Goal: Task Accomplishment & Management: Manage account settings

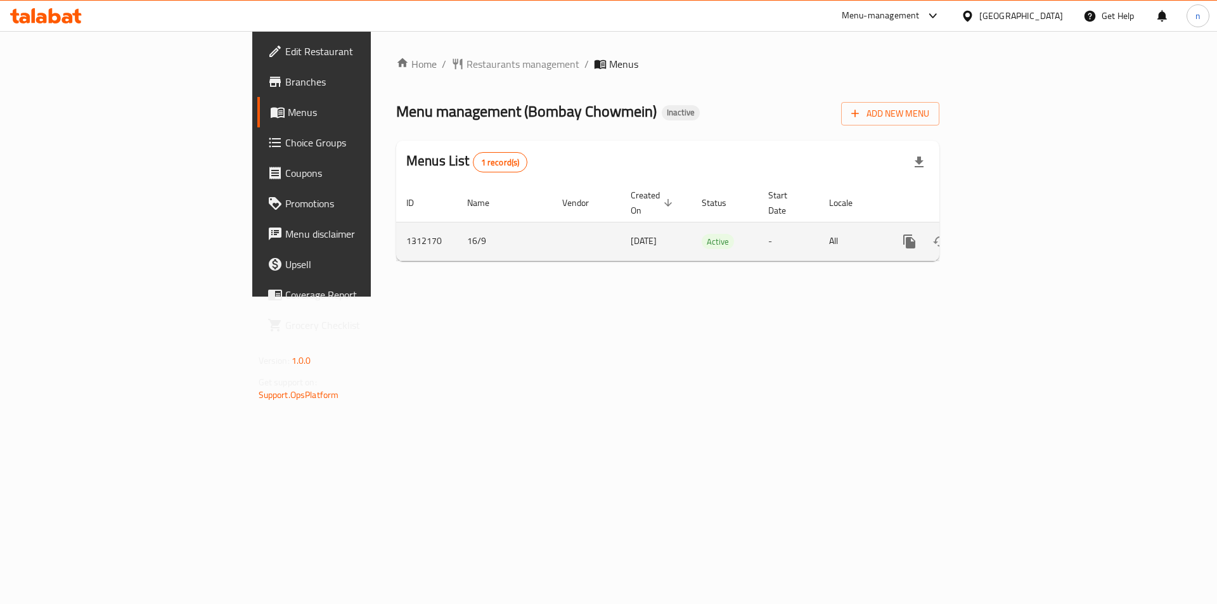
click at [1008, 234] on icon "enhanced table" at bounding box center [1000, 241] width 15 height 15
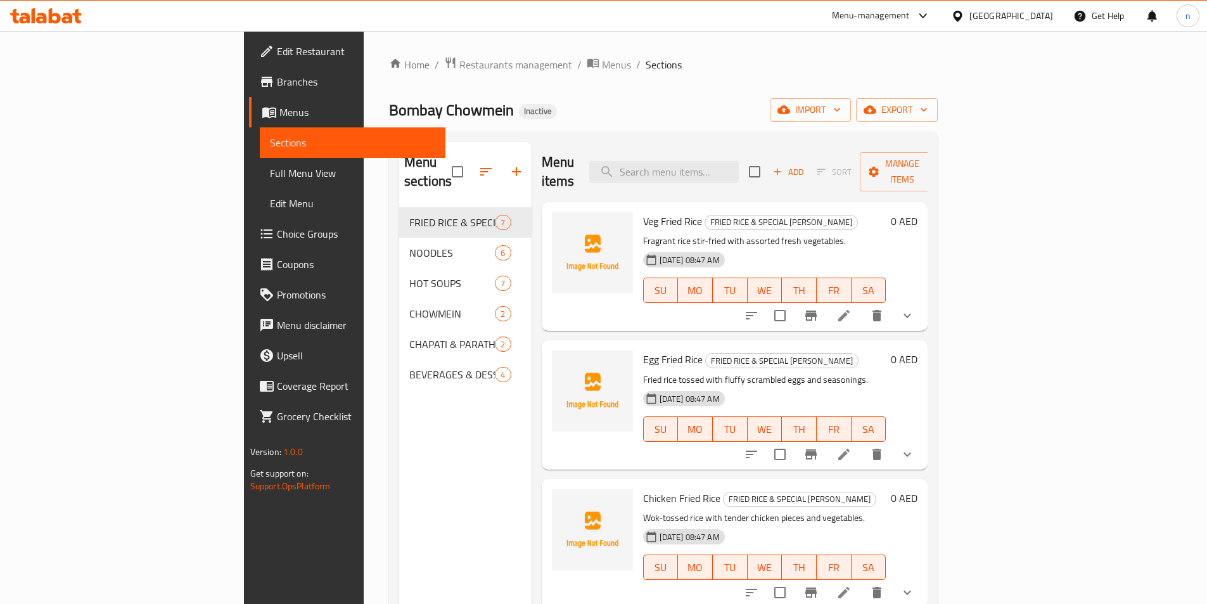
click at [690, 68] on ol "Home / Restaurants management / Menus / Sections" at bounding box center [663, 64] width 549 height 16
click at [841, 112] on span "import" at bounding box center [810, 110] width 61 height 16
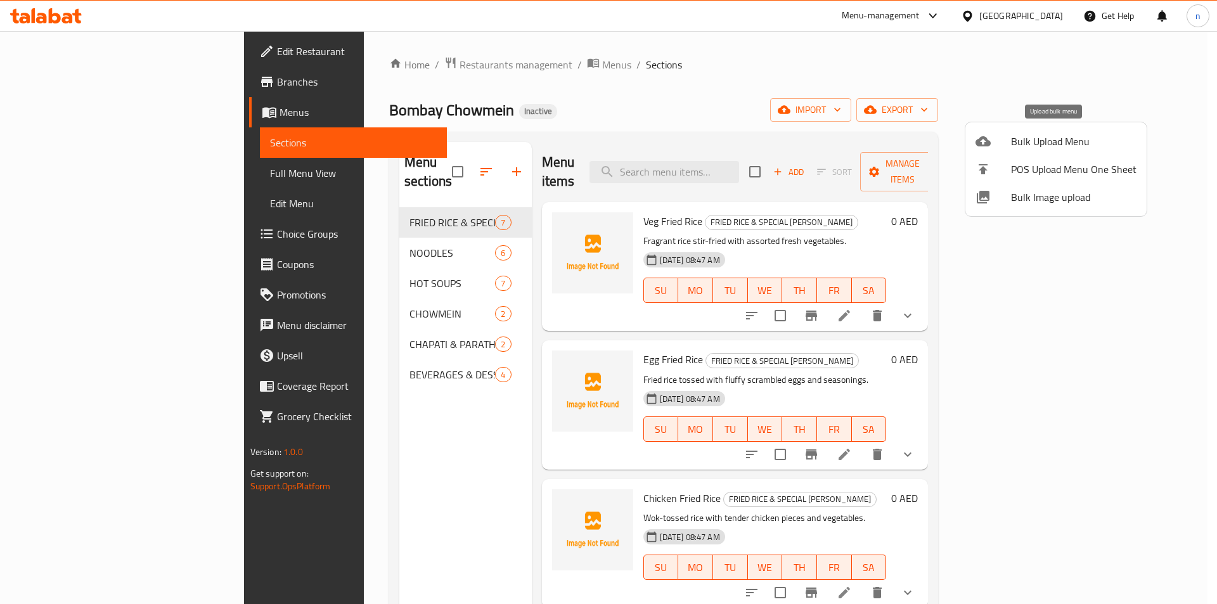
click at [1027, 138] on span "Bulk Upload Menu" at bounding box center [1073, 141] width 125 height 15
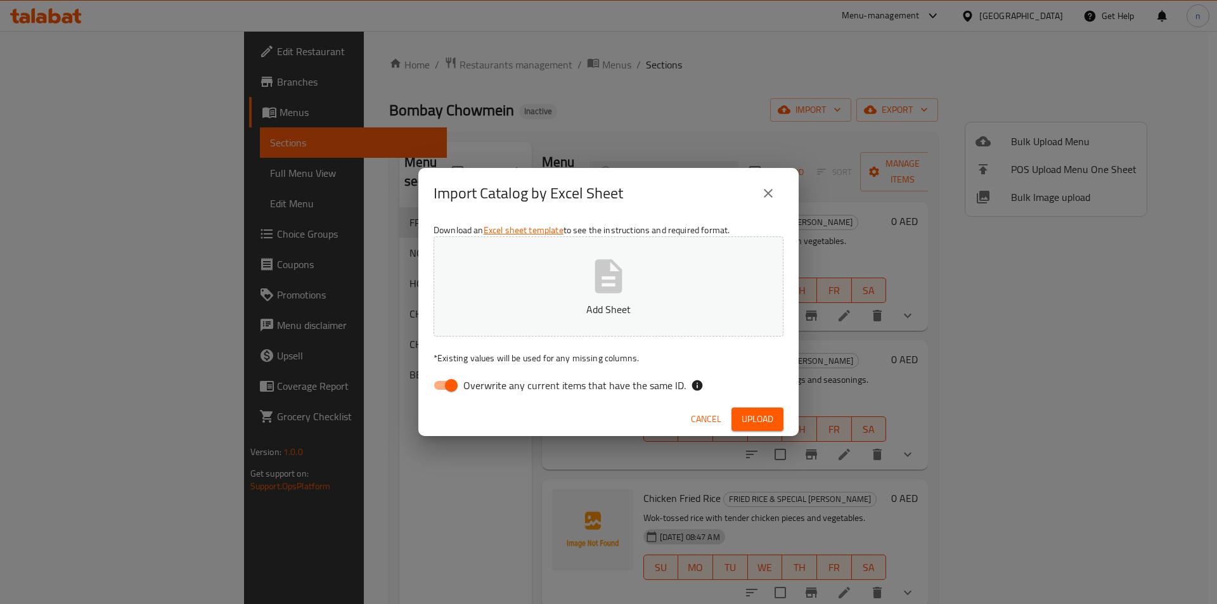
click at [445, 391] on input "Overwrite any current items that have the same ID." at bounding box center [451, 385] width 72 height 24
checkbox input "false"
click at [650, 295] on button "Add Sheet" at bounding box center [608, 286] width 350 height 100
click at [752, 414] on span "Upload" at bounding box center [758, 419] width 32 height 16
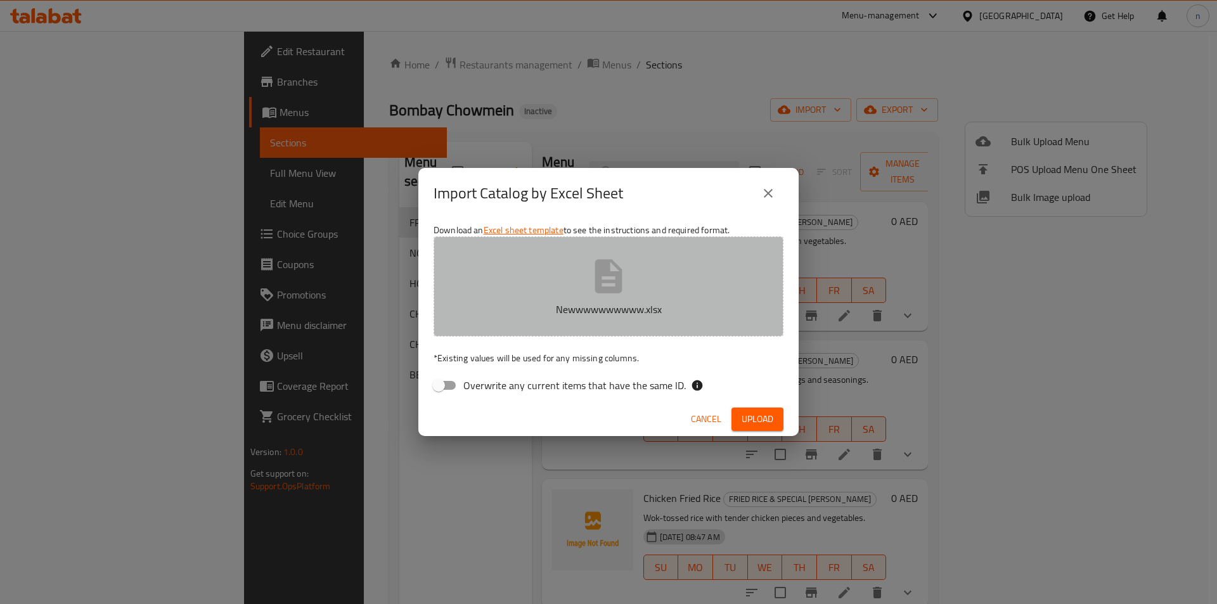
click at [552, 309] on p "Newwwwwwwwww.xlsx" at bounding box center [608, 309] width 311 height 15
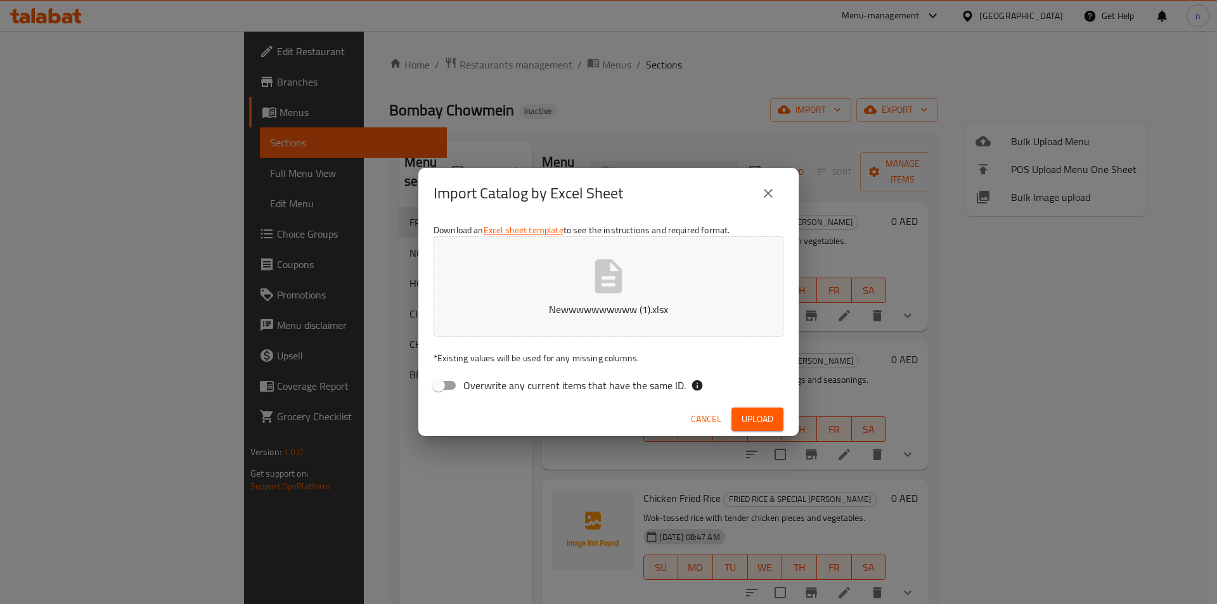
click at [757, 421] on span "Upload" at bounding box center [758, 419] width 32 height 16
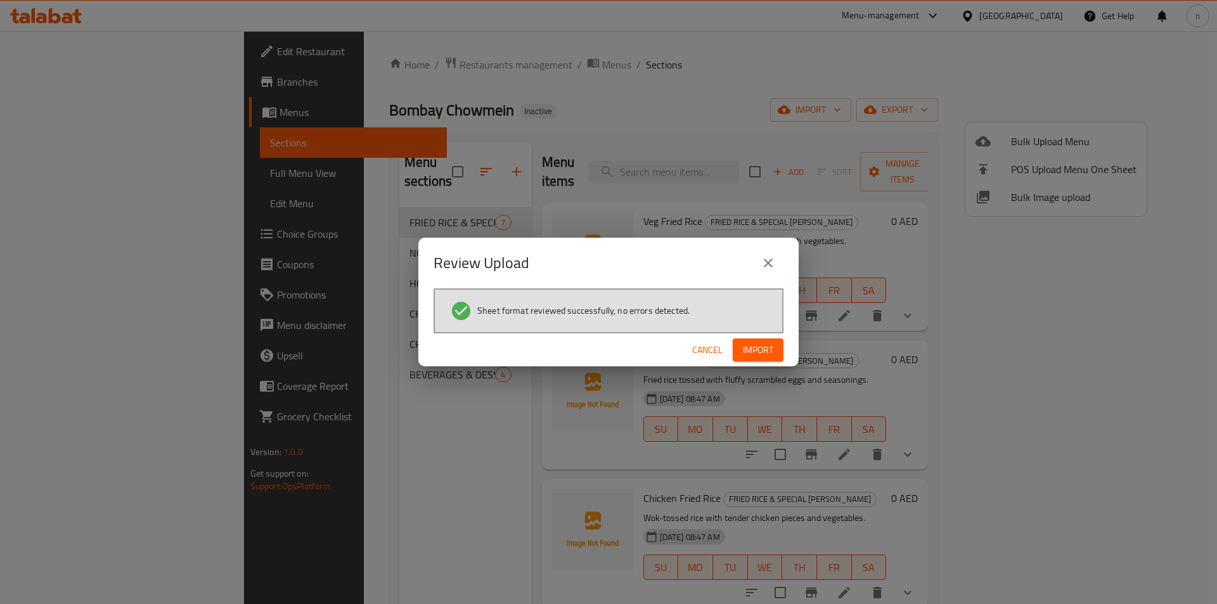
click at [764, 349] on span "Import" at bounding box center [758, 350] width 30 height 16
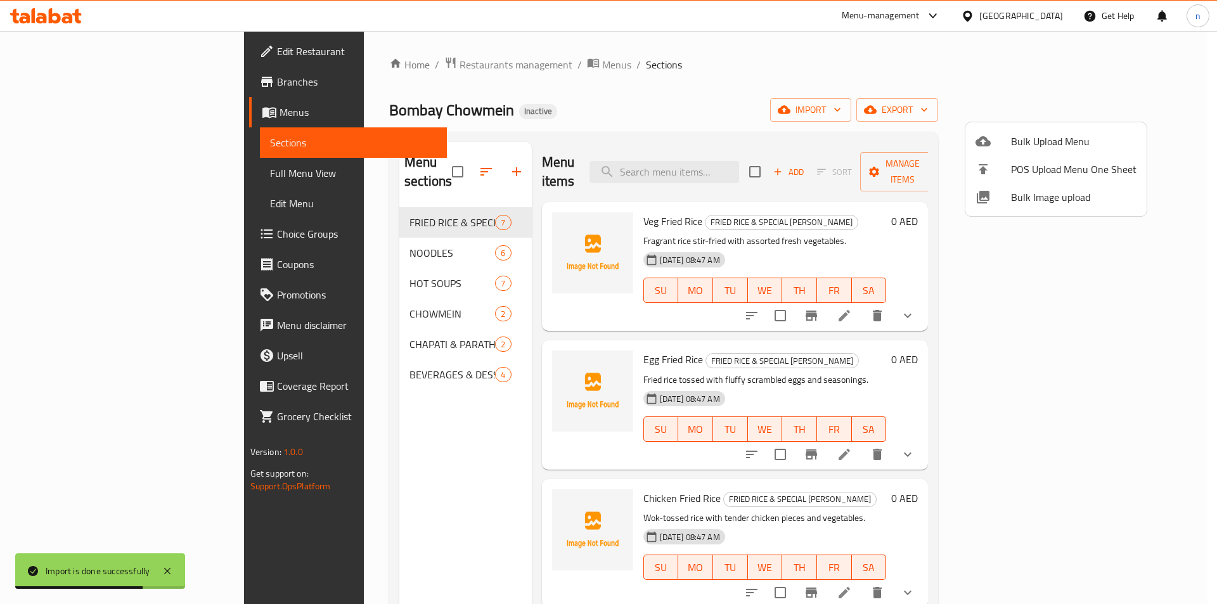
click at [94, 170] on div at bounding box center [608, 302] width 1217 height 604
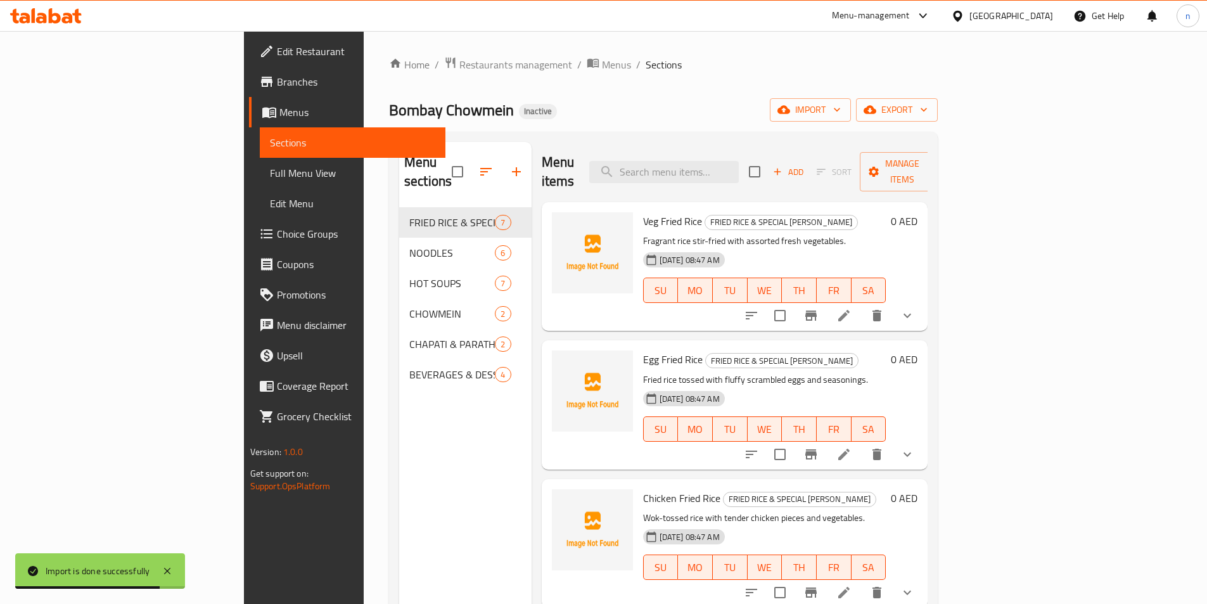
click at [270, 170] on span "Full Menu View" at bounding box center [352, 172] width 165 height 15
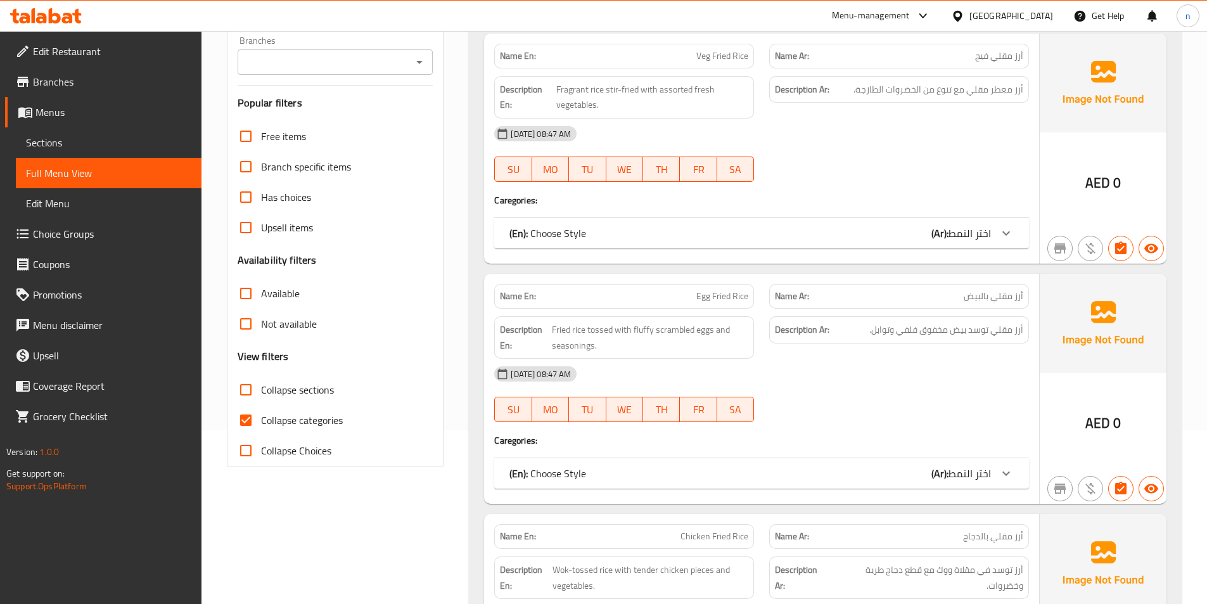
scroll to position [190, 0]
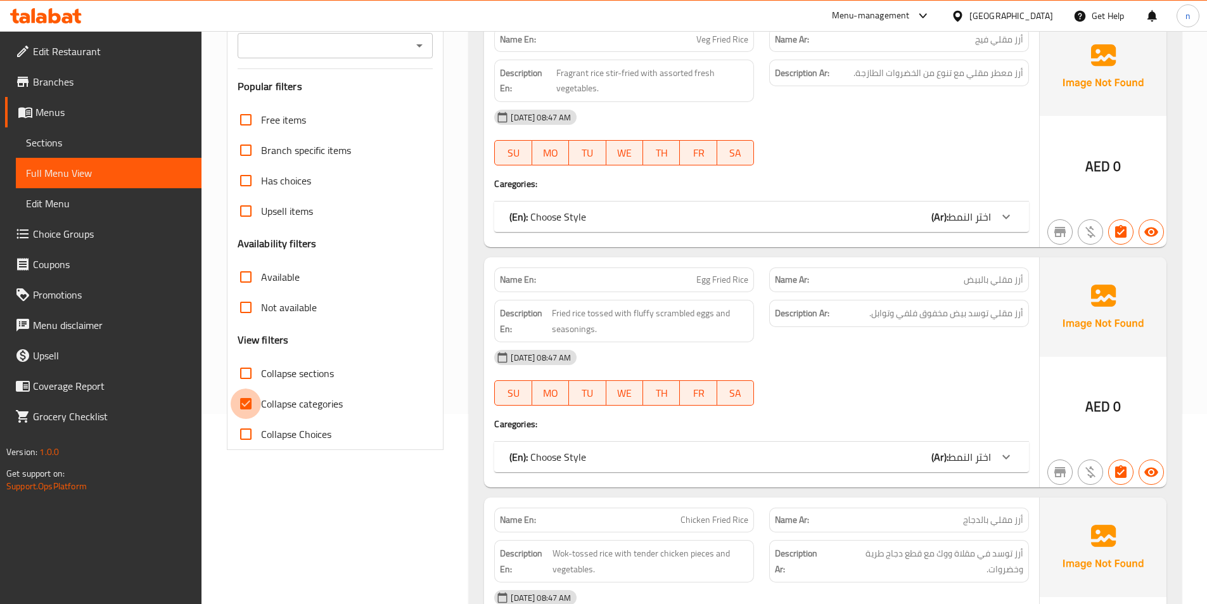
click at [247, 402] on input "Collapse categories" at bounding box center [246, 403] width 30 height 30
checkbox input "false"
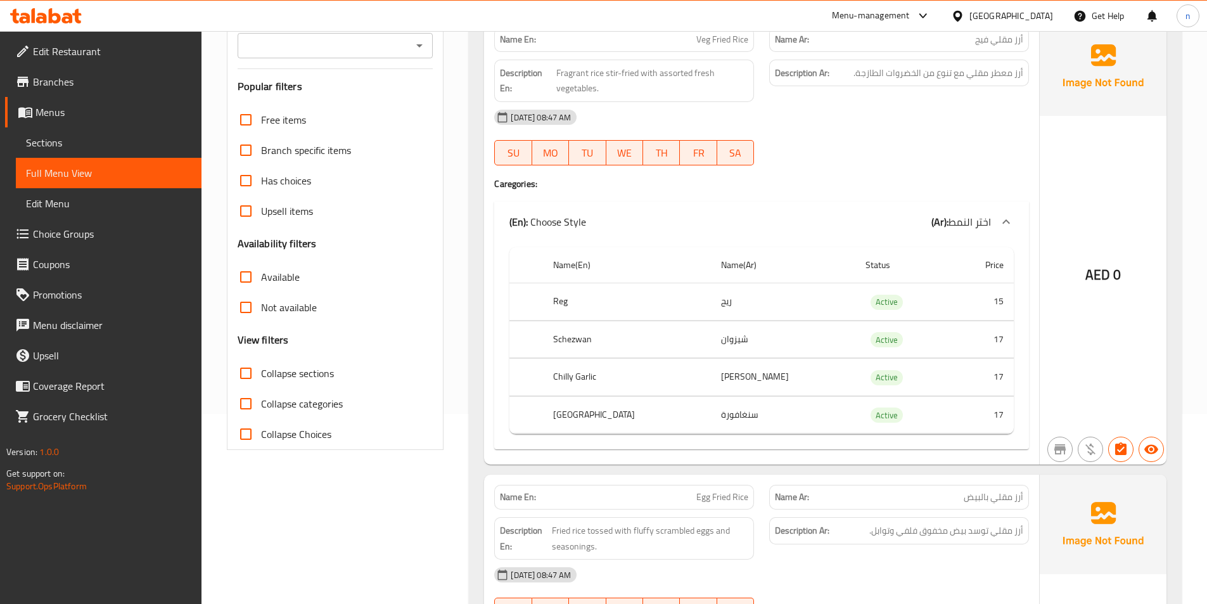
scroll to position [63, 0]
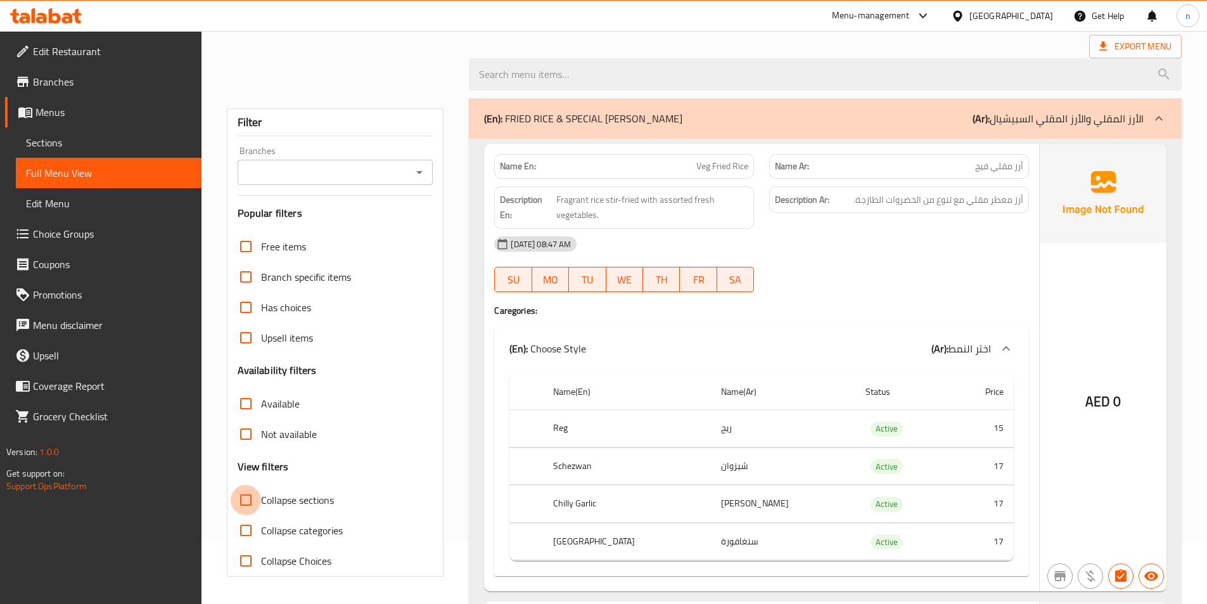
click at [239, 502] on input "Collapse sections" at bounding box center [246, 500] width 30 height 30
checkbox input "true"
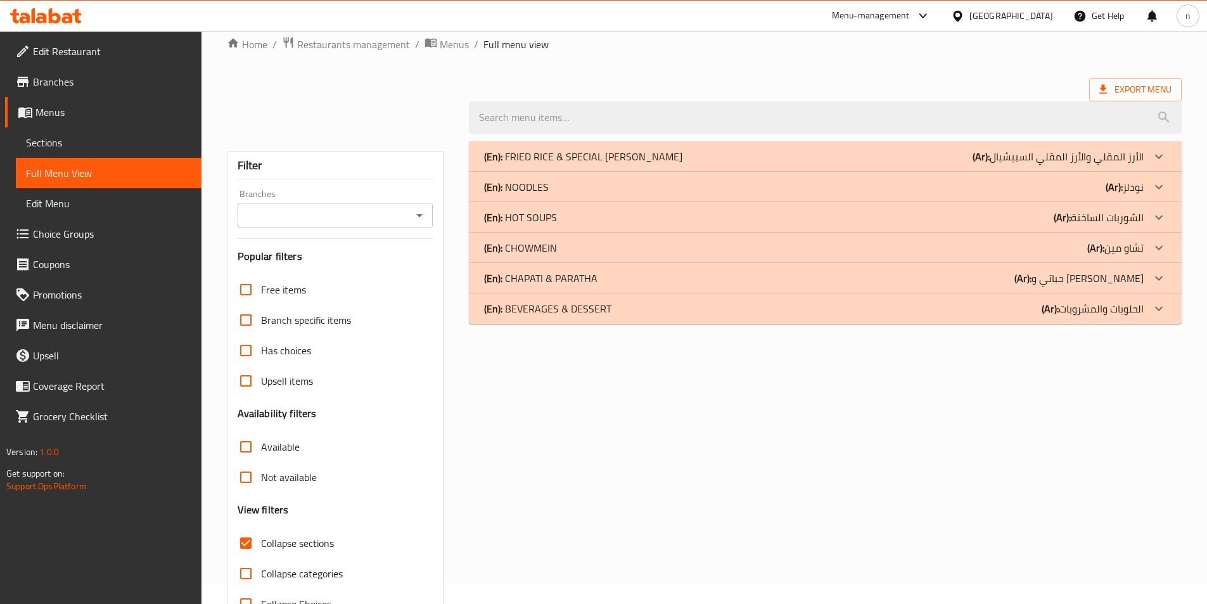
scroll to position [0, 0]
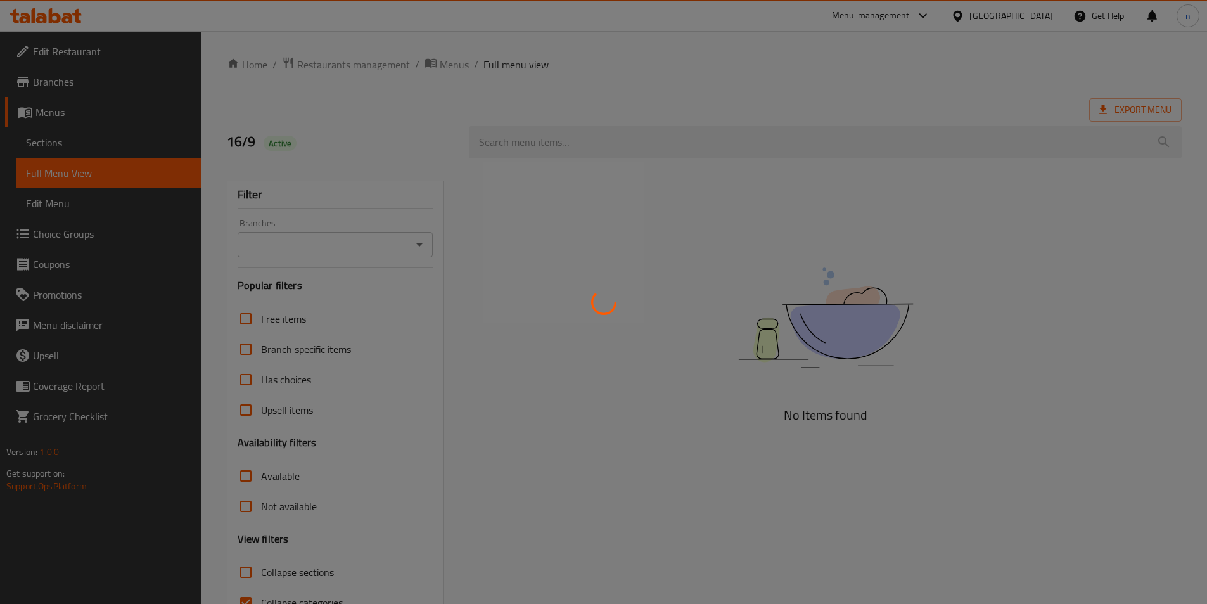
scroll to position [70, 0]
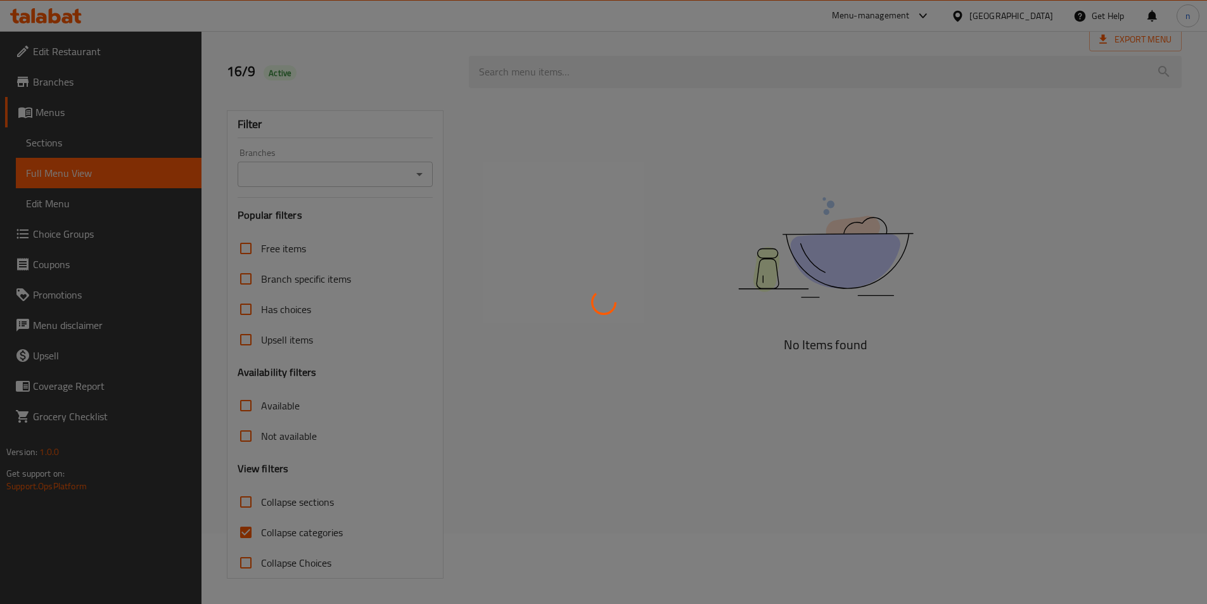
click at [574, 348] on div at bounding box center [603, 302] width 1207 height 604
click at [244, 528] on div at bounding box center [603, 302] width 1207 height 604
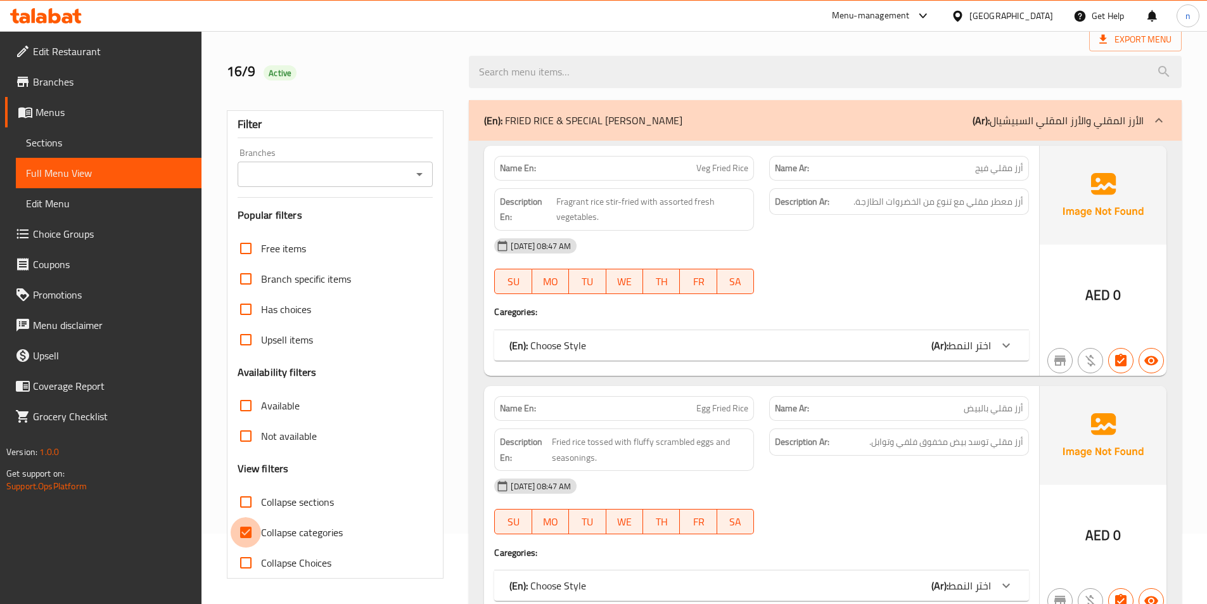
click at [247, 537] on input "Collapse categories" at bounding box center [246, 532] width 30 height 30
checkbox input "false"
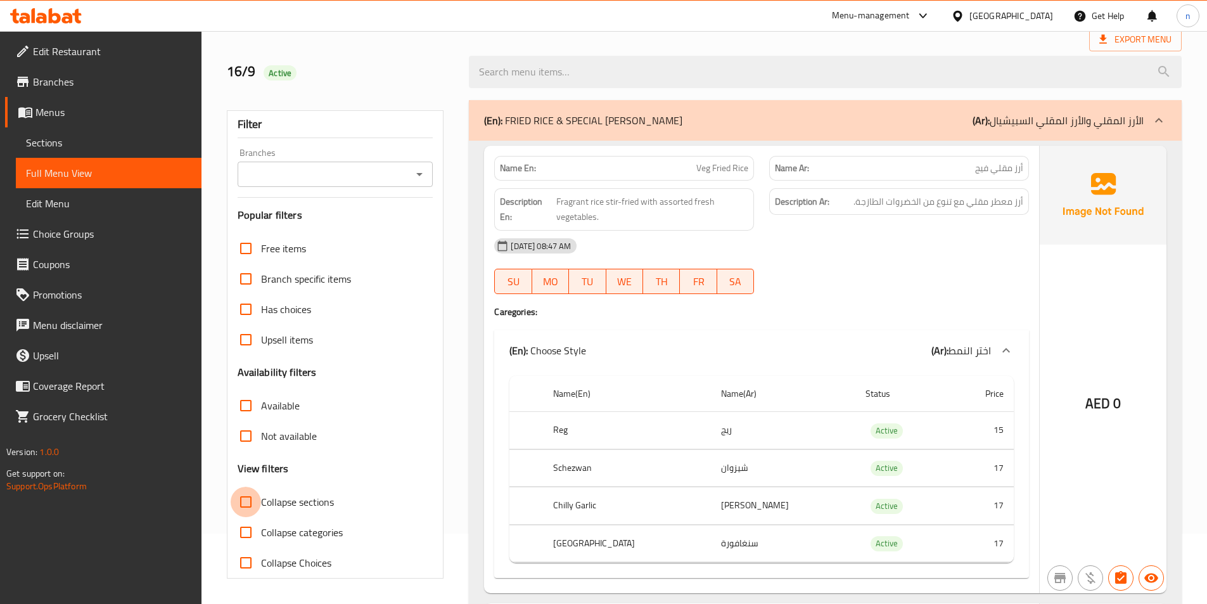
click at [245, 501] on input "Collapse sections" at bounding box center [246, 502] width 30 height 30
checkbox input "true"
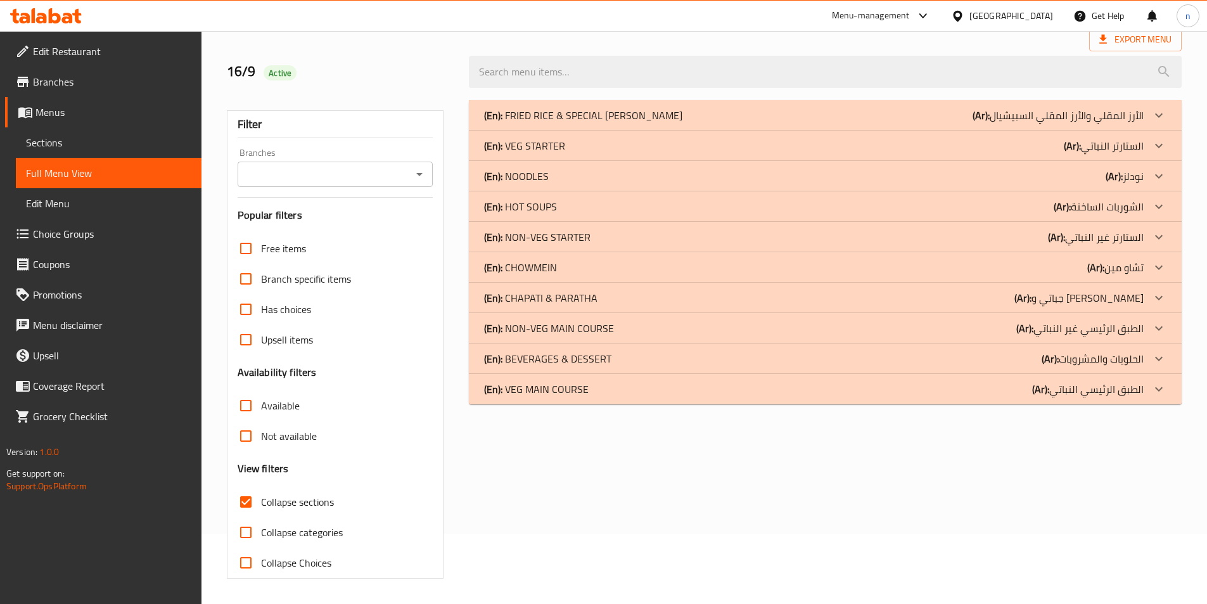
click at [1118, 144] on p "(Ar): الستارتر النباتي" at bounding box center [1104, 145] width 80 height 15
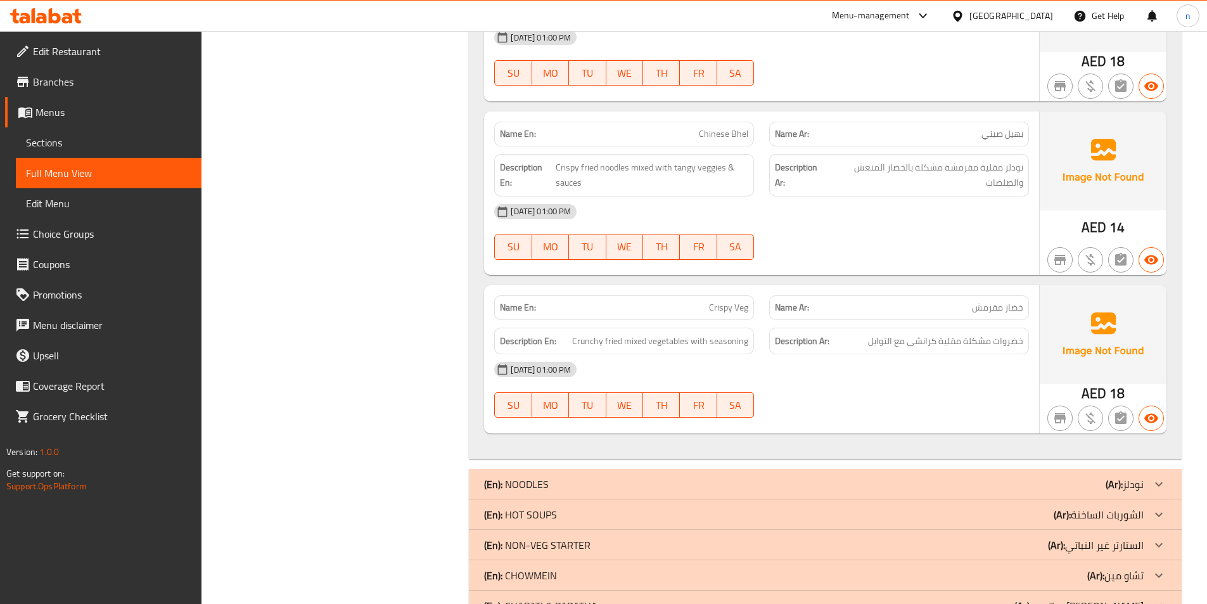
scroll to position [3738, 0]
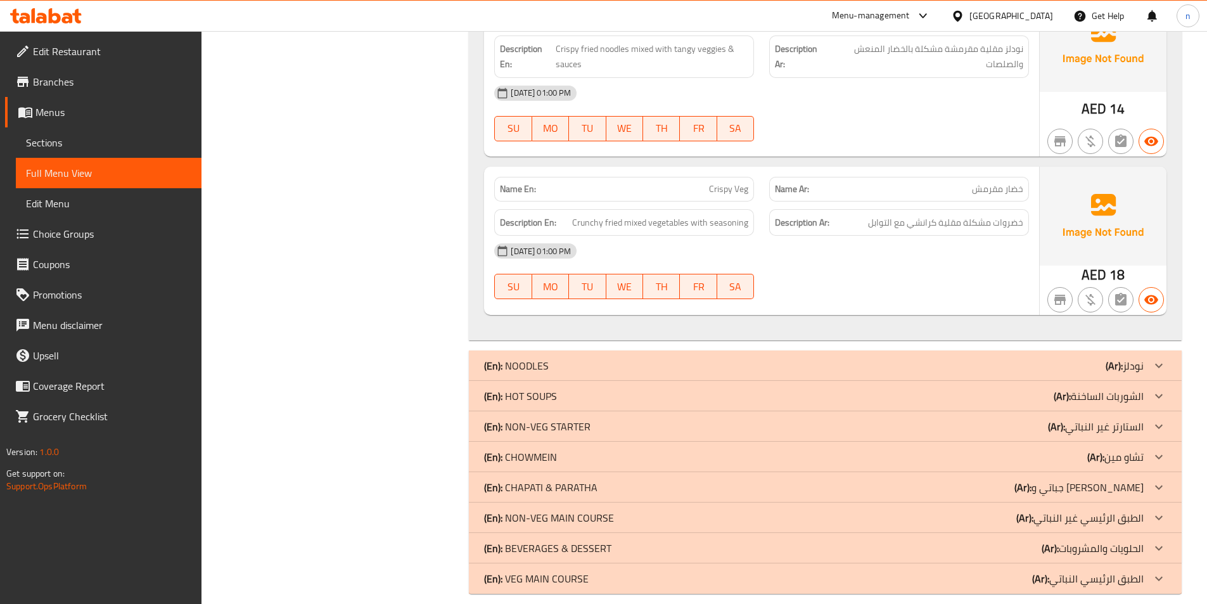
click at [1055, 417] on b "(Ar):" at bounding box center [1056, 426] width 17 height 19
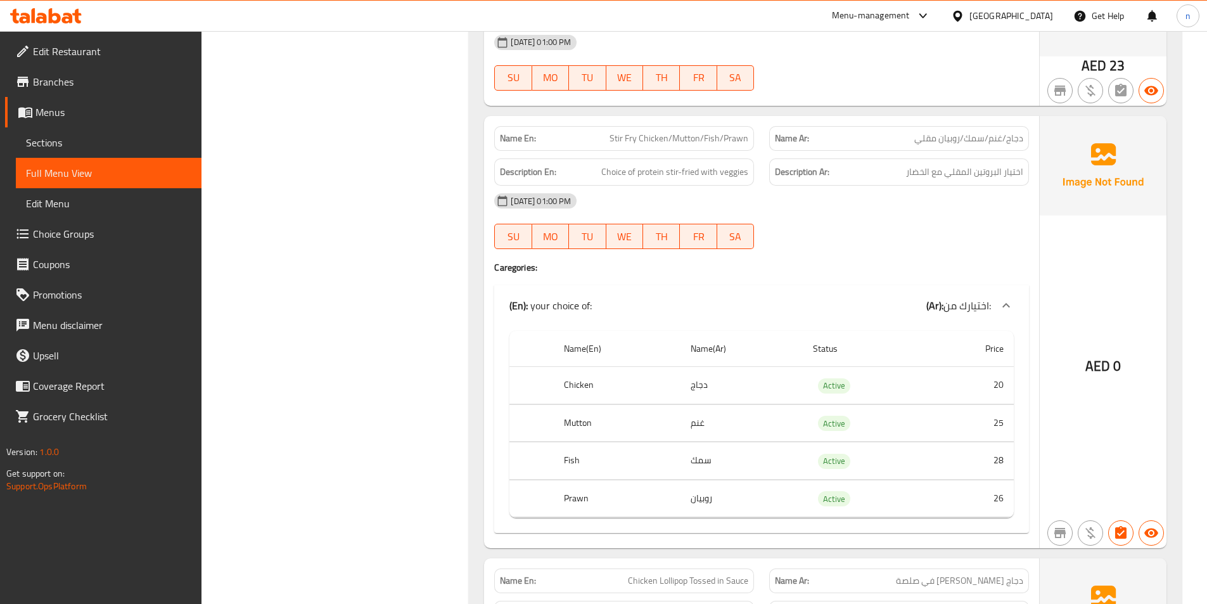
scroll to position [8283, 0]
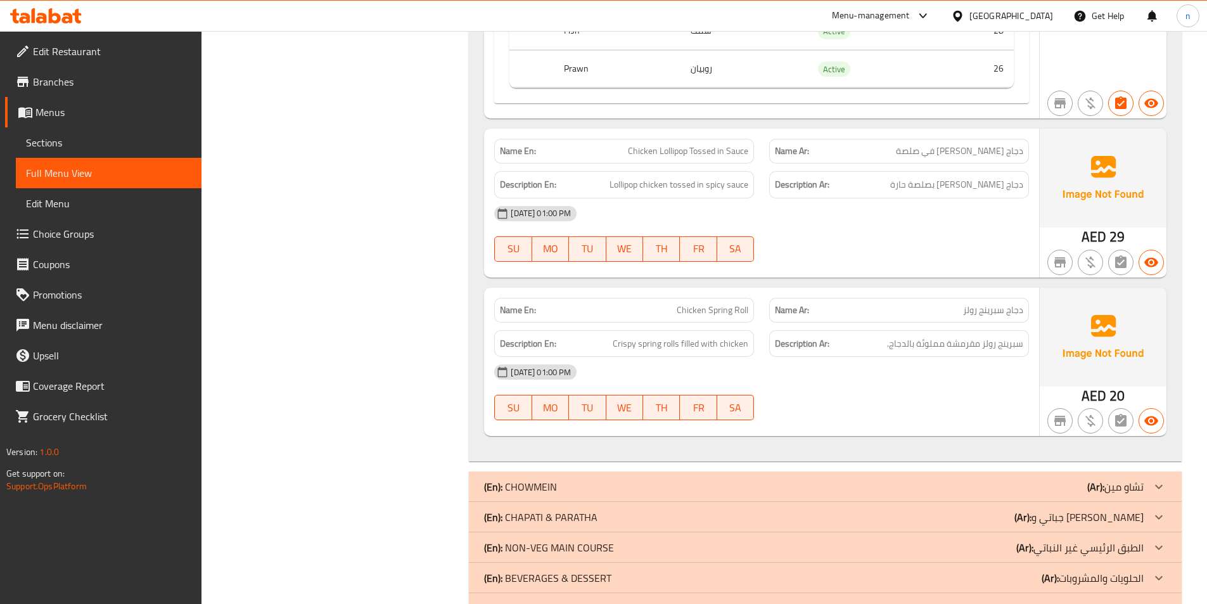
drag, startPoint x: 1089, startPoint y: 501, endPoint x: 1093, endPoint y: 555, distance: 54.0
click at [1089, 540] on p "(Ar): الطبق الرئيسي غير النباتي" at bounding box center [1080, 547] width 127 height 15
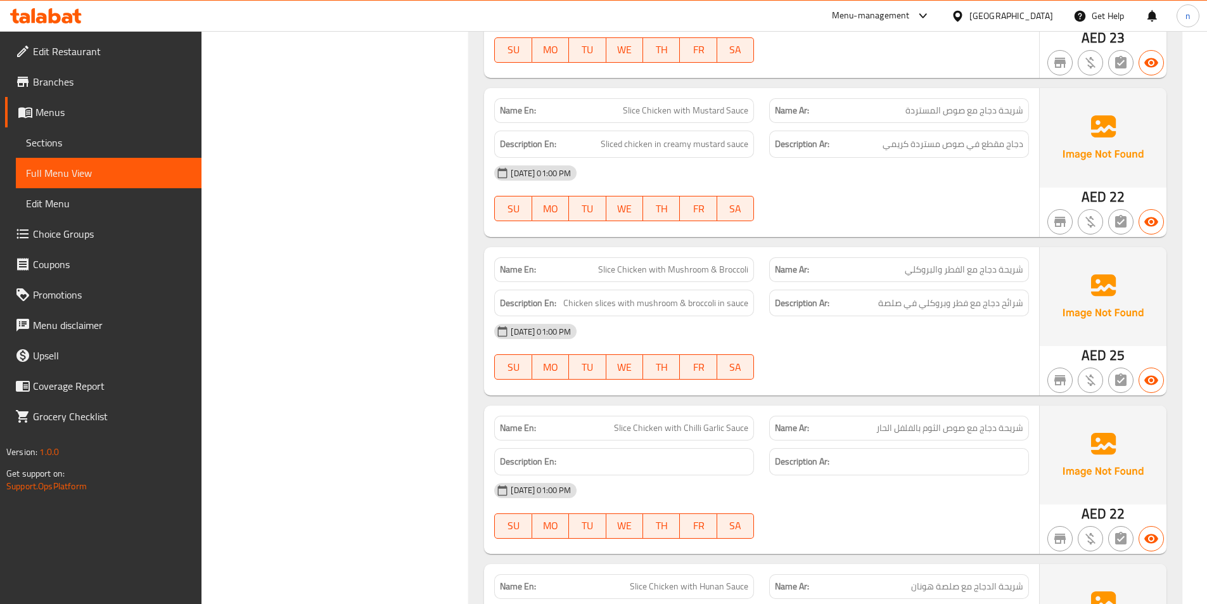
scroll to position [11194, 0]
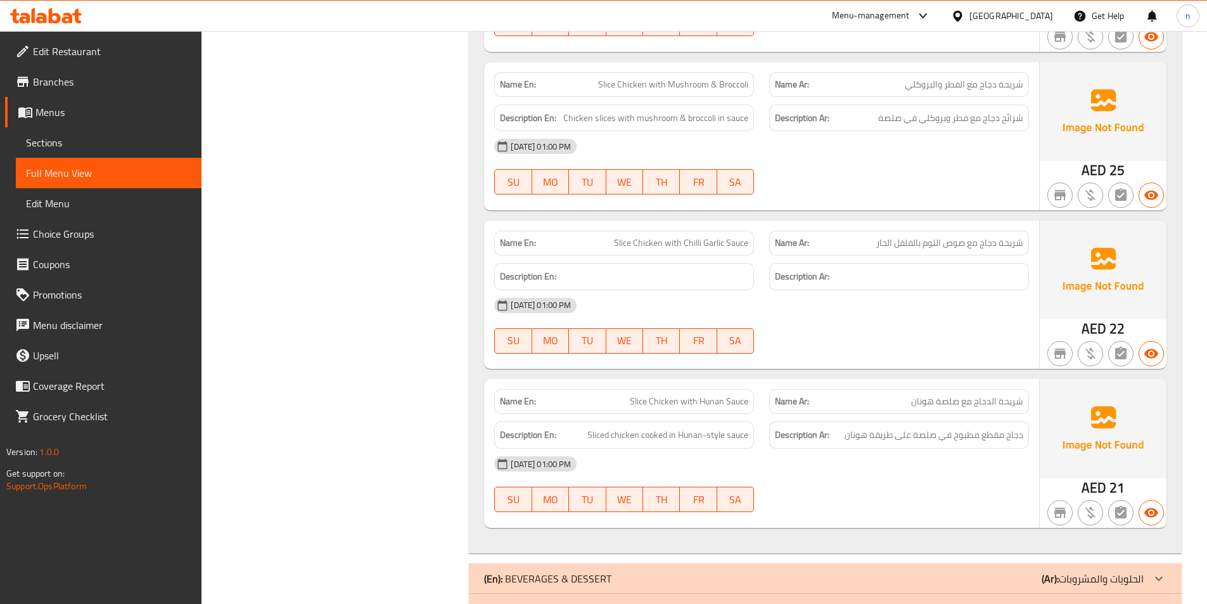
click at [1096, 601] on p "(Ar): الطبق الرئيسي النباتي" at bounding box center [1088, 608] width 112 height 15
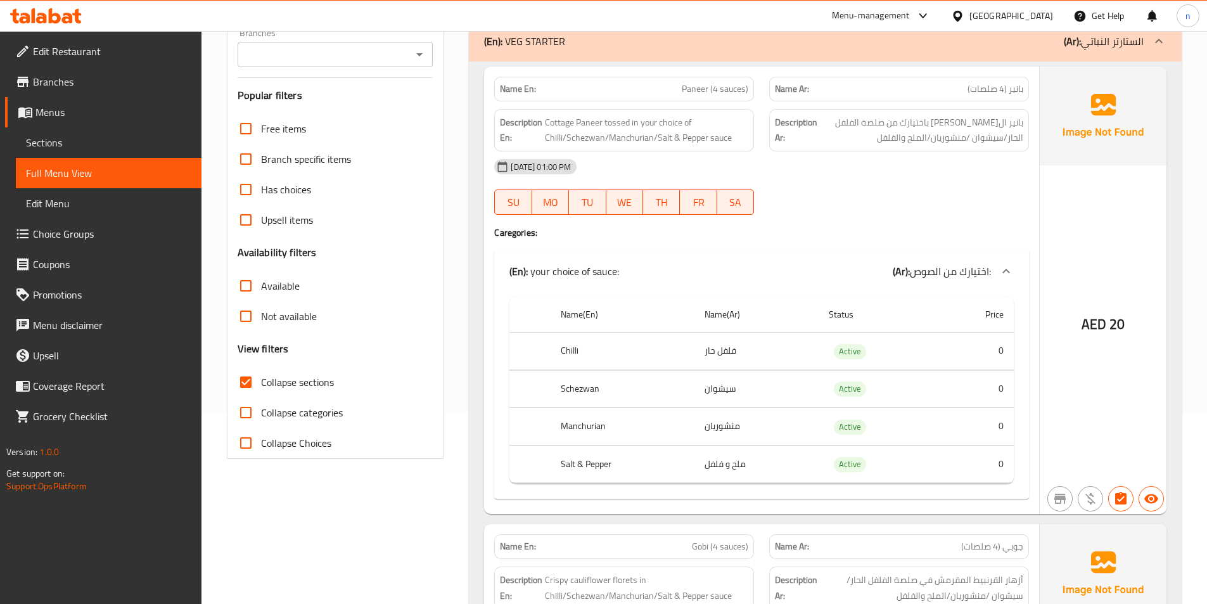
scroll to position [127, 0]
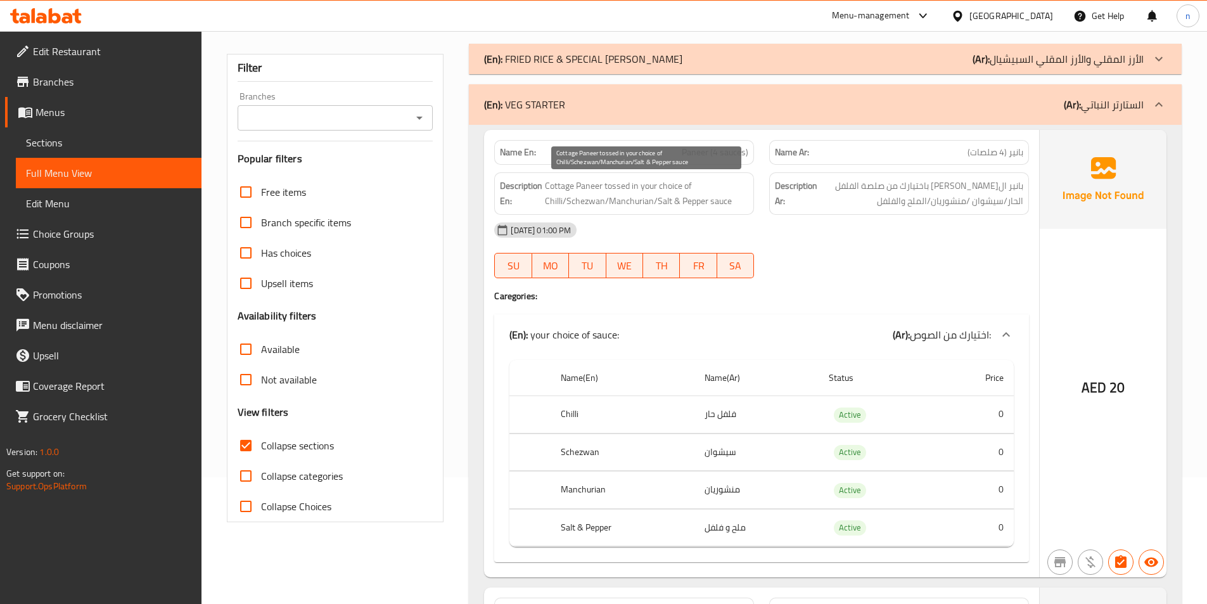
click at [600, 184] on span "Cottage Paneer tossed in your choice of Chilli/Schezwan/Manchurian/Salt & Peppe…" at bounding box center [646, 193] width 203 height 31
drag, startPoint x: 619, startPoint y: 188, endPoint x: 667, endPoint y: 186, distance: 47.6
click at [667, 186] on span "Cottage Paneer tossed in your choice of Chilli/Schezwan/Manchurian/Salt & Peppe…" at bounding box center [646, 193] width 203 height 31
drag, startPoint x: 553, startPoint y: 204, endPoint x: 562, endPoint y: 202, distance: 8.6
click at [562, 202] on span "Cottage Paneer tossed in your choice of Chilli/Schezwan/Manchurian/Salt & Peppe…" at bounding box center [646, 193] width 203 height 31
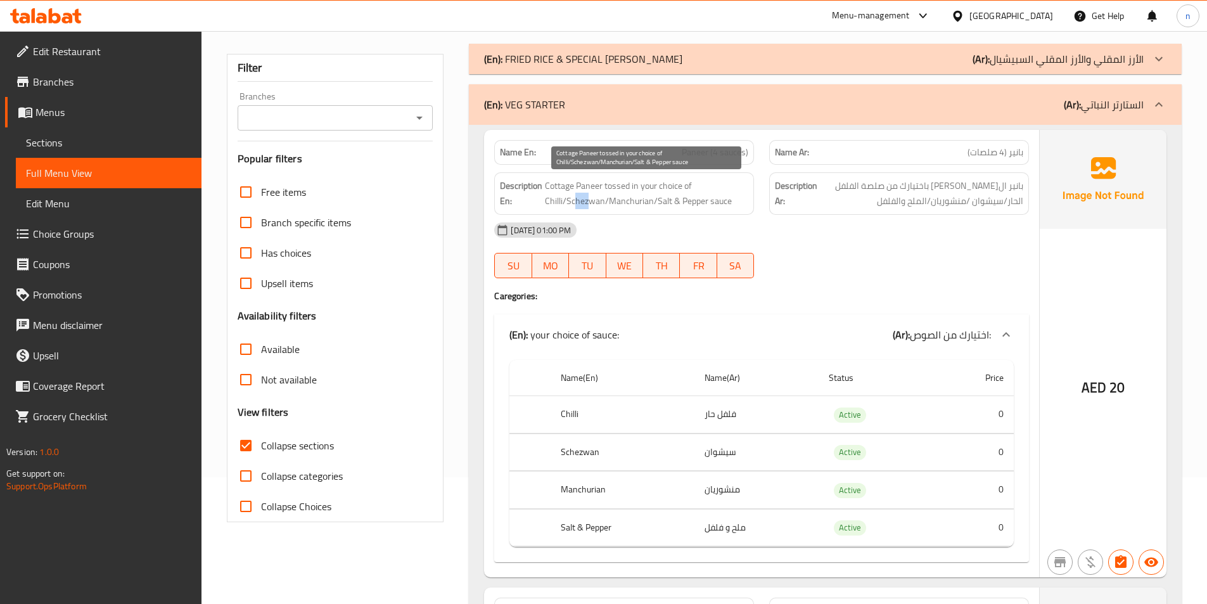
drag, startPoint x: 575, startPoint y: 204, endPoint x: 590, endPoint y: 204, distance: 14.6
click at [590, 204] on span "Cottage Paneer tossed in your choice of Chilli/Schezwan/Manchurian/Salt & Peppe…" at bounding box center [646, 193] width 203 height 31
drag, startPoint x: 629, startPoint y: 206, endPoint x: 641, endPoint y: 205, distance: 12.1
click at [641, 205] on span "Cottage Paneer tossed in your choice of Chilli/Schezwan/Manchurian/Salt & Peppe…" at bounding box center [646, 193] width 203 height 31
drag, startPoint x: 665, startPoint y: 203, endPoint x: 695, endPoint y: 202, distance: 29.8
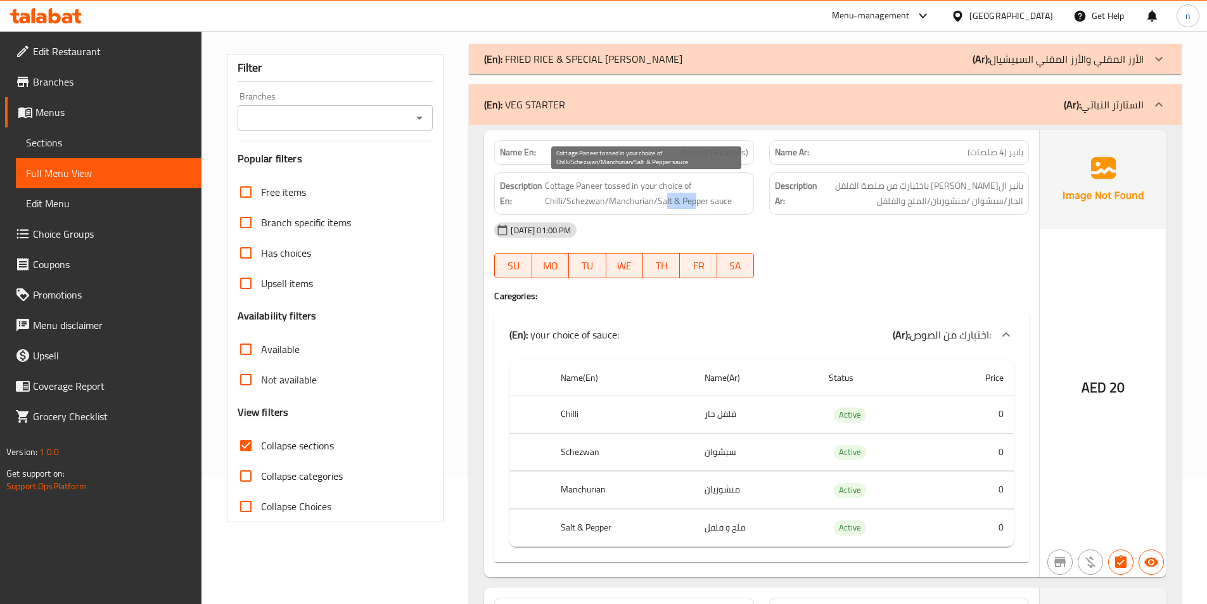
click at [695, 202] on span "Cottage Paneer tossed in your choice of Chilli/Schezwan/Manchurian/Salt & Peppe…" at bounding box center [646, 193] width 203 height 31
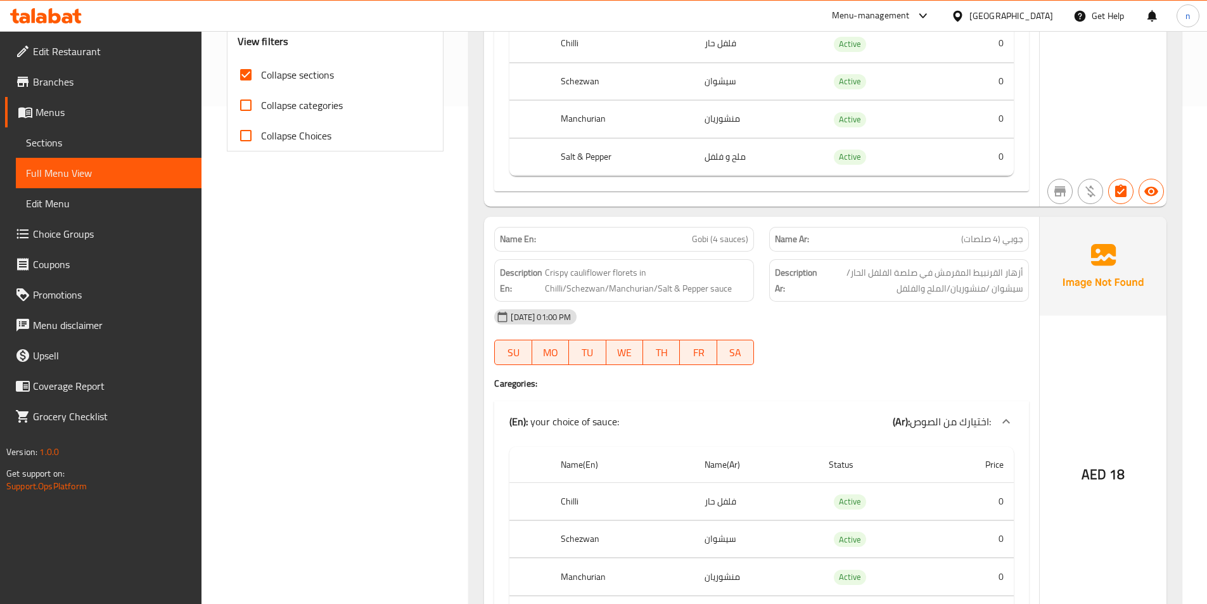
scroll to position [570, 0]
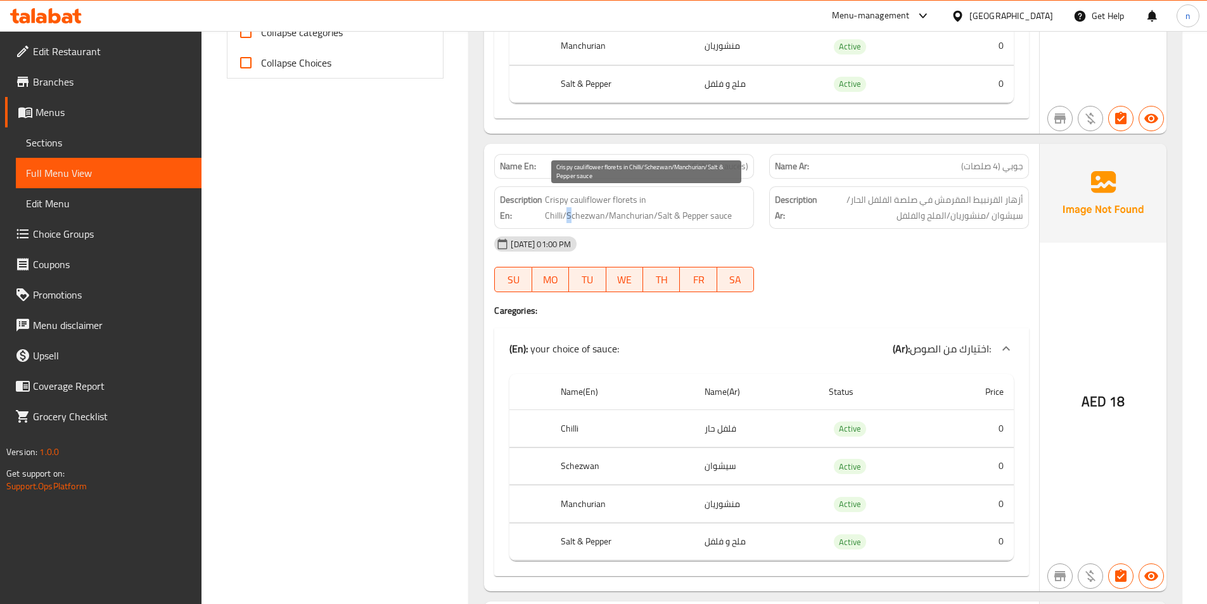
click at [570, 215] on span "Crispy cauliflower florets in Chilli/Schezwan/Manchurian/Salt & Pepper sauce" at bounding box center [646, 207] width 203 height 31
click at [587, 217] on span "Crispy cauliflower florets in Chilli/Schezwan/Manchurian/Salt & Pepper sauce" at bounding box center [646, 207] width 203 height 31
click at [608, 216] on span "Crispy cauliflower florets in Chilli/Schezwan/Manchurian/Salt & Pepper sauce" at bounding box center [646, 207] width 203 height 31
drag, startPoint x: 671, startPoint y: 218, endPoint x: 680, endPoint y: 218, distance: 8.9
click at [680, 218] on span "Crispy cauliflower florets in Chilli/Schezwan/Manchurian/Salt & Pepper sauce" at bounding box center [646, 207] width 203 height 31
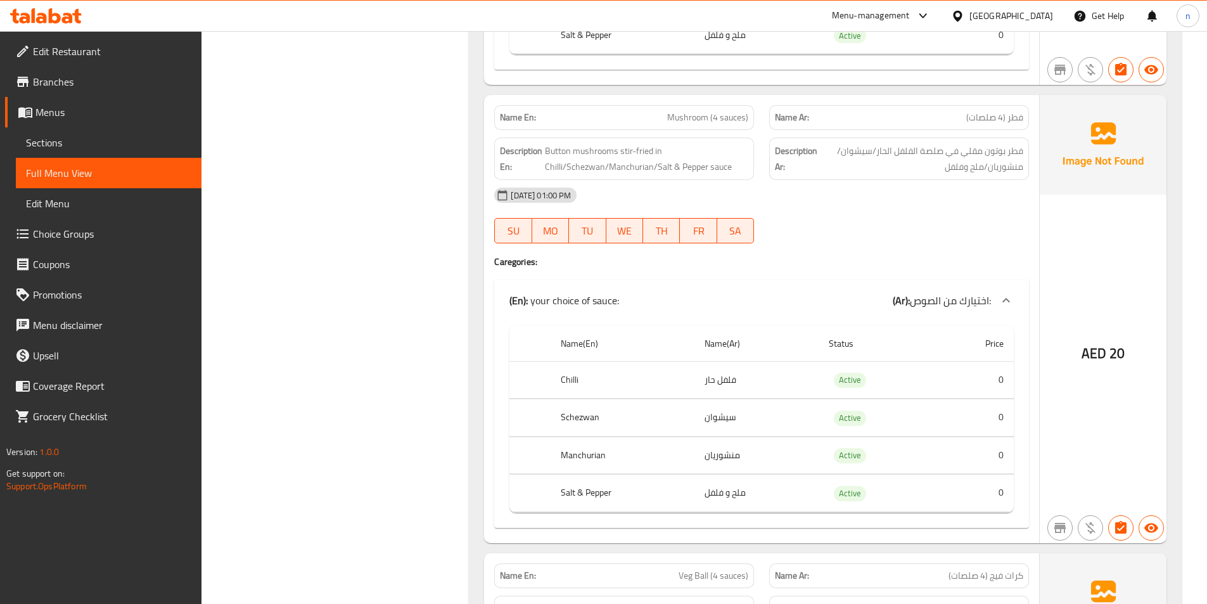
scroll to position [1077, 0]
drag, startPoint x: 549, startPoint y: 150, endPoint x: 567, endPoint y: 150, distance: 18.4
click at [567, 150] on span "Button mushrooms stir-fried in Chilli/Schezwan/Manchurian/Salt & Pepper sauce" at bounding box center [646, 158] width 203 height 31
click at [559, 148] on span "Button mushrooms stir-fried in Chilli/Schezwan/Manchurian/Salt & Pepper sauce" at bounding box center [646, 158] width 203 height 31
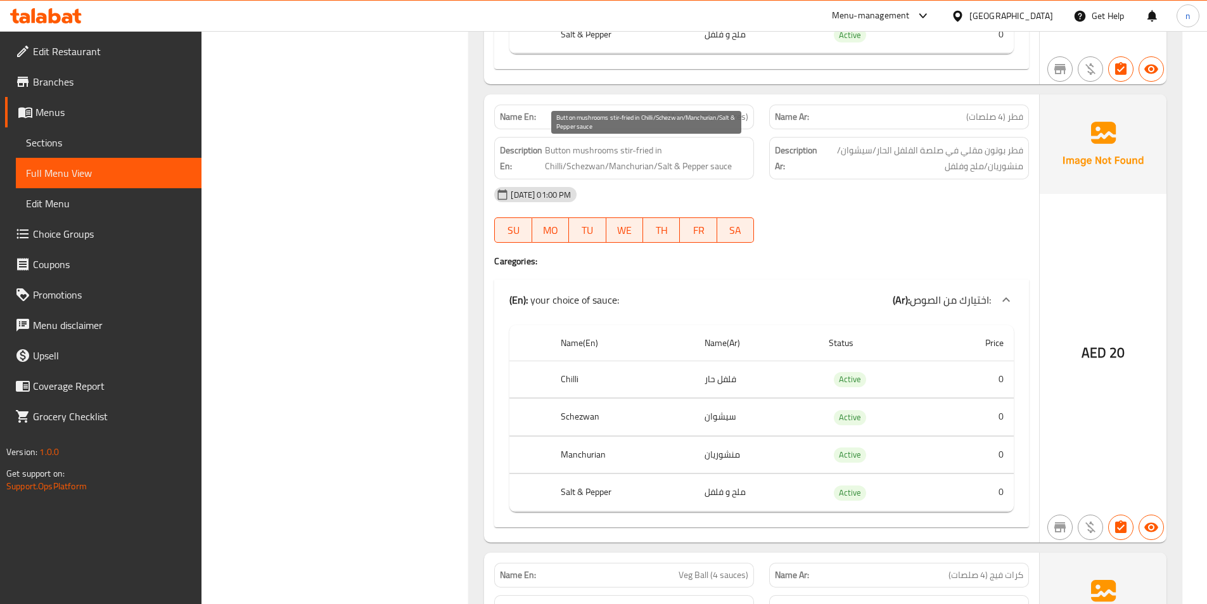
click at [636, 168] on span "Button mushrooms stir-fried in Chilli/Schezwan/Manchurian/Salt & Pepper sauce" at bounding box center [646, 158] width 203 height 31
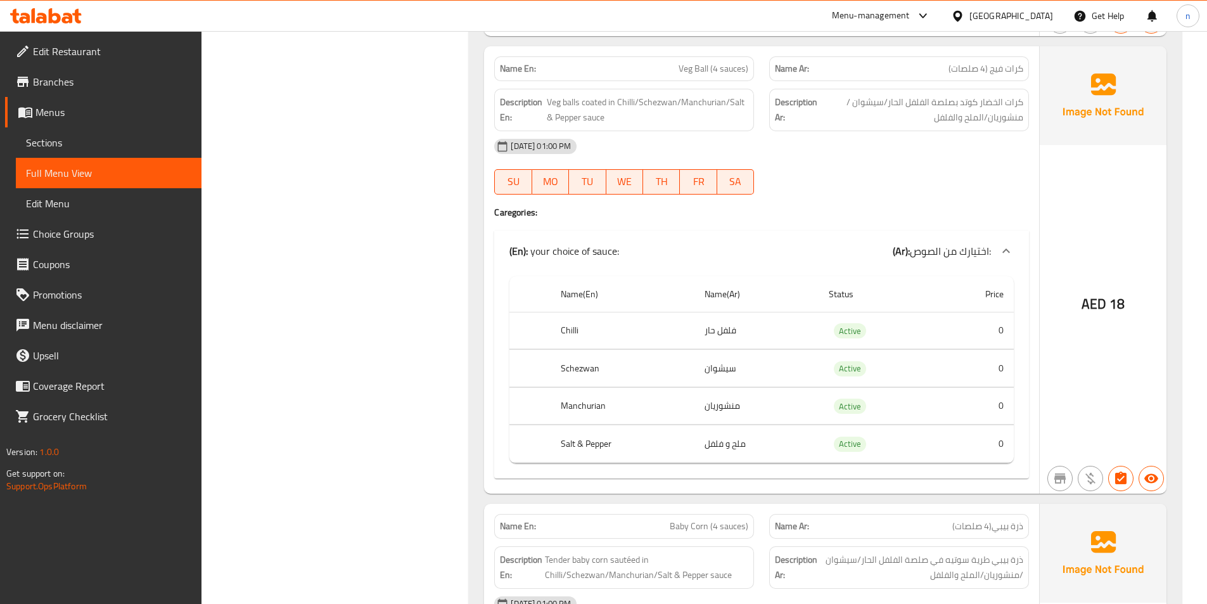
scroll to position [1584, 0]
click at [626, 100] on span "Veg balls coated in Chilli/Schezwan/Manchurian/Salt & Pepper sauce" at bounding box center [648, 109] width 202 height 31
click at [652, 103] on span "Veg balls coated in Chilli/Schezwan/Manchurian/Salt & Pepper sauce" at bounding box center [648, 109] width 202 height 31
click at [721, 106] on span "Veg balls coated in Chilli/Schezwan/Manchurian/Salt & Pepper sauce" at bounding box center [648, 109] width 202 height 31
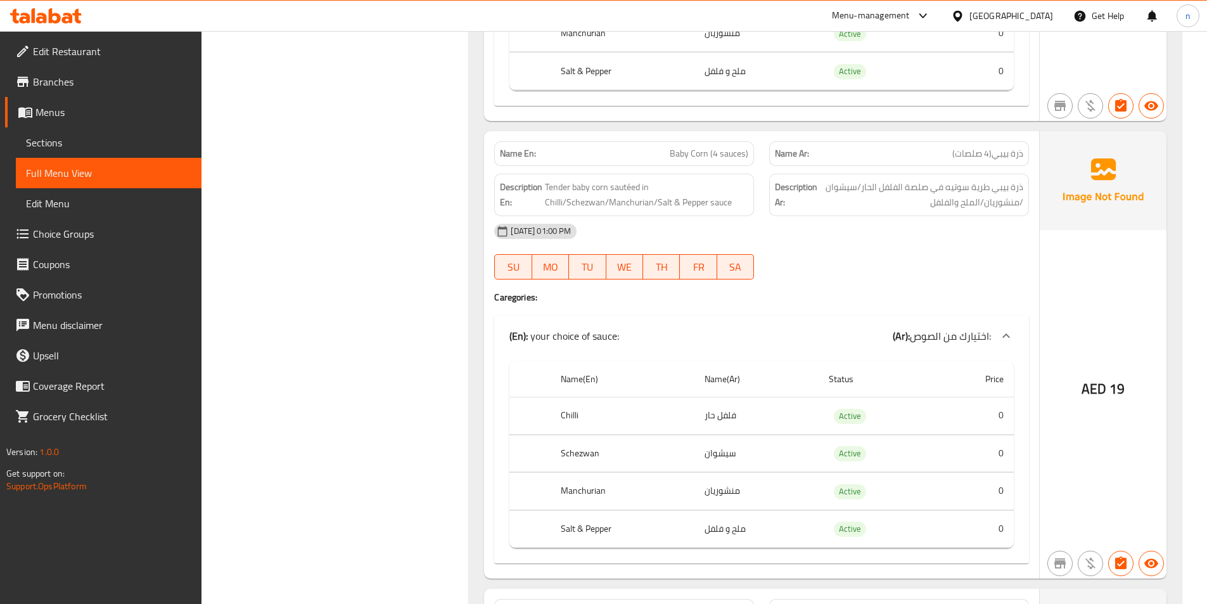
scroll to position [2028, 0]
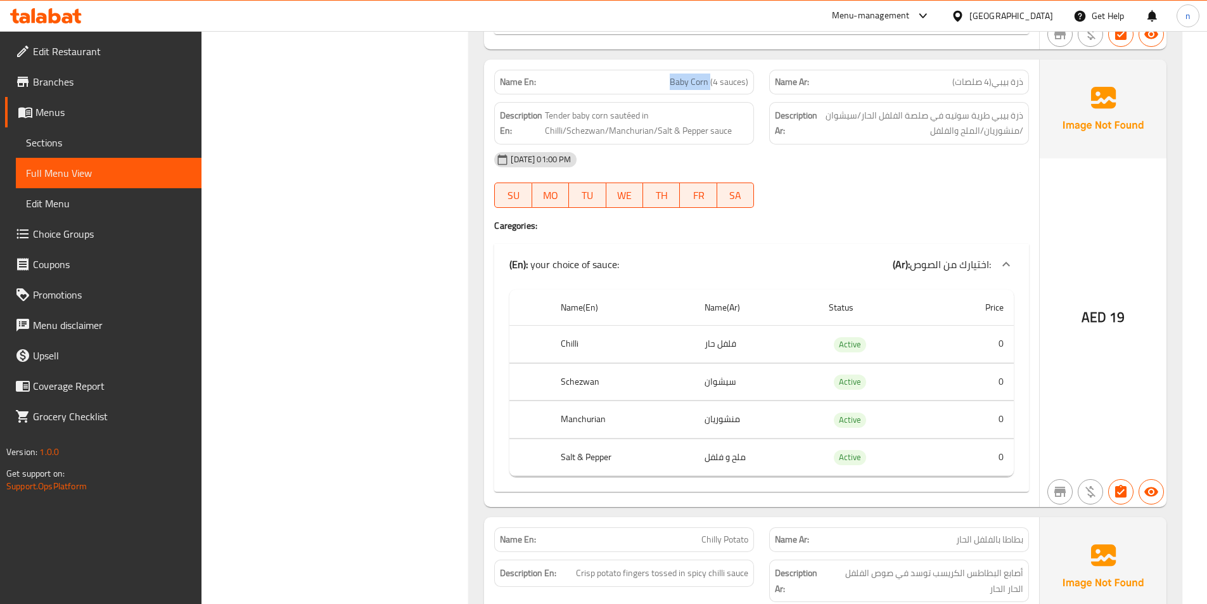
drag, startPoint x: 711, startPoint y: 77, endPoint x: 669, endPoint y: 81, distance: 42.1
click at [669, 81] on p "Name En: Baby Corn (4 sauces)" at bounding box center [624, 81] width 248 height 13
copy span "Baby Corn"
click at [1004, 188] on div "16-09-2025 01:00 PM SU MO TU WE TH FR SA" at bounding box center [762, 179] width 550 height 71
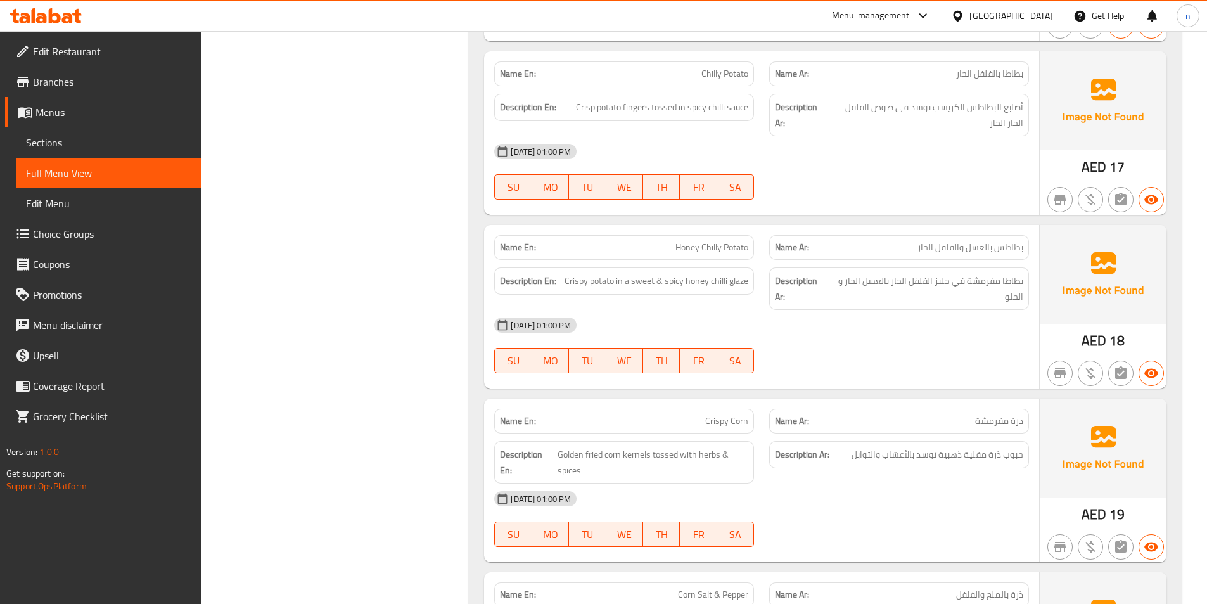
scroll to position [2472, 0]
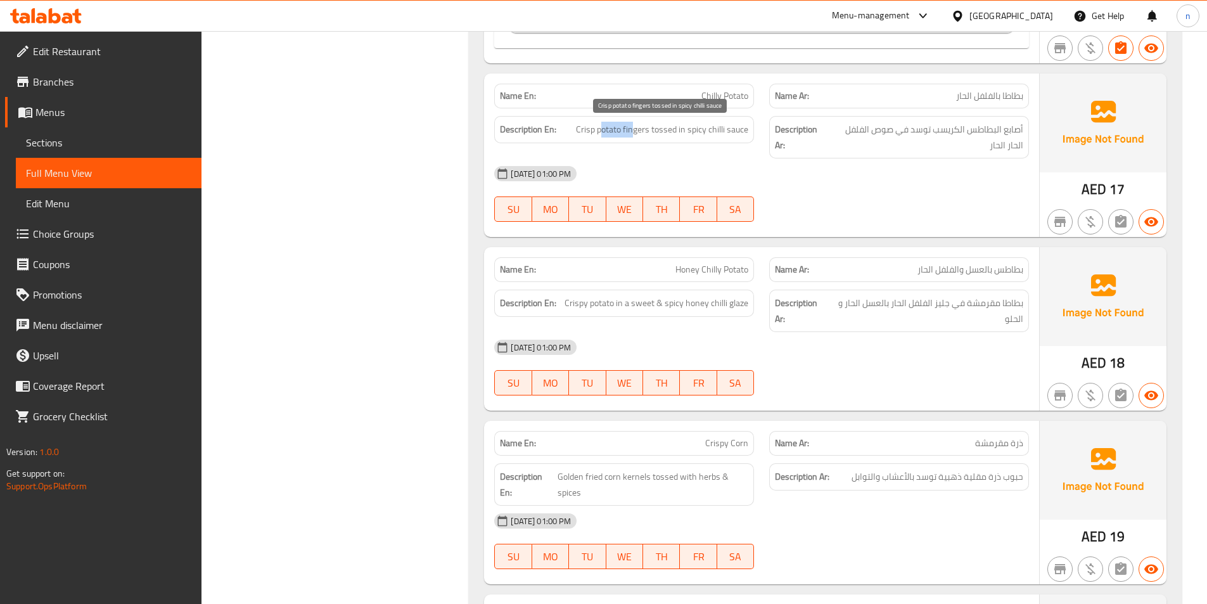
drag, startPoint x: 631, startPoint y: 130, endPoint x: 603, endPoint y: 136, distance: 27.8
click at [603, 136] on span "Crisp potato fingers tossed in spicy chilli sauce" at bounding box center [662, 130] width 172 height 16
drag, startPoint x: 665, startPoint y: 130, endPoint x: 674, endPoint y: 128, distance: 9.1
click at [674, 128] on span "Crisp potato fingers tossed in spicy chilli sauce" at bounding box center [662, 130] width 172 height 16
click at [719, 124] on span "Crisp potato fingers tossed in spicy chilli sauce" at bounding box center [662, 130] width 172 height 16
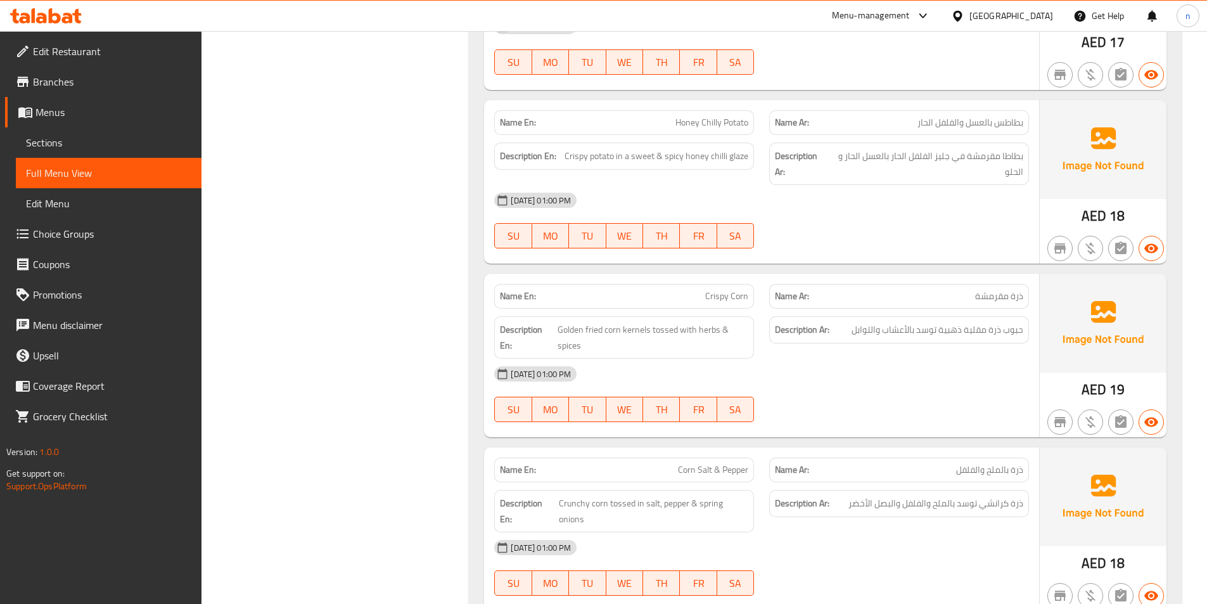
scroll to position [2662, 0]
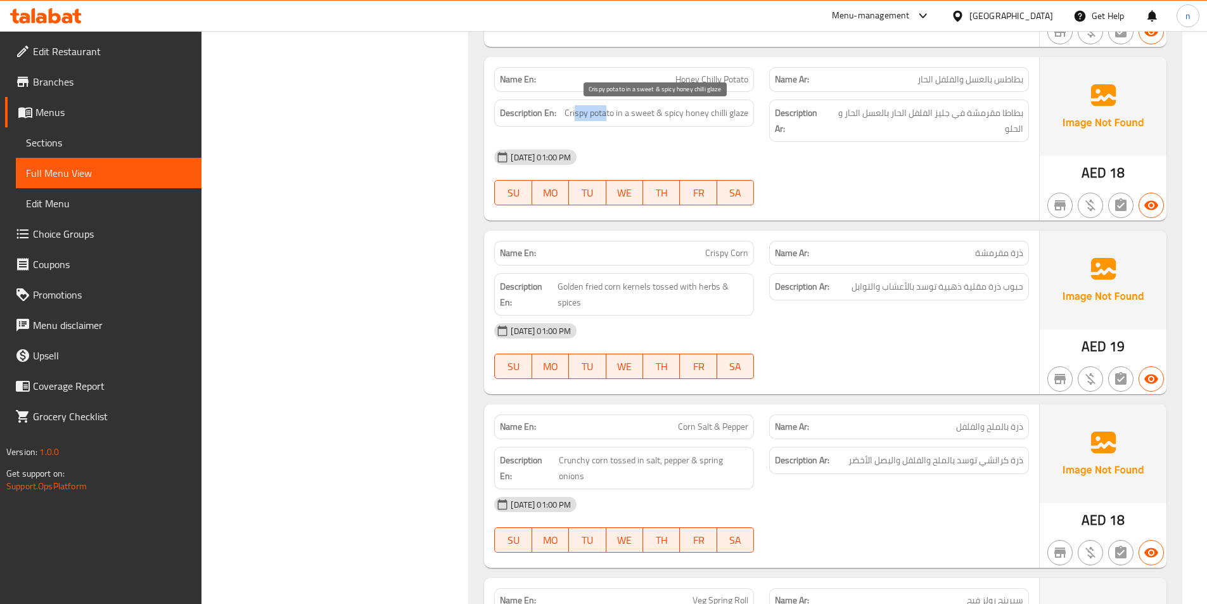
drag, startPoint x: 575, startPoint y: 112, endPoint x: 608, endPoint y: 110, distance: 33.7
click at [608, 110] on span "Crispy potato in a sweet & spicy honey chilli glaze" at bounding box center [657, 113] width 184 height 16
click at [712, 116] on span "Crispy potato in a sweet & spicy honey chilli glaze" at bounding box center [657, 113] width 184 height 16
click at [692, 118] on span "Crispy potato in a sweet & spicy honey chilli glaze" at bounding box center [657, 113] width 184 height 16
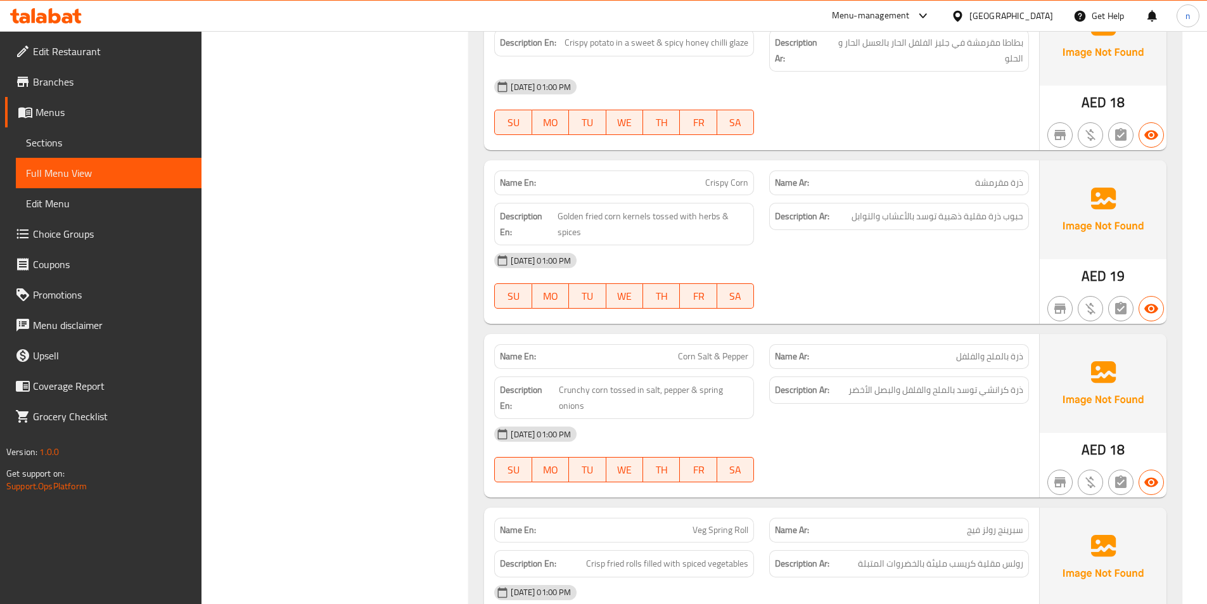
scroll to position [2852, 0]
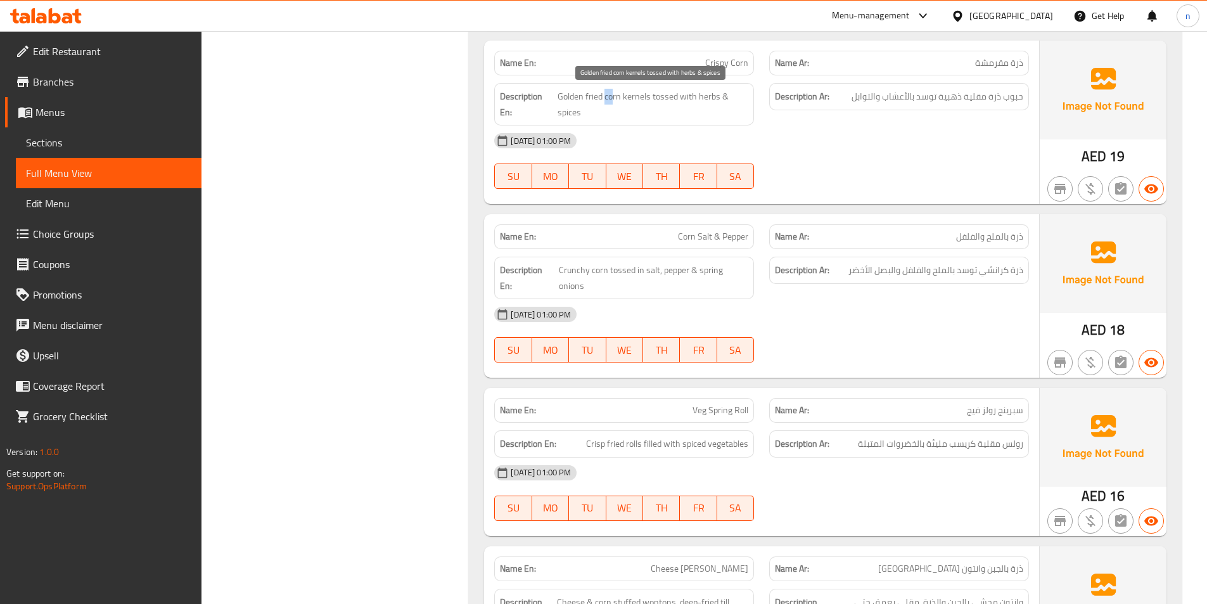
drag, startPoint x: 613, startPoint y: 97, endPoint x: 607, endPoint y: 98, distance: 7.1
click at [607, 98] on span "Golden fried corn kernels tossed with herbs & spices" at bounding box center [653, 104] width 191 height 31
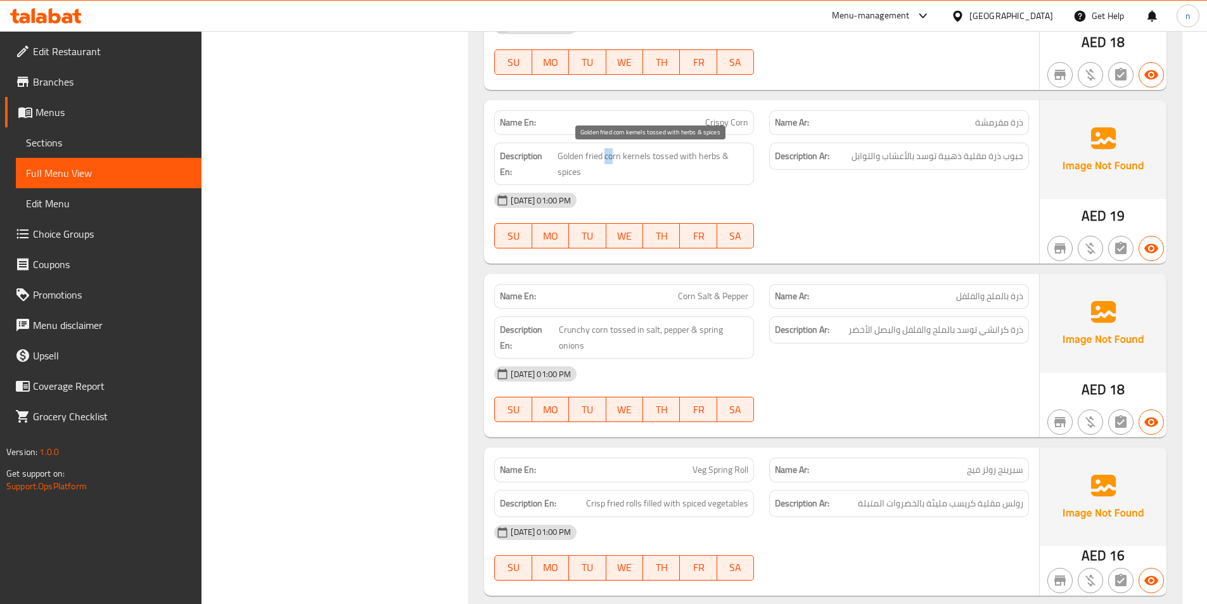
scroll to position [2789, 0]
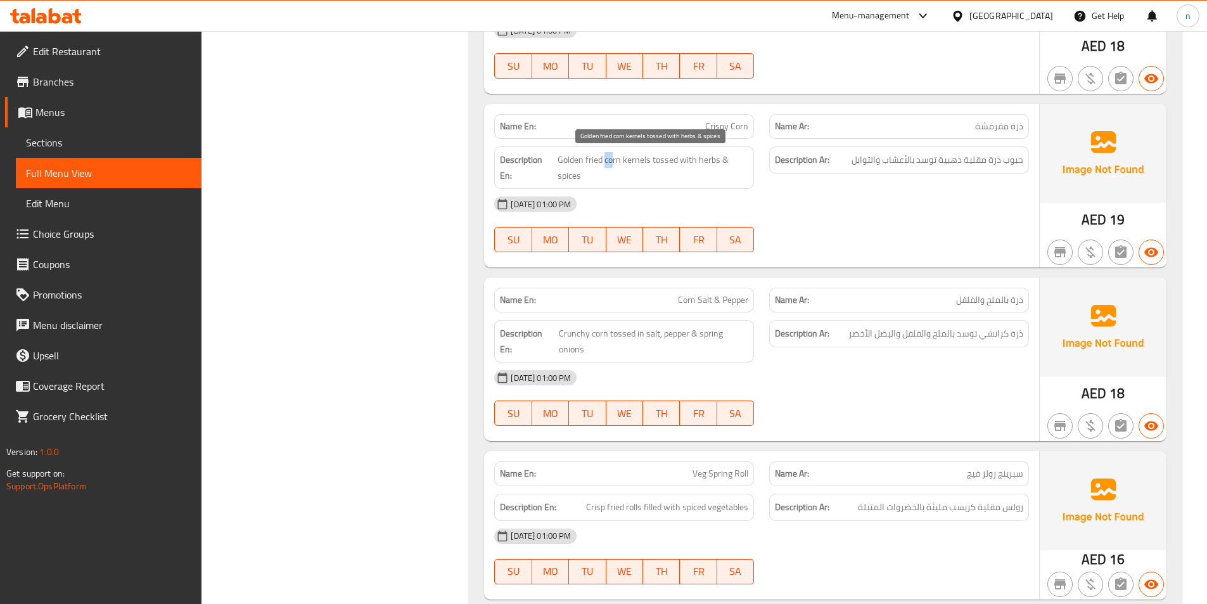
click at [615, 163] on span "Golden fried corn kernels tossed with herbs & spices" at bounding box center [653, 167] width 191 height 31
click at [664, 162] on span "Golden fried corn kernels tossed with herbs & spices" at bounding box center [653, 167] width 191 height 31
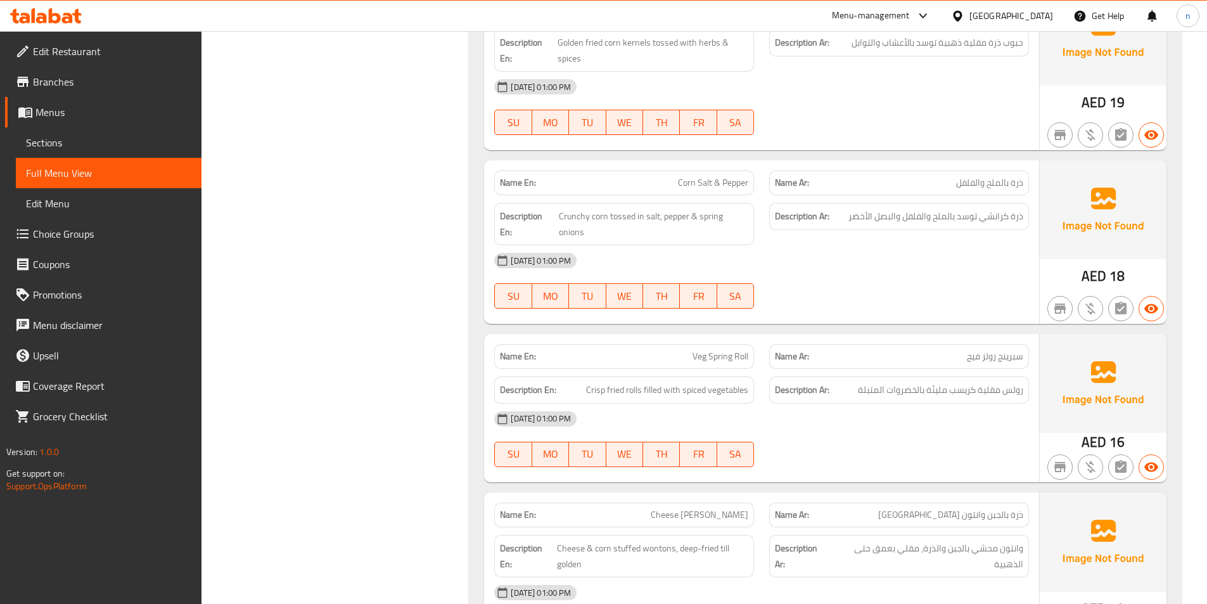
scroll to position [2979, 0]
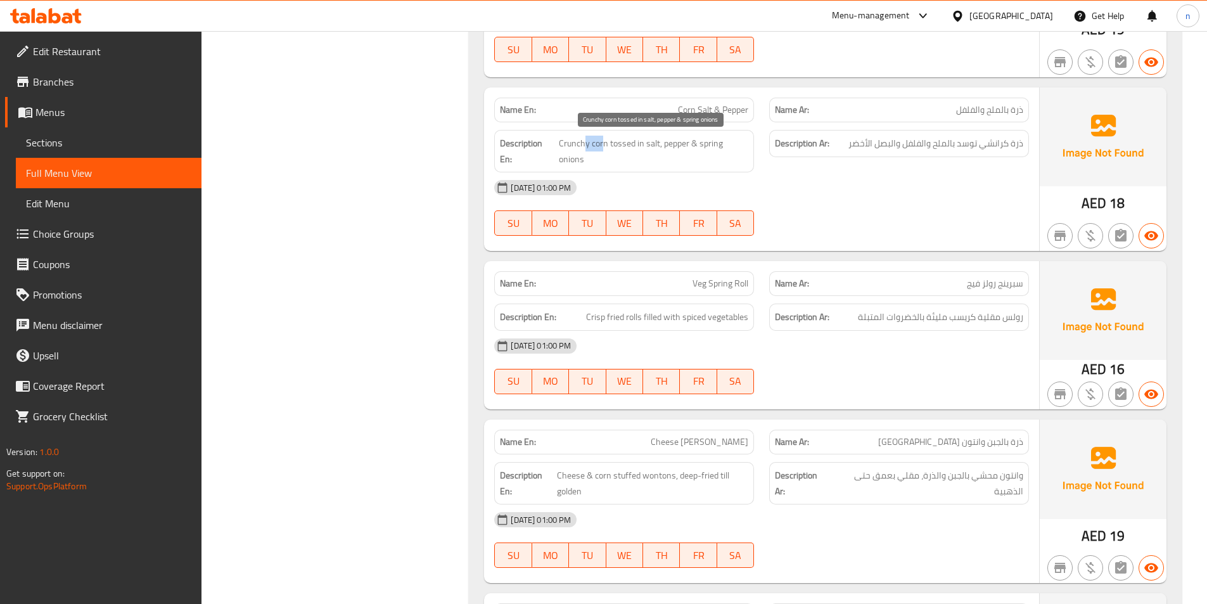
drag, startPoint x: 602, startPoint y: 143, endPoint x: 584, endPoint y: 145, distance: 18.6
click at [584, 145] on span "Crunchy corn tossed in salt, pepper & spring onions" at bounding box center [654, 151] width 190 height 31
drag, startPoint x: 694, startPoint y: 148, endPoint x: 752, endPoint y: 150, distance: 58.4
click at [752, 150] on div "Description En: Crunchy corn tossed in salt, pepper & spring onions" at bounding box center [624, 151] width 260 height 42
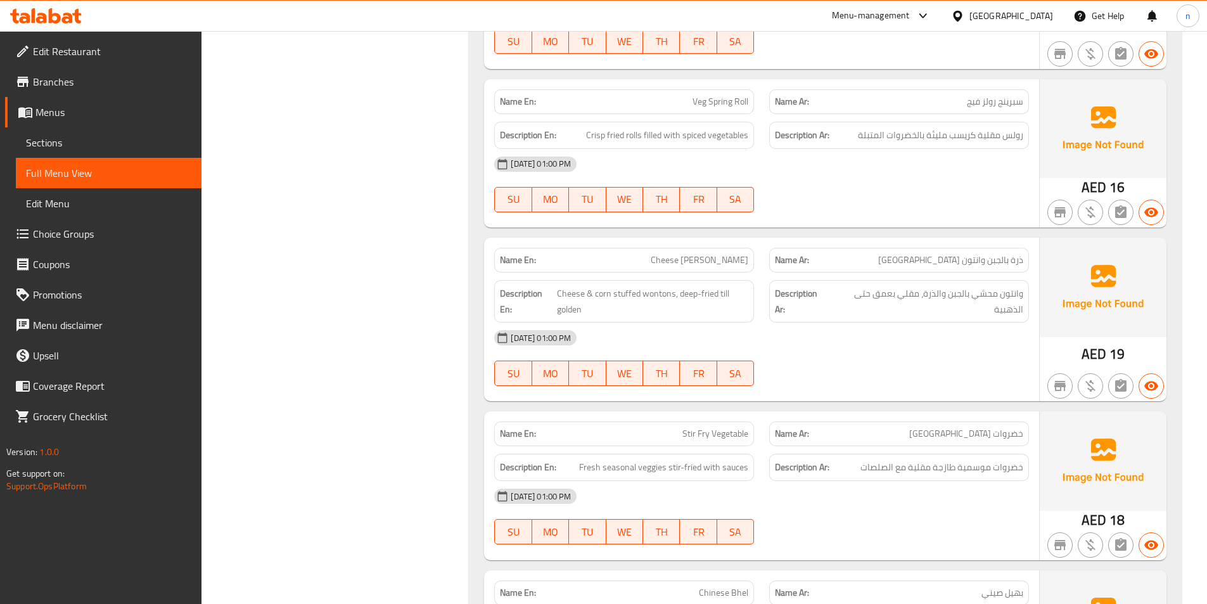
scroll to position [3169, 0]
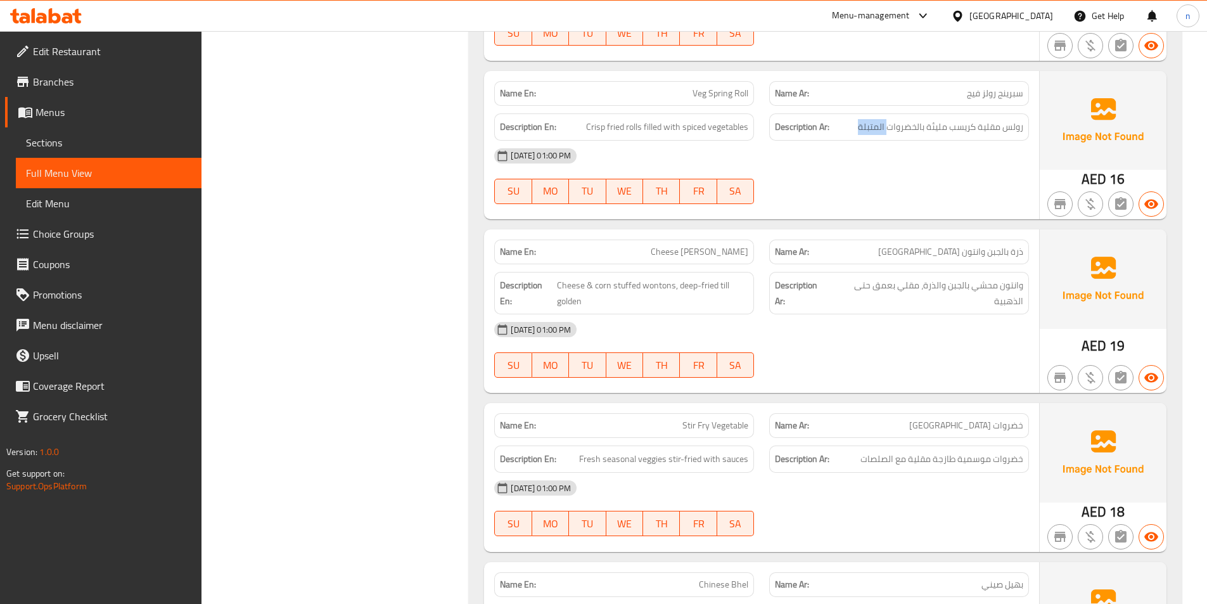
drag, startPoint x: 888, startPoint y: 113, endPoint x: 852, endPoint y: 115, distance: 35.5
click at [852, 119] on h6 "Description Ar: رولس مقلية كريسب مليئة بالخضروات المتبلة" at bounding box center [899, 127] width 248 height 16
click at [750, 87] on div "Name En: Veg Spring Roll" at bounding box center [624, 93] width 260 height 25
drag, startPoint x: 634, startPoint y: 115, endPoint x: 615, endPoint y: 113, distance: 19.2
click at [615, 119] on span "Crisp fried rolls filled with spiced vegetables" at bounding box center [667, 127] width 162 height 16
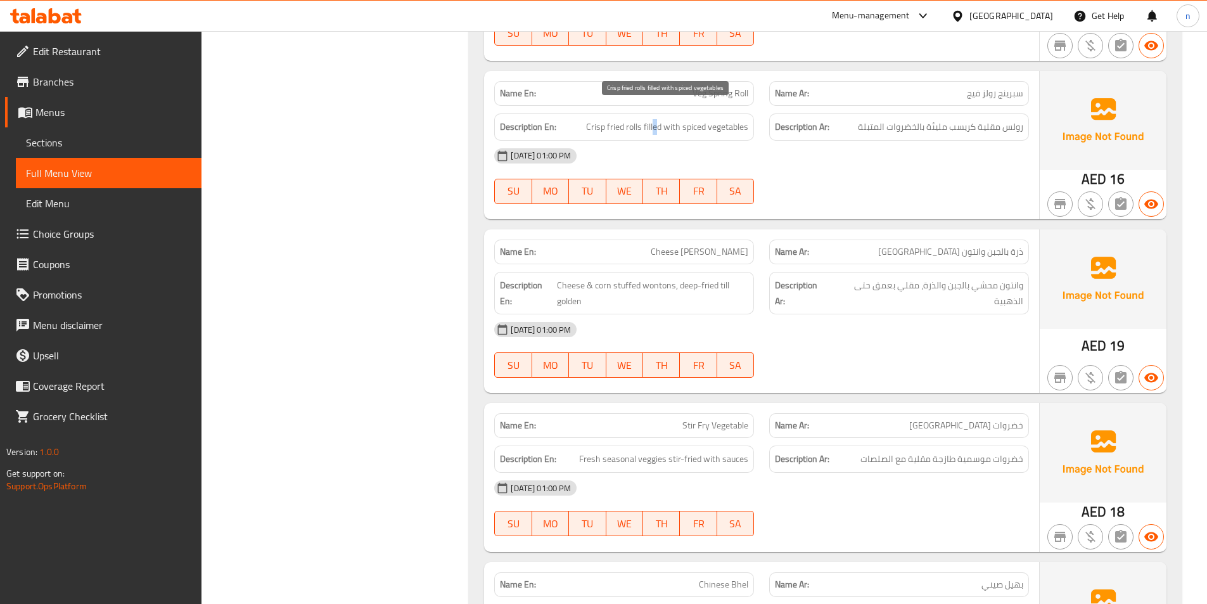
click at [652, 119] on span "Crisp fried rolls filled with spiced vegetables" at bounding box center [667, 127] width 162 height 16
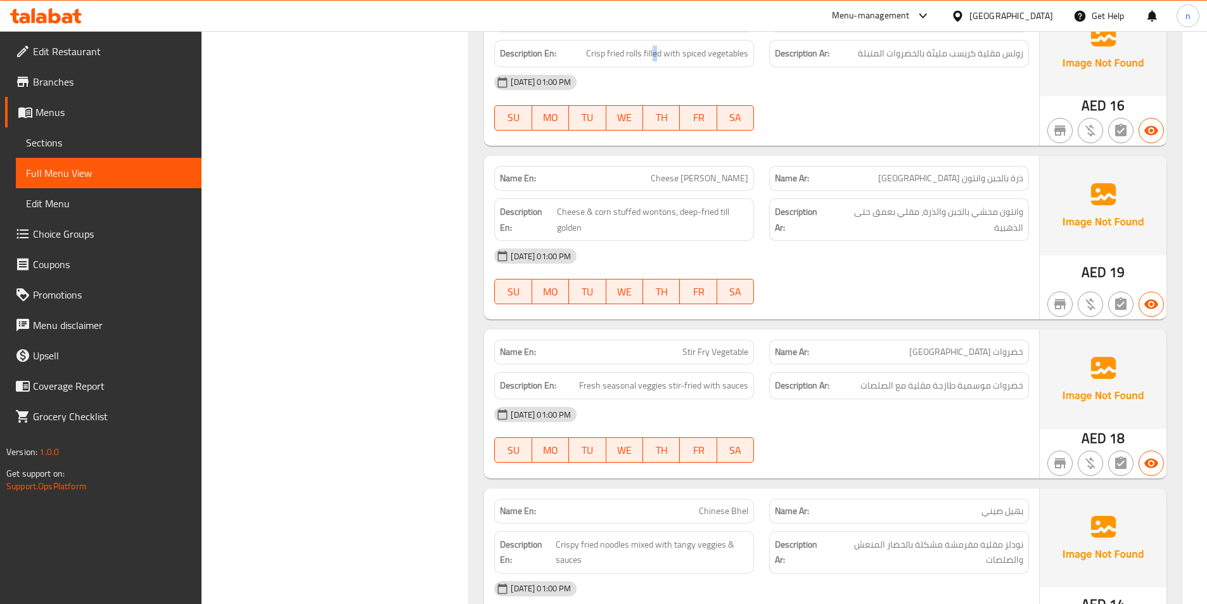
scroll to position [3359, 0]
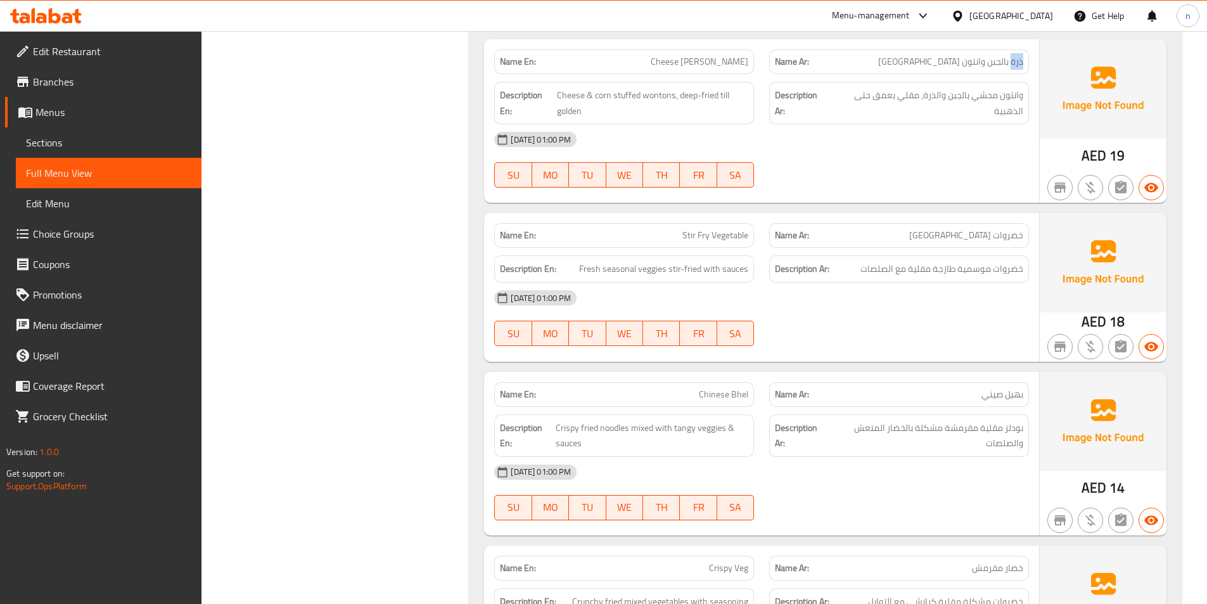
drag, startPoint x: 1024, startPoint y: 55, endPoint x: 1013, endPoint y: 54, distance: 10.8
click at [1013, 54] on div "Name Ar: ذرة بالجبن وانتون مقلية" at bounding box center [899, 61] width 260 height 25
click at [678, 55] on span "Cheese [PERSON_NAME]" at bounding box center [700, 61] width 98 height 13
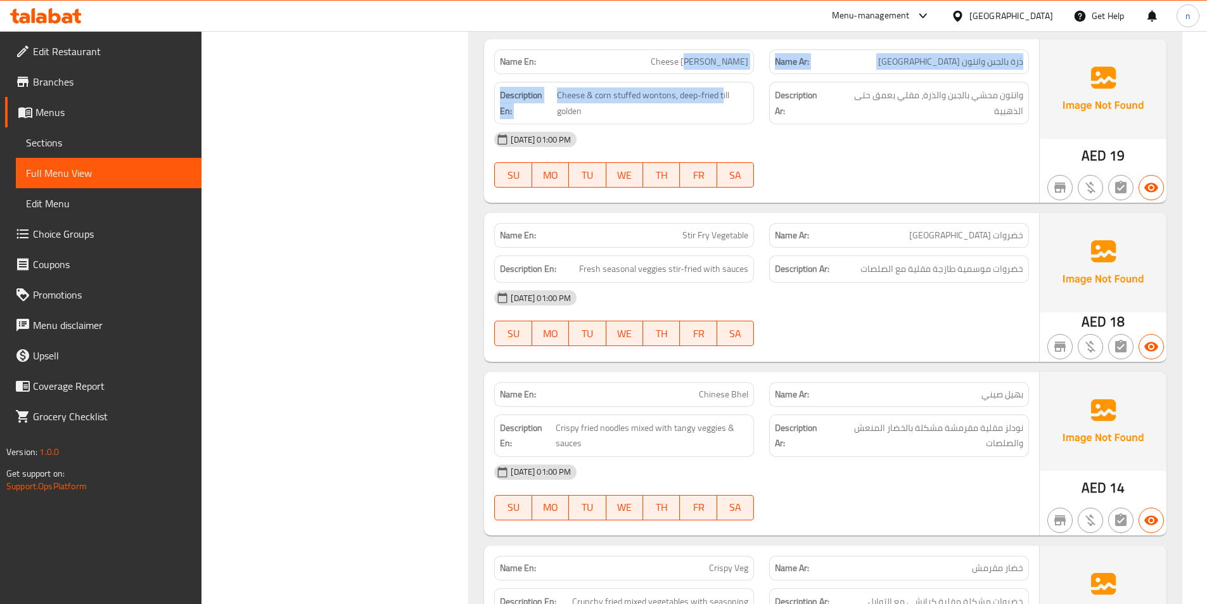
drag, startPoint x: 693, startPoint y: 49, endPoint x: 722, endPoint y: 61, distance: 31.9
click at [722, 61] on div "Name En: Cheese Corn Wonton Fry Name Ar: ذرة بالجبن وانتون مقلية Description En…" at bounding box center [761, 121] width 555 height 164
click at [731, 55] on span "Cheese [PERSON_NAME]" at bounding box center [700, 61] width 98 height 13
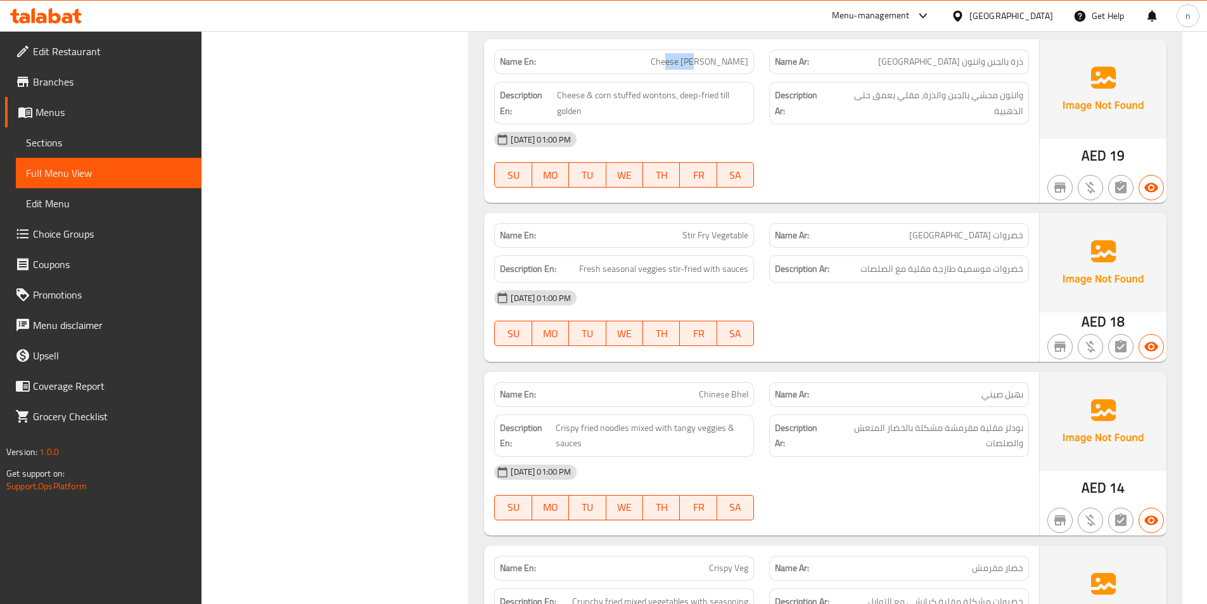
drag, startPoint x: 671, startPoint y: 46, endPoint x: 697, endPoint y: 46, distance: 26.6
click at [697, 55] on span "Cheese [PERSON_NAME]" at bounding box center [700, 61] width 98 height 13
drag, startPoint x: 568, startPoint y: 87, endPoint x: 578, endPoint y: 86, distance: 9.6
click at [578, 87] on span "Cheese & corn stuffed wontons, deep-fried till golden" at bounding box center [652, 102] width 191 height 31
drag, startPoint x: 649, startPoint y: 82, endPoint x: 629, endPoint y: 89, distance: 20.8
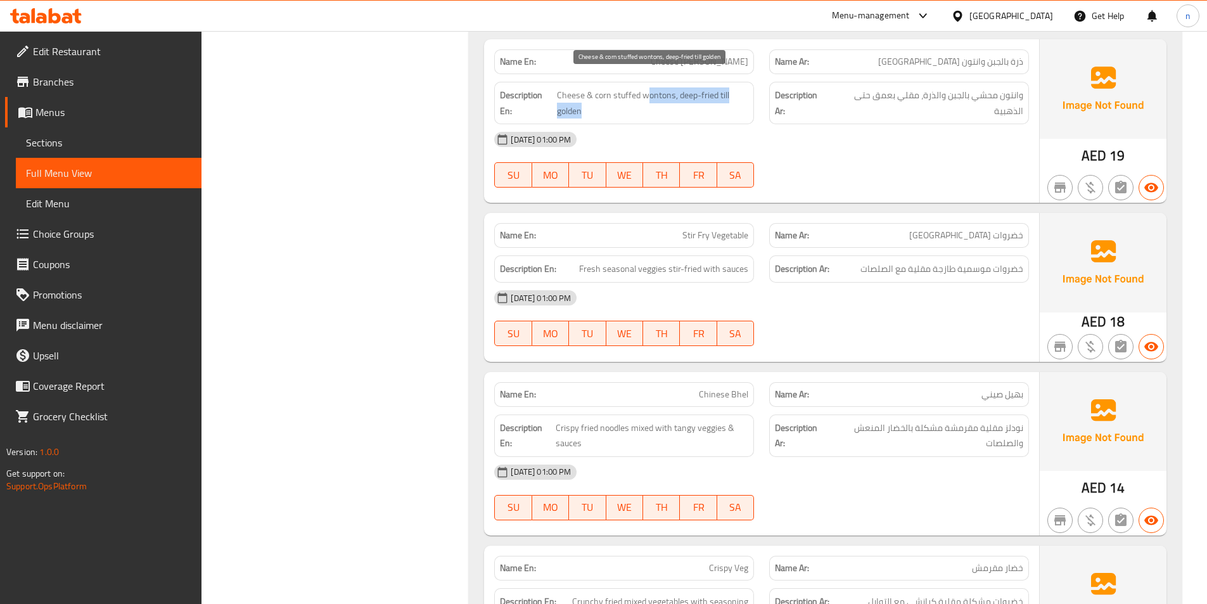
click at [629, 89] on span "Cheese & corn stuffed wontons, deep-fried till golden" at bounding box center [652, 102] width 191 height 31
click at [655, 100] on span "Cheese & corn stuffed wontons, deep-fried till golden" at bounding box center [652, 102] width 191 height 31
drag, startPoint x: 683, startPoint y: 85, endPoint x: 709, endPoint y: 91, distance: 26.7
click at [709, 91] on span "Cheese & corn stuffed wontons, deep-fried till golden" at bounding box center [652, 102] width 191 height 31
click at [602, 102] on span "Cheese & corn stuffed wontons, deep-fried till golden" at bounding box center [652, 102] width 191 height 31
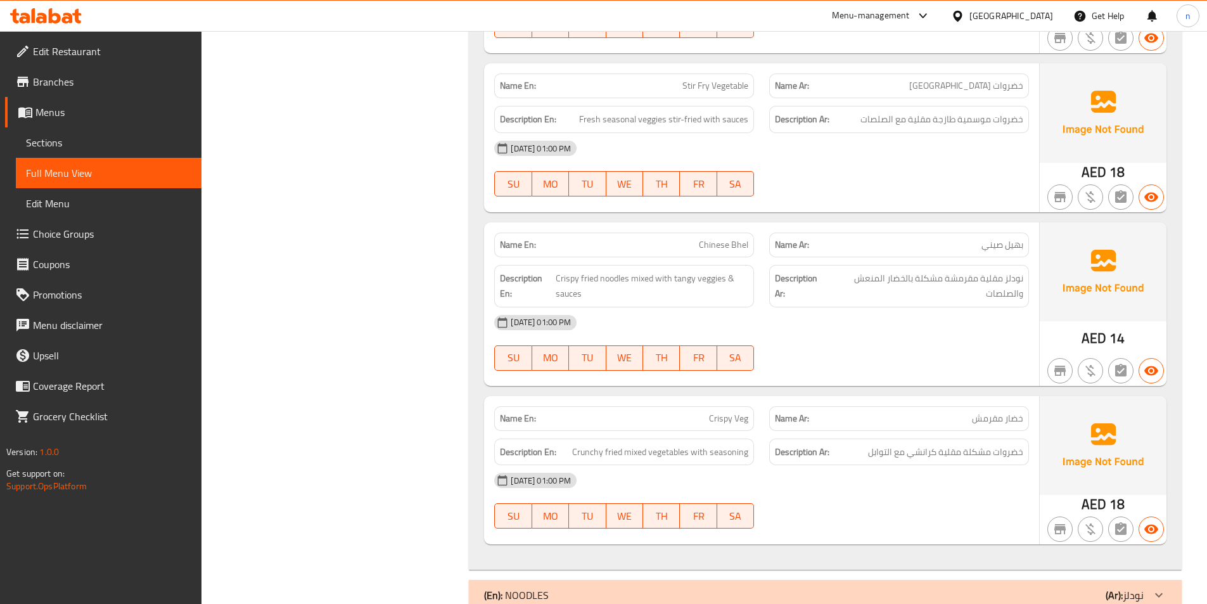
scroll to position [3486, 0]
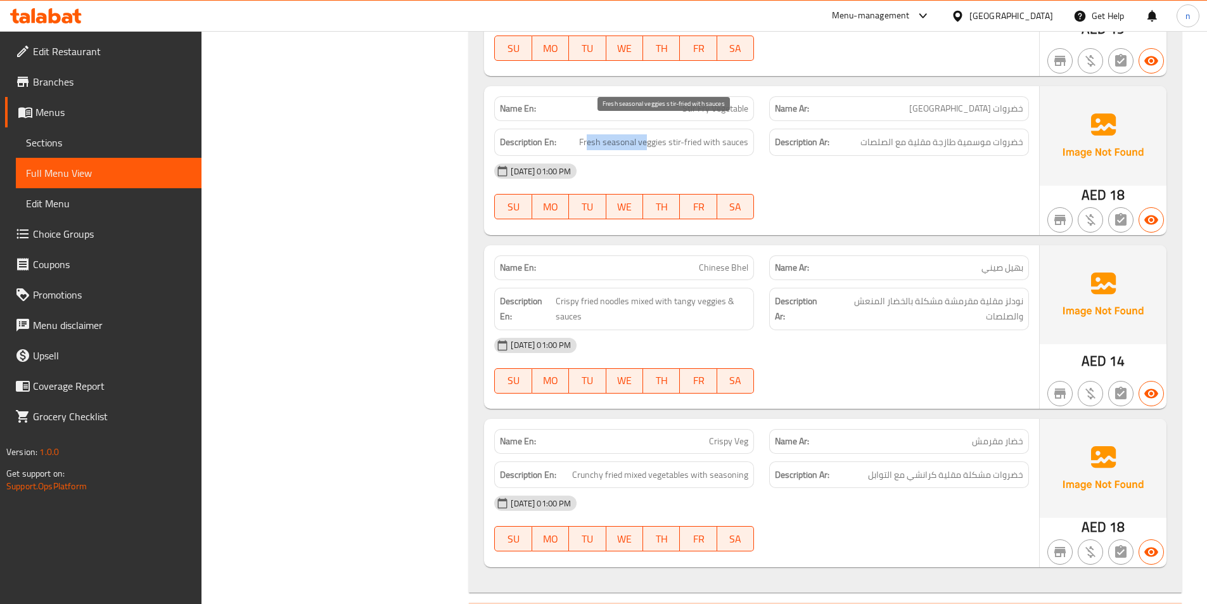
drag, startPoint x: 589, startPoint y: 127, endPoint x: 649, endPoint y: 131, distance: 59.7
click at [649, 134] on span "Fresh seasonal veggies stir-fried with sauces" at bounding box center [663, 142] width 169 height 16
drag, startPoint x: 678, startPoint y: 129, endPoint x: 750, endPoint y: 138, distance: 72.7
click at [750, 138] on div "Description En: Fresh seasonal veggies stir-fried with sauces" at bounding box center [624, 142] width 260 height 27
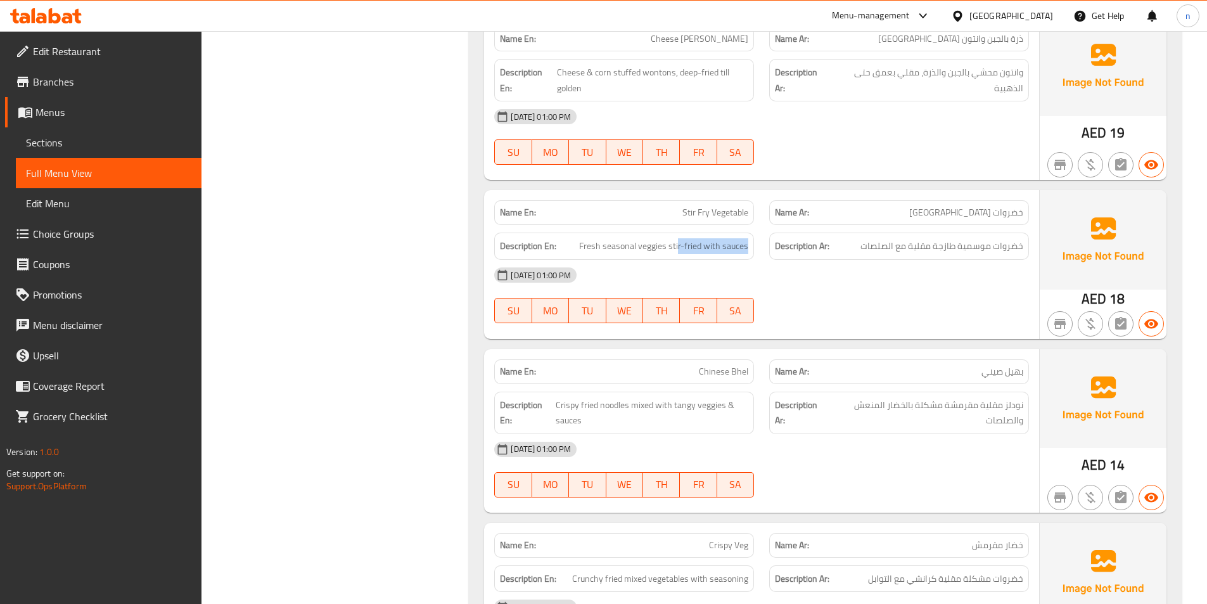
scroll to position [3359, 0]
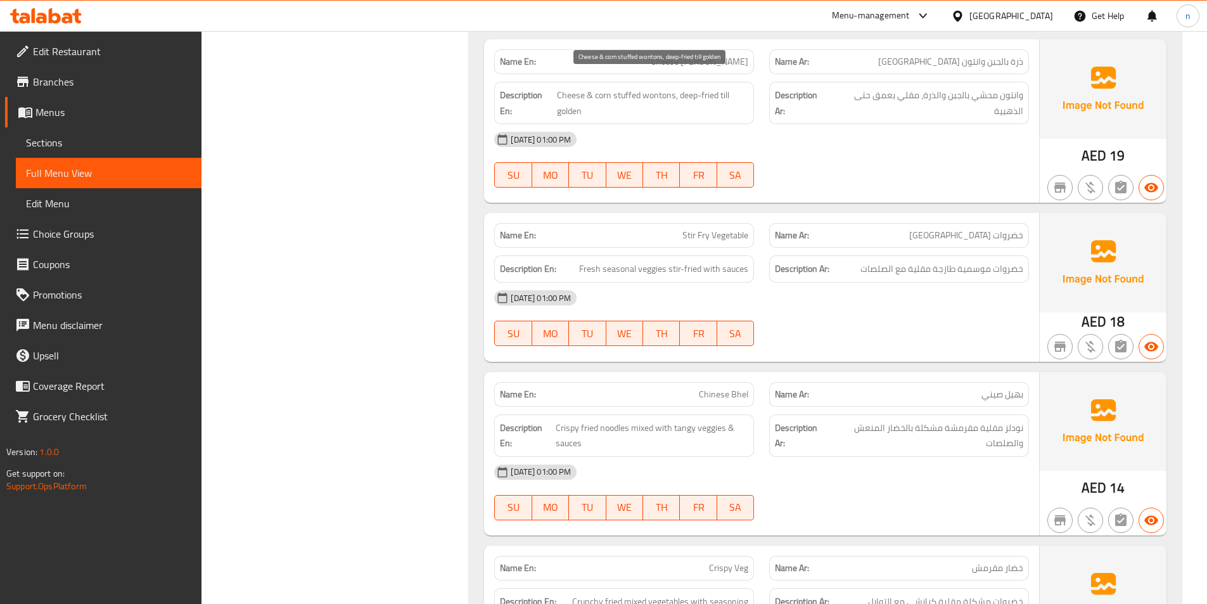
click at [657, 87] on span "Cheese & corn stuffed wontons, deep-fried till golden" at bounding box center [652, 102] width 191 height 31
copy span "wontons"
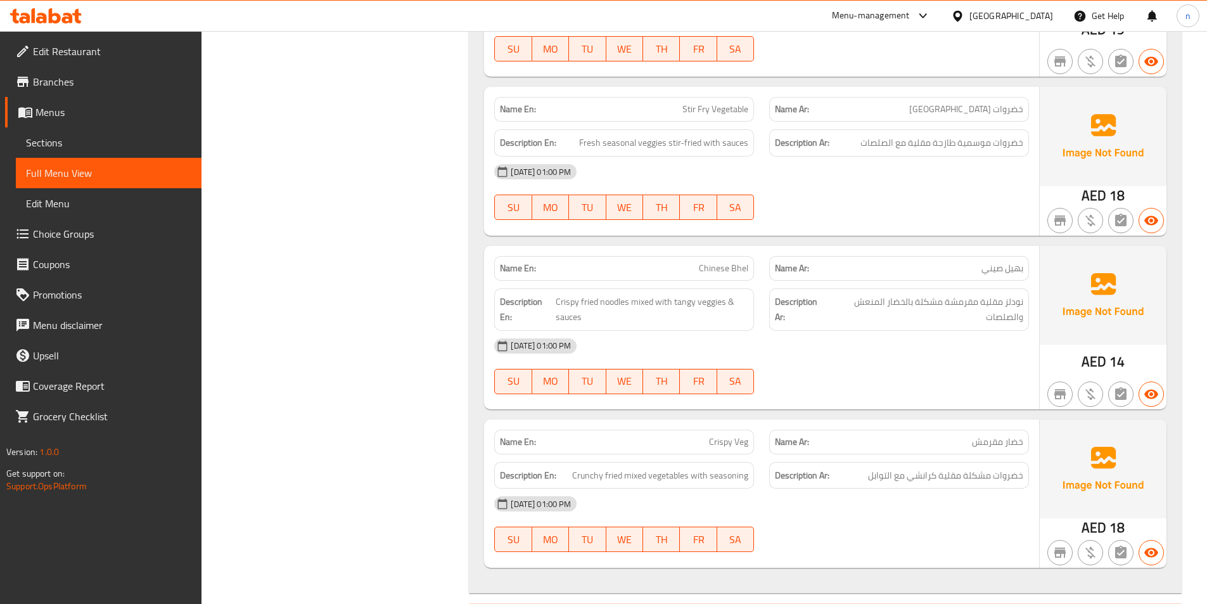
scroll to position [3486, 0]
click at [724, 102] on span "Stir Fry Vegetable" at bounding box center [716, 108] width 66 height 13
drag, startPoint x: 719, startPoint y: 95, endPoint x: 746, endPoint y: 99, distance: 27.5
click at [746, 102] on span "Stir Fry Vegetable" at bounding box center [716, 108] width 66 height 13
click at [725, 102] on span "Stir Fry Vegetable" at bounding box center [716, 108] width 66 height 13
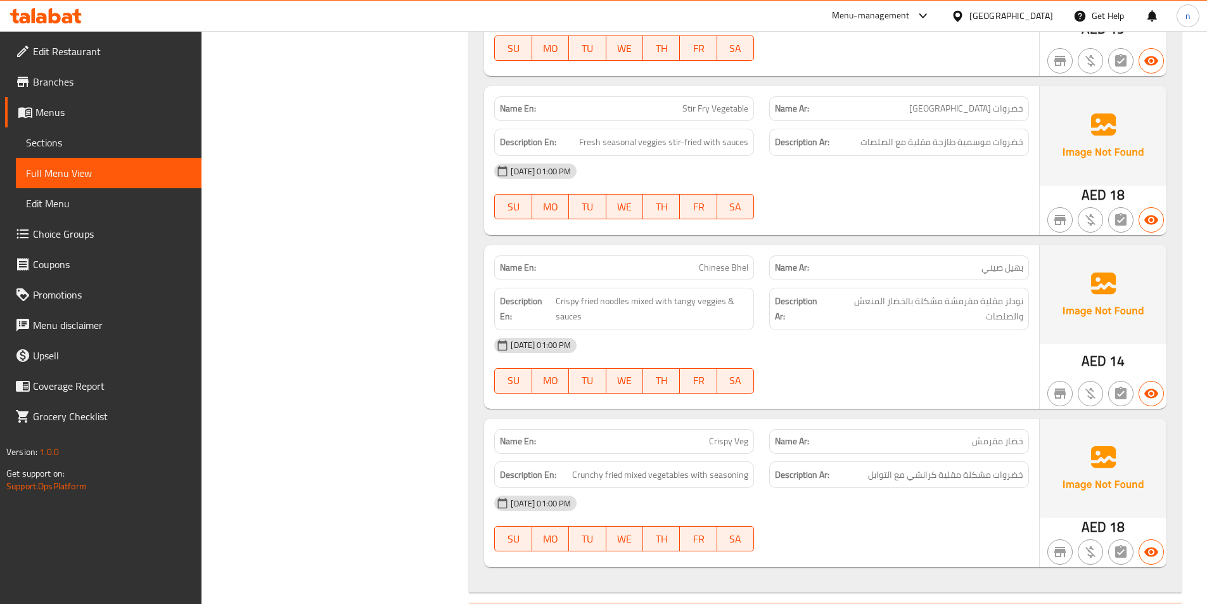
click at [725, 102] on span "Stir Fry Vegetable" at bounding box center [716, 108] width 66 height 13
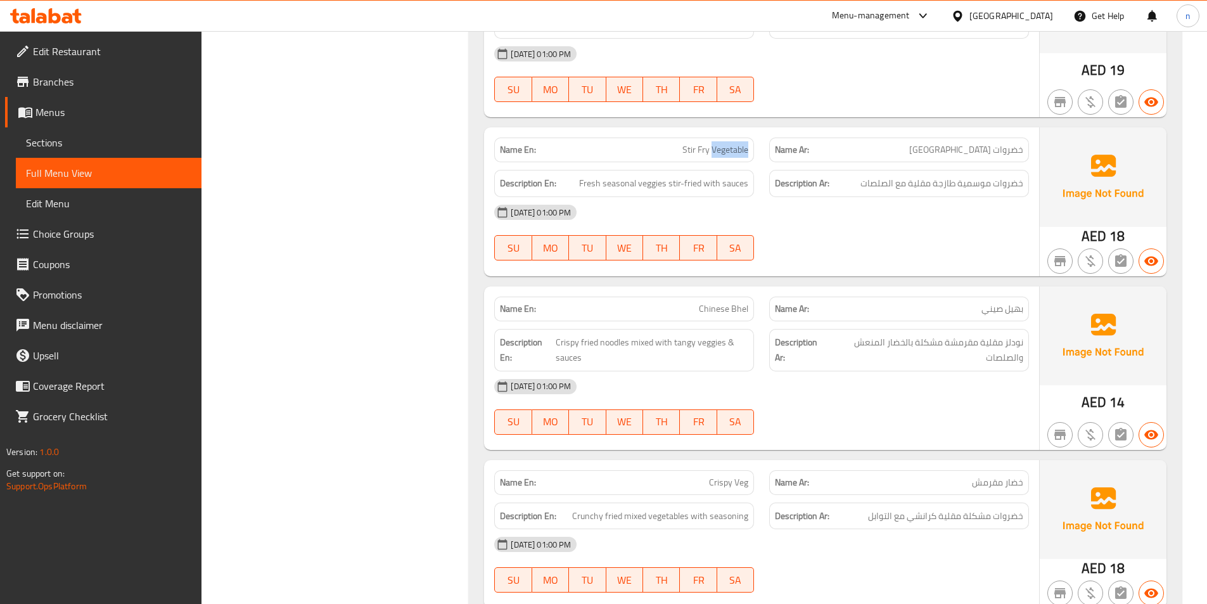
scroll to position [3422, 0]
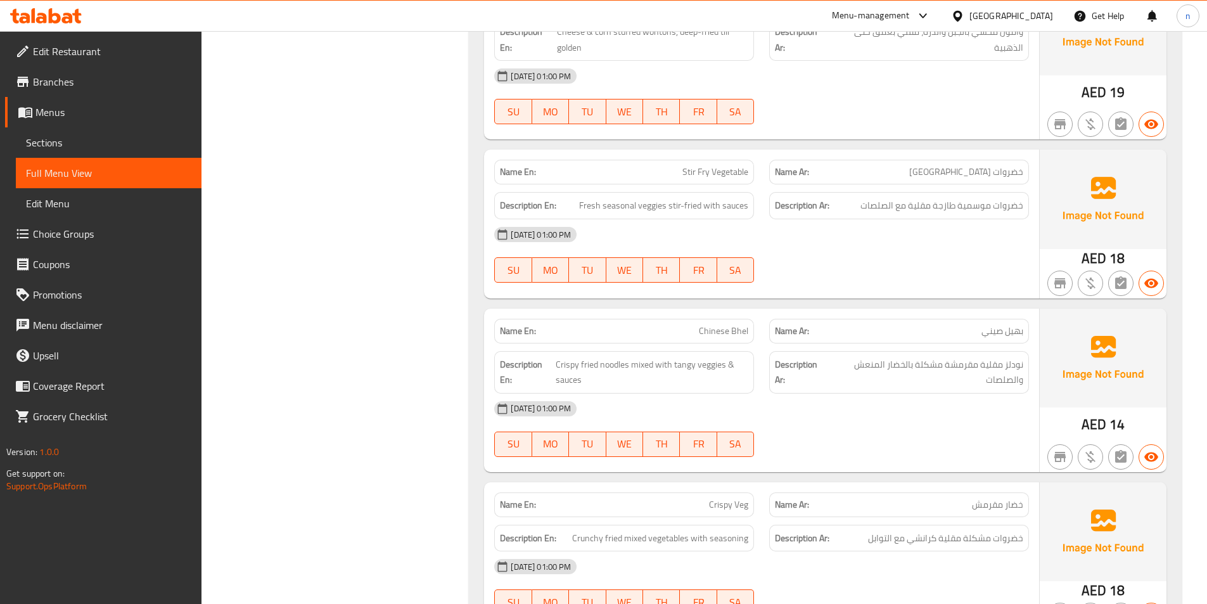
click at [877, 254] on div "16-09-2025 01:00 PM SU MO TU WE TH FR SA" at bounding box center [762, 254] width 550 height 71
drag, startPoint x: 703, startPoint y: 194, endPoint x: 740, endPoint y: 195, distance: 36.1
click at [740, 198] on span "Fresh seasonal veggies stir-fried with sauces" at bounding box center [663, 206] width 169 height 16
click at [795, 235] on div "16-09-2025 01:00 PM SU MO TU WE TH FR SA" at bounding box center [762, 254] width 550 height 71
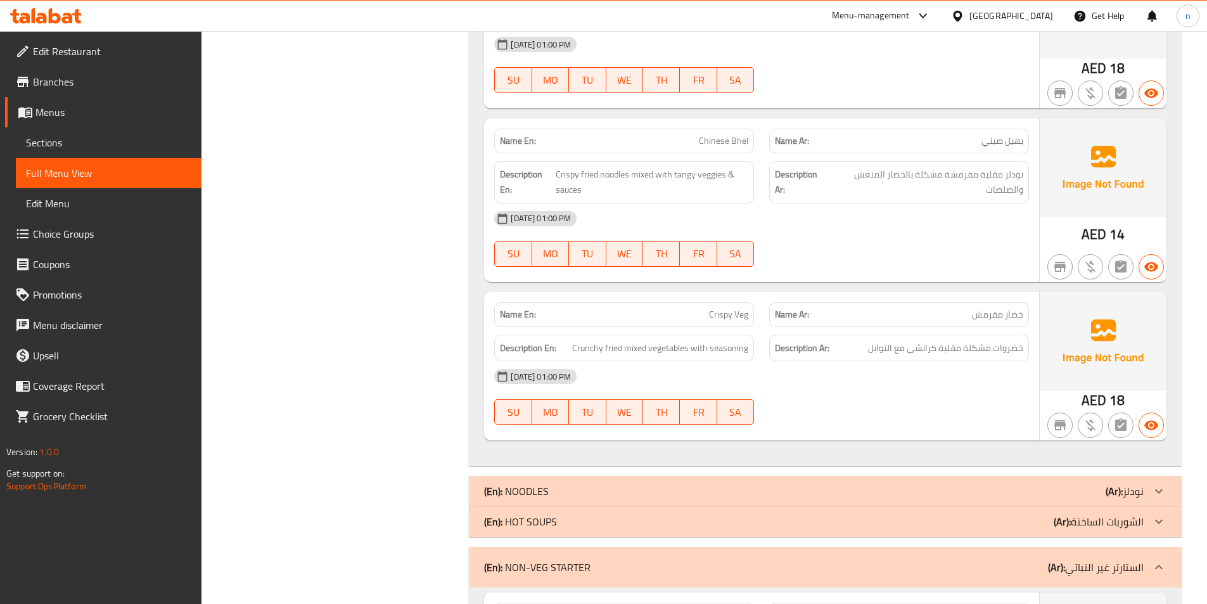
scroll to position [3676, 0]
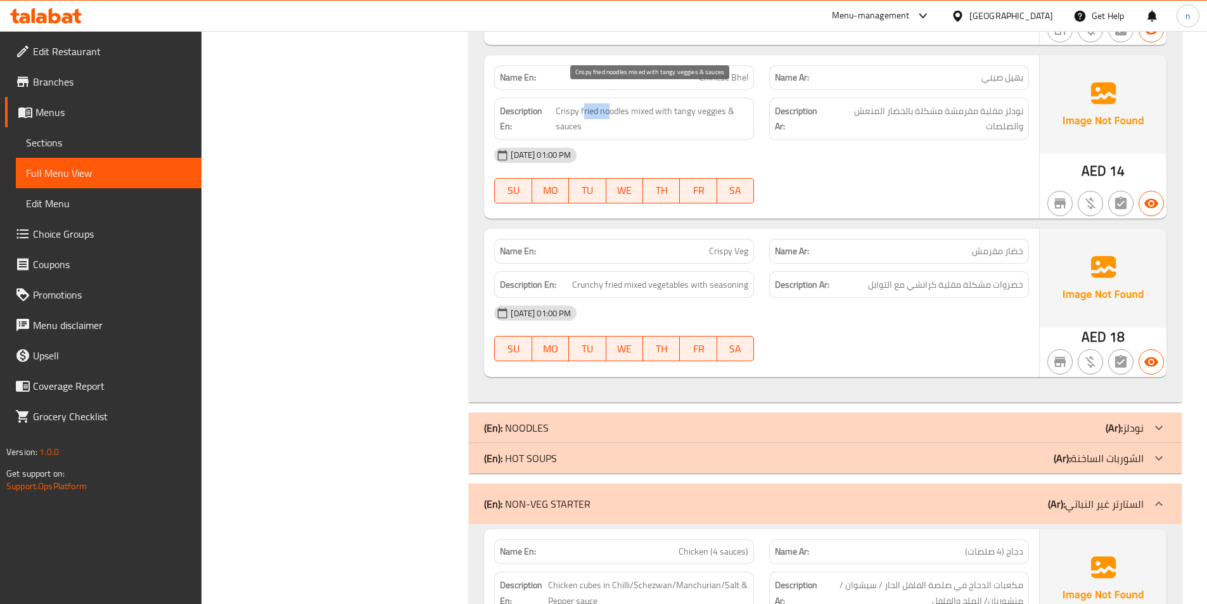
drag, startPoint x: 607, startPoint y: 95, endPoint x: 582, endPoint y: 100, distance: 25.2
click at [582, 103] on span "Crispy fried noodles mixed with tangy veggies & sauces" at bounding box center [652, 118] width 193 height 31
drag, startPoint x: 643, startPoint y: 96, endPoint x: 652, endPoint y: 95, distance: 9.0
click at [652, 103] on span "Crispy fried noodles mixed with tangy veggies & sauces" at bounding box center [652, 118] width 193 height 31
drag, startPoint x: 676, startPoint y: 101, endPoint x: 712, endPoint y: 102, distance: 36.8
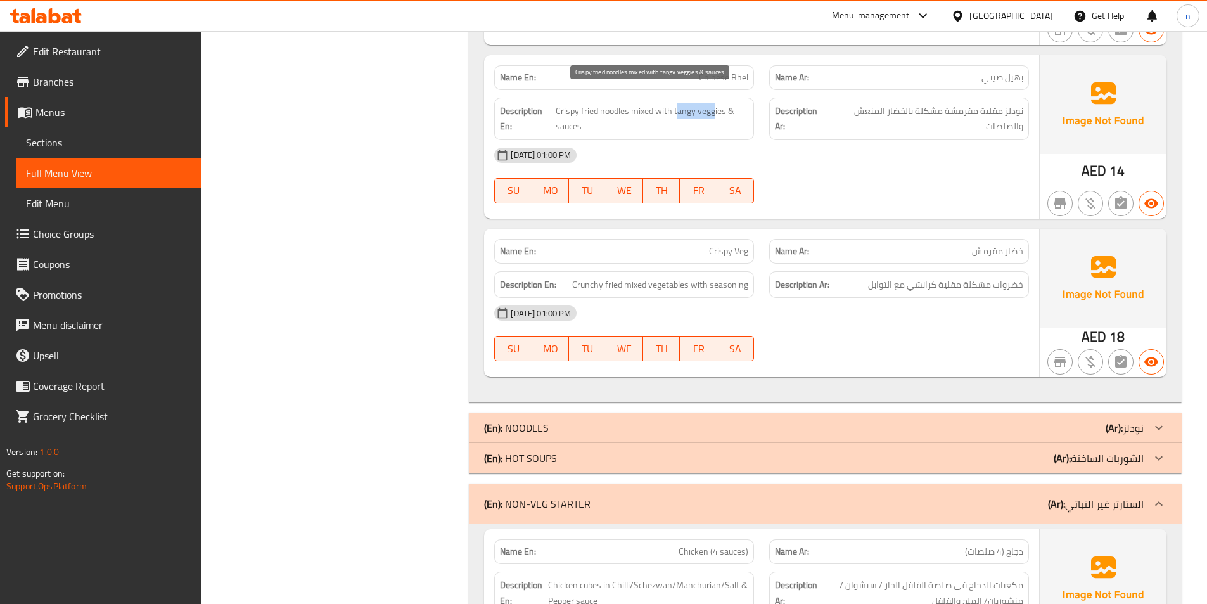
click at [712, 103] on span "Crispy fried noodles mixed with tangy veggies & sauces" at bounding box center [652, 118] width 193 height 31
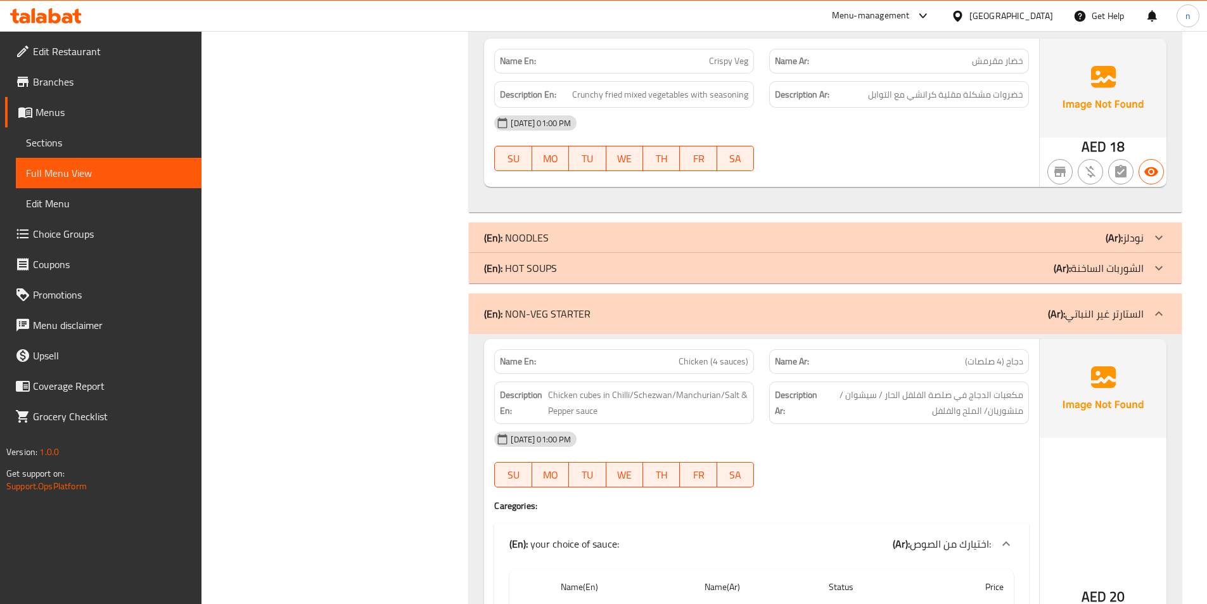
scroll to position [3803, 0]
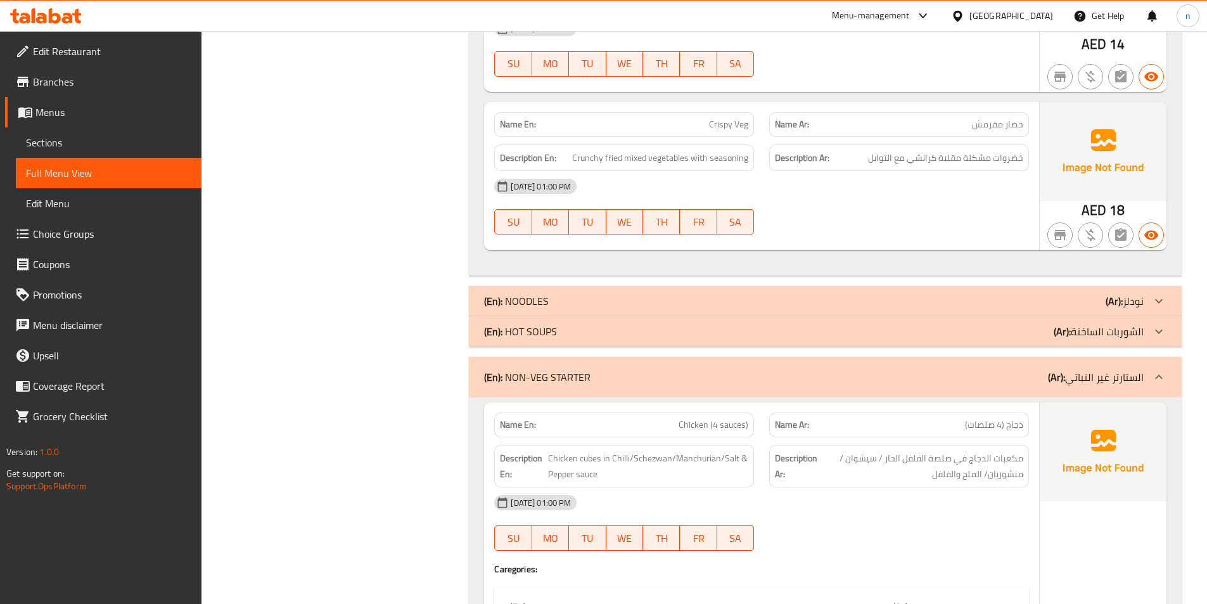
drag, startPoint x: 676, startPoint y: 143, endPoint x: 657, endPoint y: 158, distance: 23.9
click at [657, 158] on div "Name En: Crispy Veg Name Ar: خضار مقرمش Description En: Crunchy fried mixed veg…" at bounding box center [761, 176] width 555 height 148
click at [736, 171] on div "16-09-2025 01:00 PM" at bounding box center [762, 186] width 550 height 30
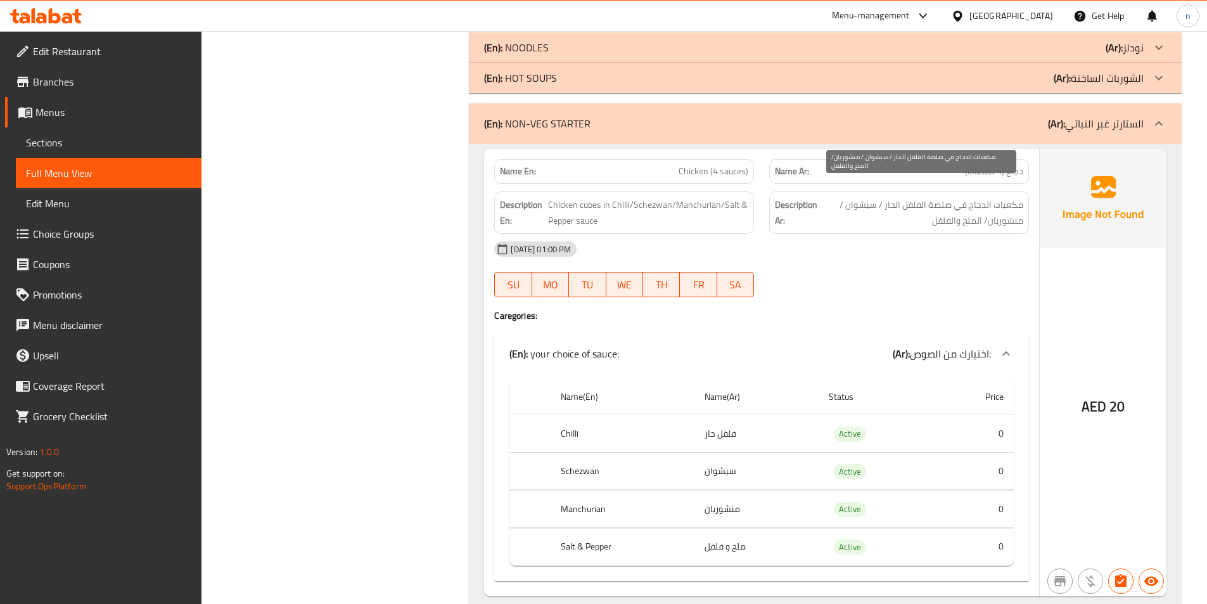
scroll to position [4119, 0]
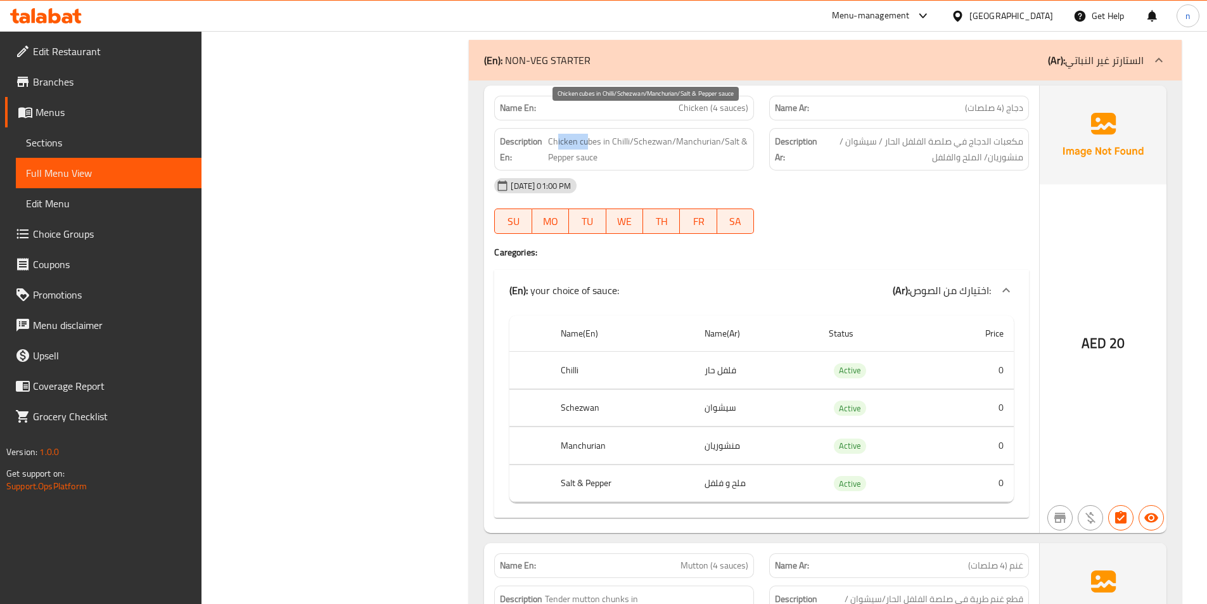
drag, startPoint x: 556, startPoint y: 128, endPoint x: 587, endPoint y: 127, distance: 30.4
click at [587, 134] on span "Chicken cubes in Chilli/Schezwan/Manchurian/Salt & Pepper sauce" at bounding box center [648, 149] width 201 height 31
drag, startPoint x: 588, startPoint y: 144, endPoint x: 596, endPoint y: 144, distance: 7.6
click at [596, 144] on span "Chicken cubes in Chilli/Schezwan/Manchurian/Salt & Pepper sauce" at bounding box center [648, 149] width 201 height 31
click at [621, 134] on span "Chicken cubes in Chilli/Schezwan/Manchurian/Salt & Pepper sauce" at bounding box center [648, 149] width 201 height 31
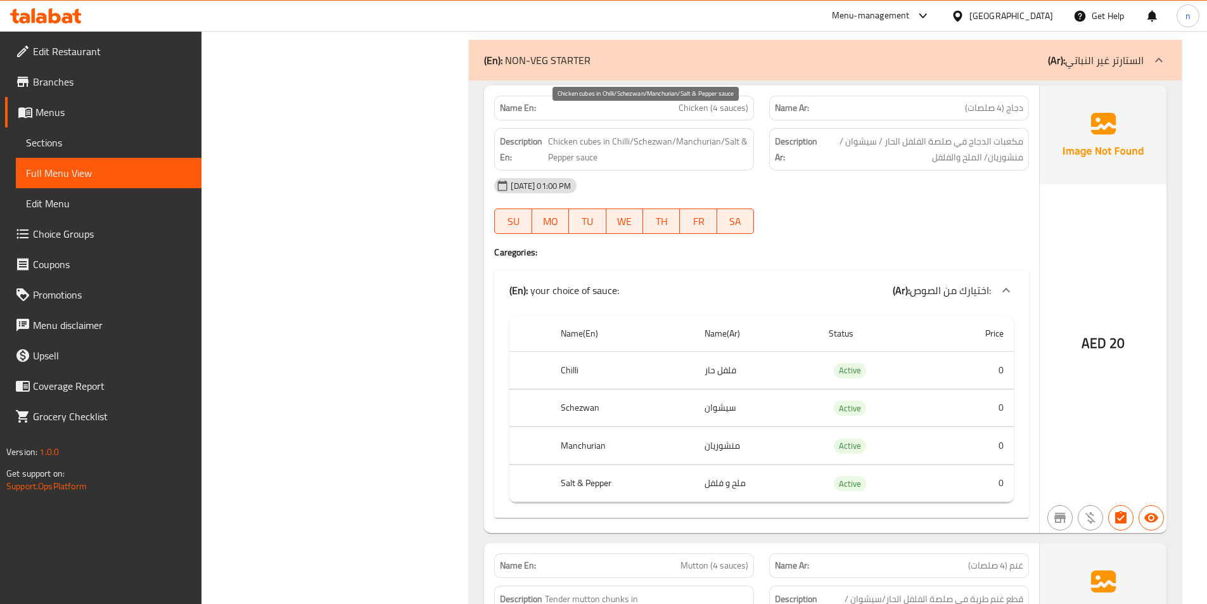
click at [652, 134] on span "Chicken cubes in Chilli/Schezwan/Manchurian/Salt & Pepper sauce" at bounding box center [648, 149] width 201 height 31
click at [700, 134] on span "Chicken cubes in Chilli/Schezwan/Manchurian/Salt & Pepper sauce" at bounding box center [648, 149] width 201 height 31
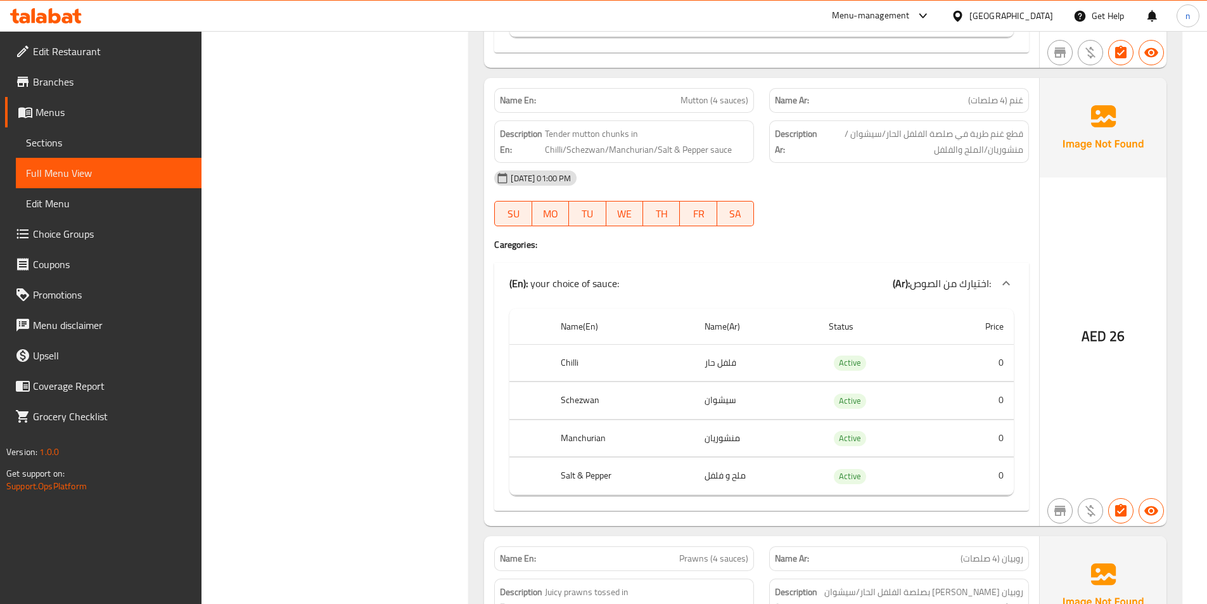
scroll to position [4563, 0]
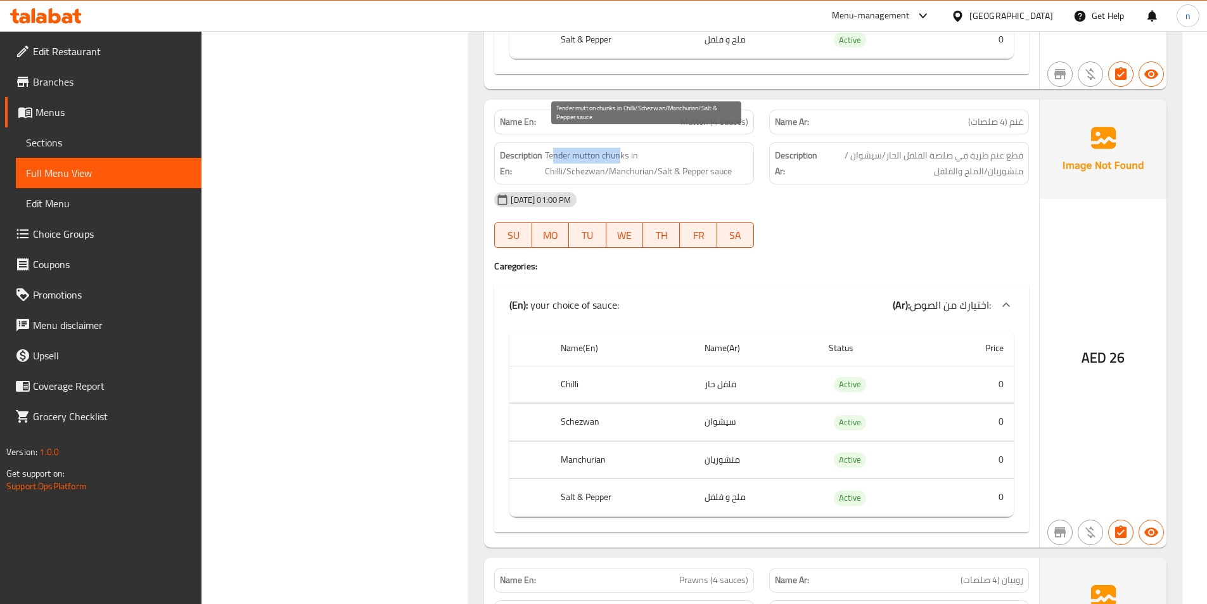
drag, startPoint x: 555, startPoint y: 138, endPoint x: 619, endPoint y: 138, distance: 63.4
click at [619, 148] on span "Tender mutton chunks in Chilli/Schezwan/Manchurian/Salt & Pepper sauce" at bounding box center [646, 163] width 203 height 31
click at [725, 158] on span "Tender mutton chunks in Chilli/Schezwan/Manchurian/Salt & Pepper sauce" at bounding box center [646, 163] width 203 height 31
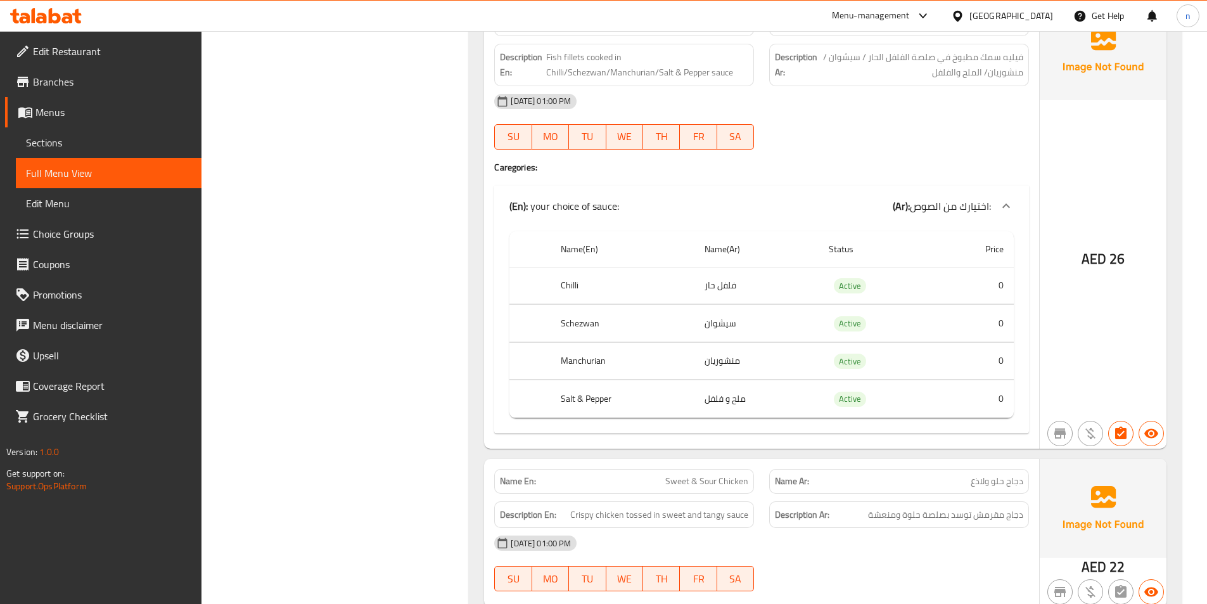
scroll to position [5514, 0]
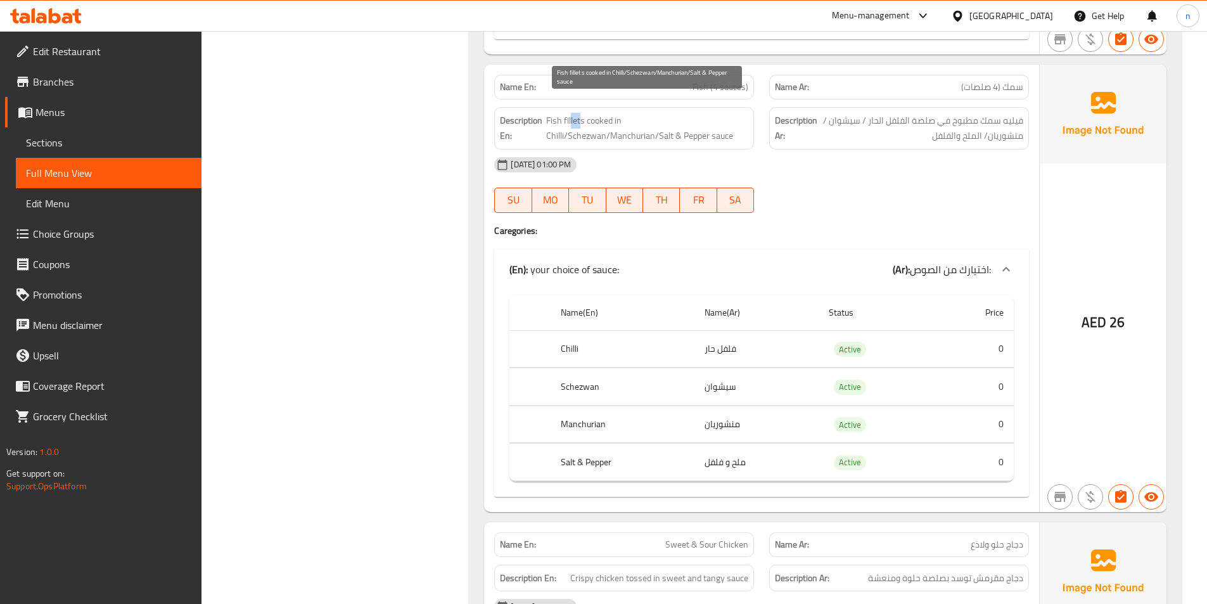
drag, startPoint x: 570, startPoint y: 106, endPoint x: 579, endPoint y: 106, distance: 8.9
click at [579, 113] on span "Fish fillets cooked in Chilli/Schezwan/Manchurian/Salt & Pepper sauce" at bounding box center [647, 128] width 203 height 31
drag, startPoint x: 551, startPoint y: 110, endPoint x: 558, endPoint y: 110, distance: 7.0
click at [557, 113] on span "Fish fillets cooked in Chilli/Schezwan/Manchurian/Salt & Pepper sauce" at bounding box center [647, 128] width 203 height 31
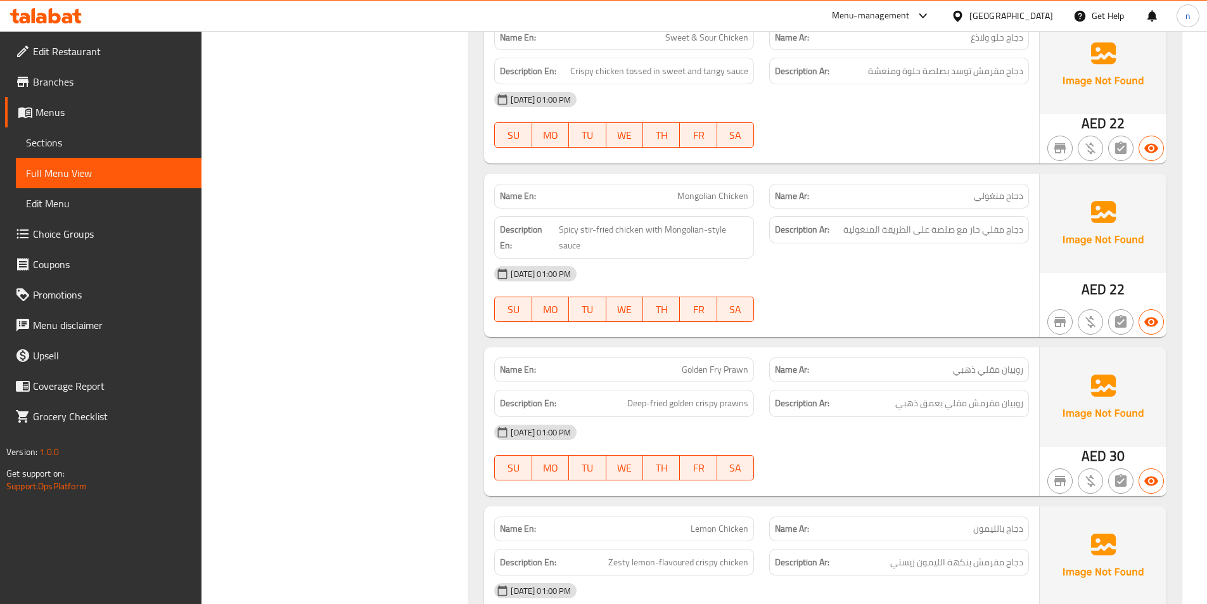
scroll to position [5957, 0]
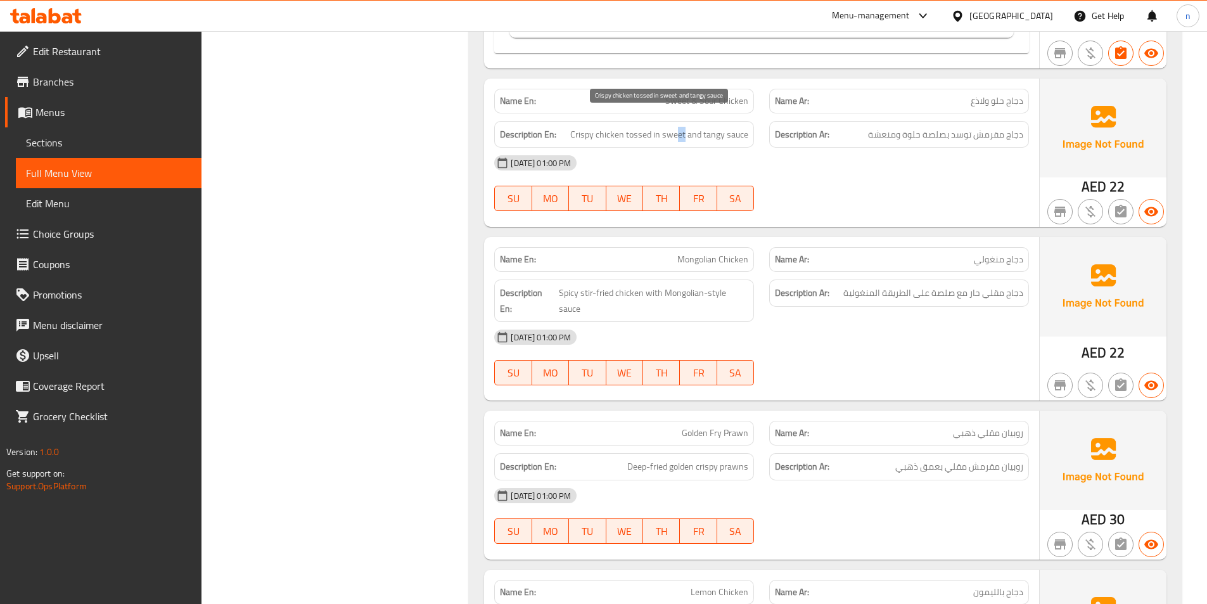
drag, startPoint x: 679, startPoint y: 121, endPoint x: 687, endPoint y: 121, distance: 7.6
click at [687, 127] on span "Crispy chicken tossed in sweet and tangy sauce" at bounding box center [659, 135] width 178 height 16
drag, startPoint x: 639, startPoint y: 117, endPoint x: 652, endPoint y: 125, distance: 14.2
click at [652, 127] on span "Crispy chicken tossed in sweet and tangy sauce" at bounding box center [659, 135] width 178 height 16
click at [683, 127] on span "Crispy chicken tossed in sweet and tangy sauce" at bounding box center [659, 135] width 178 height 16
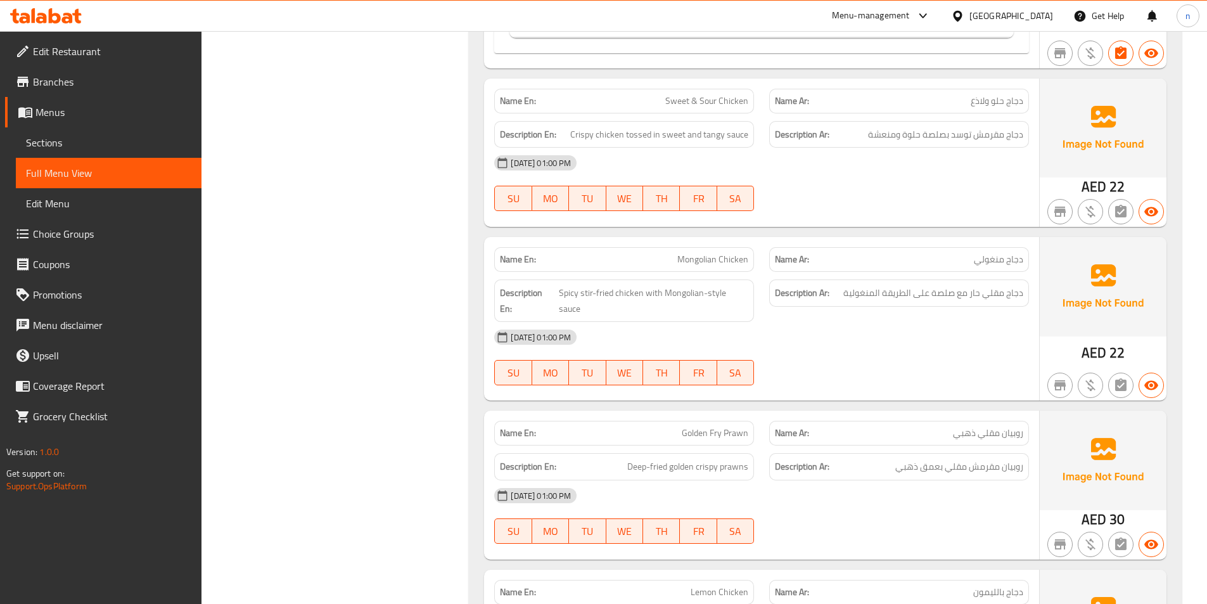
click at [716, 128] on div "Description En: Crispy chicken tossed in sweet and tangy sauce" at bounding box center [624, 134] width 260 height 27
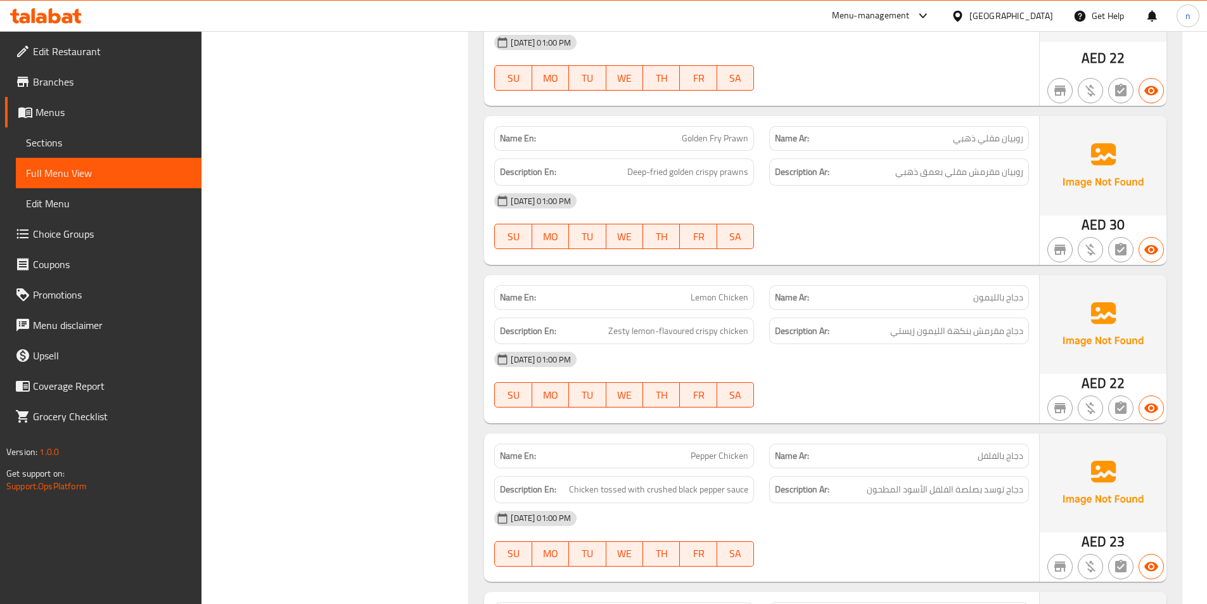
scroll to position [6274, 0]
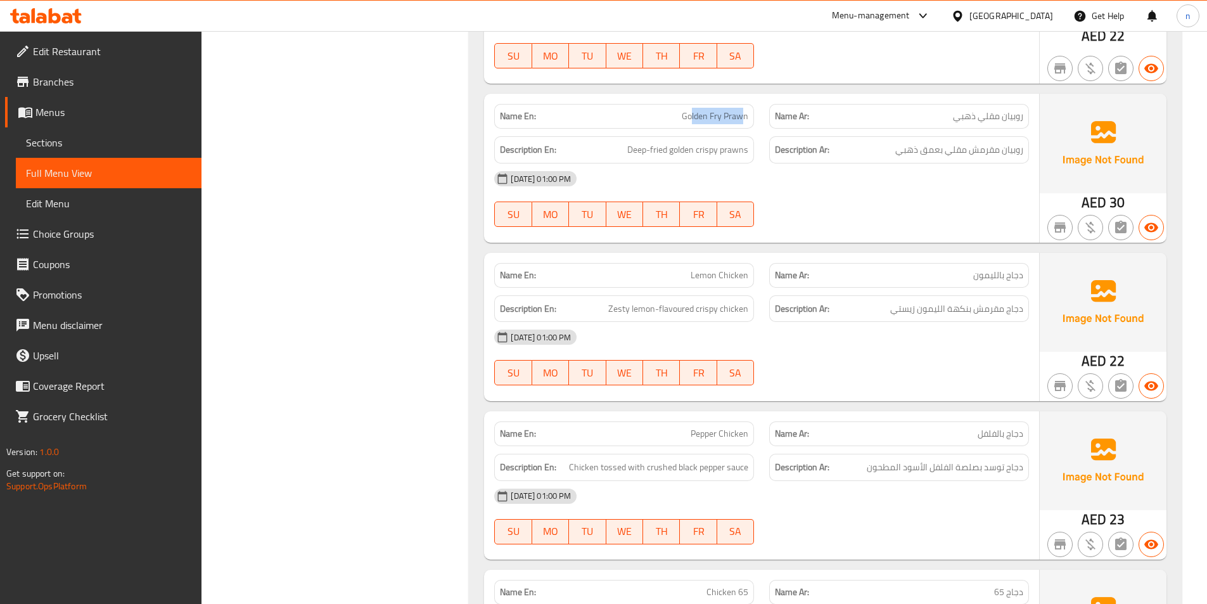
drag, startPoint x: 691, startPoint y: 90, endPoint x: 745, endPoint y: 94, distance: 53.4
click at [745, 110] on span "Golden Fry Prawn" at bounding box center [715, 116] width 67 height 13
click at [679, 142] on span "Deep-fried golden crispy prawns" at bounding box center [687, 150] width 121 height 16
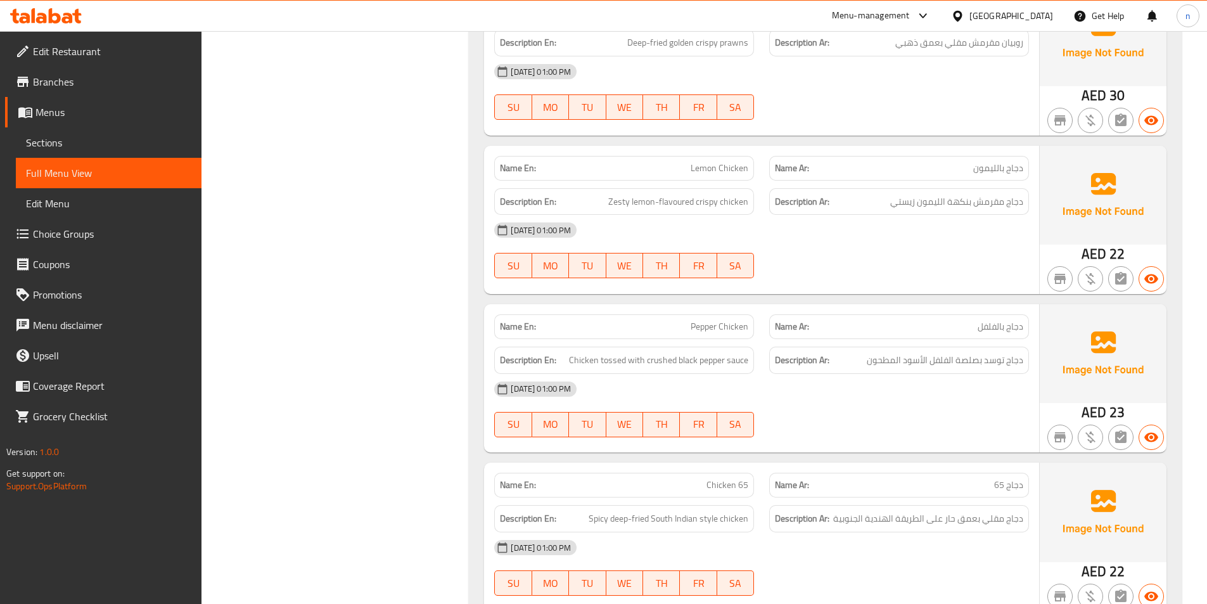
scroll to position [6401, 0]
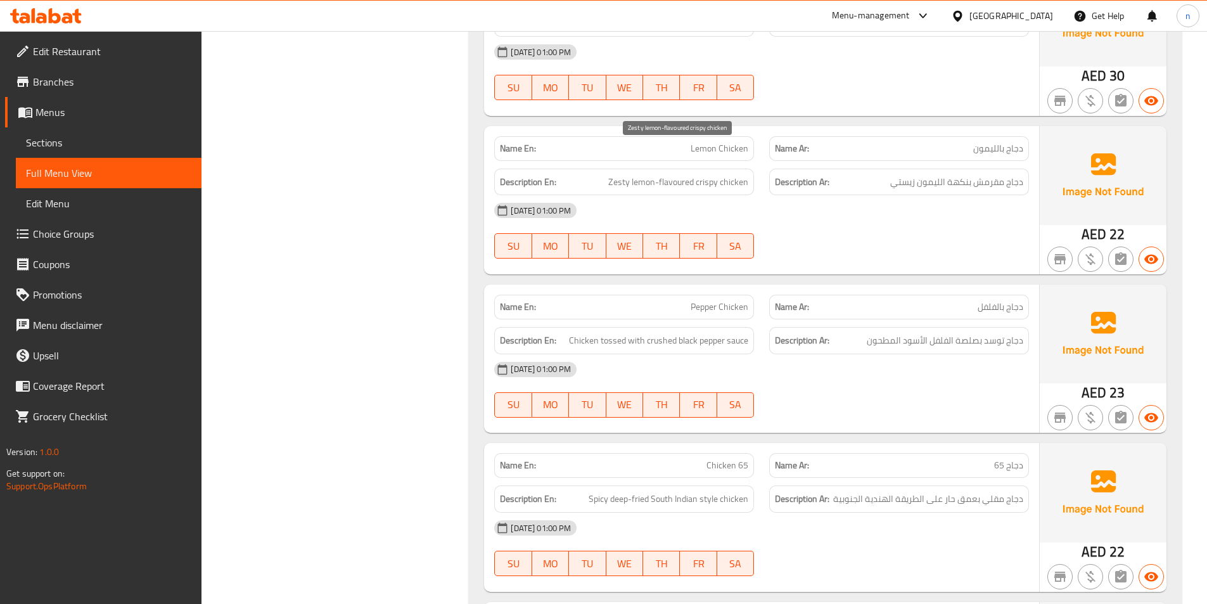
click at [740, 174] on span "Zesty lemon-flavoured crispy chicken" at bounding box center [678, 182] width 140 height 16
click at [711, 174] on span "Zesty lemon-flavoured crispy chicken" at bounding box center [678, 182] width 140 height 16
drag, startPoint x: 644, startPoint y: 158, endPoint x: 653, endPoint y: 158, distance: 9.5
click at [653, 174] on span "Zesty lemon-flavoured crispy chicken" at bounding box center [678, 182] width 140 height 16
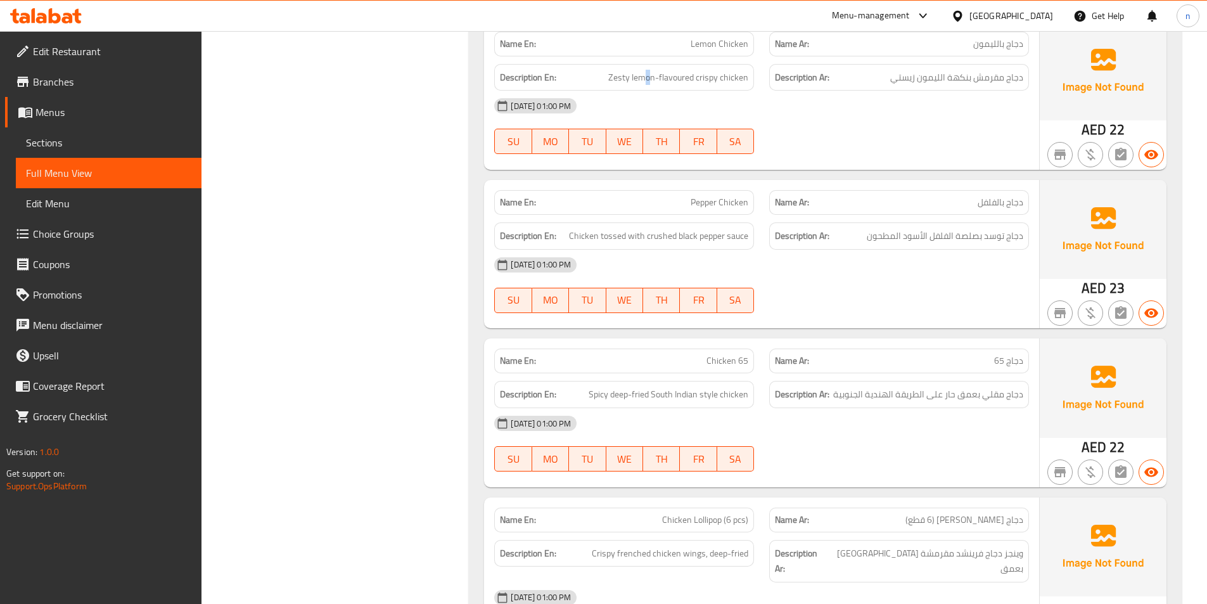
scroll to position [6528, 0]
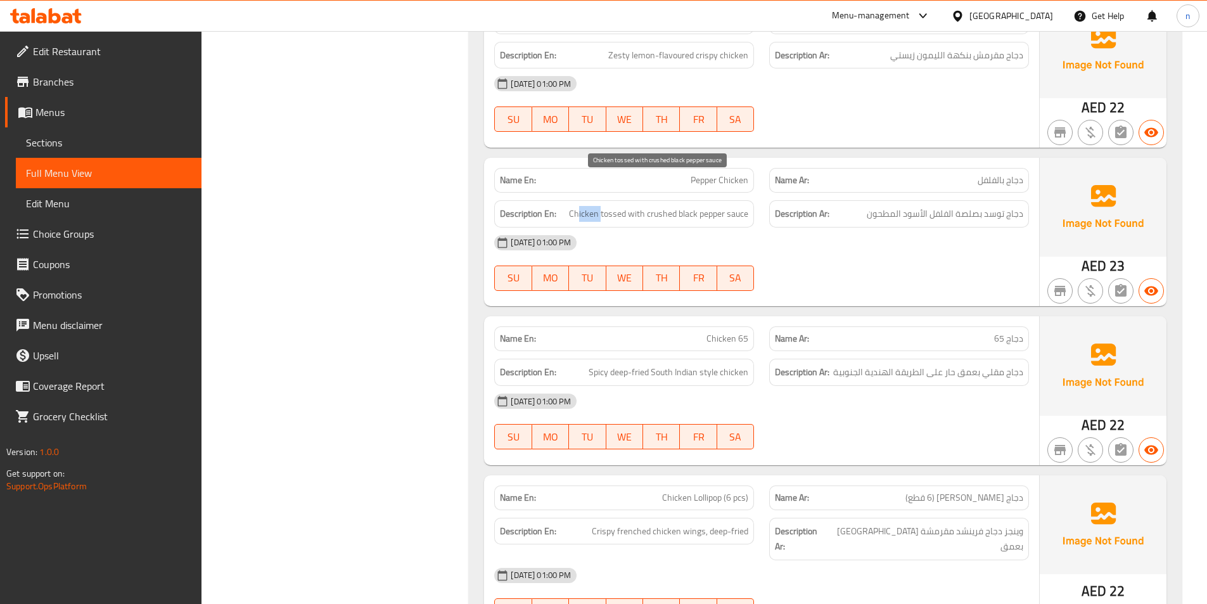
drag, startPoint x: 579, startPoint y: 188, endPoint x: 602, endPoint y: 184, distance: 23.1
click at [602, 206] on span "Chicken tossed with crushed black pepper sauce" at bounding box center [658, 214] width 179 height 16
drag, startPoint x: 703, startPoint y: 190, endPoint x: 688, endPoint y: 193, distance: 15.5
click at [688, 200] on div "Description En: Chicken tossed with crushed black pepper sauce" at bounding box center [624, 213] width 260 height 27
click at [660, 206] on span "Chicken tossed with crushed black pepper sauce" at bounding box center [658, 214] width 179 height 16
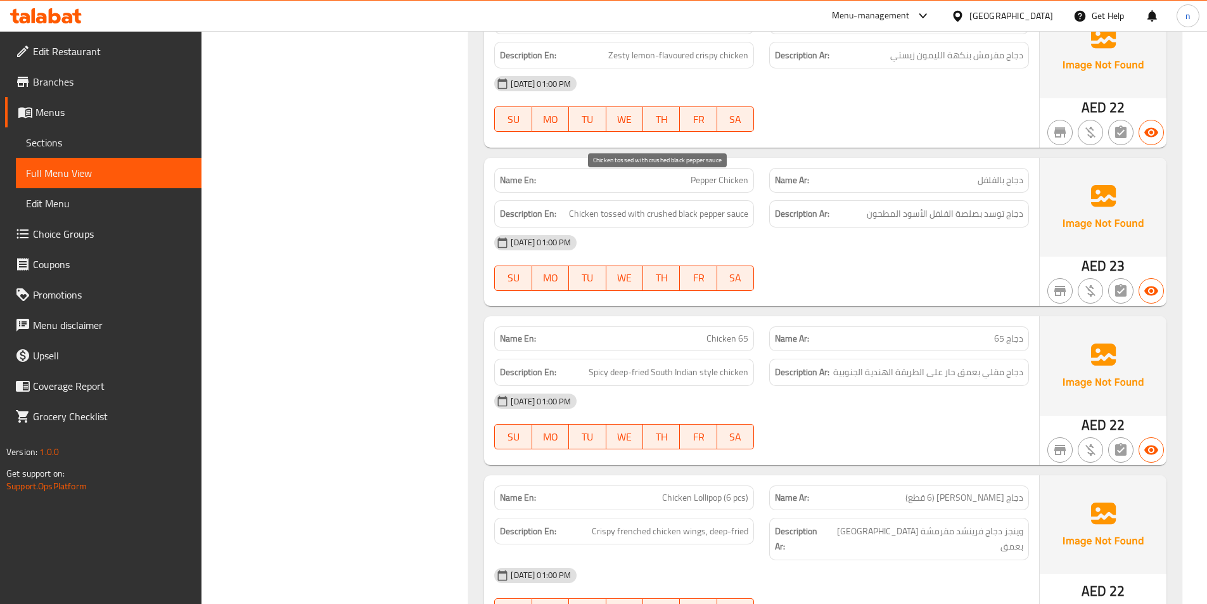
click at [660, 206] on span "Chicken tossed with crushed black pepper sauce" at bounding box center [658, 214] width 179 height 16
click at [920, 250] on div "16-09-2025 01:00 PM SU MO TU WE TH FR SA" at bounding box center [762, 263] width 550 height 71
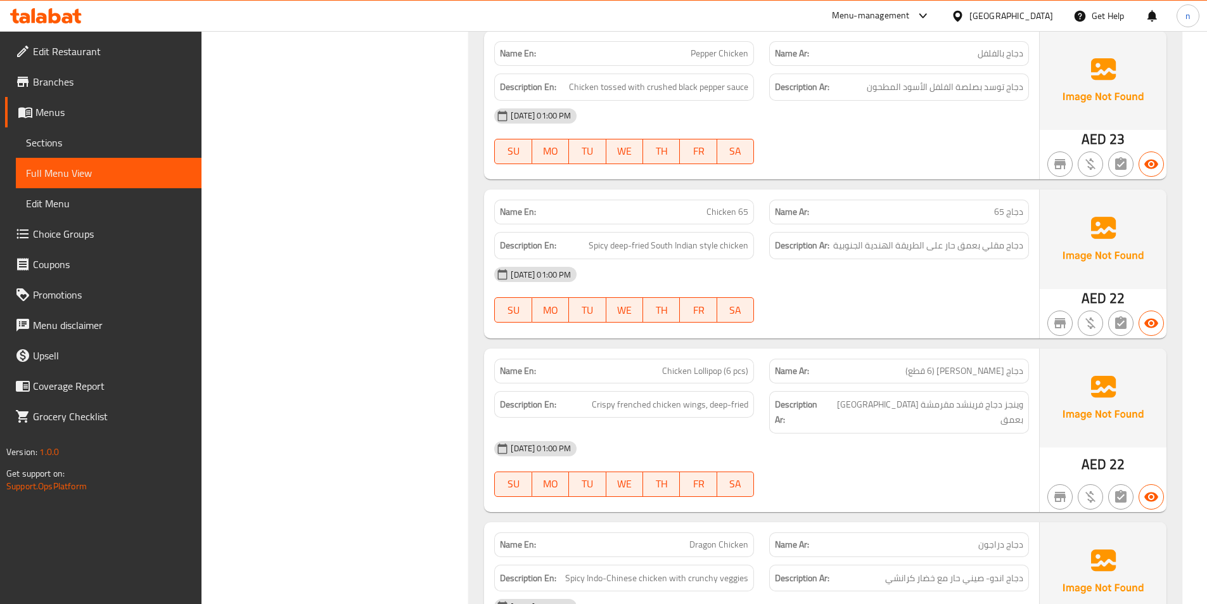
scroll to position [6718, 0]
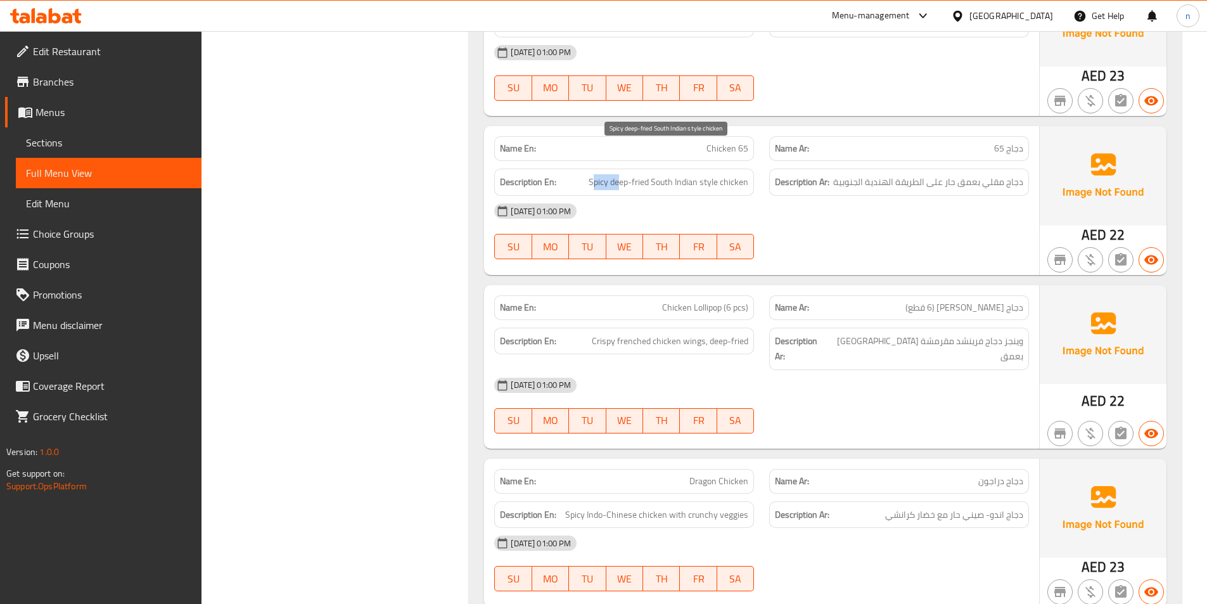
drag, startPoint x: 594, startPoint y: 154, endPoint x: 620, endPoint y: 153, distance: 26.0
click at [620, 174] on span "Spicy deep-fried South Indian style chicken" at bounding box center [669, 182] width 160 height 16
drag, startPoint x: 751, startPoint y: 155, endPoint x: 738, endPoint y: 154, distance: 13.4
click at [738, 169] on div "Description En: Spicy deep-fried South Indian style chicken" at bounding box center [624, 182] width 260 height 27
drag, startPoint x: 615, startPoint y: 157, endPoint x: 646, endPoint y: 159, distance: 31.1
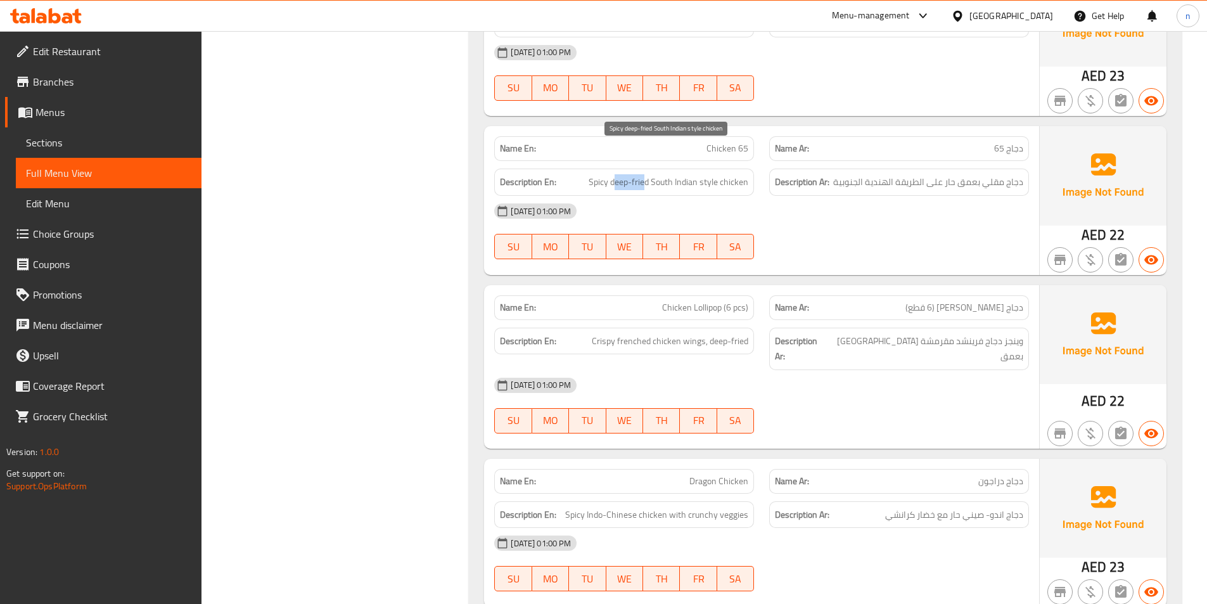
click at [646, 174] on span "Spicy deep-fried South Indian style chicken" at bounding box center [669, 182] width 160 height 16
click at [619, 174] on span "Spicy deep-fried South Indian style chicken" at bounding box center [669, 182] width 160 height 16
drag, startPoint x: 679, startPoint y: 155, endPoint x: 712, endPoint y: 158, distance: 33.2
click at [712, 174] on span "Spicy deep-fried South Indian style chicken" at bounding box center [669, 182] width 160 height 16
click at [841, 174] on span "دجاج مقلي بعمق حار على الطريقة الهندية الجنوبية" at bounding box center [928, 182] width 190 height 16
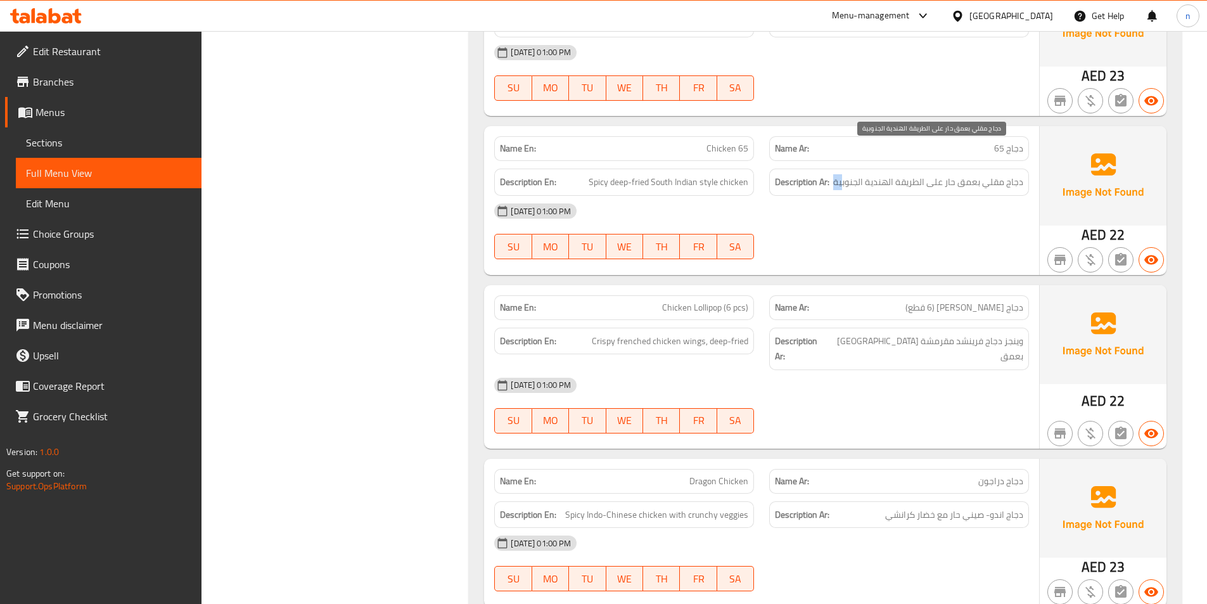
drag, startPoint x: 836, startPoint y: 153, endPoint x: 845, endPoint y: 154, distance: 9.6
click at [845, 174] on span "دجاج مقلي بعمق حار على الطريقة الهندية الجنوبية" at bounding box center [928, 182] width 190 height 16
click at [838, 174] on span "دجاج مقلي بعمق حار على الطريقة الهندية الجنوبية" at bounding box center [928, 182] width 190 height 16
click at [847, 196] on div "16-09-2025 01:00 PM" at bounding box center [762, 211] width 550 height 30
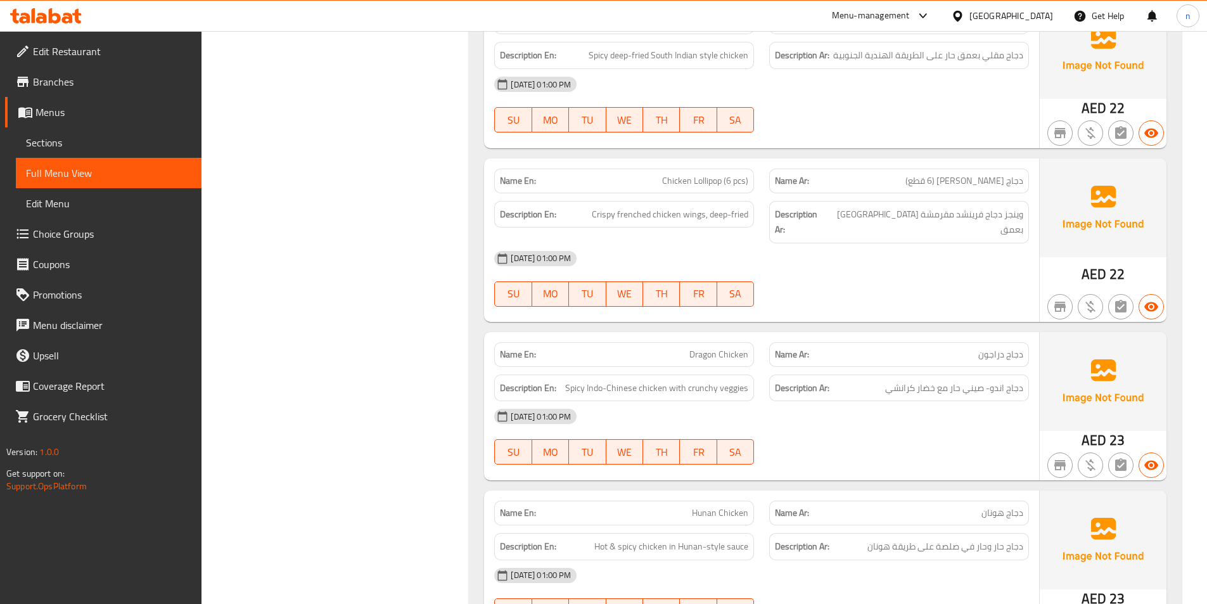
scroll to position [6908, 0]
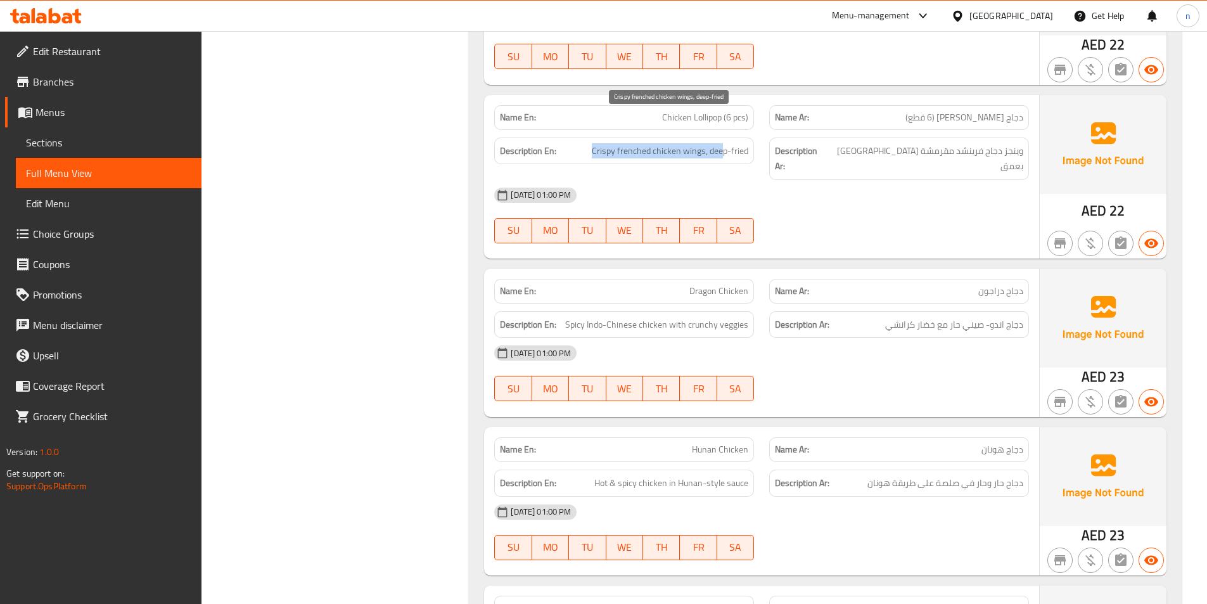
drag, startPoint x: 594, startPoint y: 117, endPoint x: 724, endPoint y: 125, distance: 130.8
click at [724, 143] on span "Crispy frenched chicken wings, deep-fried" at bounding box center [670, 151] width 157 height 16
click at [731, 180] on div "16-09-2025 01:00 PM" at bounding box center [762, 195] width 550 height 30
click at [698, 143] on span "Crispy frenched chicken wings, deep-fried" at bounding box center [670, 151] width 157 height 16
click at [668, 143] on span "Crispy frenched chicken wings, deep-fried" at bounding box center [670, 151] width 157 height 16
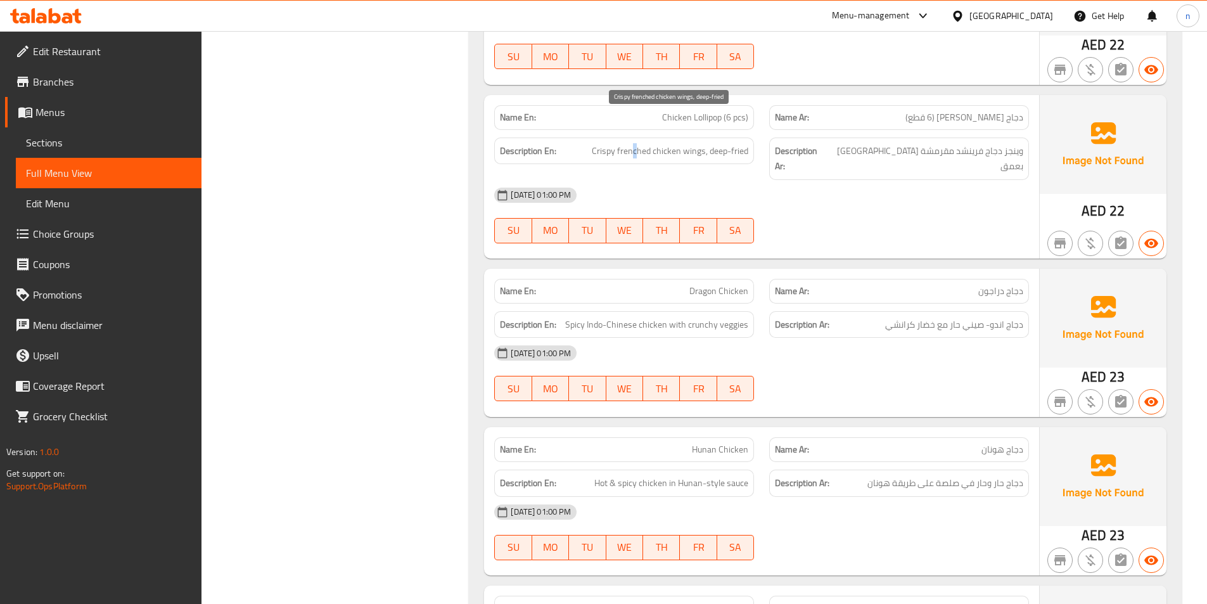
click at [639, 143] on span "Crispy frenched chicken wings, deep-fried" at bounding box center [670, 151] width 157 height 16
click at [638, 143] on span "Crispy frenched chicken wings, deep-fried" at bounding box center [670, 151] width 157 height 16
drag, startPoint x: 714, startPoint y: 119, endPoint x: 750, endPoint y: 132, distance: 38.5
click at [737, 143] on span "Crispy frenched chicken wings, deep-fried" at bounding box center [670, 151] width 157 height 16
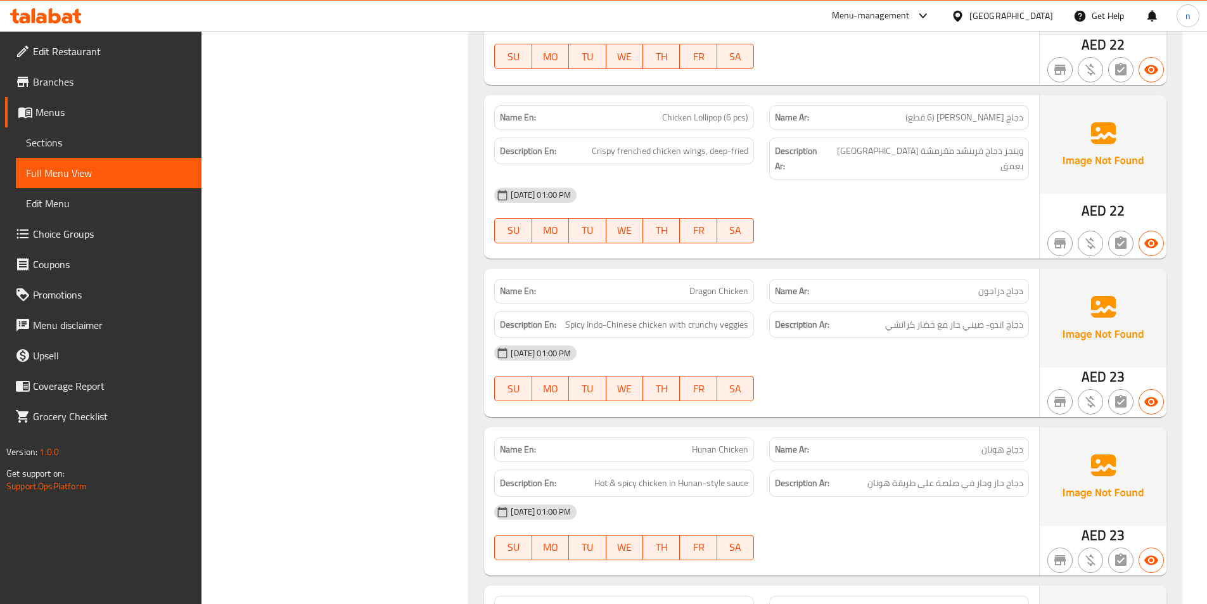
click at [818, 180] on div "16-09-2025 01:00 PM SU MO TU WE TH FR SA" at bounding box center [762, 215] width 550 height 71
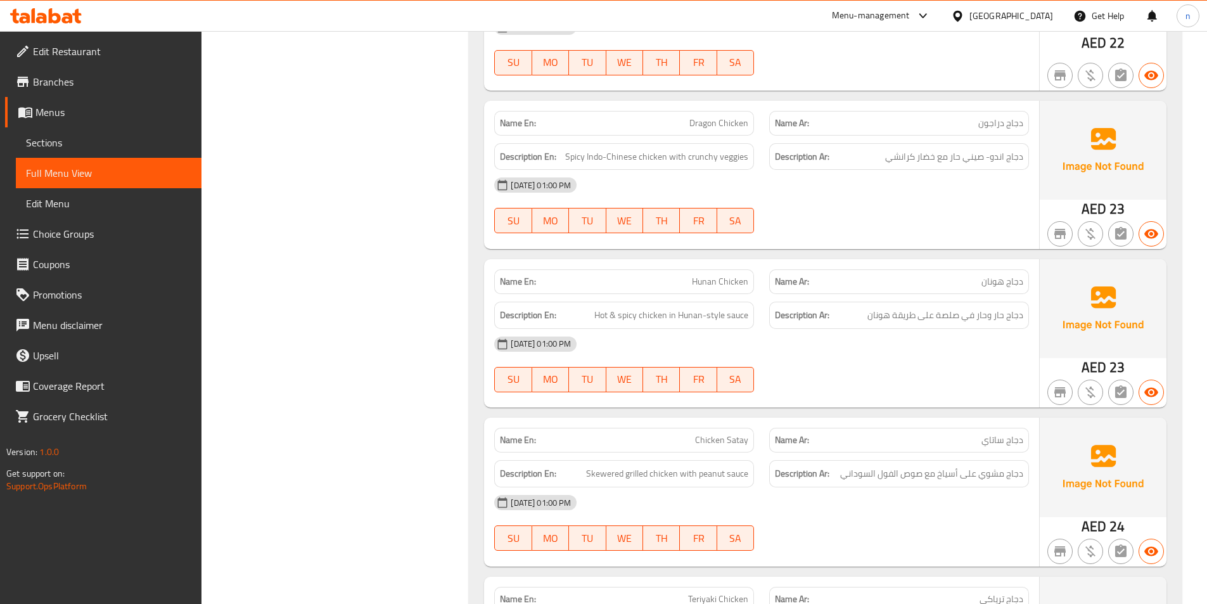
scroll to position [7098, 0]
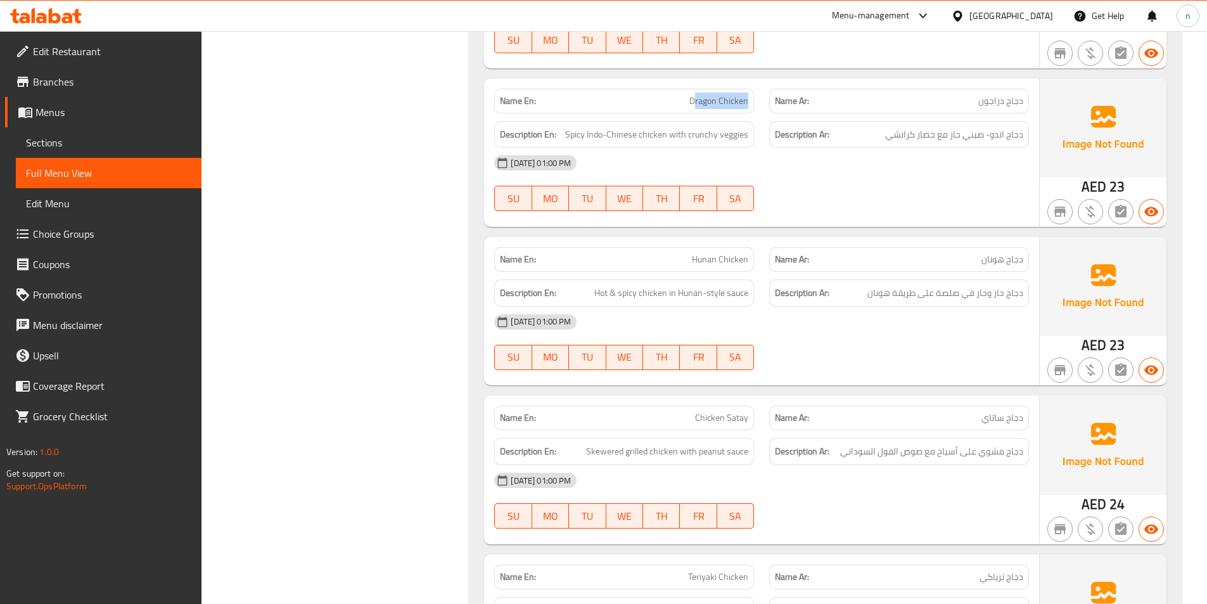
drag, startPoint x: 697, startPoint y: 58, endPoint x: 750, endPoint y: 63, distance: 52.8
click at [750, 89] on div "Name En: Dragon Chicken" at bounding box center [624, 101] width 260 height 25
click at [579, 127] on span "Spicy Indo-Chinese chicken with crunchy veggies" at bounding box center [656, 135] width 183 height 16
click at [651, 127] on span "Spicy Indo-Chinese chicken with crunchy veggies" at bounding box center [656, 135] width 183 height 16
drag, startPoint x: 678, startPoint y: 92, endPoint x: 752, endPoint y: 98, distance: 73.7
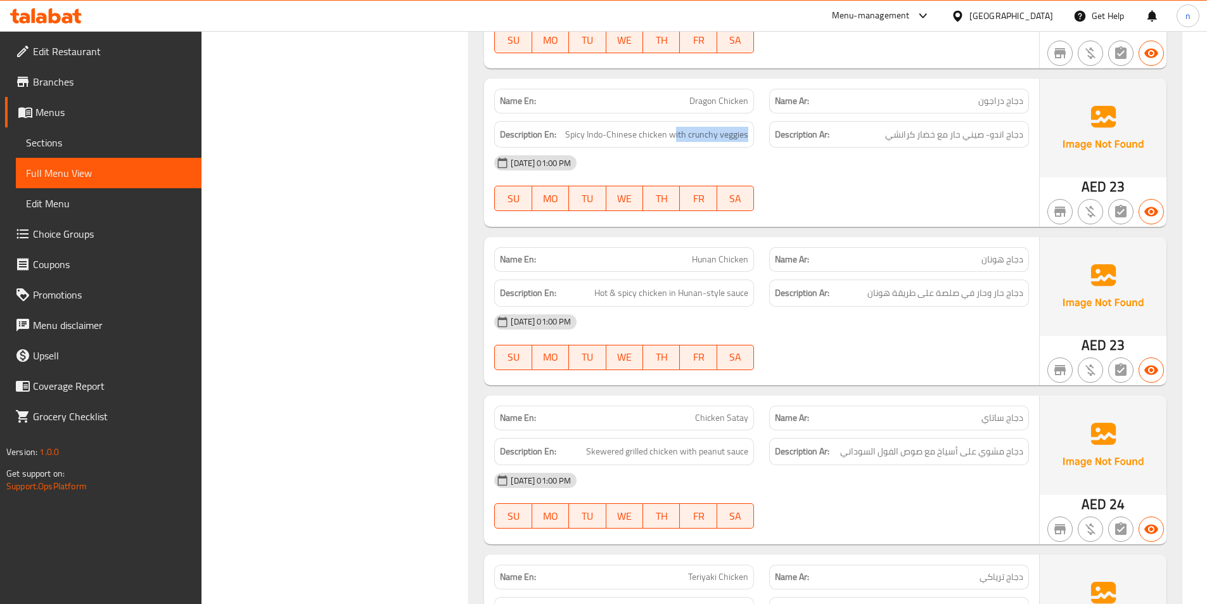
click at [752, 121] on div "Description En: Spicy Indo-Chinese chicken with crunchy veggies" at bounding box center [624, 134] width 260 height 27
click at [842, 151] on div "16-09-2025 01:00 PM SU MO TU WE TH FR SA" at bounding box center [762, 183] width 550 height 71
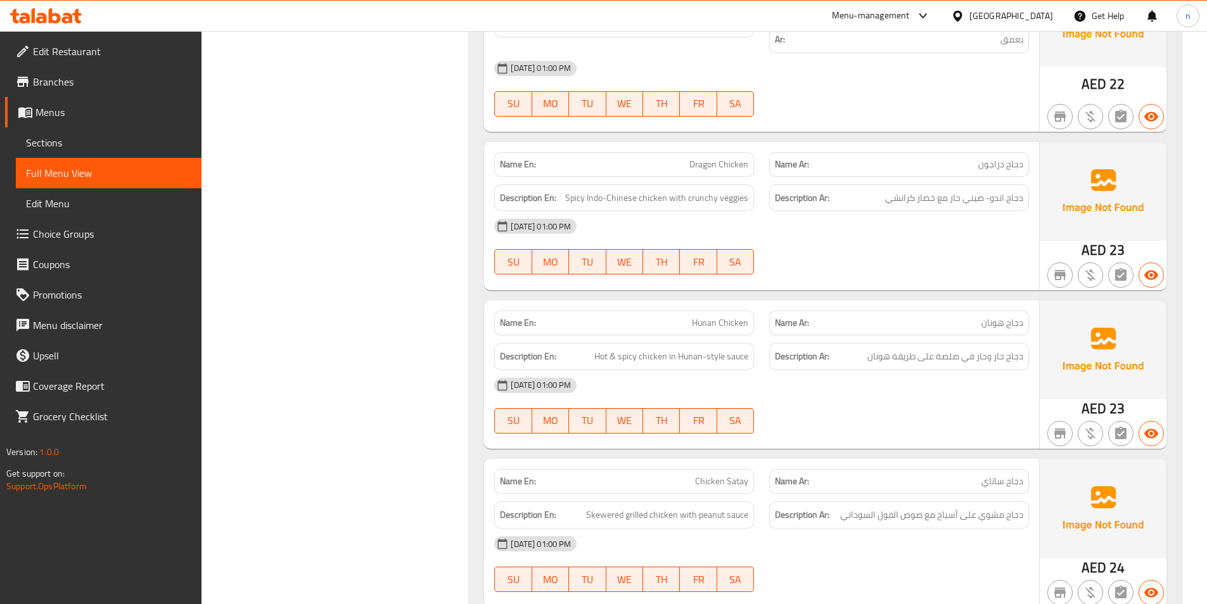
click at [697, 158] on span "Dragon Chicken" at bounding box center [719, 164] width 59 height 13
click at [1006, 190] on span "دجاج اندو- صيني حار مع خضار كرانشي" at bounding box center [954, 198] width 138 height 16
click at [610, 184] on div "Description En: Spicy Indo-Chinese chicken with crunchy veggies" at bounding box center [624, 197] width 260 height 27
click at [658, 190] on span "Spicy Indo-Chinese chicken with crunchy veggies" at bounding box center [656, 198] width 183 height 16
drag, startPoint x: 658, startPoint y: 155, endPoint x: 650, endPoint y: 157, distance: 9.2
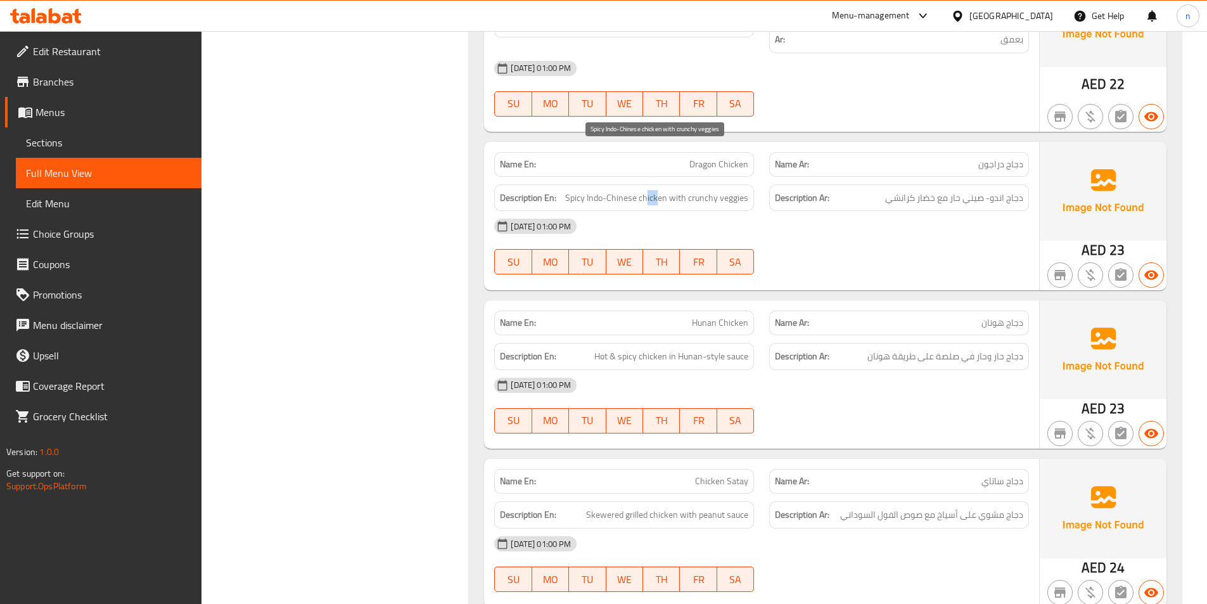
click at [650, 190] on span "Spicy Indo-Chinese chicken with crunchy veggies" at bounding box center [656, 198] width 183 height 16
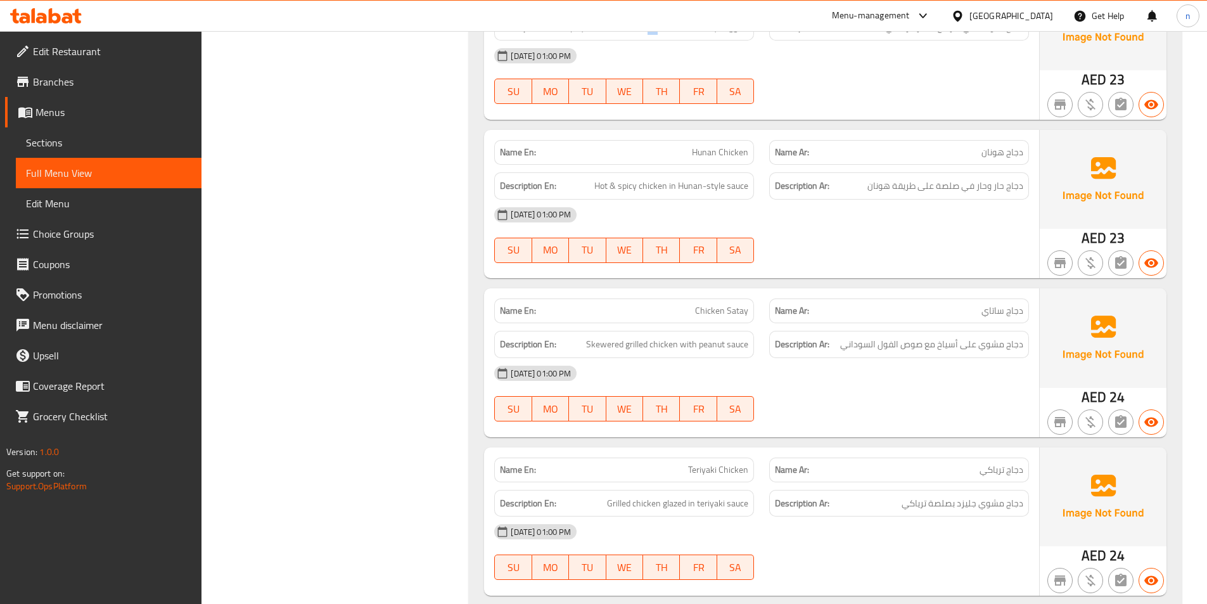
scroll to position [7225, 0]
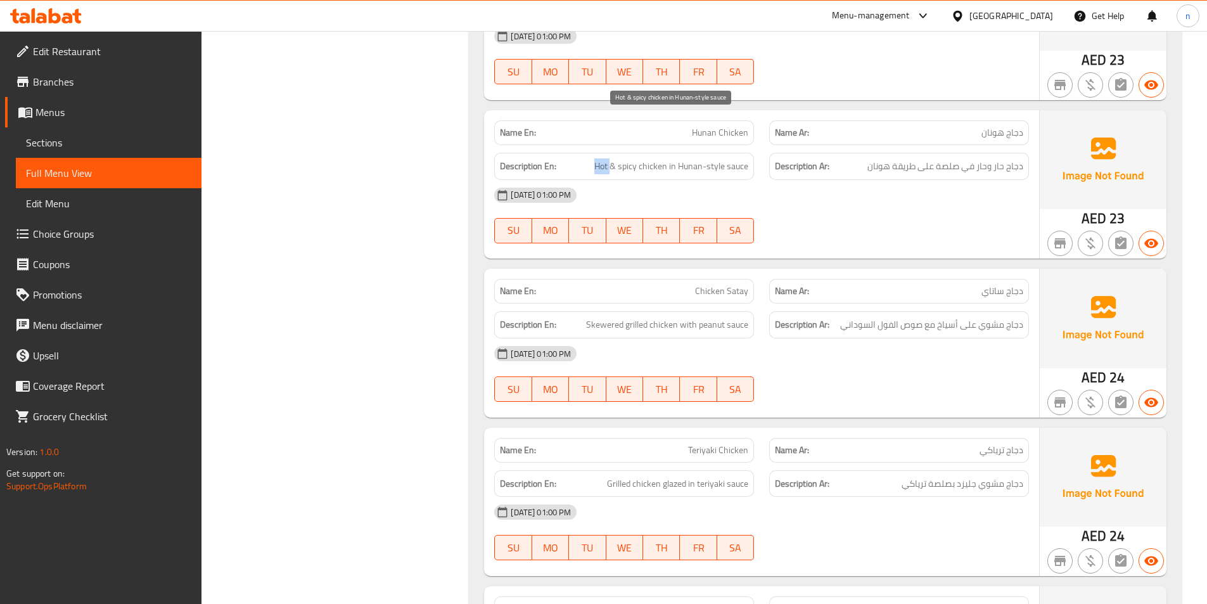
drag, startPoint x: 597, startPoint y: 121, endPoint x: 612, endPoint y: 120, distance: 14.6
click at [612, 158] on span "Hot & spicy chicken in Hunan-style sauce" at bounding box center [671, 166] width 154 height 16
drag, startPoint x: 626, startPoint y: 121, endPoint x: 735, endPoint y: 127, distance: 109.2
click at [735, 158] on span "Hot & spicy chicken in Hunan-style sauce" at bounding box center [671, 166] width 154 height 16
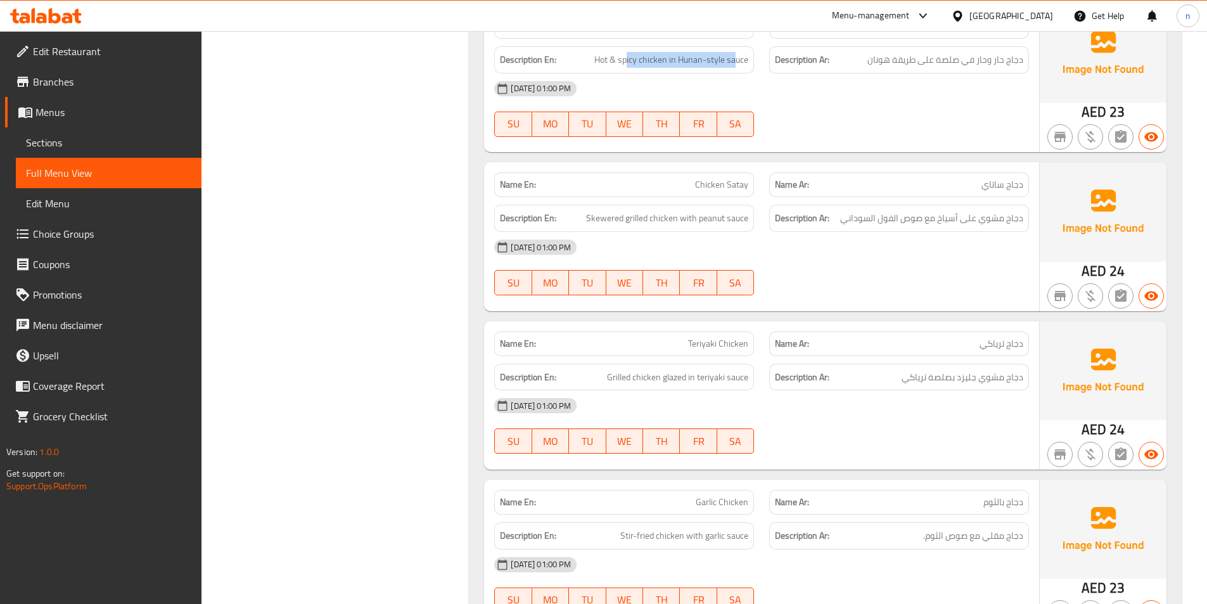
scroll to position [7352, 0]
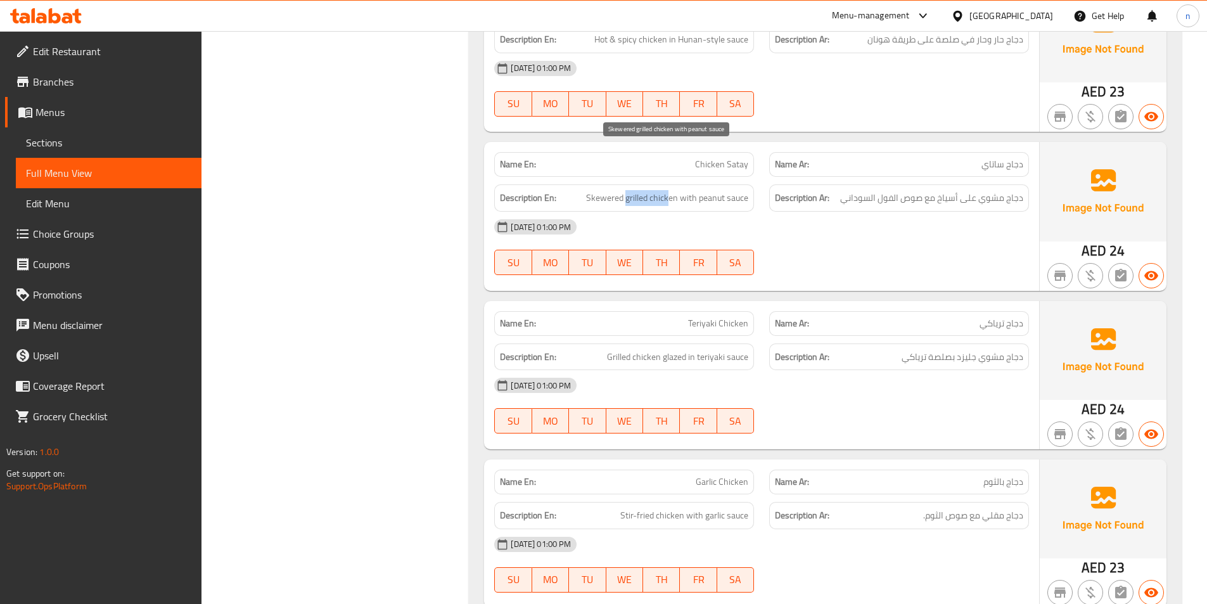
drag, startPoint x: 626, startPoint y: 148, endPoint x: 669, endPoint y: 155, distance: 43.8
click at [669, 190] on span "Skewered grilled chicken with peanut sauce" at bounding box center [667, 198] width 162 height 16
drag, startPoint x: 695, startPoint y: 151, endPoint x: 766, endPoint y: 163, distance: 71.9
click at [766, 177] on div "Description En: Skewered grilled chicken with peanut sauce Description Ar: دجاج…" at bounding box center [762, 198] width 550 height 42
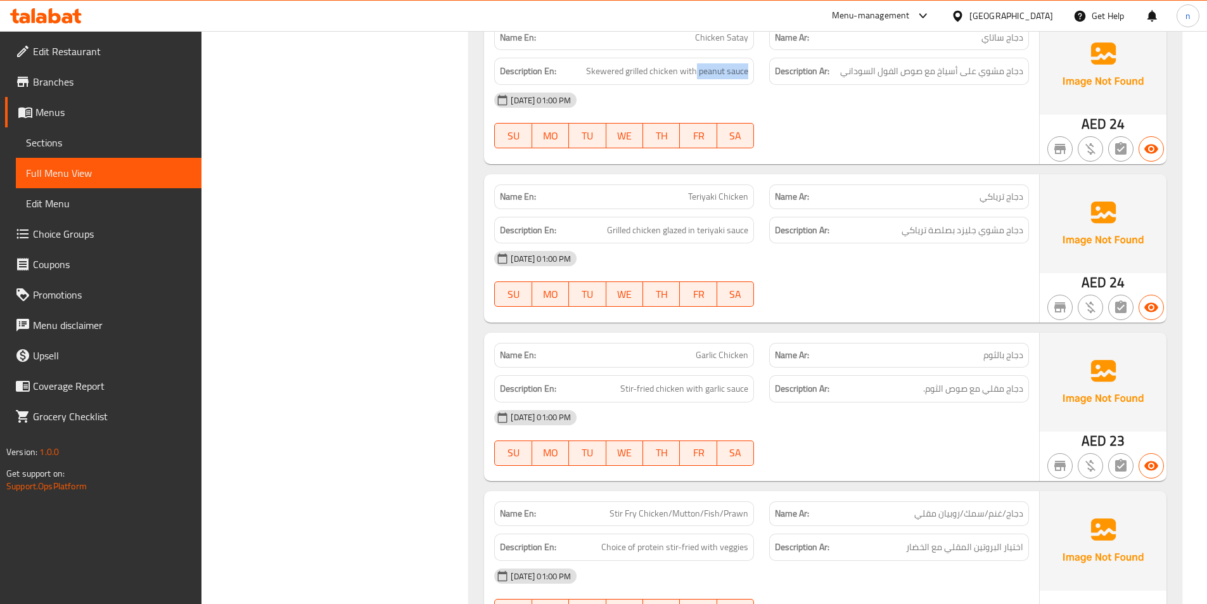
scroll to position [7542, 0]
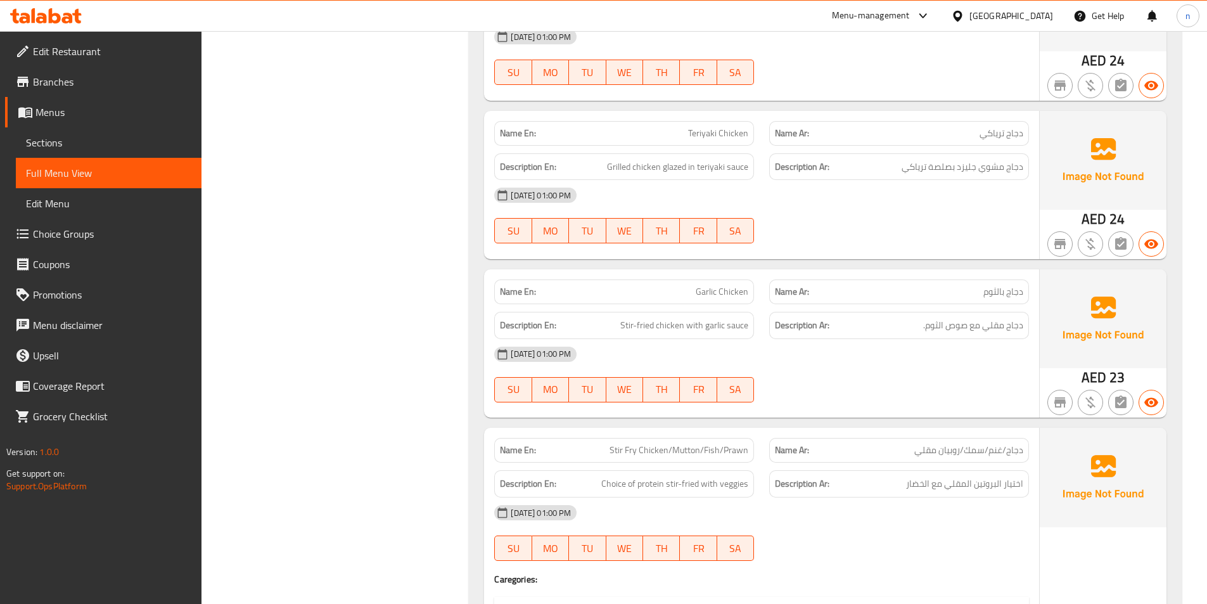
click at [918, 183] on div "16-09-2025 01:00 PM SU MO TU WE TH FR SA" at bounding box center [762, 215] width 550 height 71
drag, startPoint x: 610, startPoint y: 121, endPoint x: 653, endPoint y: 123, distance: 43.8
click at [653, 159] on span "Grilled chicken glazed in teriyaki sauce" at bounding box center [677, 167] width 141 height 16
drag, startPoint x: 749, startPoint y: 123, endPoint x: 740, endPoint y: 123, distance: 9.5
click at [740, 153] on div "Description En: Grilled chicken glazed in teriyaki sauce" at bounding box center [624, 166] width 260 height 27
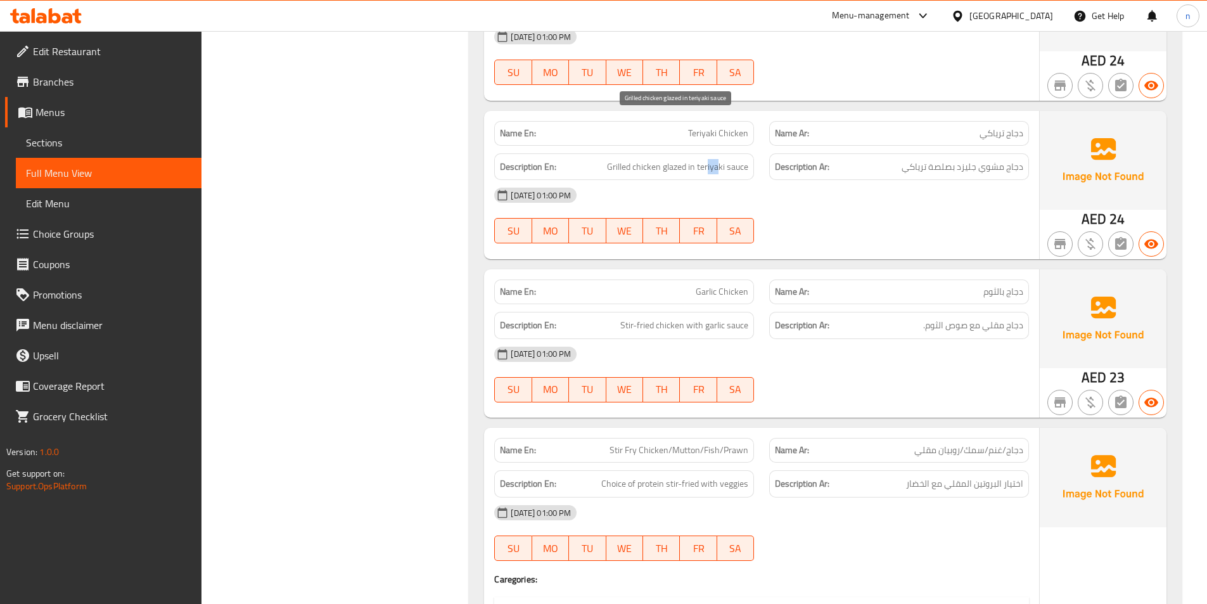
drag, startPoint x: 720, startPoint y: 126, endPoint x: 709, endPoint y: 129, distance: 11.1
click at [709, 159] on span "Grilled chicken glazed in teriyaki sauce" at bounding box center [677, 167] width 141 height 16
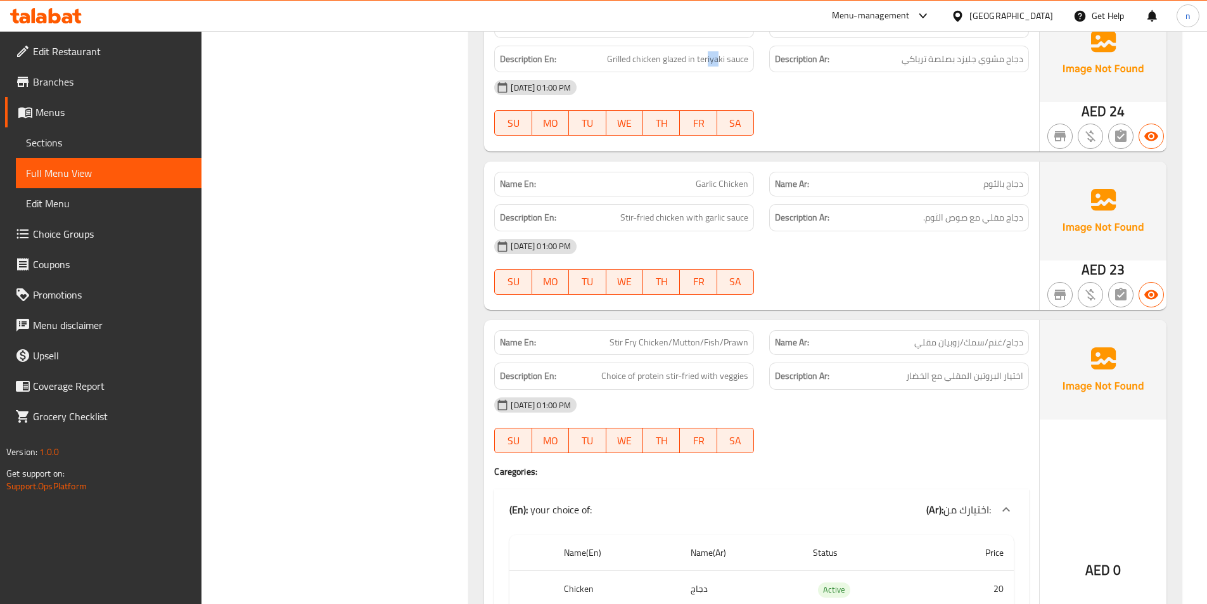
scroll to position [7669, 0]
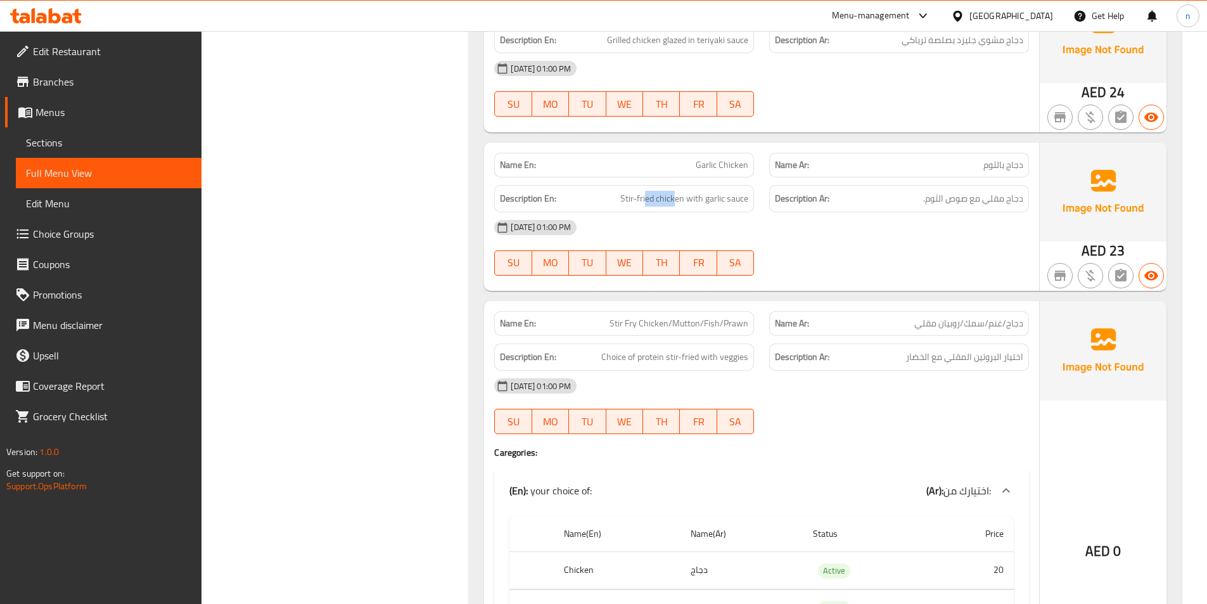
drag, startPoint x: 674, startPoint y: 157, endPoint x: 646, endPoint y: 162, distance: 27.6
click at [646, 185] on div "Description En: Stir-fried chicken with garlic sauce" at bounding box center [624, 198] width 260 height 27
drag, startPoint x: 712, startPoint y: 158, endPoint x: 743, endPoint y: 157, distance: 31.7
click at [743, 191] on span "Stir-fried chicken with garlic sauce" at bounding box center [684, 199] width 128 height 16
drag, startPoint x: 707, startPoint y: 119, endPoint x: 724, endPoint y: 119, distance: 17.7
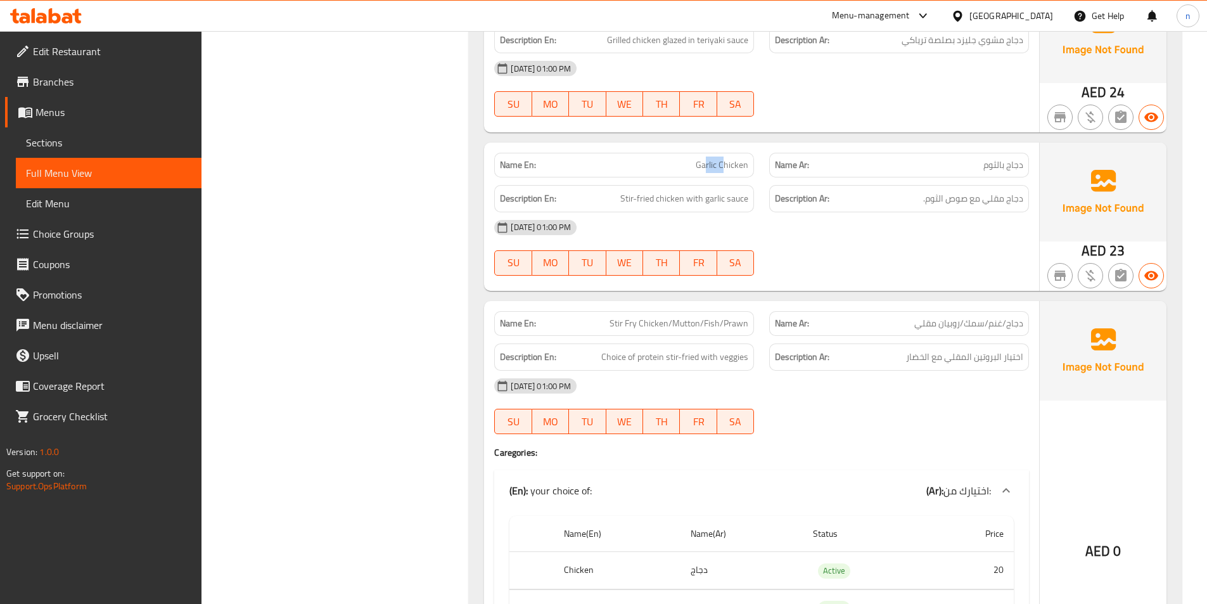
click at [724, 158] on span "Garlic Chicken" at bounding box center [722, 164] width 53 height 13
drag, startPoint x: 1022, startPoint y: 117, endPoint x: 998, endPoint y: 126, distance: 25.9
click at [998, 158] on span "دجاج بالثوم" at bounding box center [1004, 164] width 40 height 13
drag, startPoint x: 623, startPoint y: 158, endPoint x: 685, endPoint y: 162, distance: 62.2
click at [685, 185] on div "Description En: Stir-fried chicken with garlic sauce" at bounding box center [624, 198] width 260 height 27
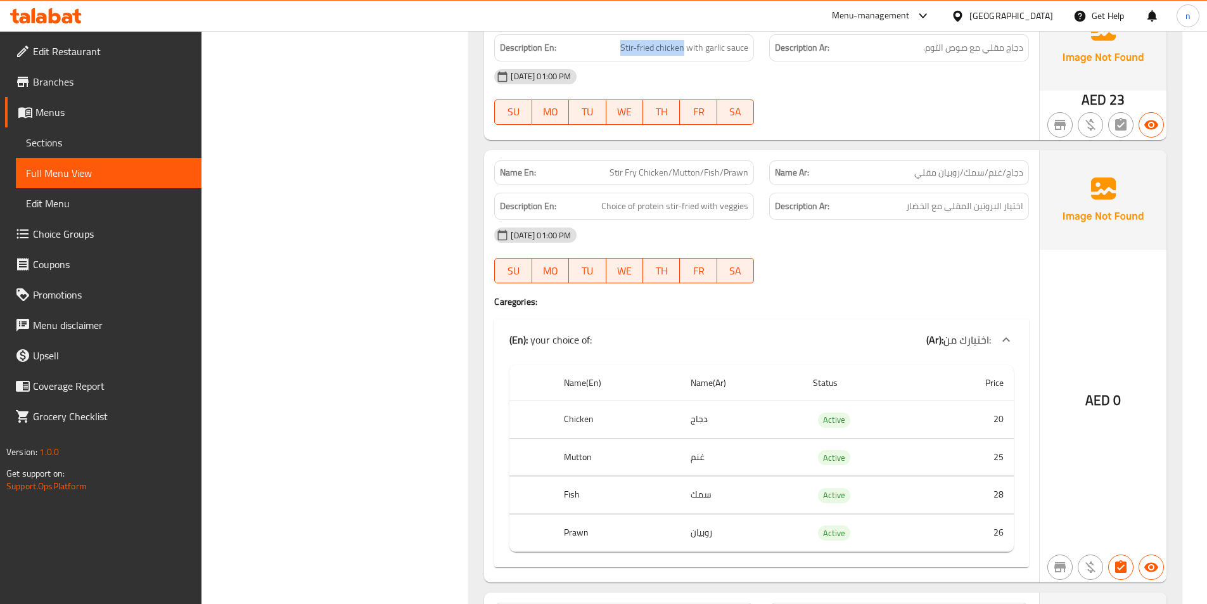
scroll to position [7859, 0]
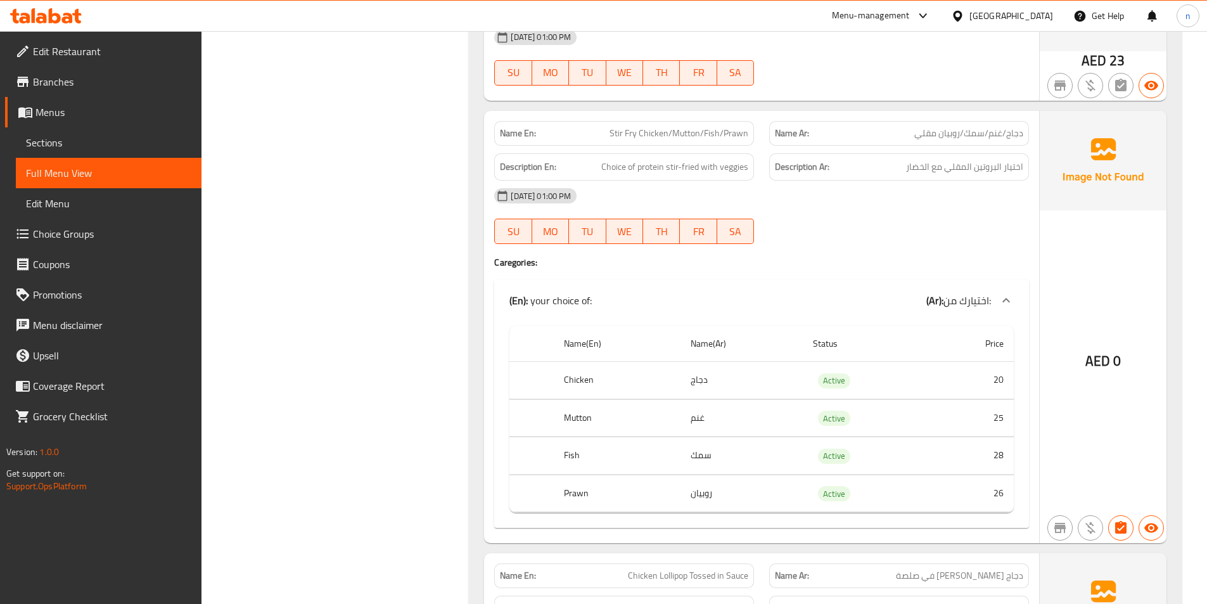
click at [1022, 127] on span "دجاج/غنم/سمك/روبيان مقلي" at bounding box center [969, 133] width 109 height 13
drag, startPoint x: 651, startPoint y: 90, endPoint x: 689, endPoint y: 84, distance: 38.5
click at [689, 127] on span "Stir Fry Chicken/Mutton/Fish/Prawn" at bounding box center [679, 133] width 139 height 13
click at [722, 127] on span "Stir Fry Chicken/Mutton/Fish/Prawn" at bounding box center [679, 133] width 139 height 13
drag, startPoint x: 1024, startPoint y: 120, endPoint x: 975, endPoint y: 134, distance: 50.0
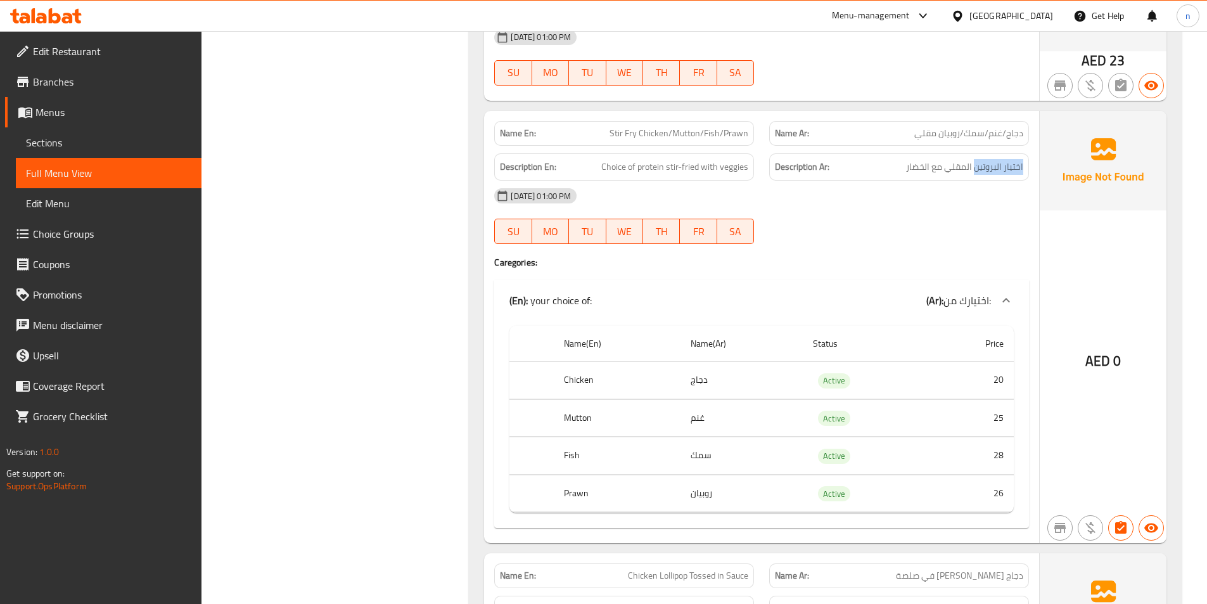
click at [975, 153] on div "Description Ar: اختيار البروتين المقلي مع الخضار" at bounding box center [899, 166] width 260 height 27
click at [660, 159] on span "Choice of protein stir-fried with veggies" at bounding box center [674, 167] width 147 height 16
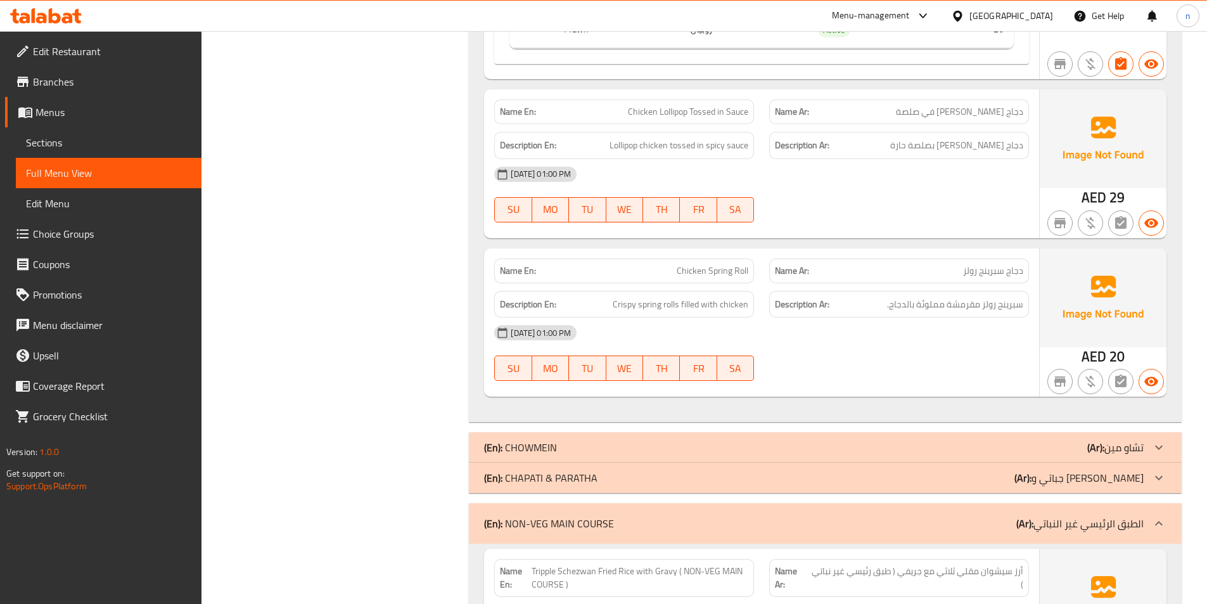
scroll to position [8302, 0]
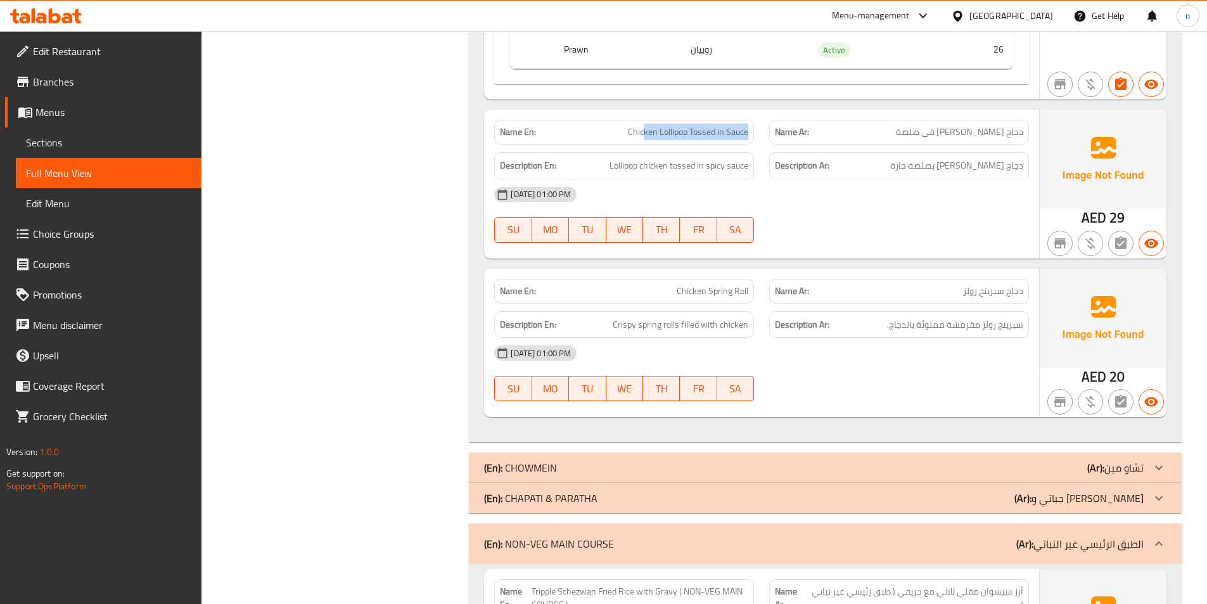
drag, startPoint x: 644, startPoint y: 92, endPoint x: 751, endPoint y: 90, distance: 107.1
click at [751, 120] on div "Name En: Chicken Lollipop Tossed in Sauce" at bounding box center [624, 132] width 260 height 25
drag, startPoint x: 1017, startPoint y: 124, endPoint x: 978, endPoint y: 129, distance: 39.0
click at [978, 152] on div "Description Ar: دجاج لولي بوب توسد بصلصة حارة" at bounding box center [899, 165] width 260 height 27
drag, startPoint x: 689, startPoint y: 127, endPoint x: 748, endPoint y: 129, distance: 59.0
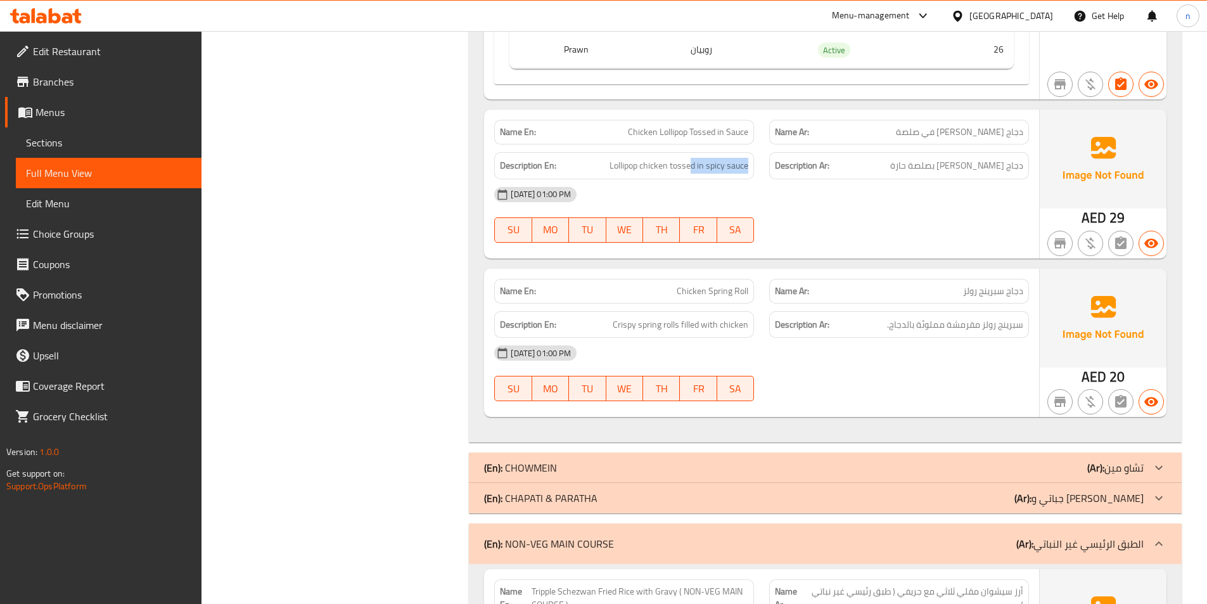
click at [748, 152] on div "Description En: Lollipop chicken tossed in spicy sauce" at bounding box center [624, 165] width 260 height 27
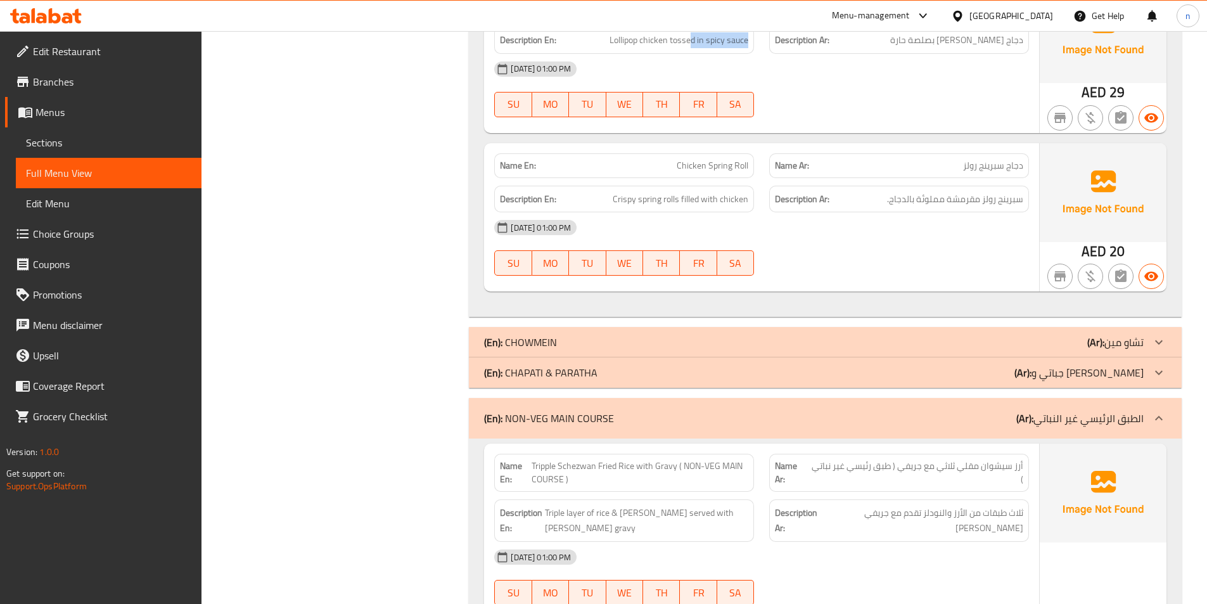
scroll to position [8429, 0]
drag, startPoint x: 686, startPoint y: 123, endPoint x: 698, endPoint y: 121, distance: 12.2
click at [698, 158] on span "Chicken Spring Roll" at bounding box center [713, 164] width 72 height 13
drag, startPoint x: 1028, startPoint y: 151, endPoint x: 968, endPoint y: 158, distance: 60.0
click at [968, 184] on div "Description Ar: سبرينج رولز مقرمشة مملوئة بالدجاج." at bounding box center [899, 197] width 260 height 27
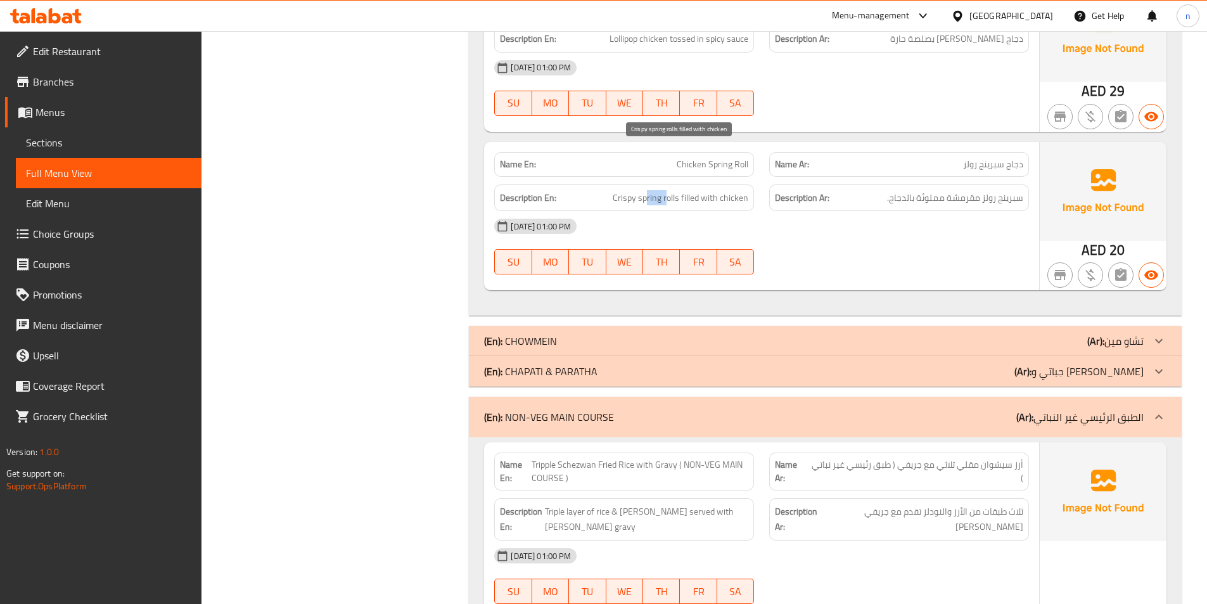
drag, startPoint x: 648, startPoint y: 159, endPoint x: 669, endPoint y: 155, distance: 21.4
click at [669, 190] on span "Crispy spring rolls filled with chicken" at bounding box center [681, 198] width 136 height 16
click at [621, 190] on span "Crispy spring rolls filled with chicken" at bounding box center [681, 198] width 136 height 16
drag, startPoint x: 692, startPoint y: 157, endPoint x: 697, endPoint y: 148, distance: 9.7
click at [697, 190] on span "Crispy spring rolls filled with chicken" at bounding box center [681, 198] width 136 height 16
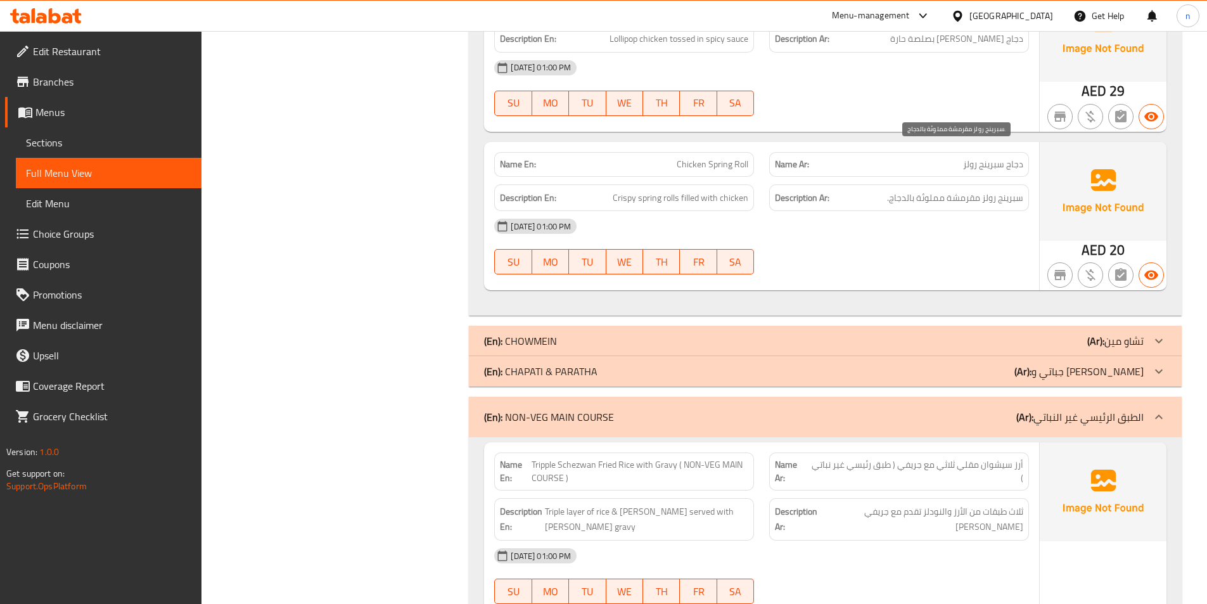
click at [913, 190] on span "سبرينج رولز مقرمشة مملوئة بالدجاج." at bounding box center [955, 198] width 136 height 16
click at [900, 190] on span "سبرينج رولز مقرمشة مملوئة بالدجاج." at bounding box center [955, 198] width 136 height 16
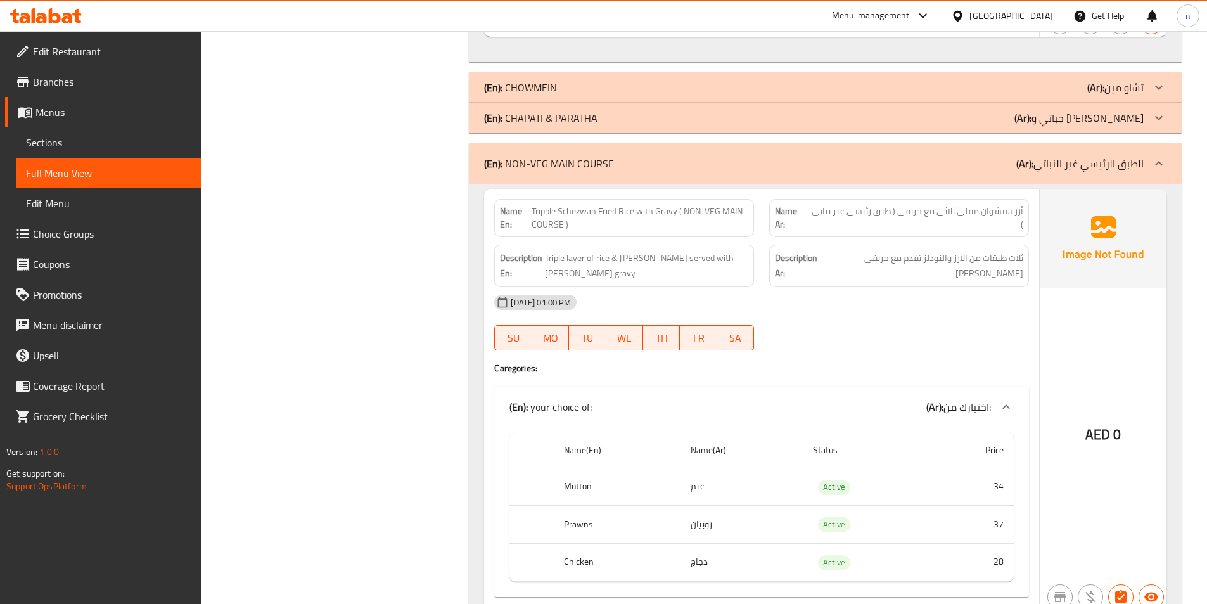
scroll to position [8746, 0]
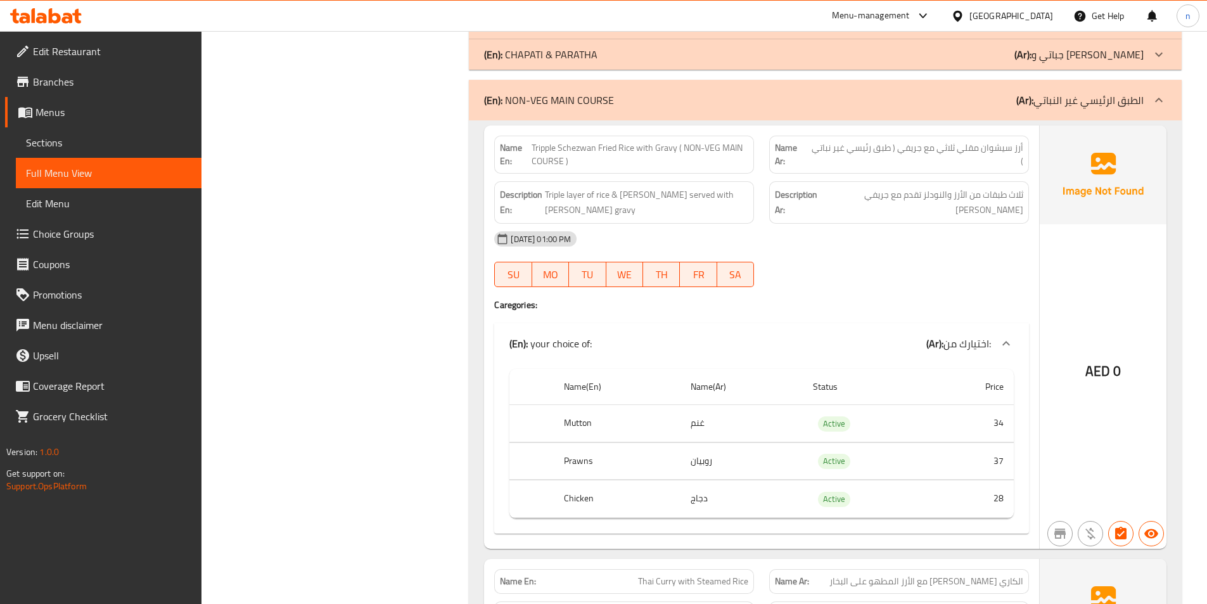
click at [685, 141] on span "Tripple Schezwan Fried Rice with Gravy ( NON-VEG MAIN COURSE )" at bounding box center [640, 154] width 217 height 27
click at [676, 136] on div "Name En: Tripple Schezwan Fried Rice with Gravy ( NON-VEG MAIN COURSE )" at bounding box center [624, 155] width 260 height 38
click at [676, 141] on span "Tripple Schezwan Fried Rice with Gravy ( NON-VEG MAIN COURSE )" at bounding box center [640, 154] width 217 height 27
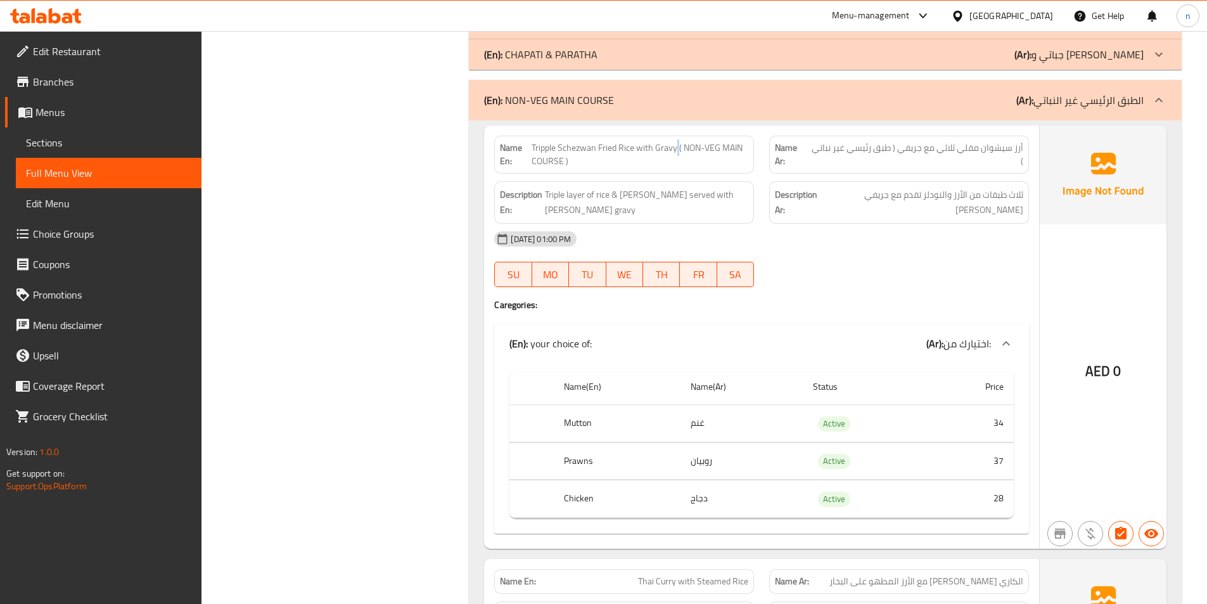
click at [676, 141] on span "Tripple Schezwan Fried Rice with Gravy ( NON-VEG MAIN COURSE )" at bounding box center [640, 154] width 217 height 27
click at [809, 279] on div at bounding box center [899, 286] width 275 height 15
click at [650, 141] on span "Tripple Schezwan Fried Rice with Gravy ( NON-VEG MAIN COURSE )" at bounding box center [640, 154] width 217 height 27
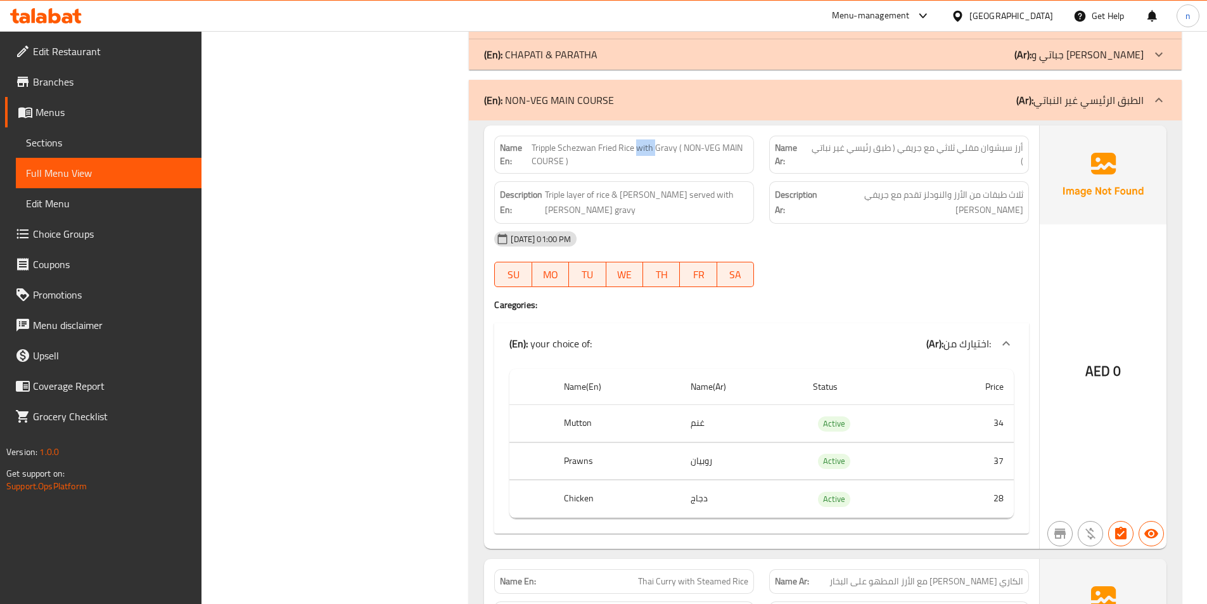
click at [650, 141] on span "Tripple Schezwan Fried Rice with Gravy ( NON-VEG MAIN COURSE )" at bounding box center [640, 154] width 217 height 27
copy span "Tripple Schezwan Fried Rice with Gravy ( NON-VEG MAIN COURSE )"
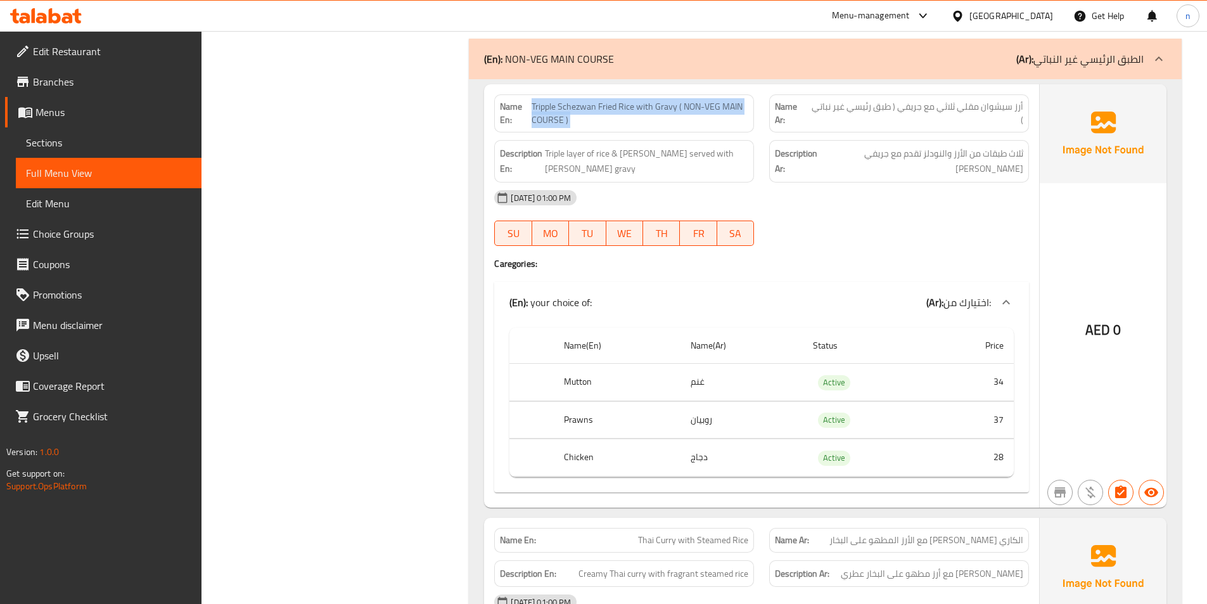
scroll to position [8809, 0]
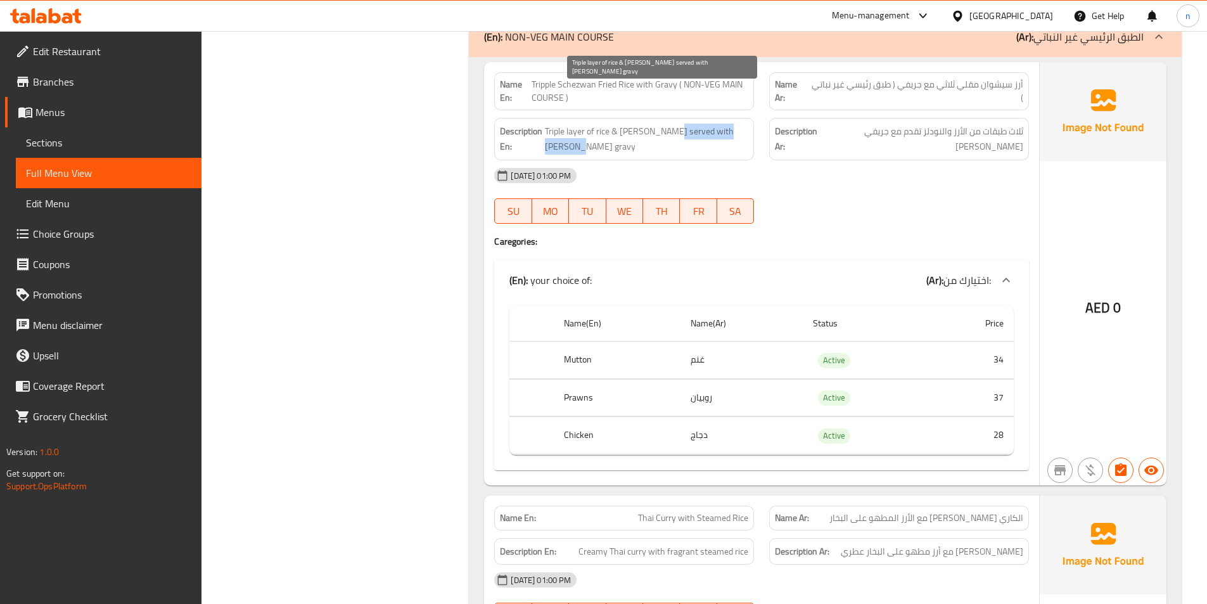
drag, startPoint x: 675, startPoint y: 90, endPoint x: 688, endPoint y: 94, distance: 14.0
click at [688, 124] on span "Triple layer of rice & [PERSON_NAME] served with [PERSON_NAME] gravy" at bounding box center [646, 139] width 203 height 31
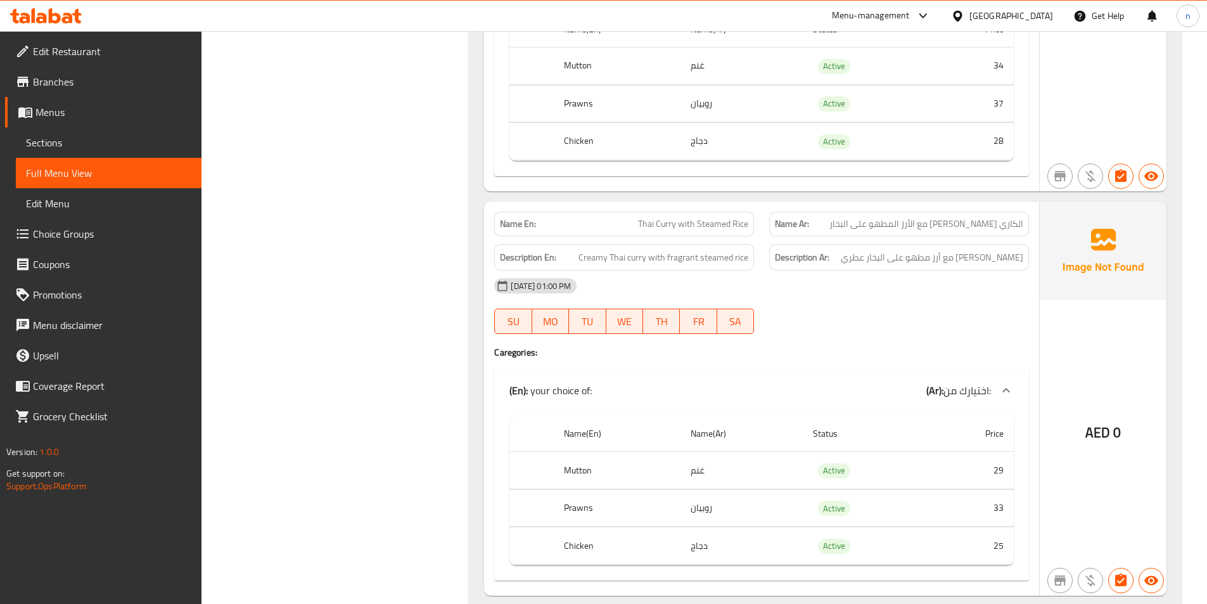
scroll to position [9126, 0]
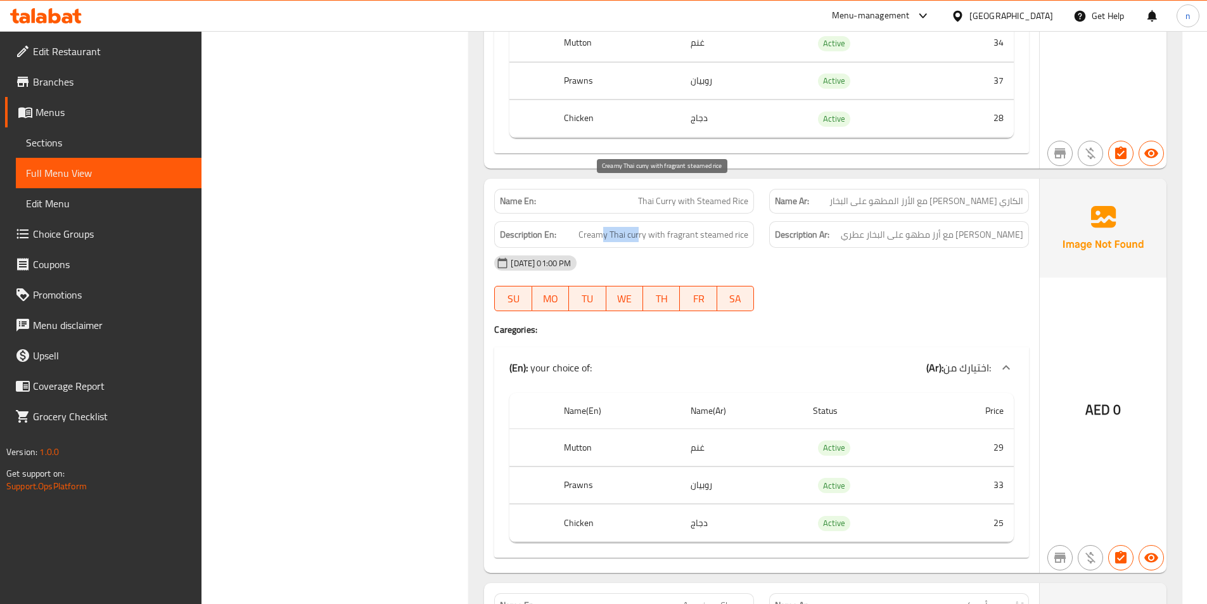
drag, startPoint x: 601, startPoint y: 193, endPoint x: 641, endPoint y: 189, distance: 39.5
click at [641, 227] on span "Creamy Thai curry with fragrant steamed rice" at bounding box center [664, 235] width 170 height 16
drag, startPoint x: 657, startPoint y: 192, endPoint x: 751, endPoint y: 199, distance: 94.1
click at [751, 221] on div "Description En: Creamy Thai curry with fragrant steamed rice" at bounding box center [624, 234] width 260 height 27
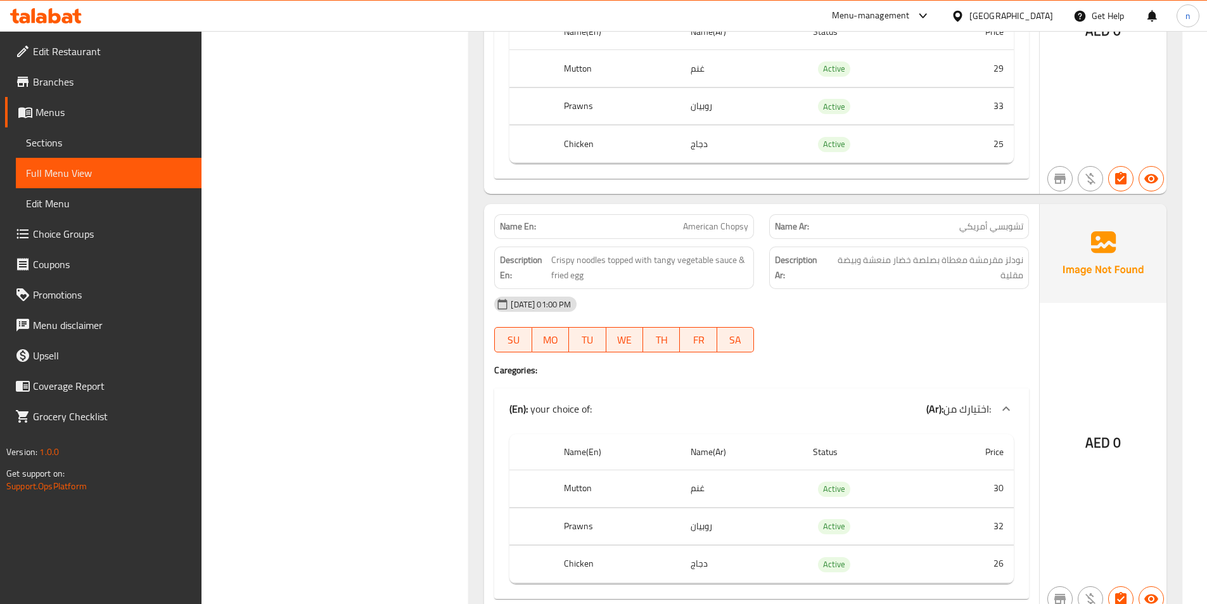
scroll to position [9507, 0]
click at [593, 251] on span "Crispy noodles topped with tangy vegetable sauce & fried egg" at bounding box center [649, 266] width 197 height 31
drag, startPoint x: 614, startPoint y: 212, endPoint x: 621, endPoint y: 213, distance: 7.0
click at [621, 251] on span "Crispy noodles topped with tangy vegetable sauce & fried egg" at bounding box center [649, 266] width 197 height 31
drag, startPoint x: 660, startPoint y: 217, endPoint x: 702, endPoint y: 219, distance: 42.5
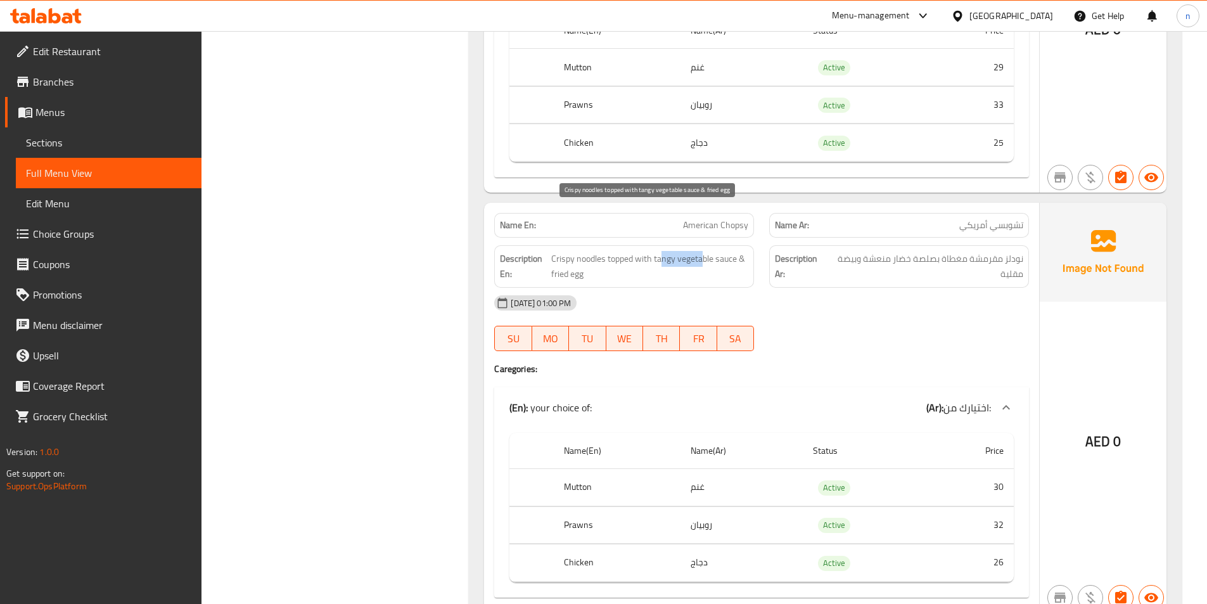
click at [702, 251] on span "Crispy noodles topped with tangy vegetable sauce & fried egg" at bounding box center [649, 266] width 197 height 31
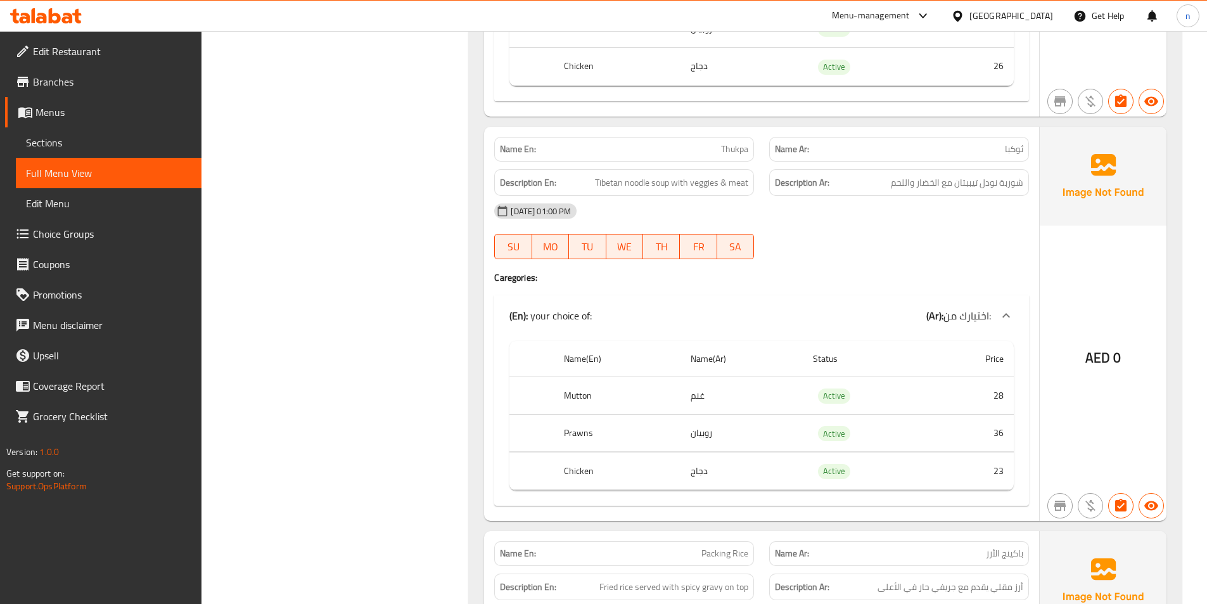
scroll to position [10014, 0]
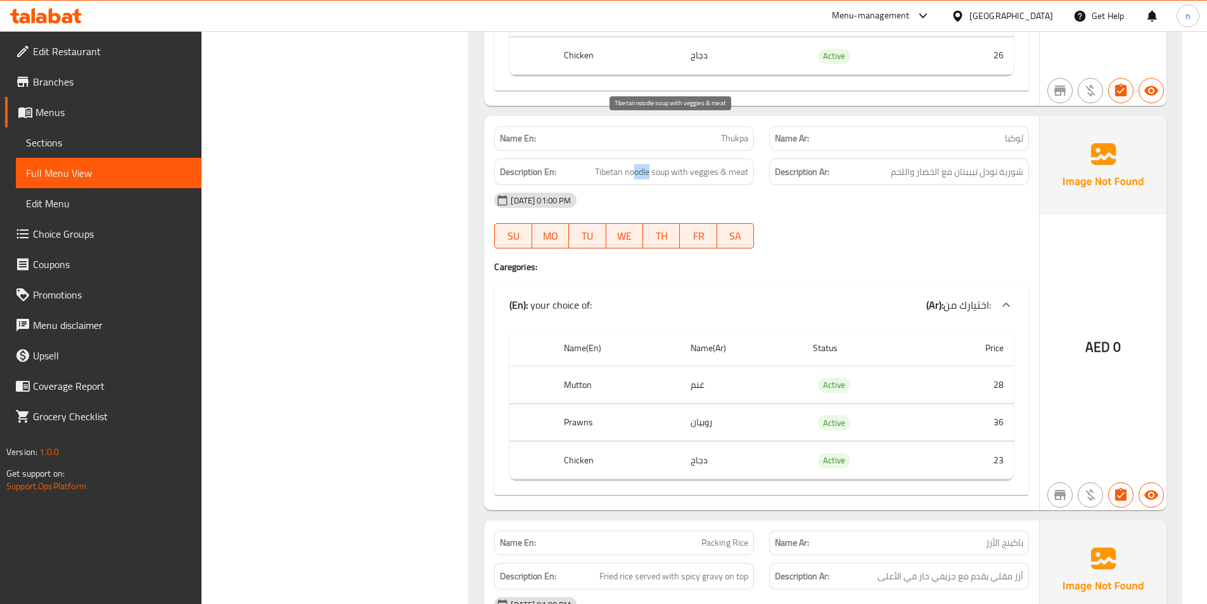
drag, startPoint x: 651, startPoint y: 129, endPoint x: 635, endPoint y: 124, distance: 16.6
click at [635, 164] on span "Tibetan noodle soup with veggies & meat" at bounding box center [671, 172] width 153 height 16
click at [960, 164] on span "شوربة نودل تيببتان مع الخضار واللحم" at bounding box center [957, 172] width 132 height 16
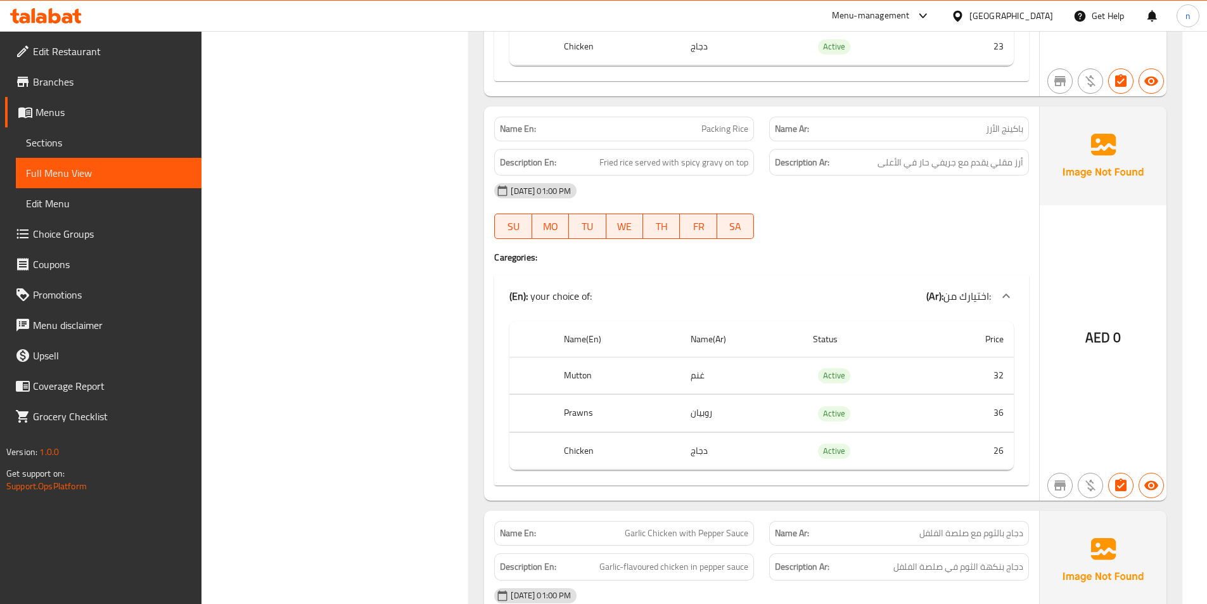
scroll to position [10457, 0]
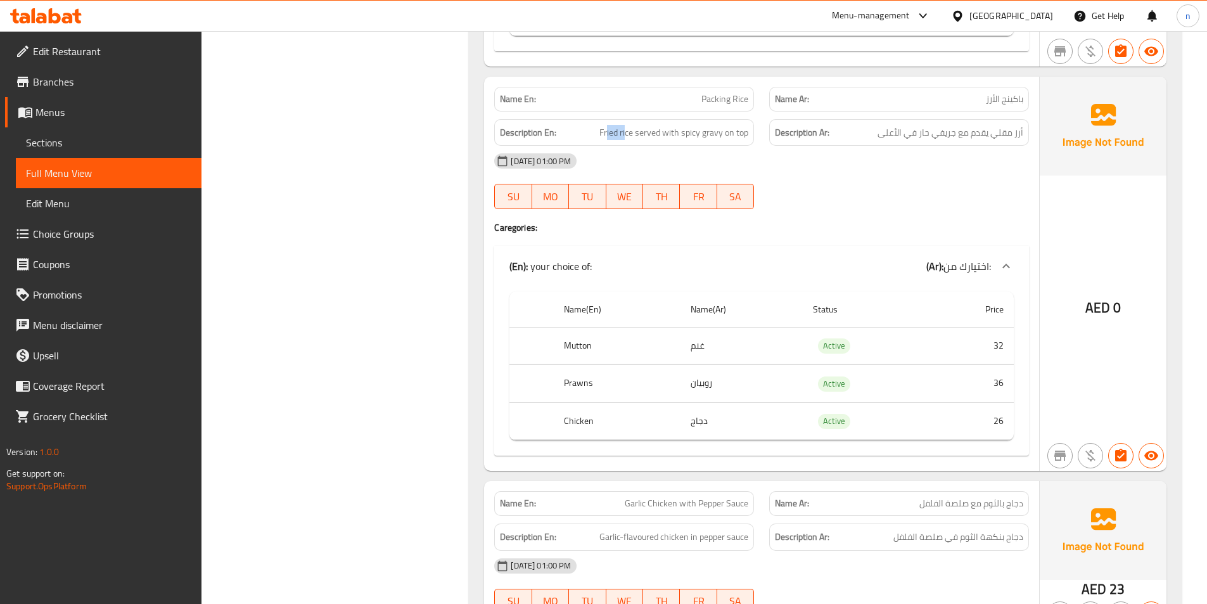
drag, startPoint x: 607, startPoint y: 95, endPoint x: 627, endPoint y: 96, distance: 20.3
click at [627, 119] on div "Description En: Fried rice served with spicy gravy on top" at bounding box center [624, 132] width 260 height 27
drag, startPoint x: 655, startPoint y: 93, endPoint x: 710, endPoint y: 96, distance: 55.9
click at [710, 119] on div "Description En: Fried rice served with spicy gravy on top" at bounding box center [624, 132] width 260 height 27
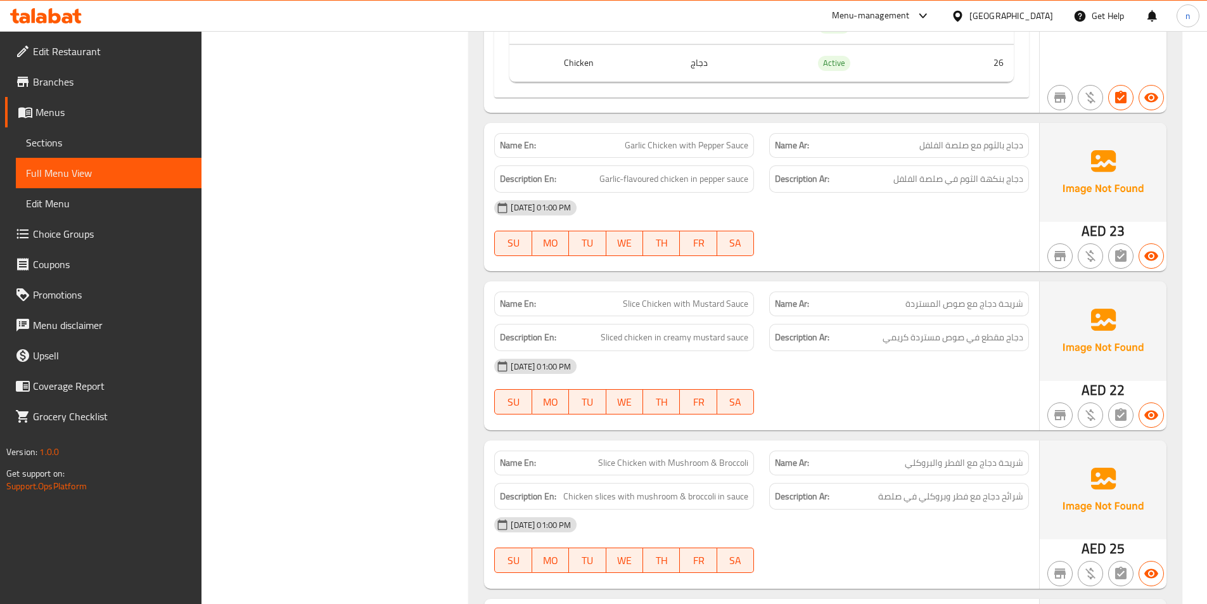
scroll to position [10837, 0]
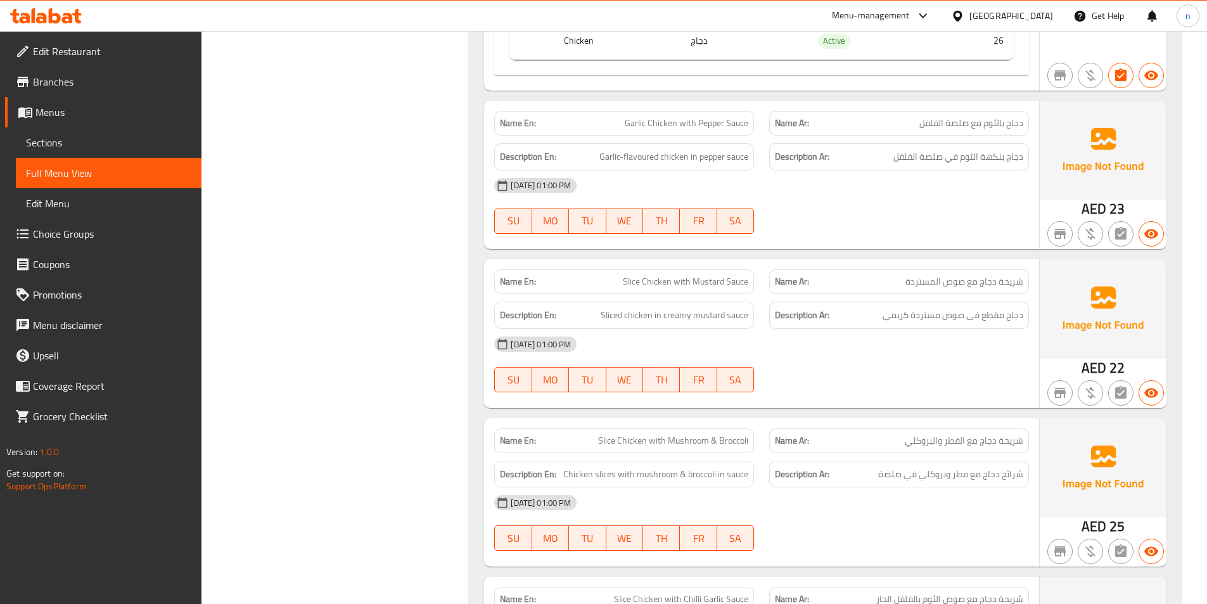
click at [738, 117] on span "Garlic Chicken with Pepper Sauce" at bounding box center [687, 123] width 124 height 13
drag, startPoint x: 708, startPoint y: 83, endPoint x: 720, endPoint y: 83, distance: 12.0
click at [720, 117] on span "Garlic Chicken with Pepper Sauce" at bounding box center [687, 123] width 124 height 13
click at [857, 170] on div "16-09-2025 01:00 PM SU MO TU WE TH FR SA" at bounding box center [762, 205] width 550 height 71
drag, startPoint x: 609, startPoint y: 118, endPoint x: 686, endPoint y: 120, distance: 77.4
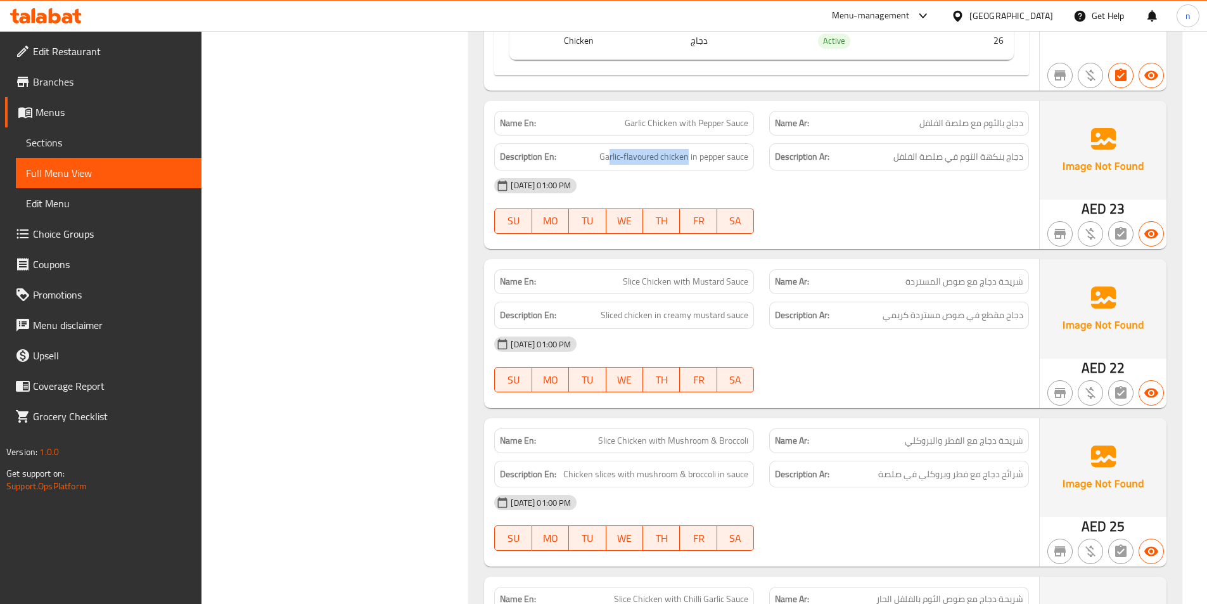
click at [686, 143] on div "Description En: Garlic-flavoured chicken in pepper sauce" at bounding box center [624, 156] width 260 height 27
drag, startPoint x: 615, startPoint y: 276, endPoint x: 647, endPoint y: 279, distance: 31.8
click at [647, 302] on div "Description En: Sliced chicken in creamy mustard sauce" at bounding box center [624, 315] width 260 height 27
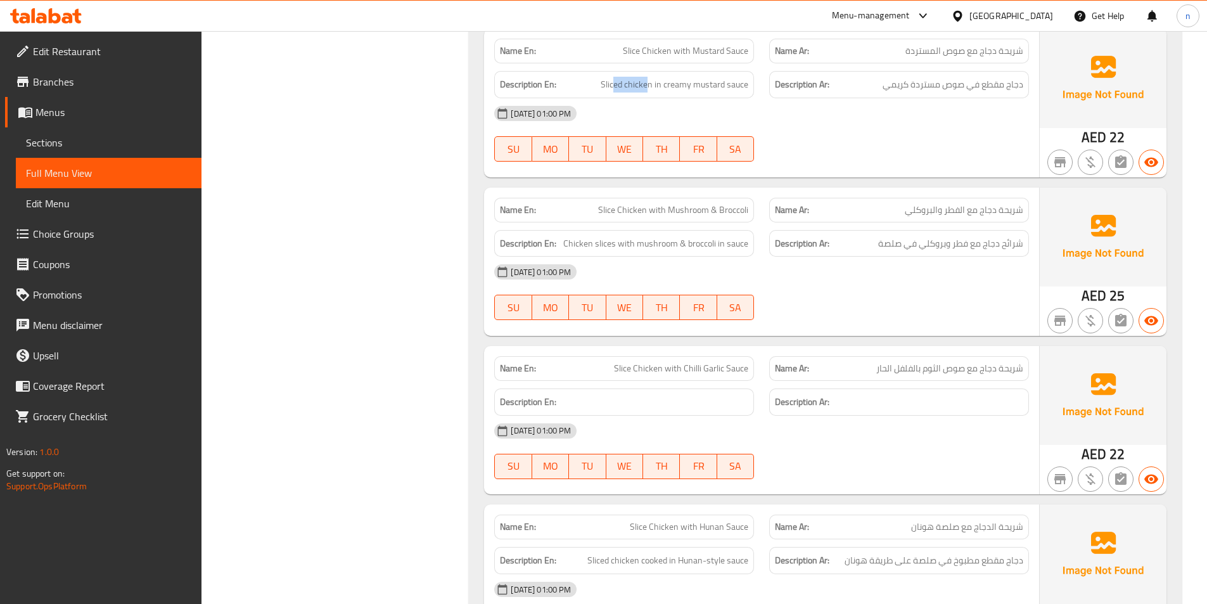
scroll to position [11091, 0]
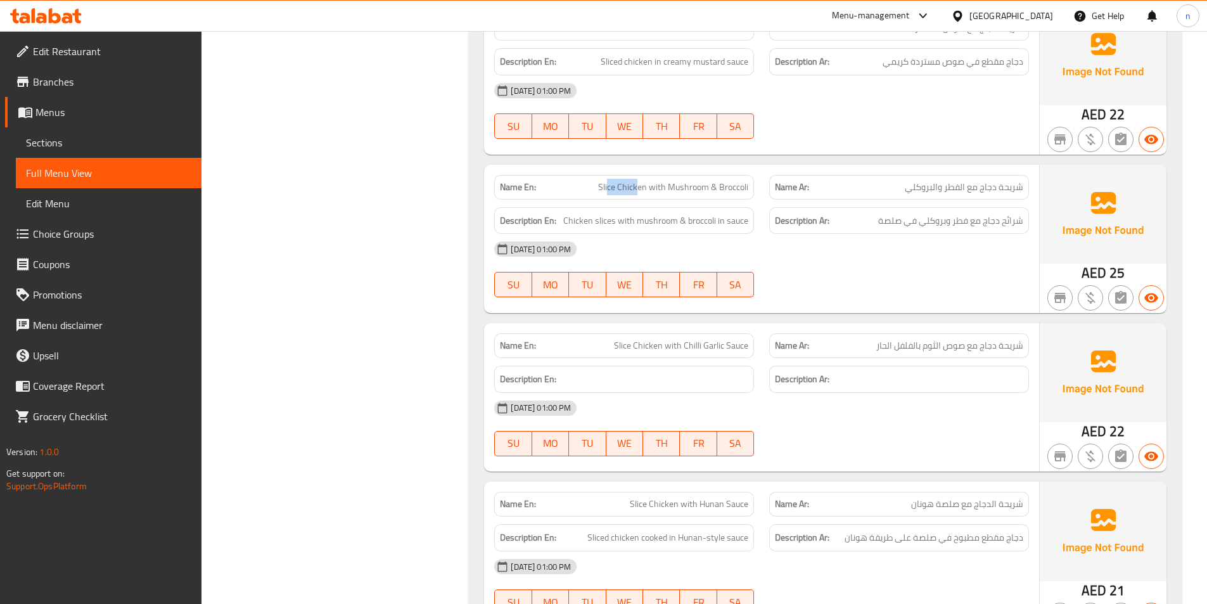
drag, startPoint x: 610, startPoint y: 139, endPoint x: 639, endPoint y: 143, distance: 29.4
click at [639, 181] on span "Slice Chicken with Mushroom & Broccoli" at bounding box center [673, 187] width 150 height 13
drag, startPoint x: 667, startPoint y: 143, endPoint x: 692, endPoint y: 142, distance: 24.7
click at [692, 181] on span "Slice Chicken with Mushroom & Broccoli" at bounding box center [673, 187] width 150 height 13
click at [752, 175] on div "Name En: Slice Chicken with Mushroom & Broccoli" at bounding box center [624, 187] width 260 height 25
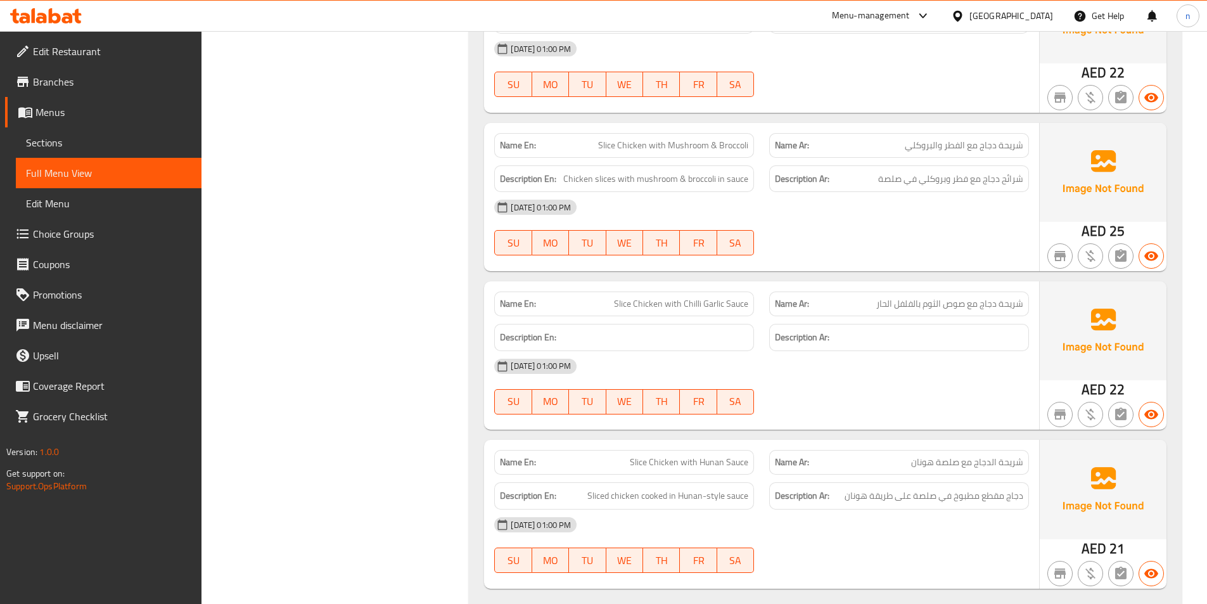
scroll to position [11154, 0]
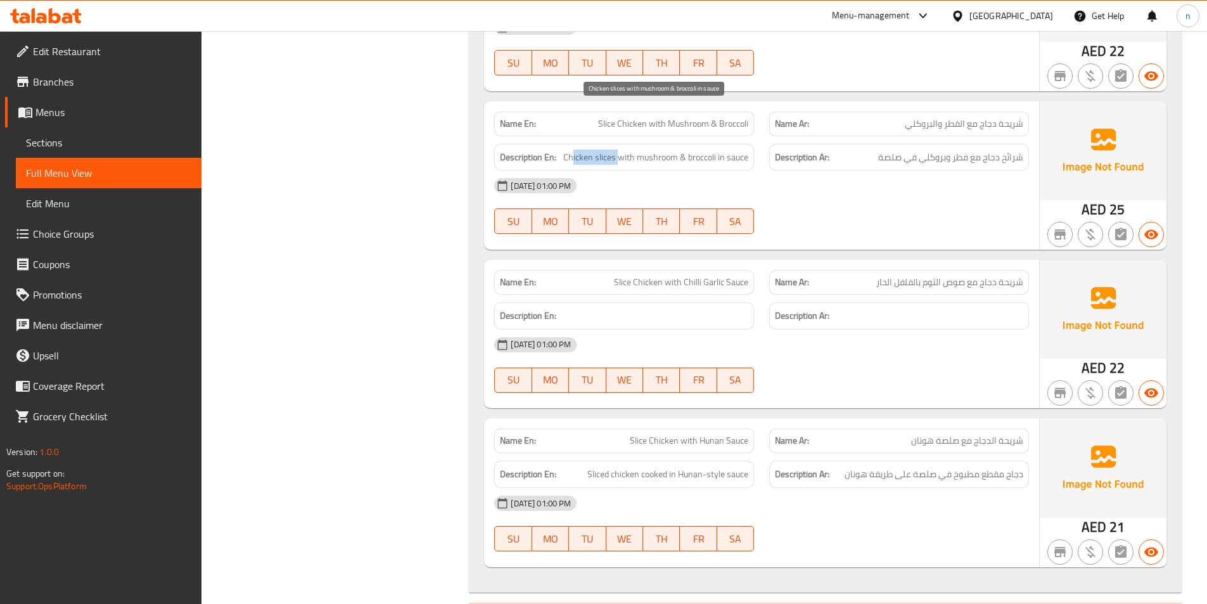
drag, startPoint x: 575, startPoint y: 109, endPoint x: 620, endPoint y: 110, distance: 45.0
click at [620, 150] on span "Chicken slices with mushroom & broccoli in sauce" at bounding box center [655, 158] width 185 height 16
drag, startPoint x: 710, startPoint y: 113, endPoint x: 700, endPoint y: 111, distance: 10.5
click at [700, 150] on span "Chicken slices with mushroom & broccoli in sauce" at bounding box center [655, 158] width 185 height 16
click at [752, 170] on div "16-09-2025 01:00 PM" at bounding box center [762, 185] width 550 height 30
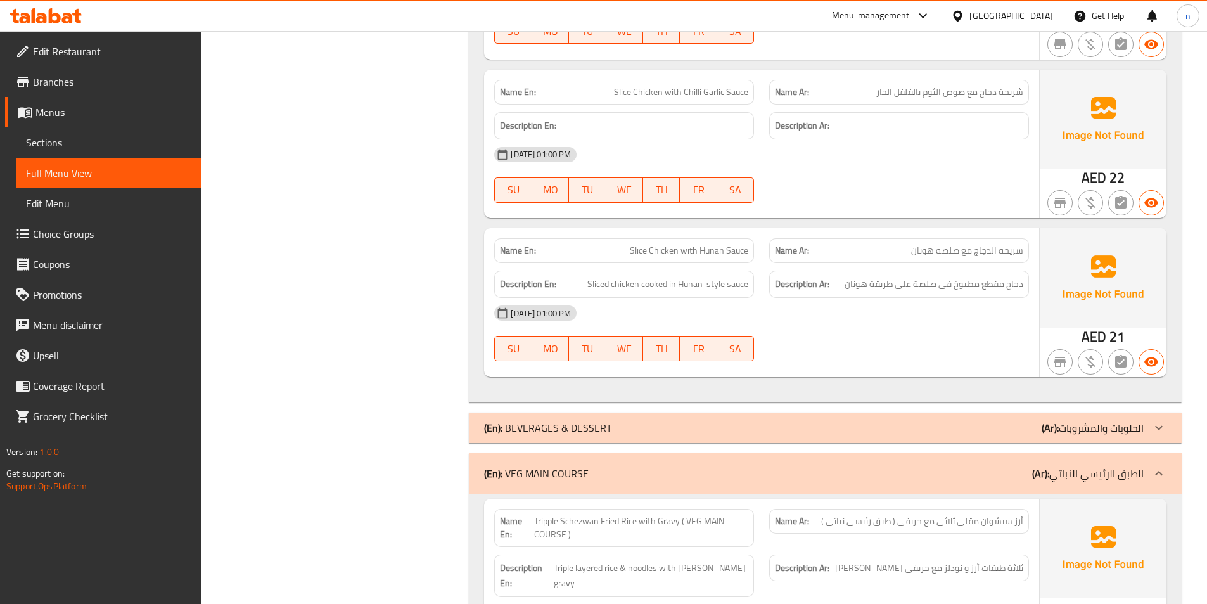
scroll to position [11281, 0]
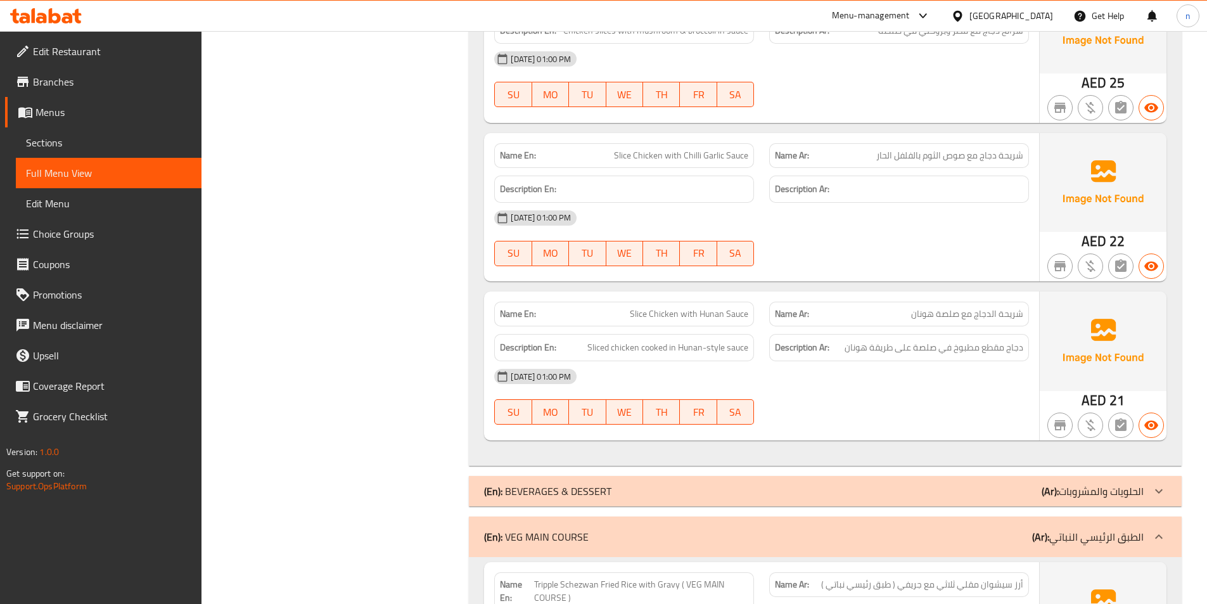
click at [875, 203] on div "16-09-2025 01:00 PM" at bounding box center [762, 218] width 550 height 30
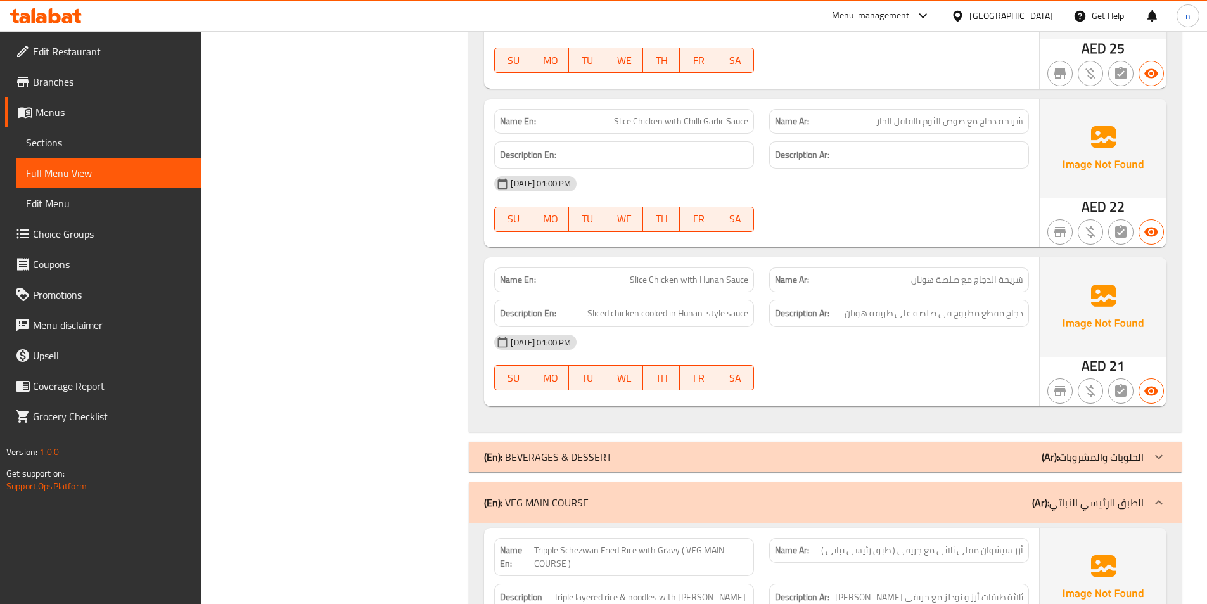
scroll to position [11344, 0]
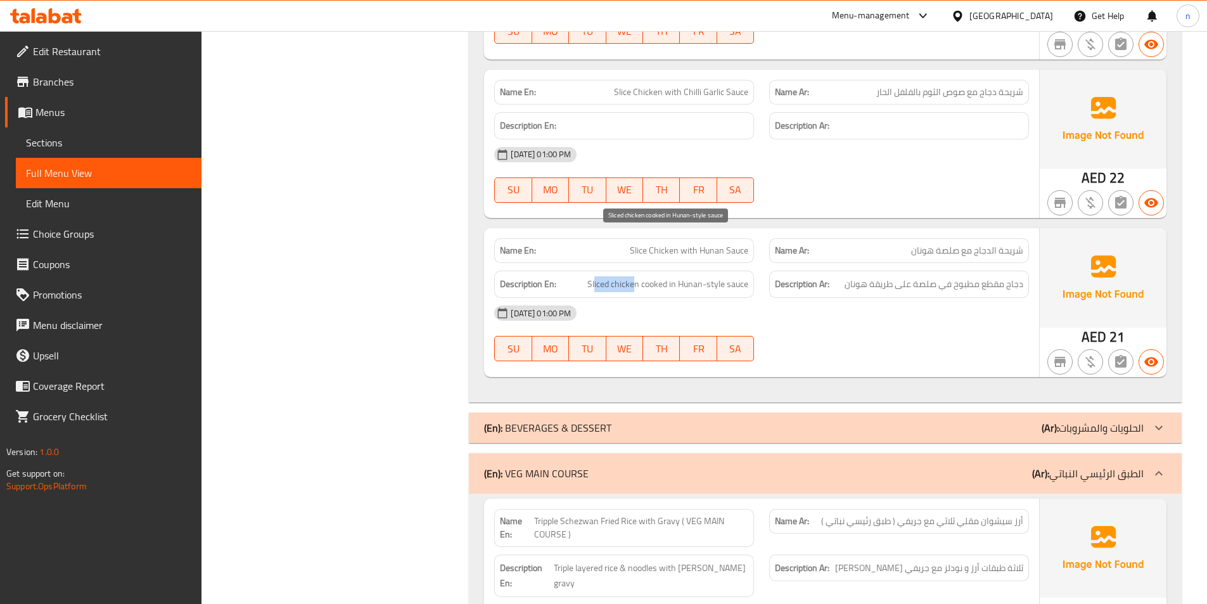
drag, startPoint x: 594, startPoint y: 239, endPoint x: 634, endPoint y: 243, distance: 40.1
click at [634, 276] on span "Sliced chicken cooked in Hunan-style sauce" at bounding box center [668, 284] width 161 height 16
drag, startPoint x: 657, startPoint y: 240, endPoint x: 650, endPoint y: 243, distance: 8.2
click at [650, 276] on span "Sliced chicken cooked in Hunan-style sauce" at bounding box center [668, 284] width 161 height 16
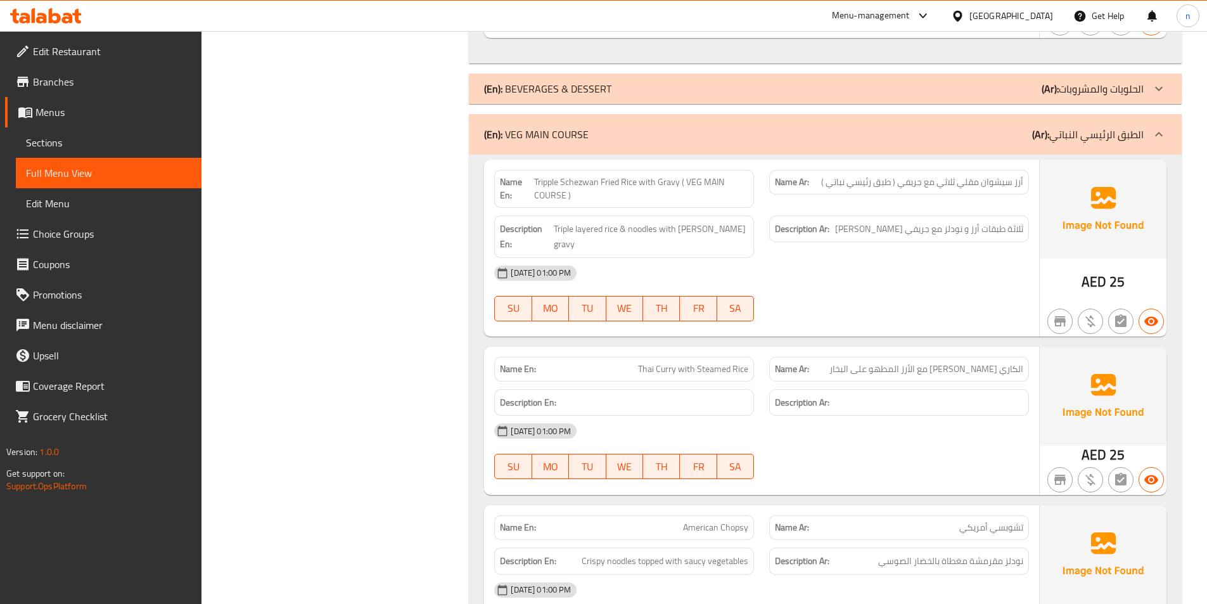
scroll to position [11661, 0]
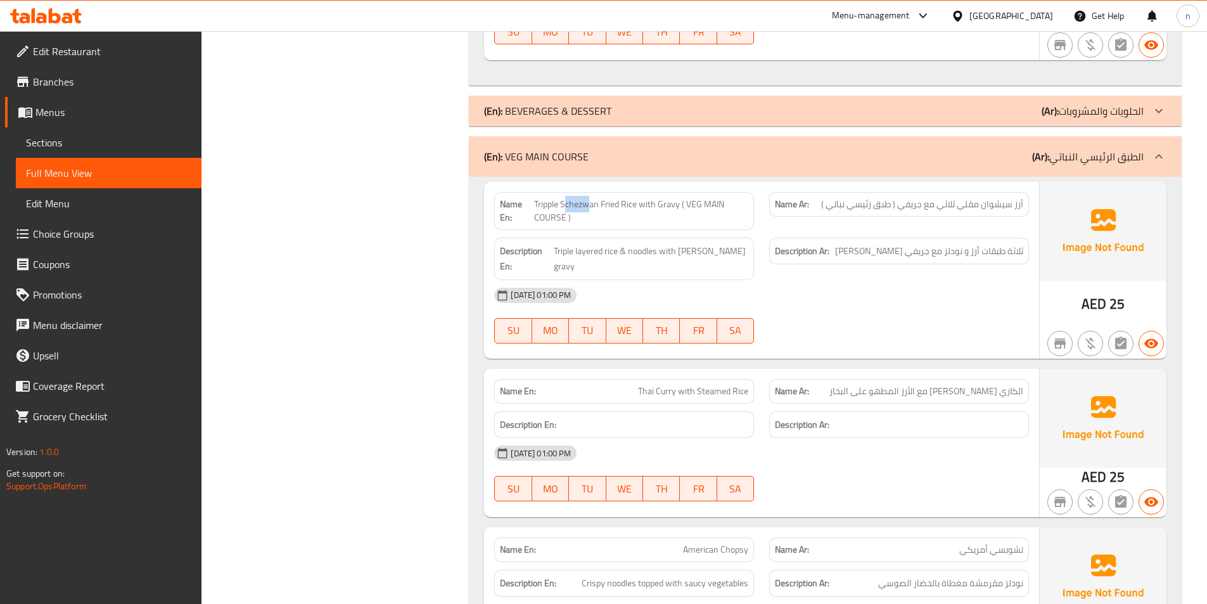
drag, startPoint x: 588, startPoint y: 158, endPoint x: 567, endPoint y: 159, distance: 20.9
click at [567, 198] on span "Tripple Schezwan Fried Rice with Gravy ( VEG MAIN COURSE )" at bounding box center [641, 211] width 214 height 27
drag, startPoint x: 695, startPoint y: 160, endPoint x: 705, endPoint y: 159, distance: 10.2
click at [705, 198] on span "Tripple Schezwan Fried Rice with Gravy ( VEG MAIN COURSE )" at bounding box center [641, 211] width 214 height 27
click at [696, 198] on span "Tripple Schezwan Fried Rice with Gravy ( VEG MAIN COURSE )" at bounding box center [641, 211] width 214 height 27
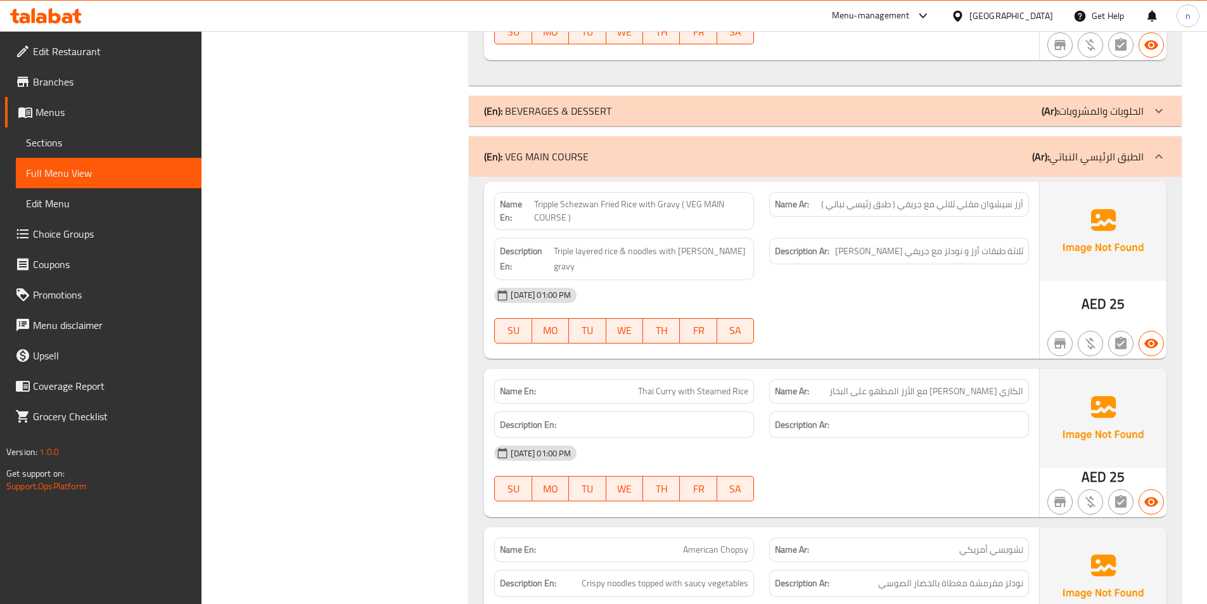
click at [562, 198] on span "Tripple Schezwan Fried Rice with Gravy ( VEG MAIN COURSE )" at bounding box center [641, 211] width 214 height 27
drag, startPoint x: 522, startPoint y: 175, endPoint x: 571, endPoint y: 177, distance: 49.5
click at [571, 198] on p "Name En: Tripple Schezwan Fried Rice with Gravy ( VEG MAIN COURSE )" at bounding box center [624, 211] width 248 height 27
drag, startPoint x: 1000, startPoint y: 210, endPoint x: 975, endPoint y: 213, distance: 25.5
click at [975, 243] on span "ثلاثة طبقات أرز و نودلز مع جريفي [PERSON_NAME]" at bounding box center [929, 251] width 188 height 16
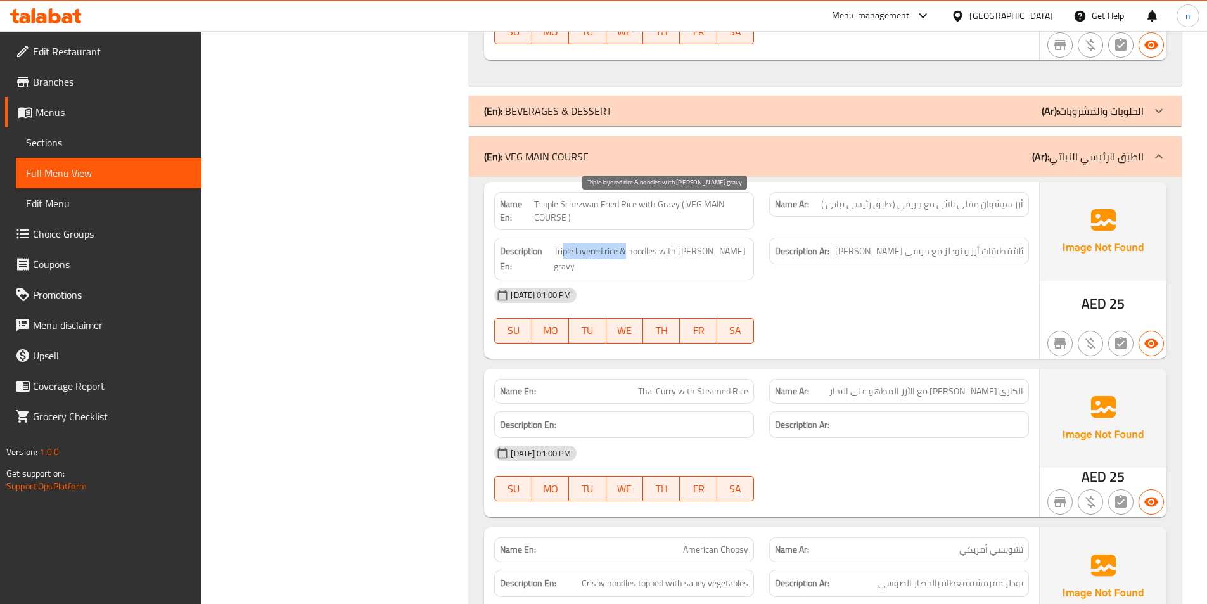
drag, startPoint x: 601, startPoint y: 207, endPoint x: 638, endPoint y: 207, distance: 36.8
click at [638, 243] on span "Triple layered rice & noodles with [PERSON_NAME] gravy" at bounding box center [651, 258] width 195 height 31
drag, startPoint x: 656, startPoint y: 209, endPoint x: 673, endPoint y: 209, distance: 17.1
click at [673, 243] on span "Triple layered rice & noodles with [PERSON_NAME] gravy" at bounding box center [651, 258] width 195 height 31
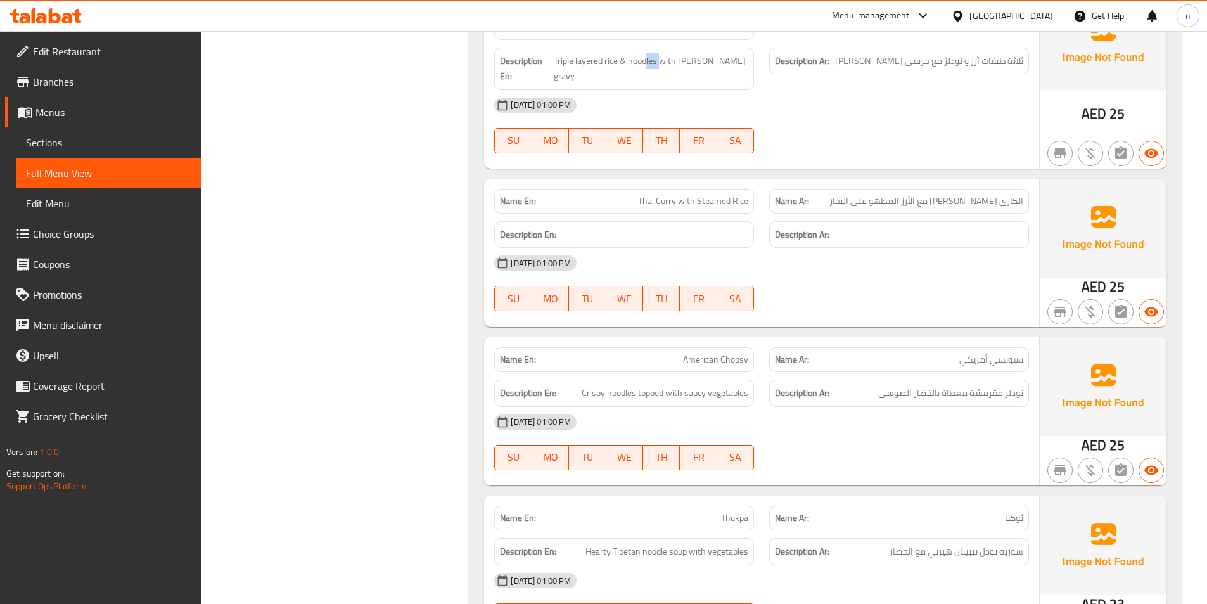
scroll to position [11915, 0]
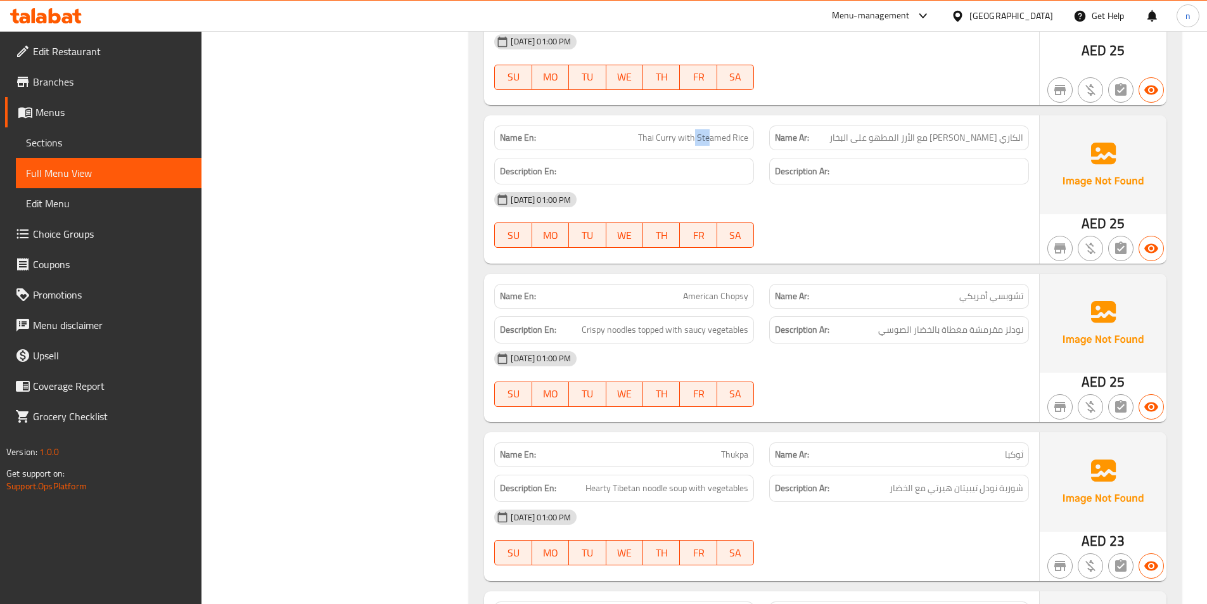
drag, startPoint x: 694, startPoint y: 84, endPoint x: 709, endPoint y: 84, distance: 14.6
click at [709, 131] on span "Thai Curry with Steamed Rice" at bounding box center [693, 137] width 110 height 13
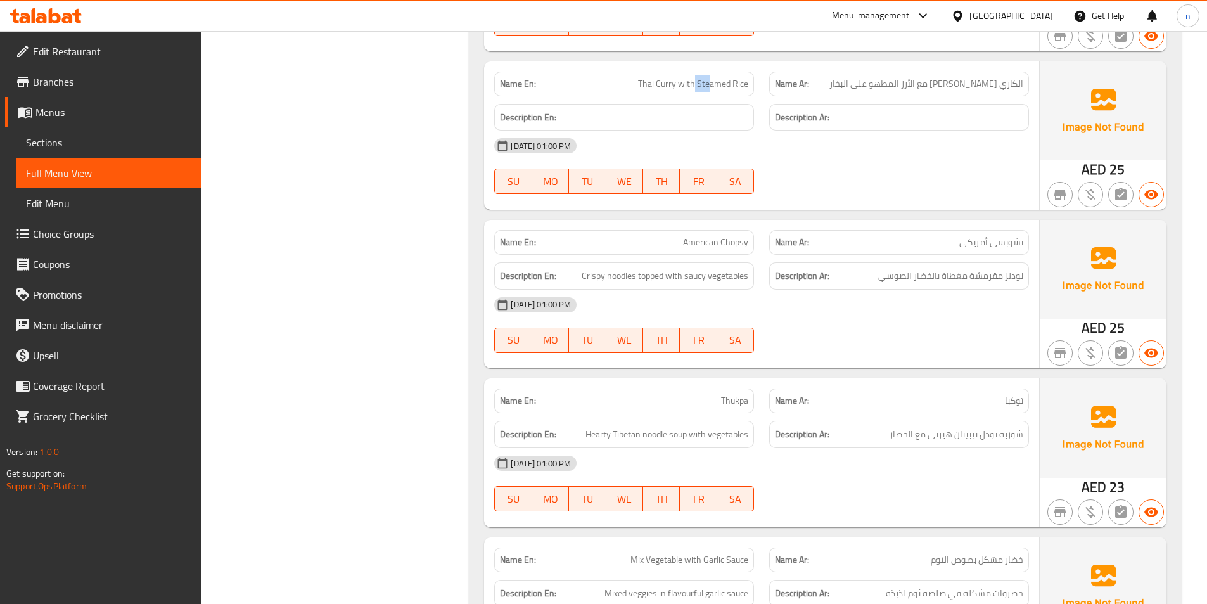
scroll to position [12042, 0]
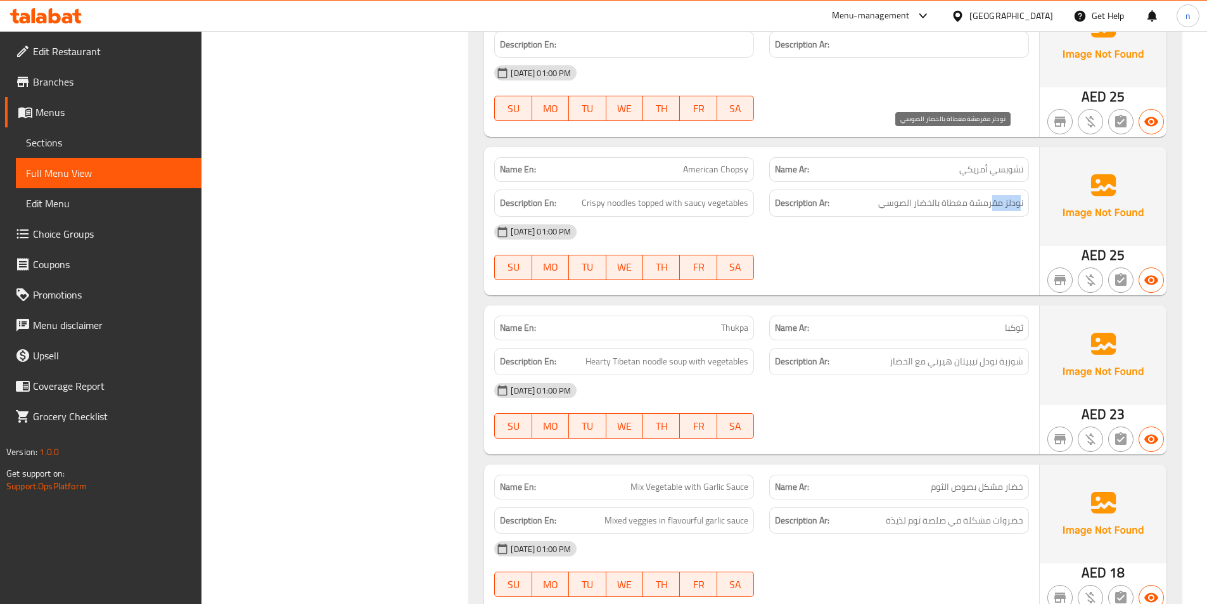
drag, startPoint x: 1021, startPoint y: 139, endPoint x: 993, endPoint y: 146, distance: 28.6
click at [993, 195] on span "نودلز مقرمشة مغطاة بالخضار الصوسي" at bounding box center [950, 203] width 145 height 16
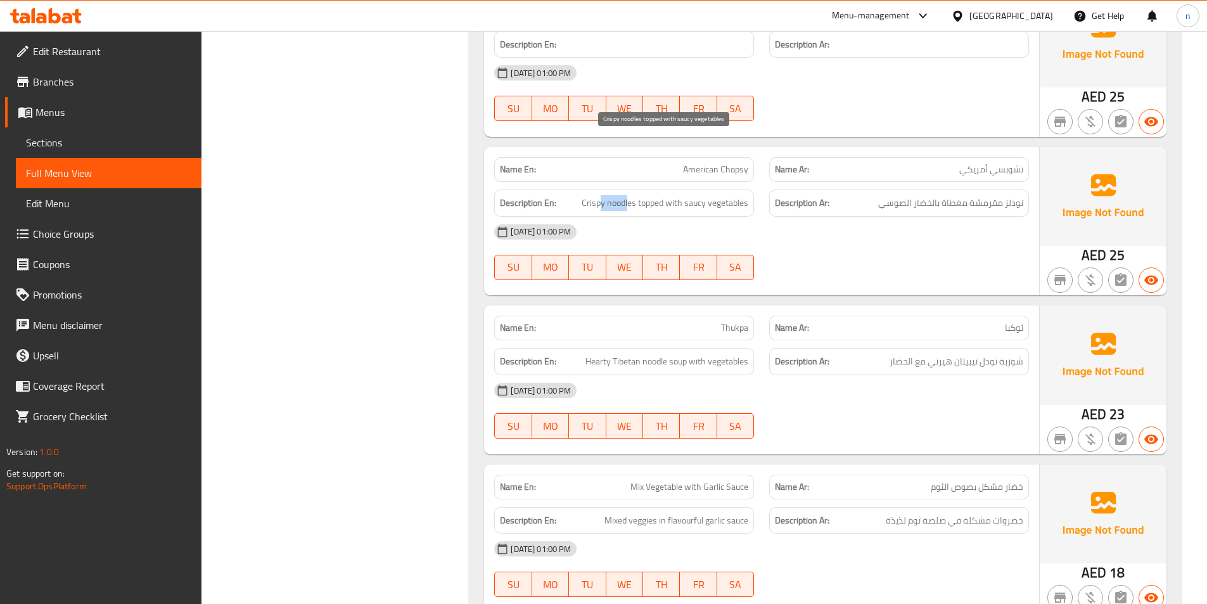
click at [602, 195] on span "Crispy noodles topped with saucy vegetables" at bounding box center [665, 203] width 167 height 16
click at [652, 195] on span "Crispy noodles topped with saucy vegetables" at bounding box center [665, 203] width 167 height 16
drag, startPoint x: 681, startPoint y: 148, endPoint x: 755, endPoint y: 153, distance: 74.3
click at [755, 182] on div "Description En: Crispy noodles topped with saucy vegetables" at bounding box center [624, 203] width 275 height 42
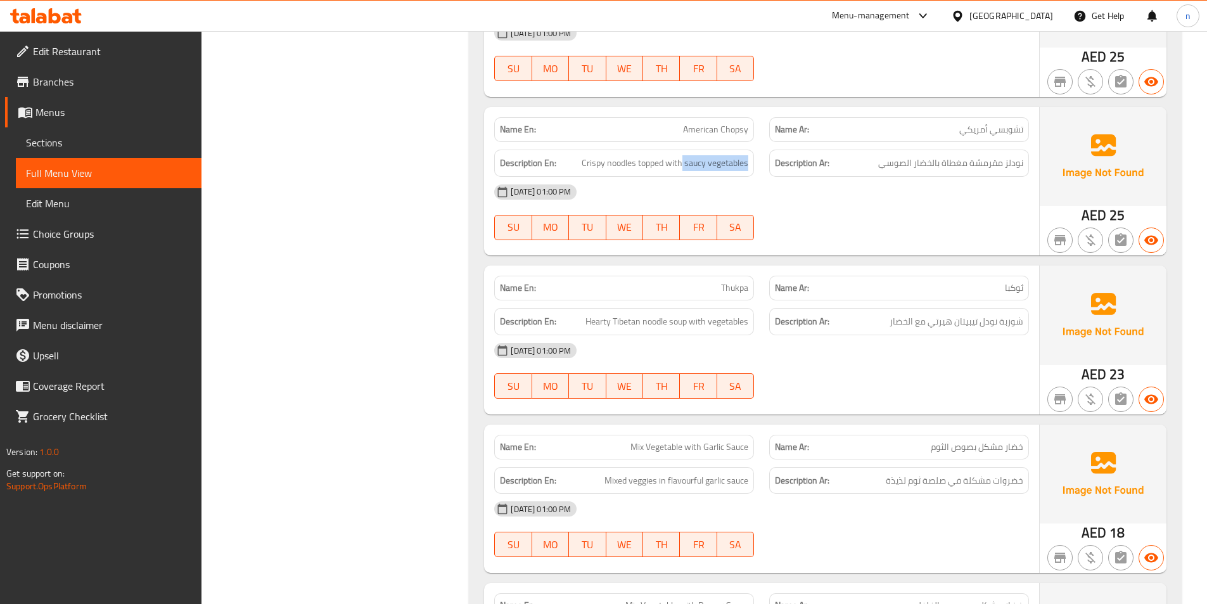
scroll to position [12105, 0]
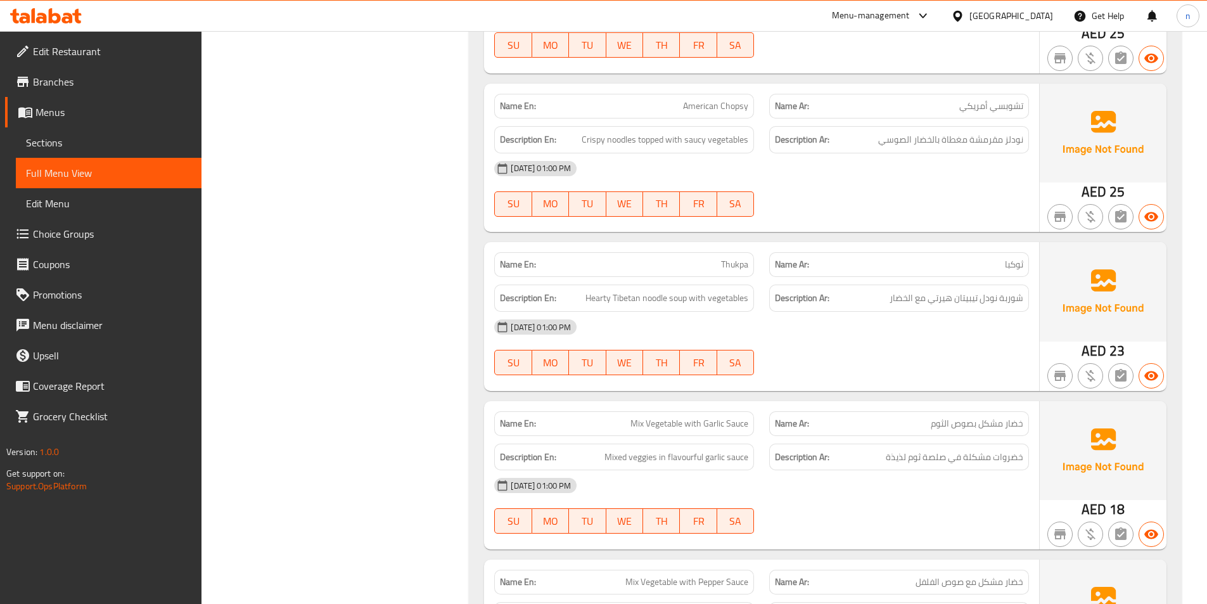
click at [1015, 258] on span "ثوكبا" at bounding box center [1014, 264] width 18 height 13
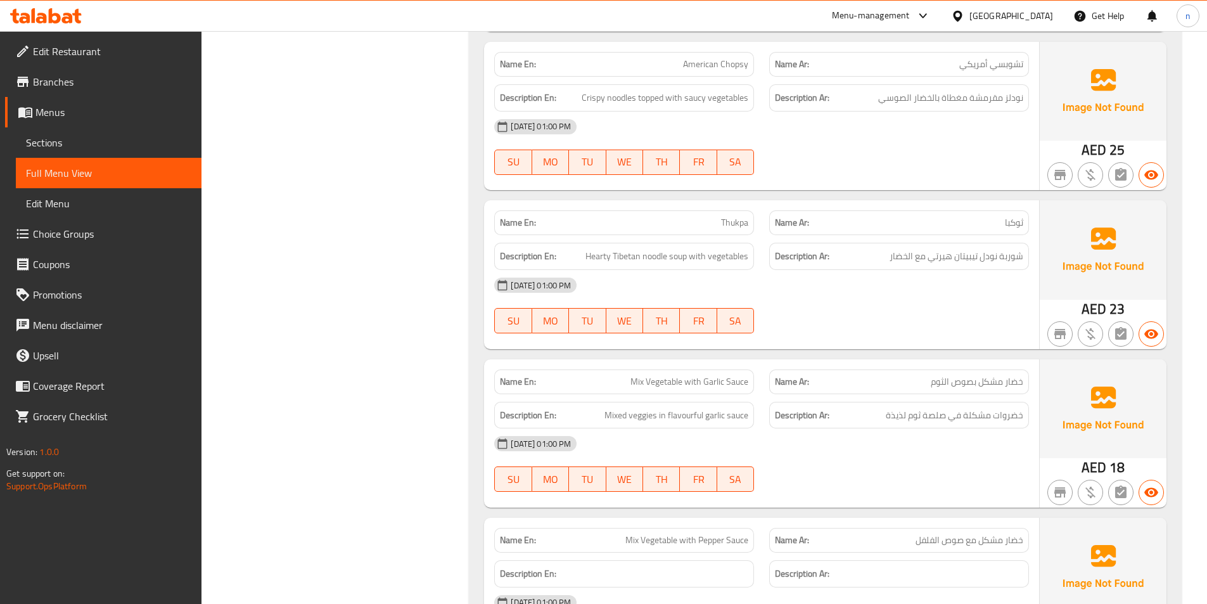
scroll to position [12168, 0]
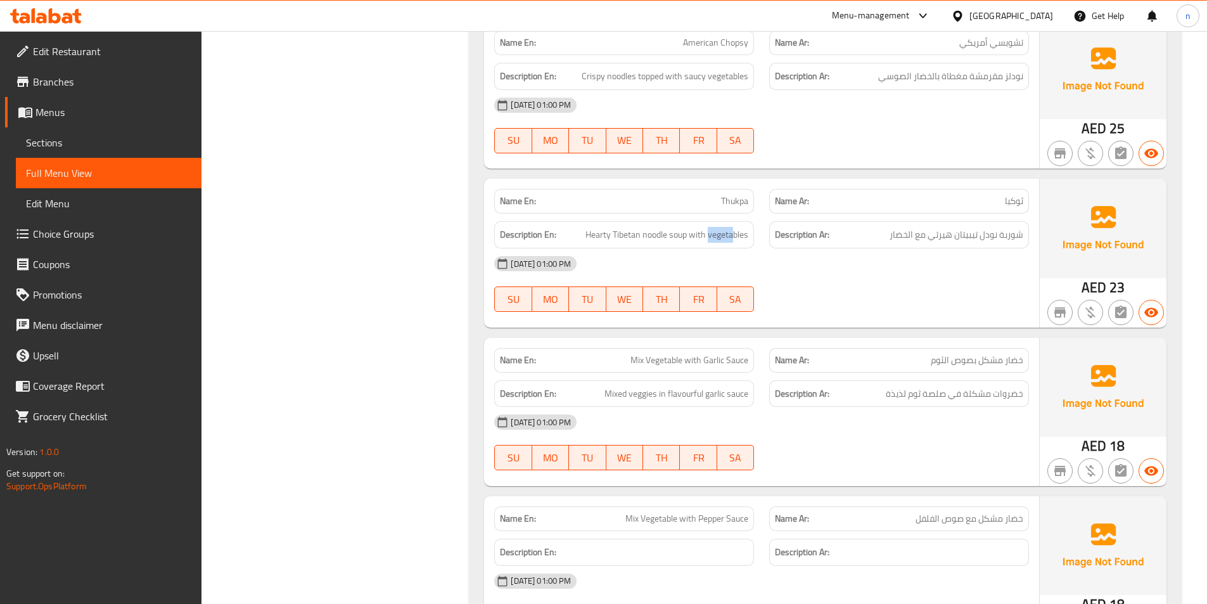
drag, startPoint x: 710, startPoint y: 183, endPoint x: 733, endPoint y: 183, distance: 22.8
click at [733, 221] on div "Description En: Hearty Tibetan noodle soup with vegetables" at bounding box center [624, 234] width 260 height 27
click at [839, 248] on div "16-09-2025 01:00 PM" at bounding box center [762, 263] width 550 height 30
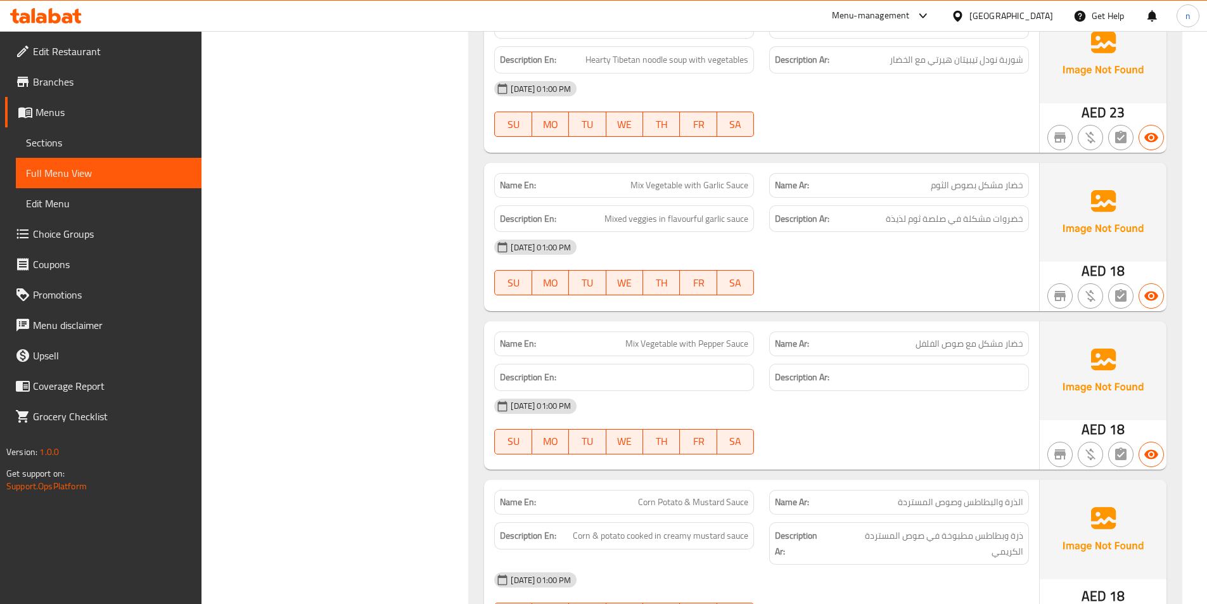
scroll to position [12232, 0]
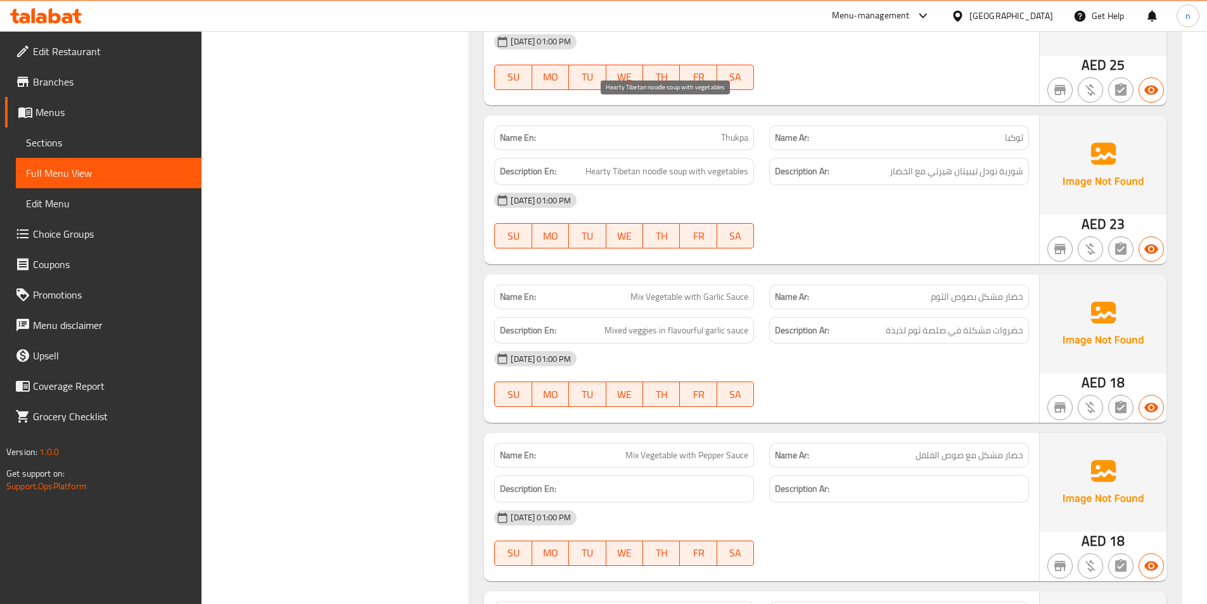
click at [665, 164] on span "Hearty Tibetan noodle soup with vegetables" at bounding box center [667, 172] width 163 height 16
click at [906, 185] on div "16-09-2025 01:00 PM SU MO TU WE TH FR SA" at bounding box center [762, 220] width 550 height 71
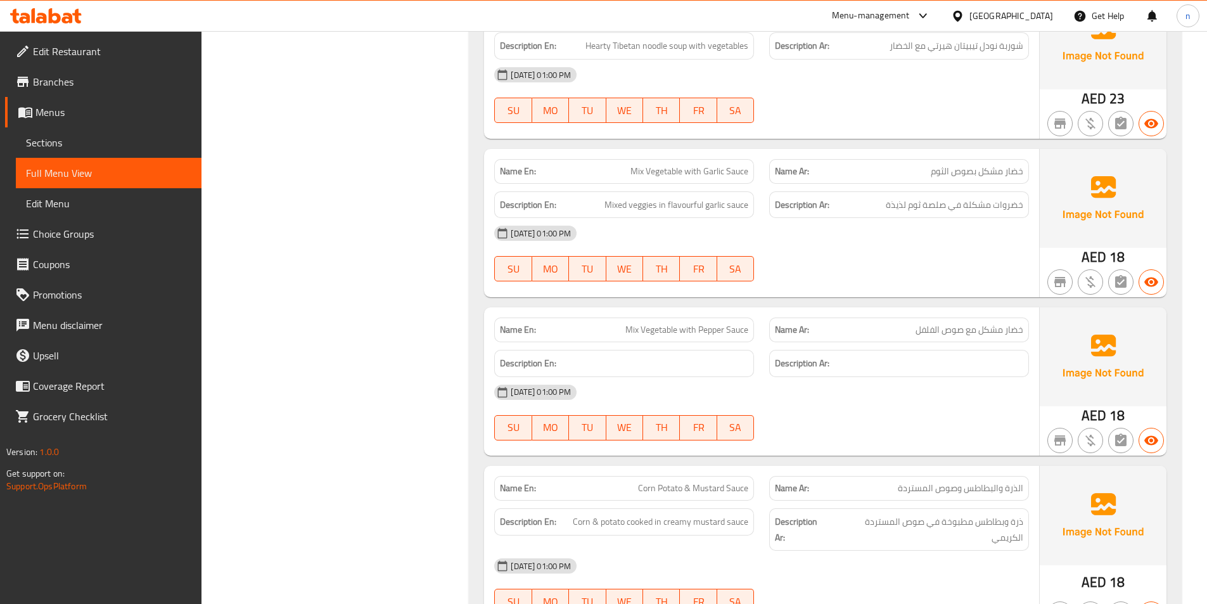
scroll to position [12358, 0]
drag, startPoint x: 1017, startPoint y: 109, endPoint x: 971, endPoint y: 115, distance: 46.6
click at [971, 164] on span "خضار مشكل بصوص الثوم" at bounding box center [977, 170] width 93 height 13
drag, startPoint x: 627, startPoint y: 109, endPoint x: 680, endPoint y: 110, distance: 53.3
click at [680, 164] on p "Name En: Mix Vegetable with Garlic Sauce" at bounding box center [624, 170] width 248 height 13
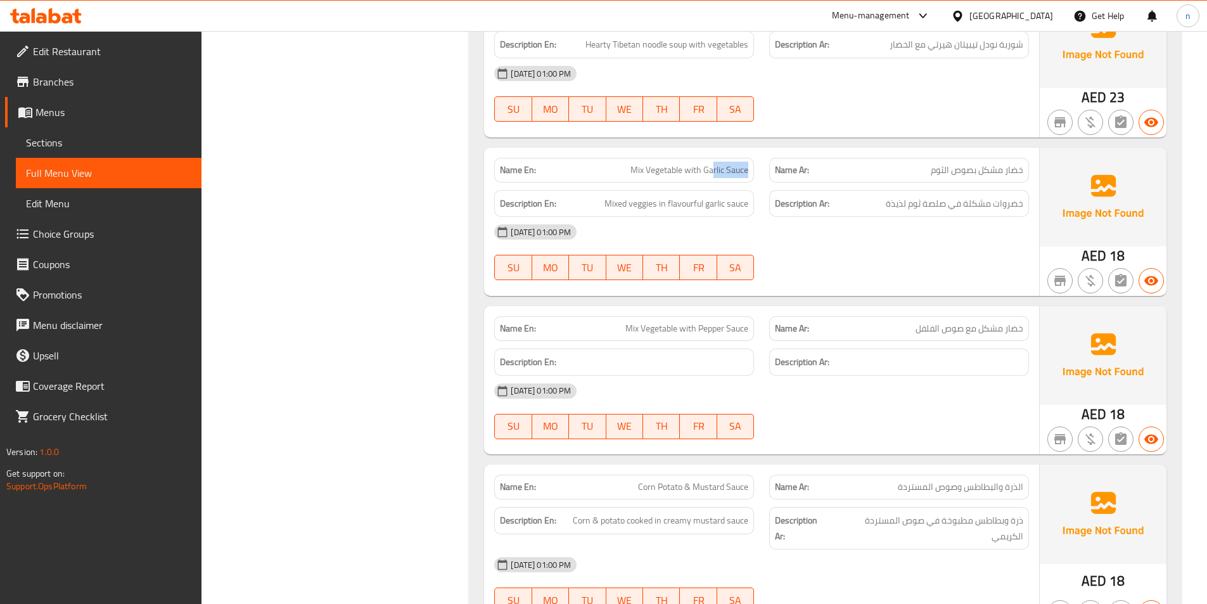
drag, startPoint x: 714, startPoint y: 113, endPoint x: 753, endPoint y: 113, distance: 39.3
click at [753, 158] on div "Name En: Mix Vegetable with Garlic Sauce" at bounding box center [624, 170] width 260 height 25
click at [1011, 217] on div "16-09-2025 01:00 PM" at bounding box center [762, 232] width 550 height 30
drag, startPoint x: 1000, startPoint y: 144, endPoint x: 974, endPoint y: 150, distance: 26.7
click at [974, 196] on span "خضروات مشكلة في صلصة ثوم لذيذة" at bounding box center [955, 204] width 138 height 16
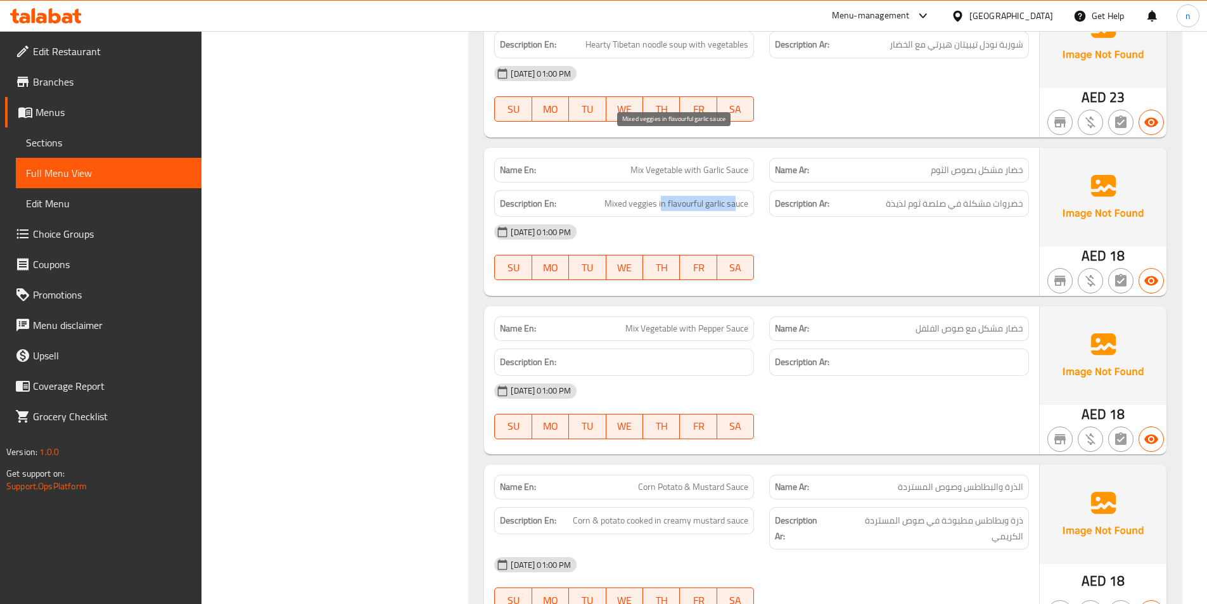
drag, startPoint x: 660, startPoint y: 148, endPoint x: 737, endPoint y: 148, distance: 76.7
click at [737, 196] on span "Mixed veggies in flavourful garlic sauce" at bounding box center [677, 204] width 144 height 16
click at [835, 217] on div "16-09-2025 01:00 PM" at bounding box center [762, 232] width 550 height 30
click at [679, 164] on span "Mix Vegetable with Garlic Sauce" at bounding box center [690, 170] width 118 height 13
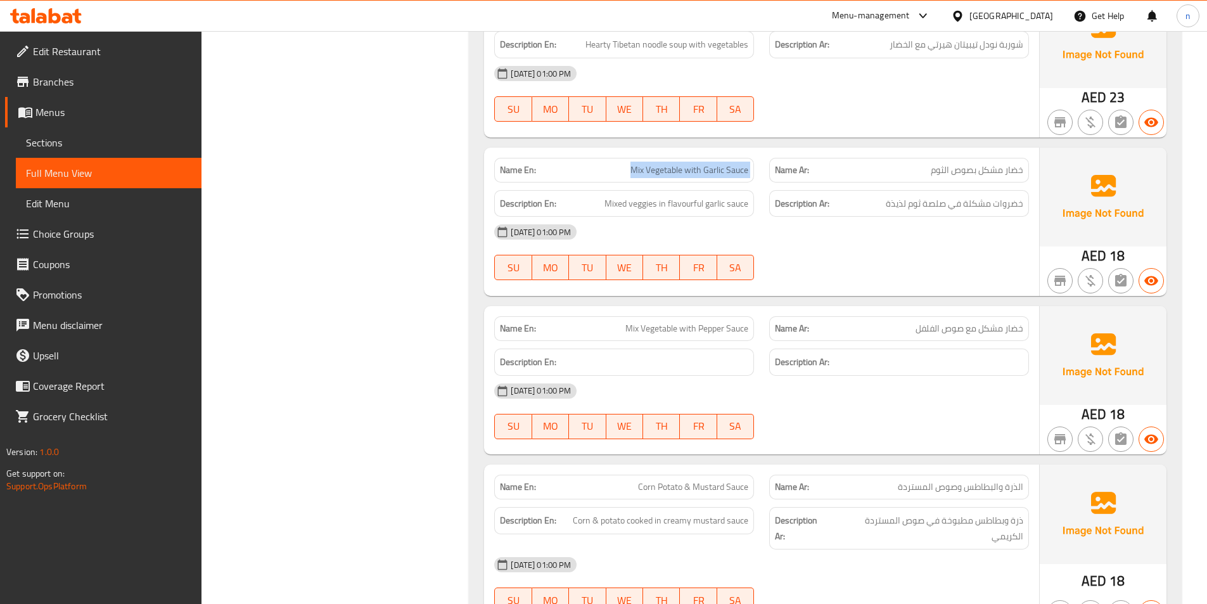
click at [679, 164] on span "Mix Vegetable with Garlic Sauce" at bounding box center [690, 170] width 118 height 13
copy span "Mix Vegetable with Garlic Sauce"
click at [684, 164] on span "Mix Vegetable with Garlic Sauce" at bounding box center [690, 170] width 118 height 13
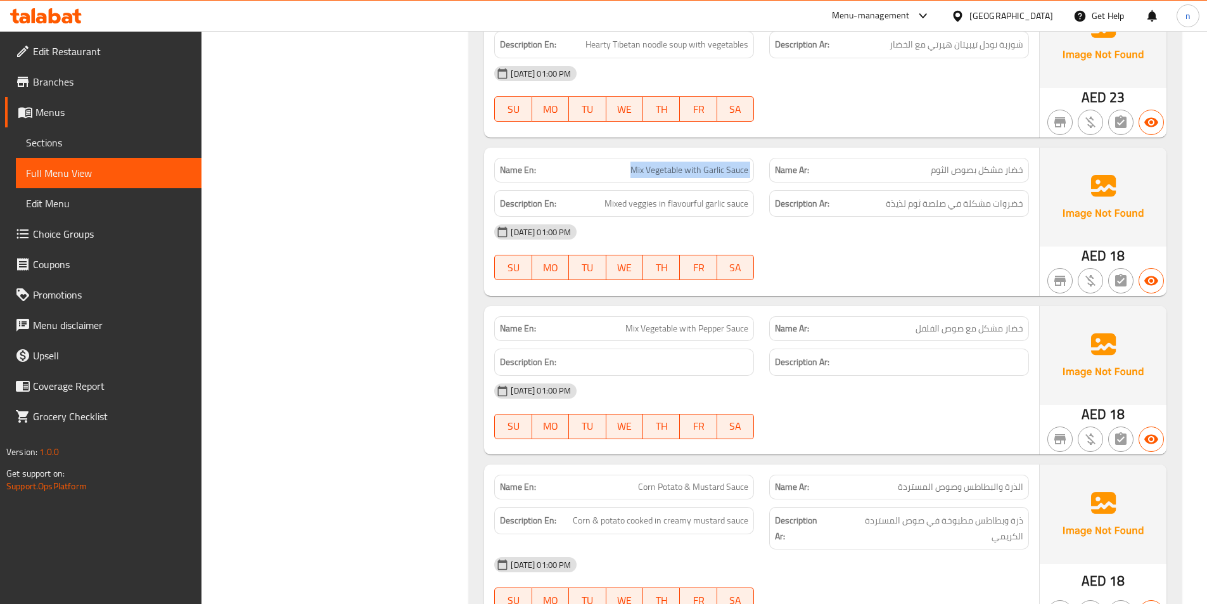
click at [722, 164] on span "Mix Vegetable with Garlic Sauce" at bounding box center [690, 170] width 118 height 13
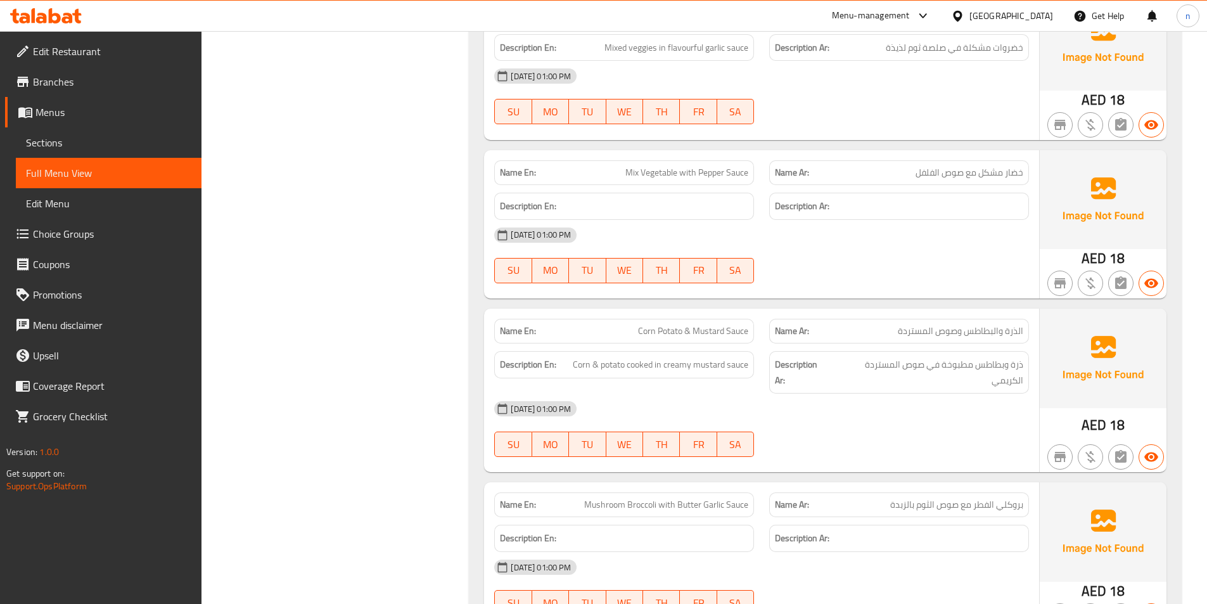
scroll to position [12485, 0]
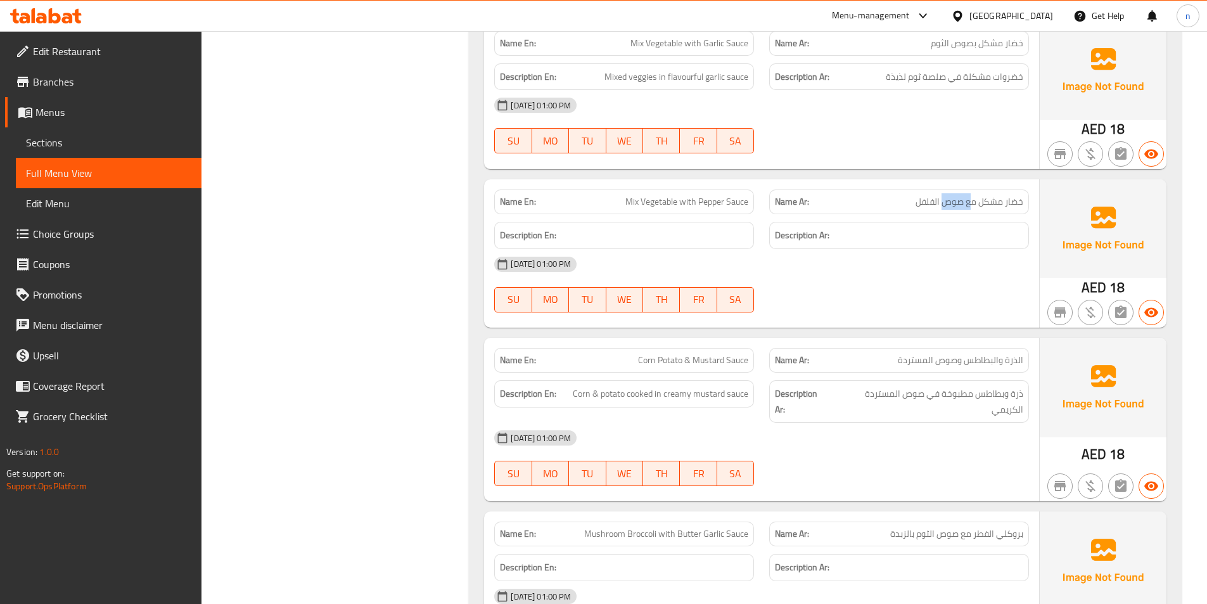
drag, startPoint x: 970, startPoint y: 144, endPoint x: 944, endPoint y: 144, distance: 25.4
click at [944, 195] on span "خضار مشكل مع صوص الفلفل" at bounding box center [970, 201] width 108 height 13
drag, startPoint x: 637, startPoint y: 142, endPoint x: 714, endPoint y: 146, distance: 77.4
click at [714, 195] on span "Mix Vegetable with Pepper Sauce" at bounding box center [687, 201] width 123 height 13
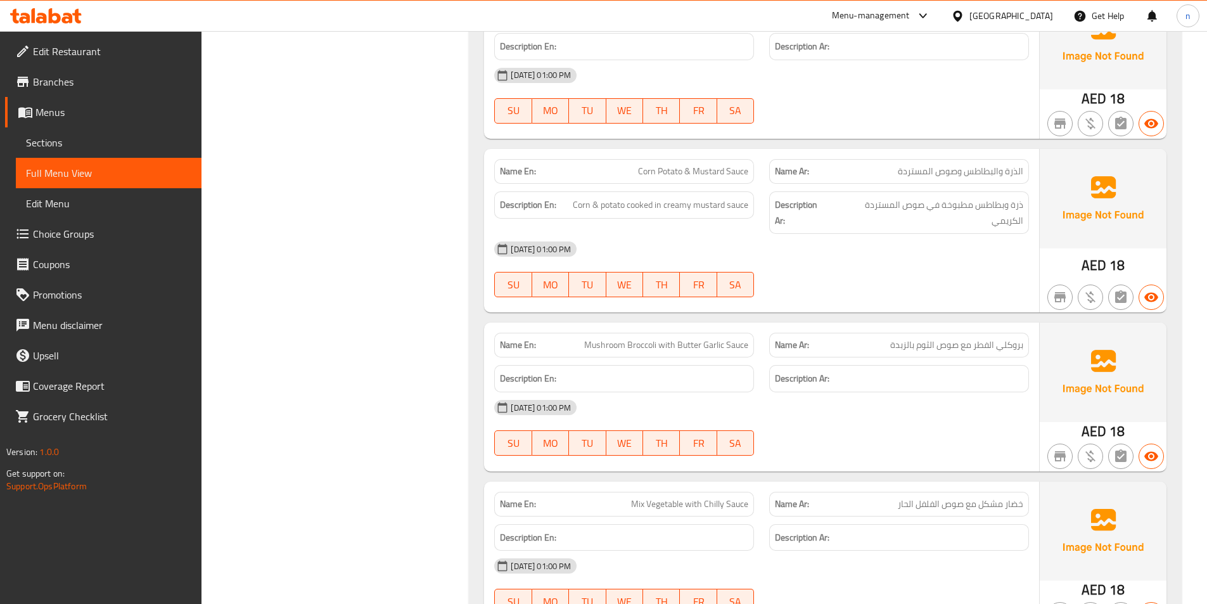
scroll to position [12675, 0]
drag, startPoint x: 645, startPoint y: 110, endPoint x: 674, endPoint y: 109, distance: 29.2
click at [674, 164] on span "Corn Potato & Mustard Sauce" at bounding box center [693, 170] width 110 height 13
click at [1006, 337] on span "بروكلي الفطر مع صوص الثوم بالزبدة" at bounding box center [956, 343] width 133 height 13
click at [984, 337] on span "بروكلي الفطر مع صوص الثوم بالزبدة" at bounding box center [956, 343] width 133 height 13
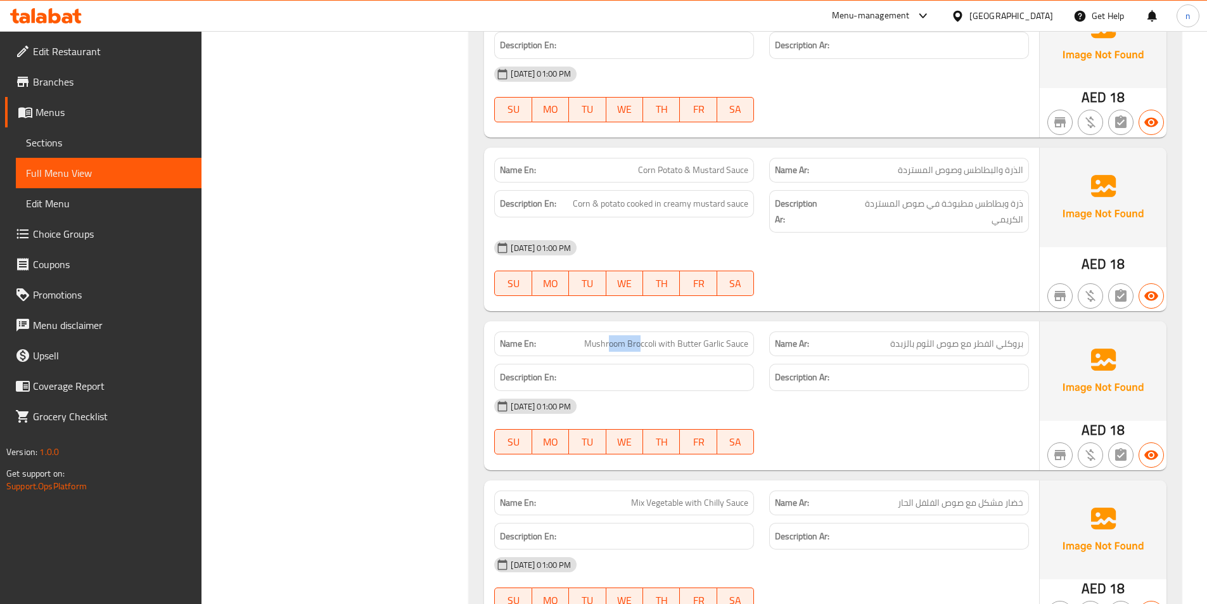
drag, startPoint x: 608, startPoint y: 275, endPoint x: 640, endPoint y: 271, distance: 31.9
click at [640, 337] on span "Mushroom Broccoli with Butter Garlic Sauce" at bounding box center [666, 343] width 164 height 13
drag, startPoint x: 669, startPoint y: 269, endPoint x: 736, endPoint y: 273, distance: 67.3
click at [736, 337] on span "Mushroom Broccoli with Butter Garlic Sauce" at bounding box center [666, 343] width 164 height 13
drag, startPoint x: 1011, startPoint y: 430, endPoint x: 994, endPoint y: 433, distance: 17.4
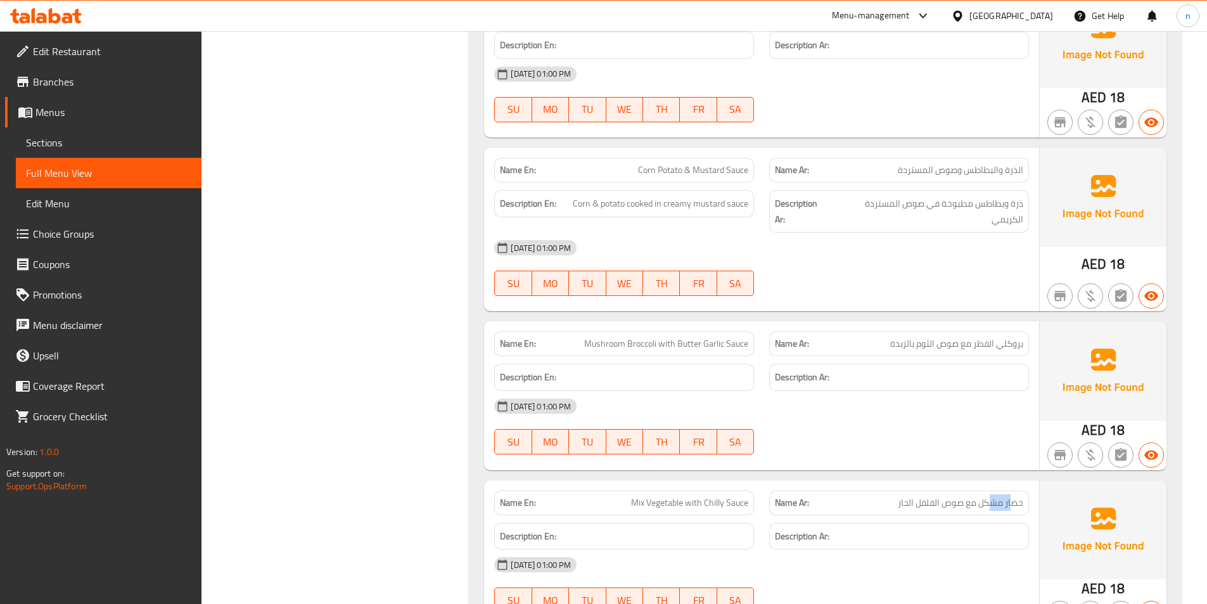
click at [994, 496] on span "خضار مشكل مع صوص الفلفل الحار" at bounding box center [960, 502] width 125 height 13
click at [729, 491] on div "Name En: Mix Vegetable with Chilly Sauce" at bounding box center [624, 503] width 260 height 25
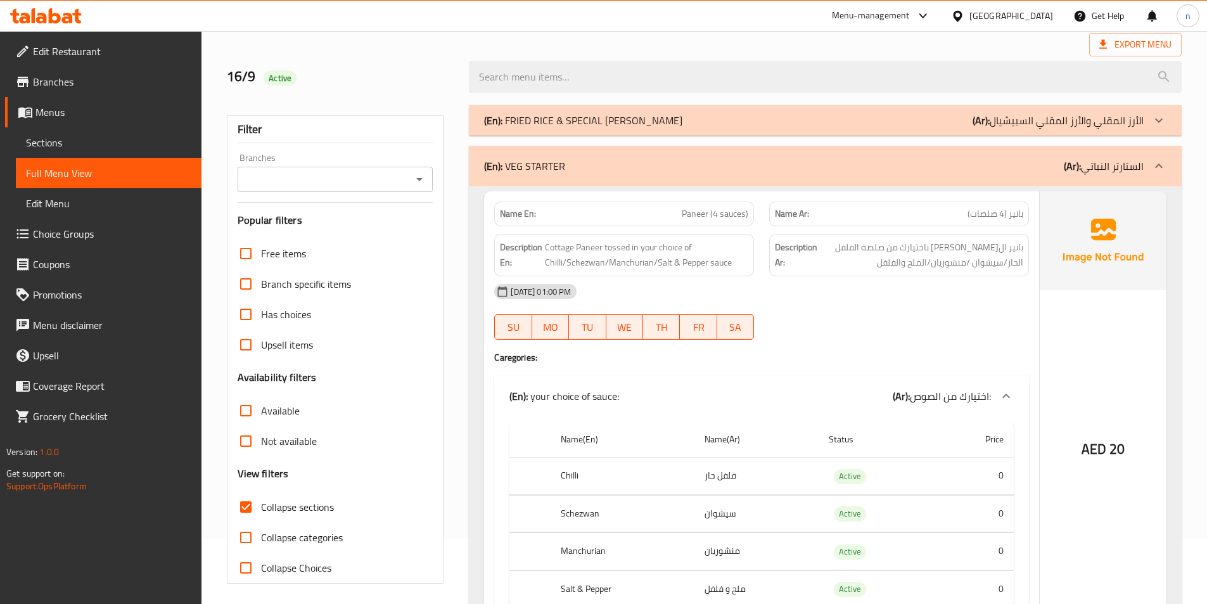
scroll to position [0, 0]
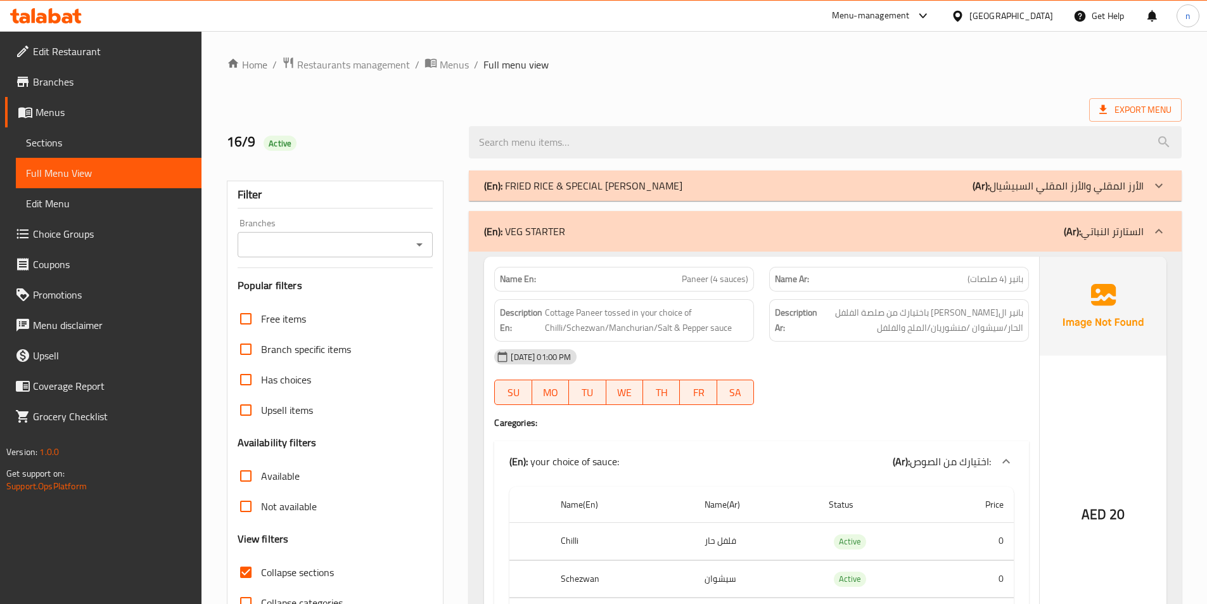
click at [35, 148] on span "Sections" at bounding box center [108, 142] width 165 height 15
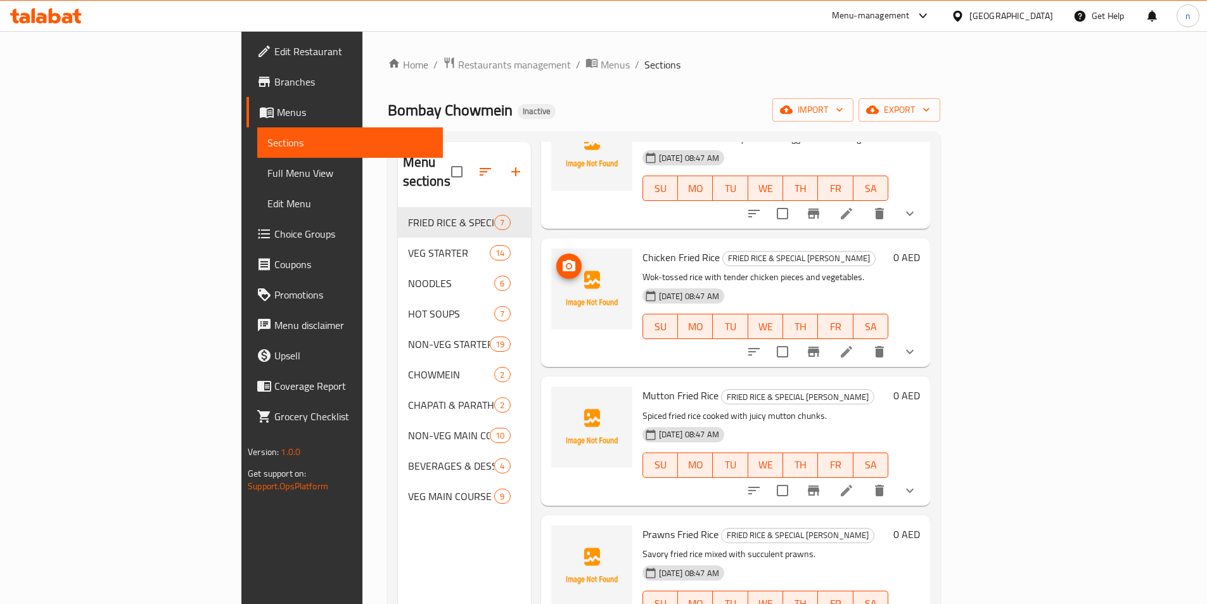
scroll to position [254, 0]
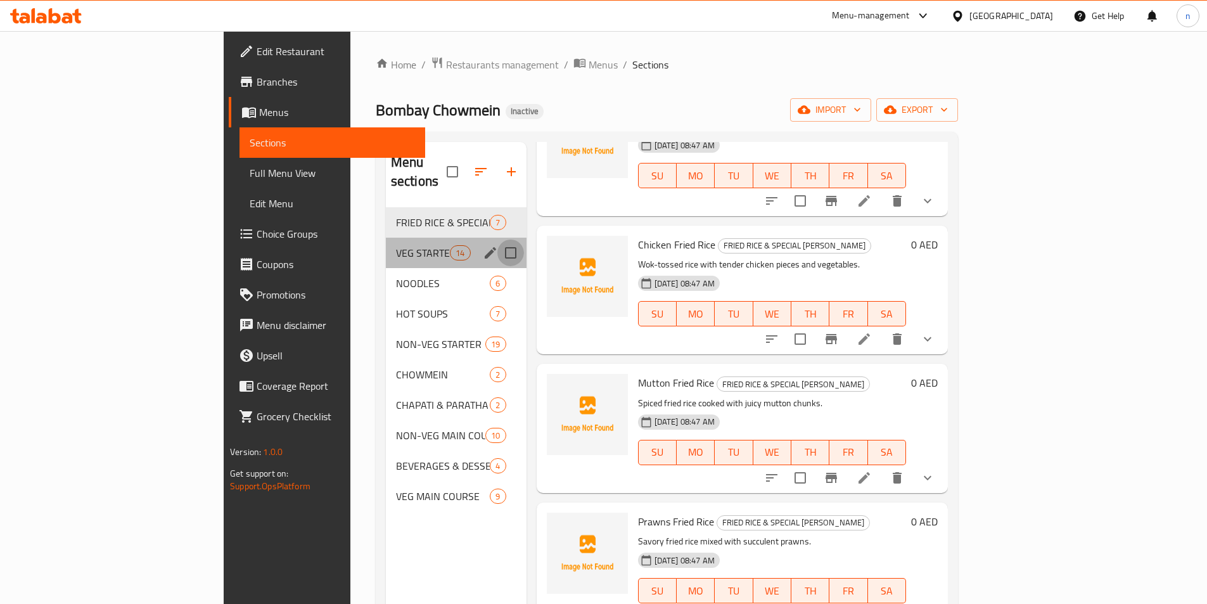
click at [498, 240] on input "Menu sections" at bounding box center [511, 253] width 27 height 27
checkbox input "true"
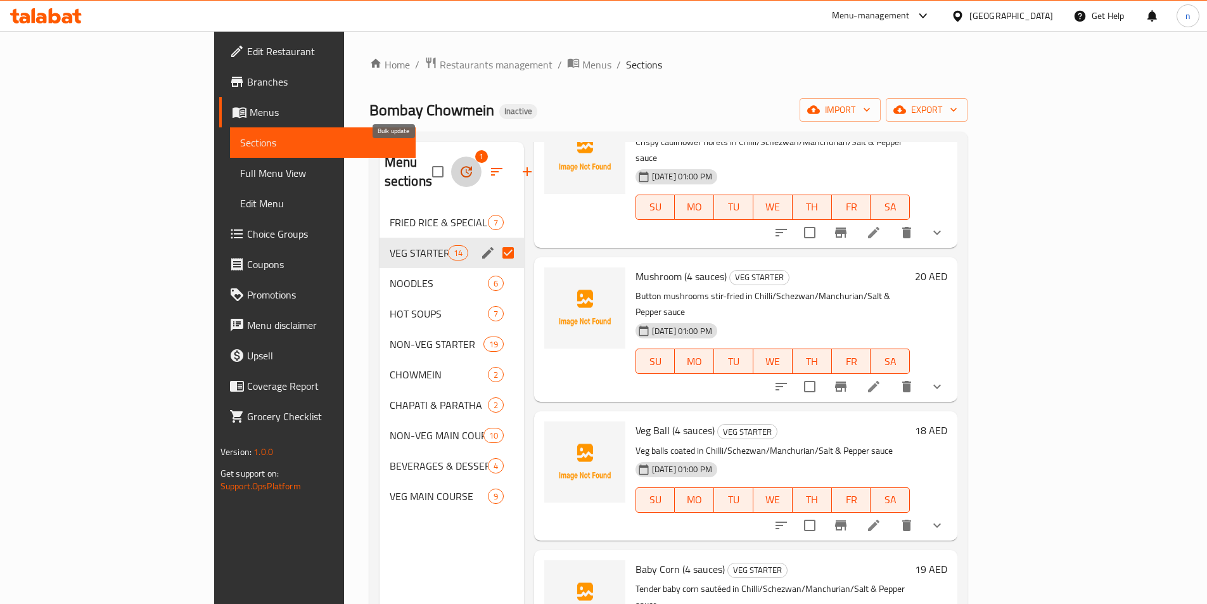
click at [461, 166] on icon "button" at bounding box center [466, 171] width 11 height 11
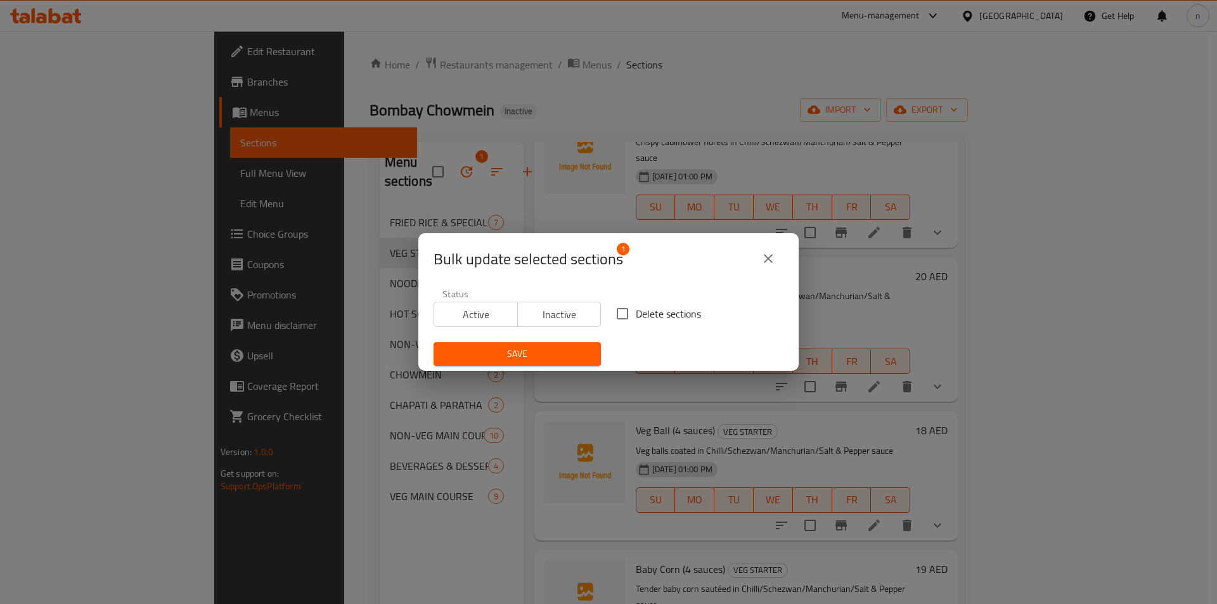
click at [624, 317] on input "Delete sections" at bounding box center [622, 313] width 27 height 27
checkbox input "true"
click at [556, 353] on span "Save" at bounding box center [517, 354] width 147 height 16
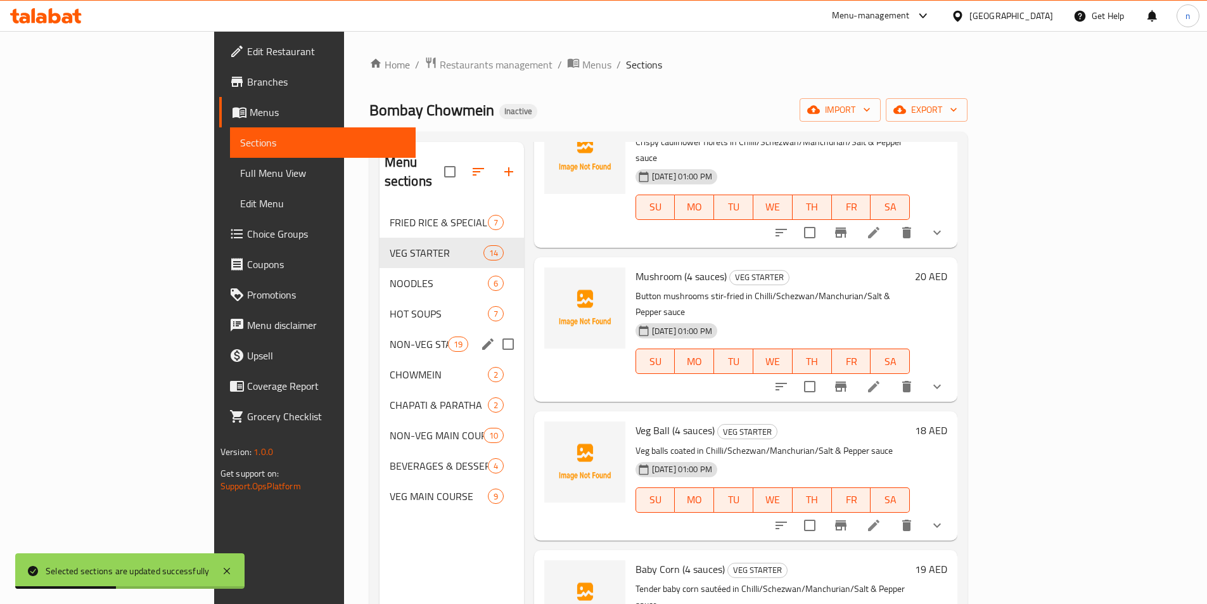
click at [495, 331] on input "Menu sections" at bounding box center [508, 344] width 27 height 27
checkbox input "true"
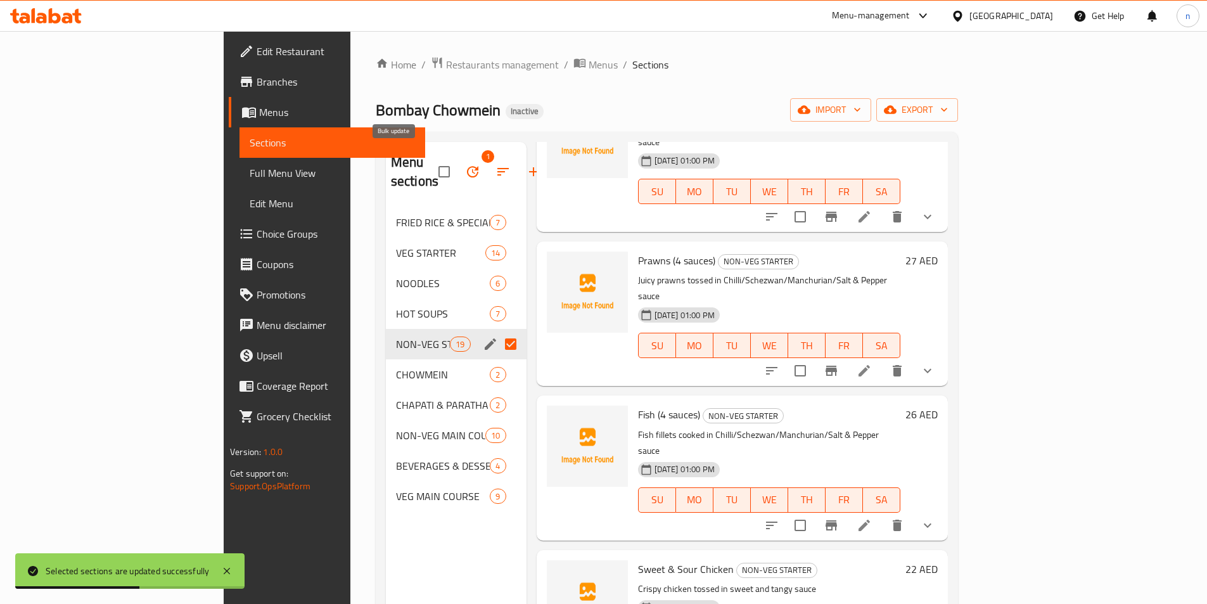
click at [465, 164] on icon "button" at bounding box center [472, 171] width 15 height 15
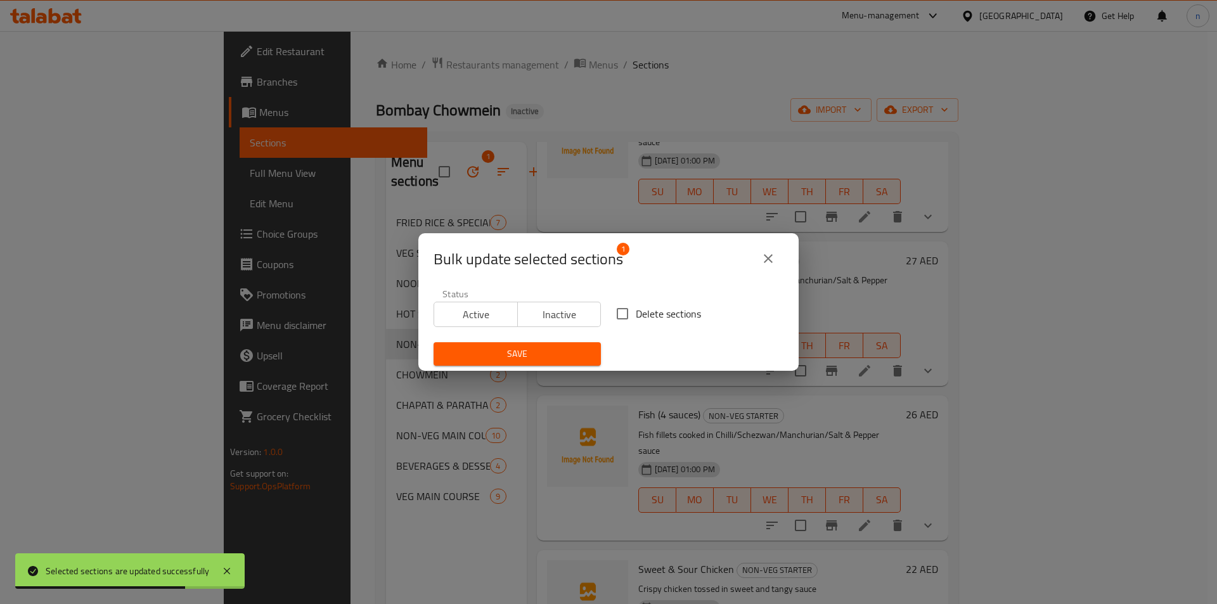
click at [622, 315] on input "Delete sections" at bounding box center [622, 313] width 27 height 27
checkbox input "true"
click at [556, 345] on button "Save" at bounding box center [516, 353] width 167 height 23
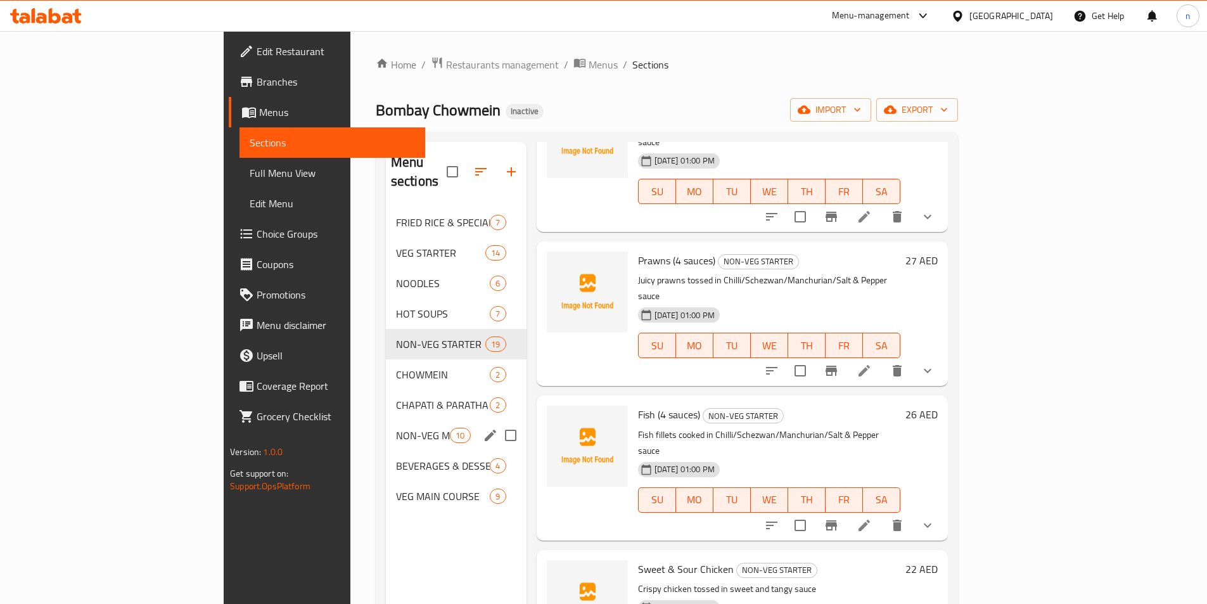
drag, startPoint x: 453, startPoint y: 416, endPoint x: 411, endPoint y: 273, distance: 150.0
click at [498, 422] on input "Menu sections" at bounding box center [511, 435] width 27 height 27
checkbox input "true"
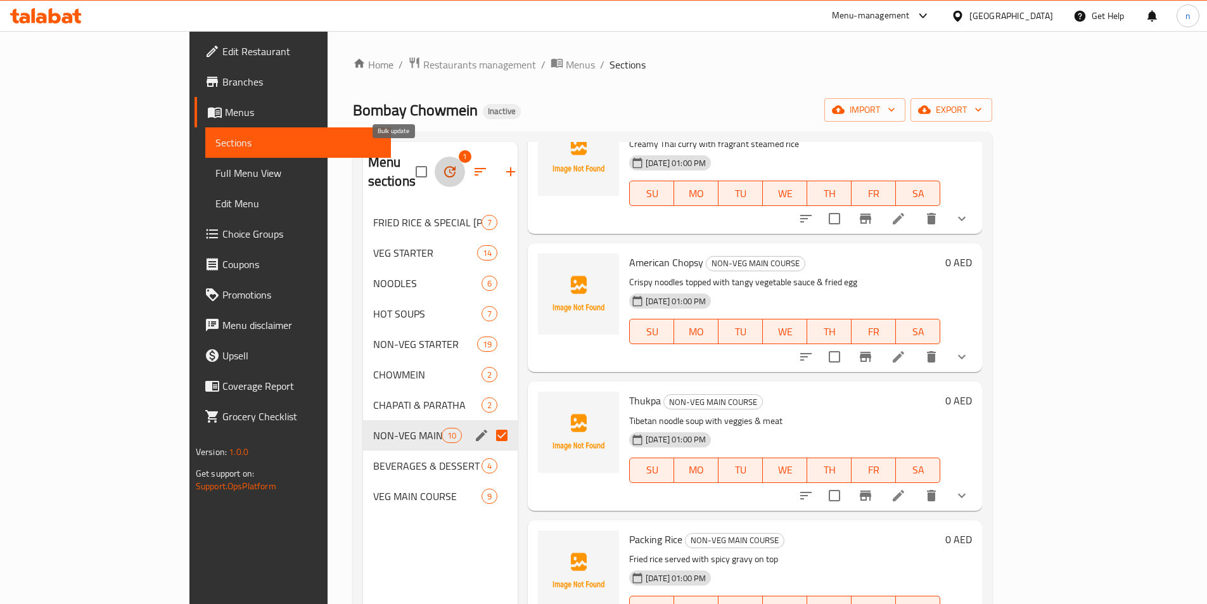
click at [444, 166] on icon "button" at bounding box center [449, 171] width 11 height 11
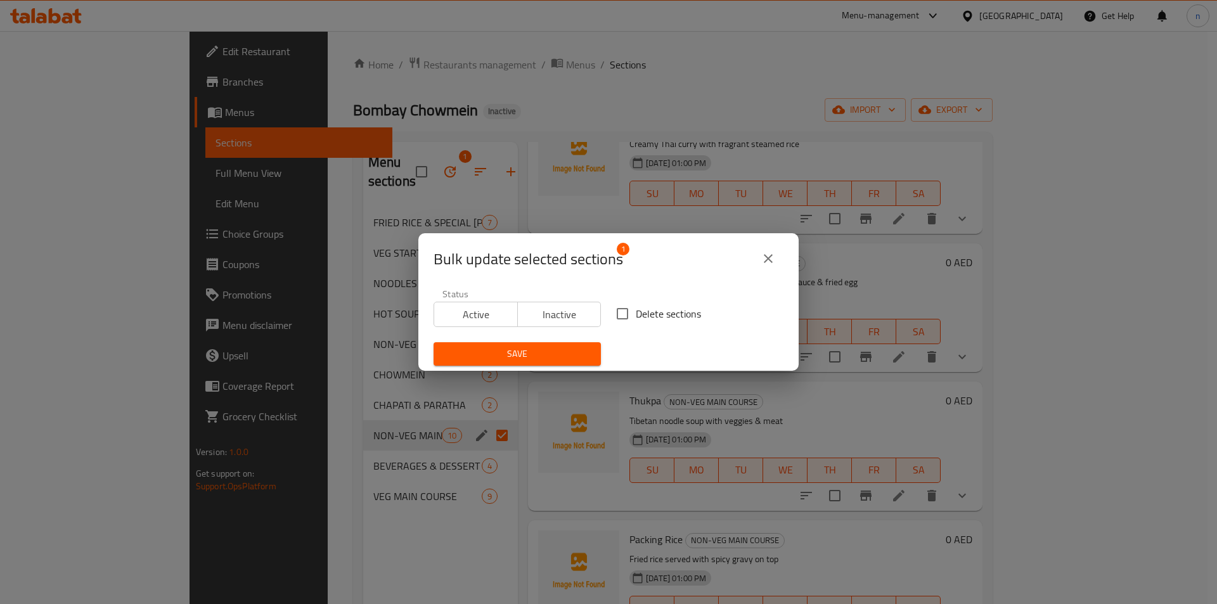
click at [661, 318] on span "Delete sections" at bounding box center [668, 313] width 65 height 15
click at [636, 318] on input "Delete sections" at bounding box center [622, 313] width 27 height 27
checkbox input "true"
click at [570, 350] on span "Save" at bounding box center [517, 354] width 147 height 16
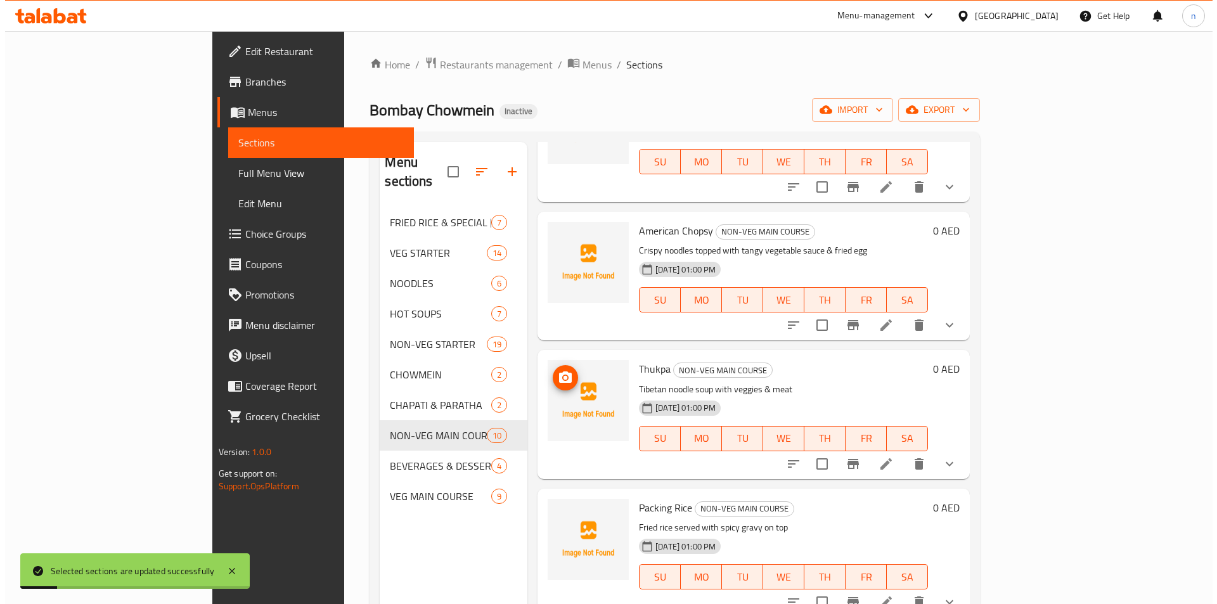
scroll to position [317, 0]
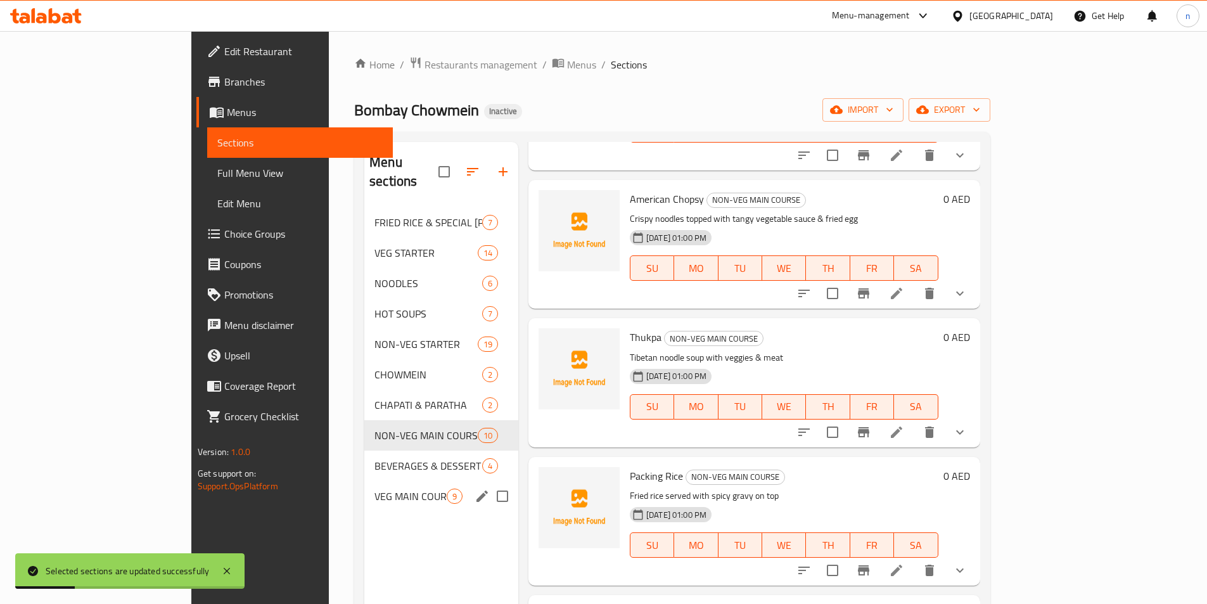
click at [489, 483] on input "Menu sections" at bounding box center [502, 496] width 27 height 27
checkbox input "true"
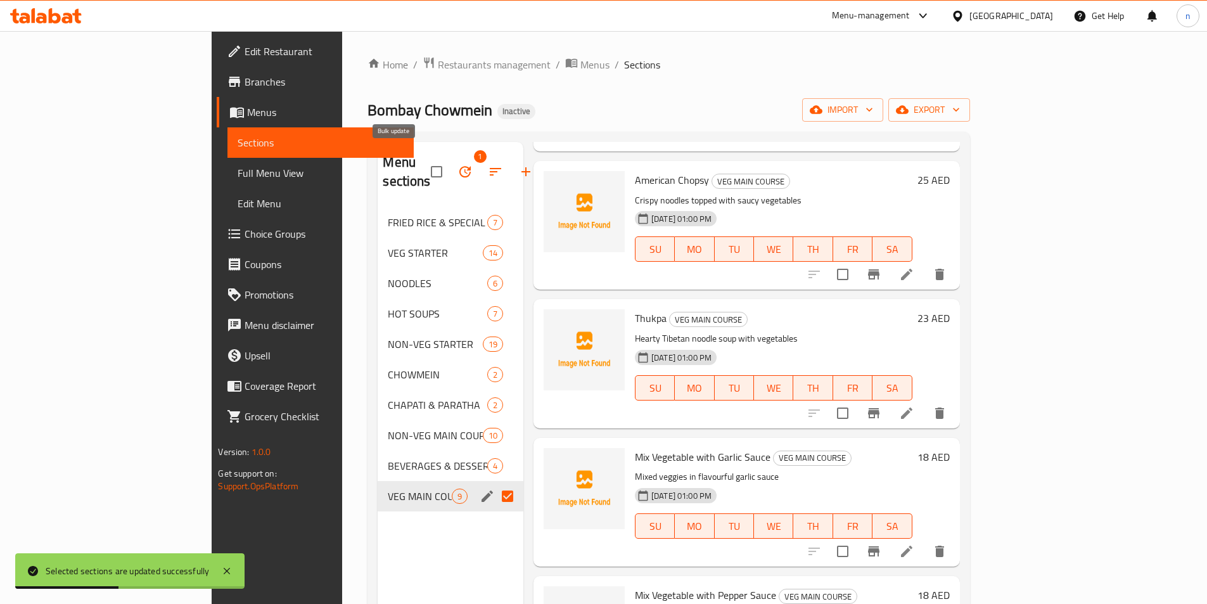
click at [458, 164] on icon "button" at bounding box center [465, 171] width 15 height 15
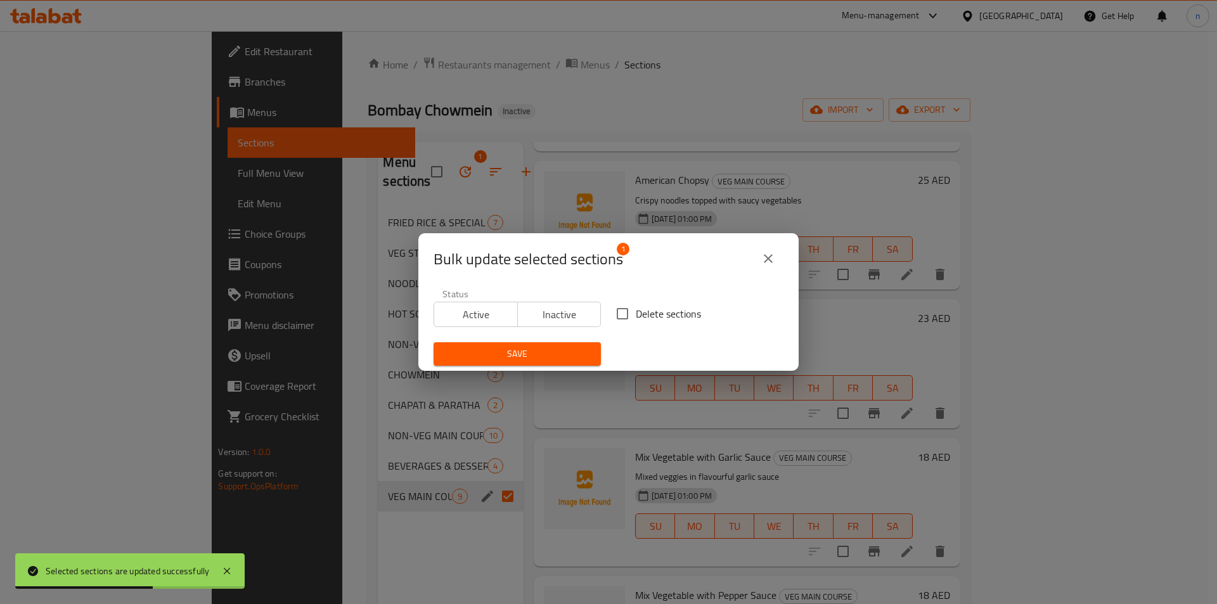
click at [528, 347] on span "Save" at bounding box center [517, 354] width 147 height 16
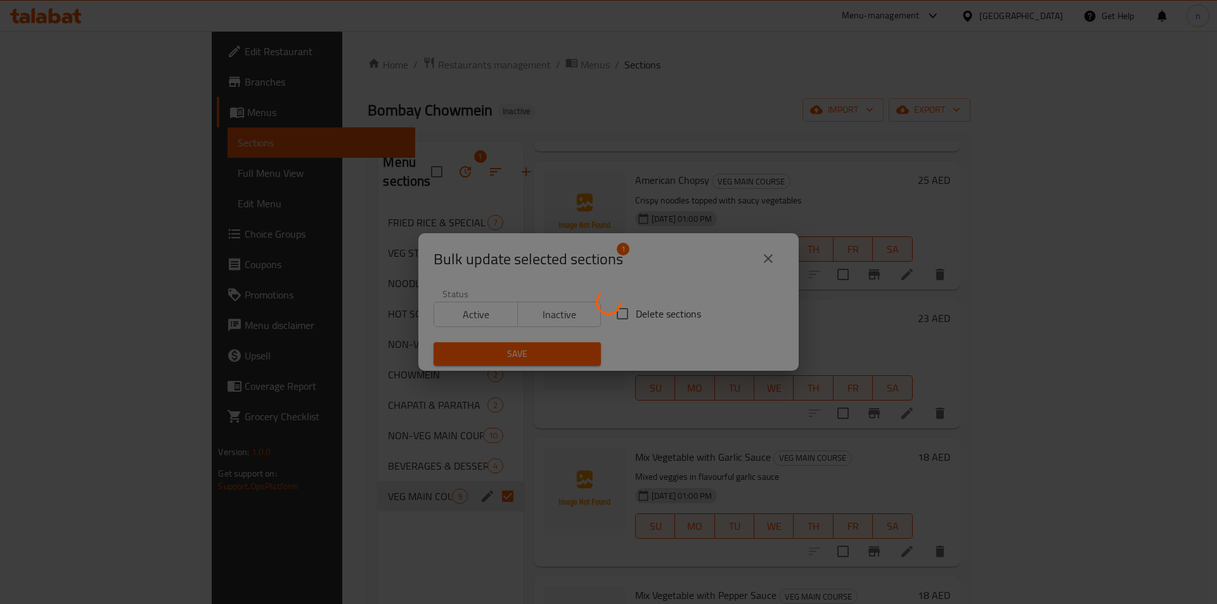
click at [794, 265] on div at bounding box center [608, 302] width 1217 height 604
click at [901, 252] on div at bounding box center [608, 302] width 1217 height 604
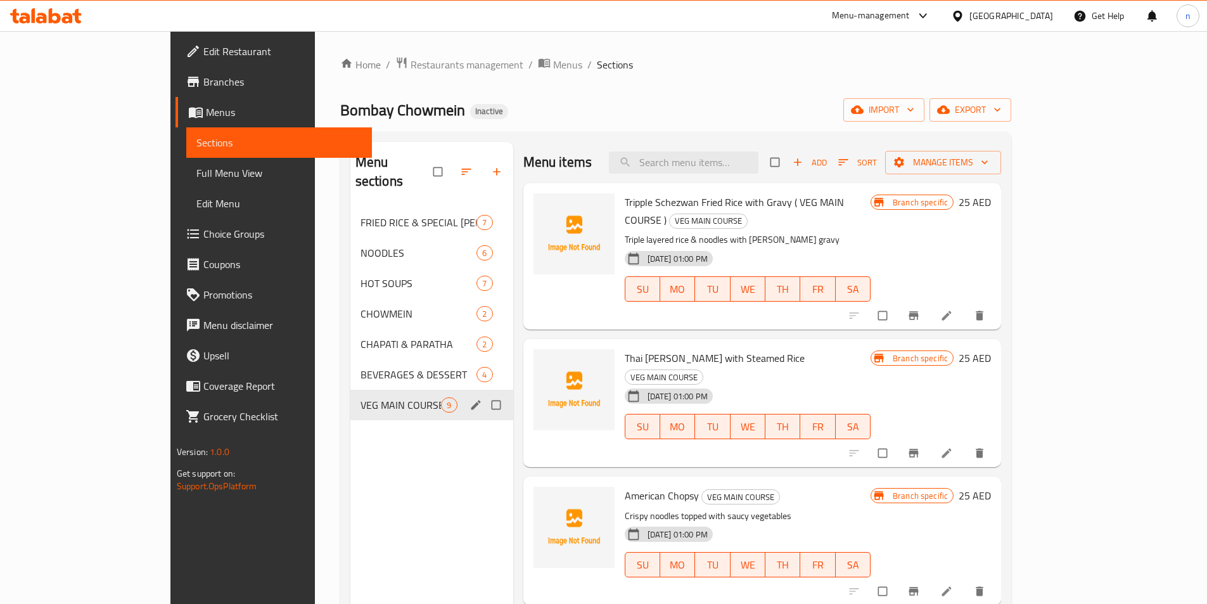
click at [484, 393] on input "Menu sections" at bounding box center [497, 405] width 27 height 24
checkbox input "true"
click at [431, 167] on icon "button" at bounding box center [436, 172] width 10 height 10
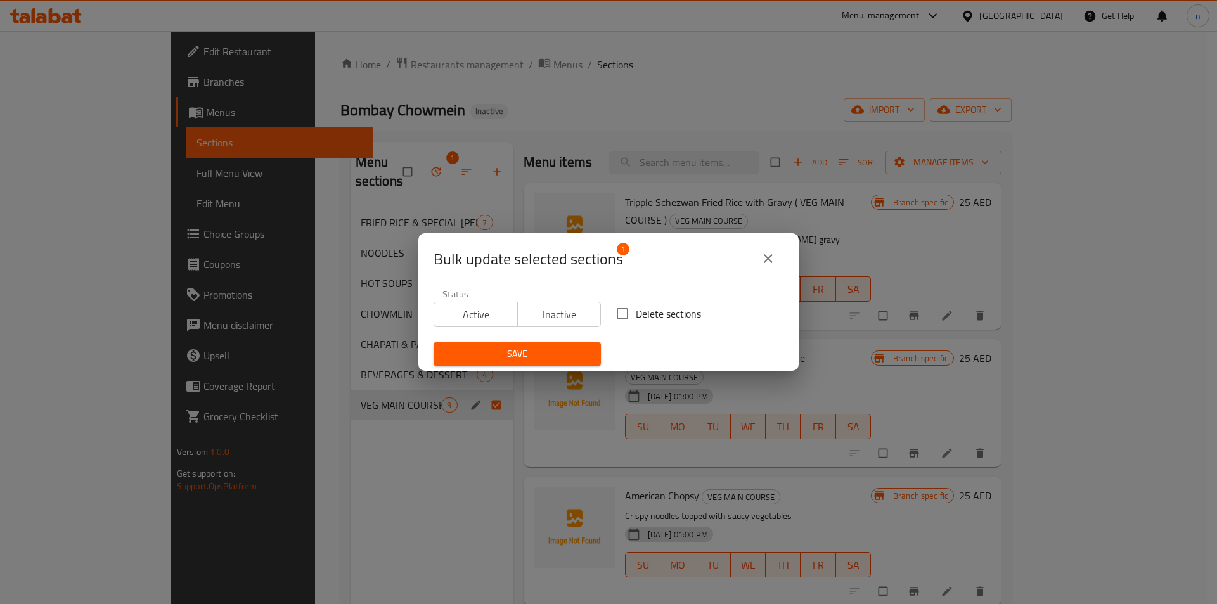
click at [636, 313] on span "Delete sections" at bounding box center [668, 313] width 65 height 15
click at [634, 313] on input "Delete sections" at bounding box center [622, 313] width 27 height 27
checkbox input "true"
click at [564, 359] on span "Save" at bounding box center [517, 354] width 147 height 16
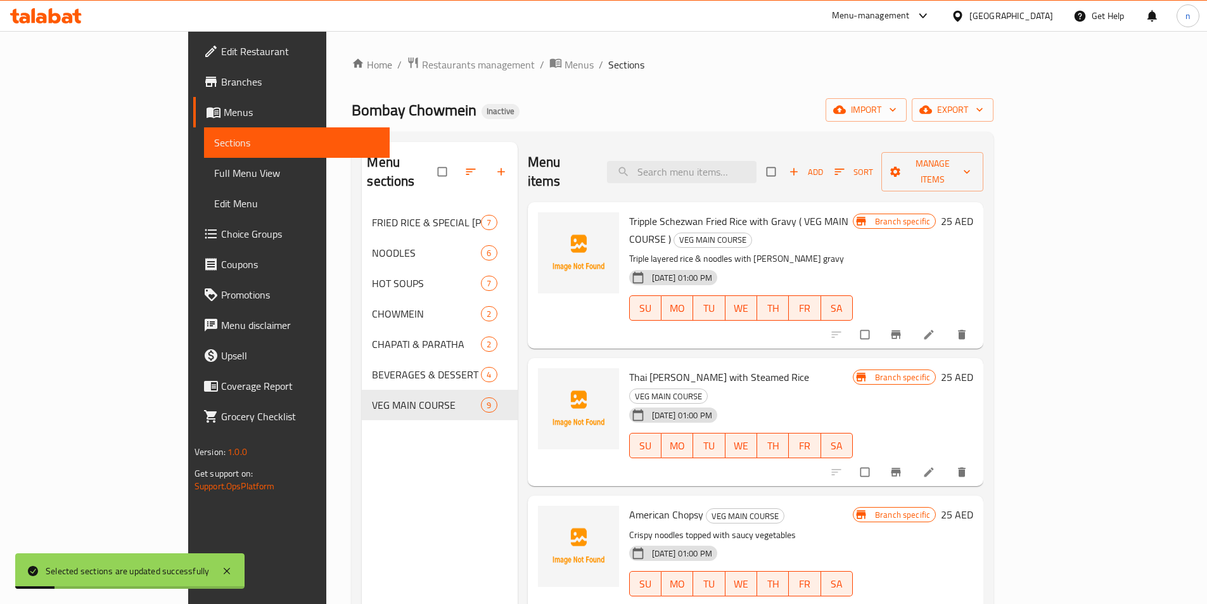
click at [608, 128] on div "Home / Restaurants management / Menus / Sections Bombay Chowmein Inactive impor…" at bounding box center [673, 406] width 642 height 700
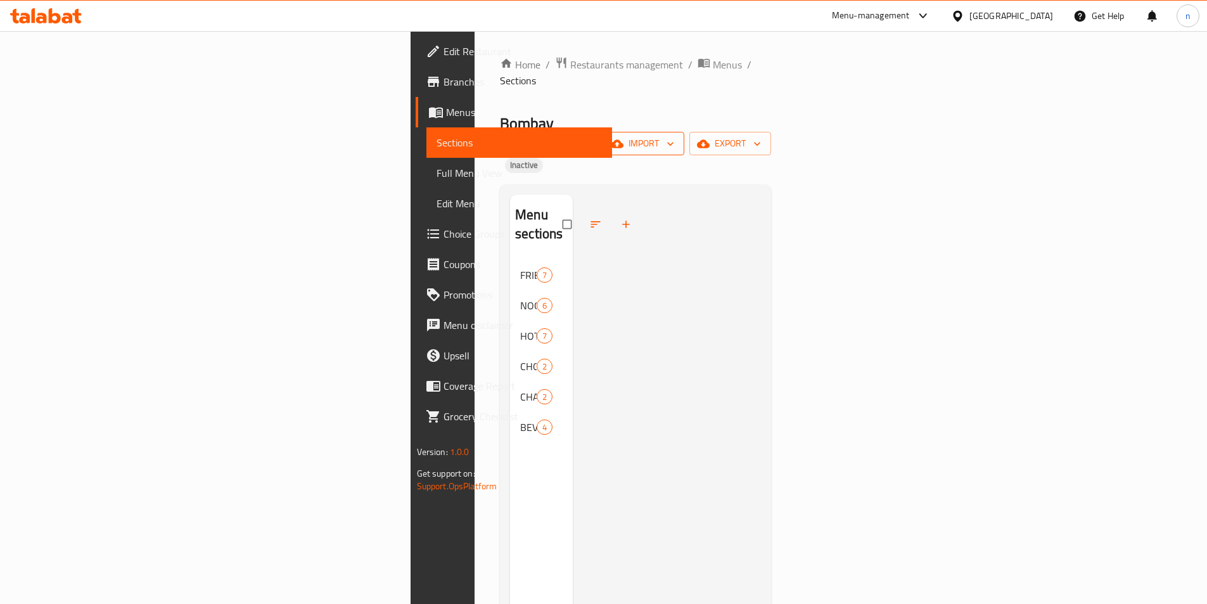
click at [677, 138] on icon "button" at bounding box center [670, 144] width 13 height 13
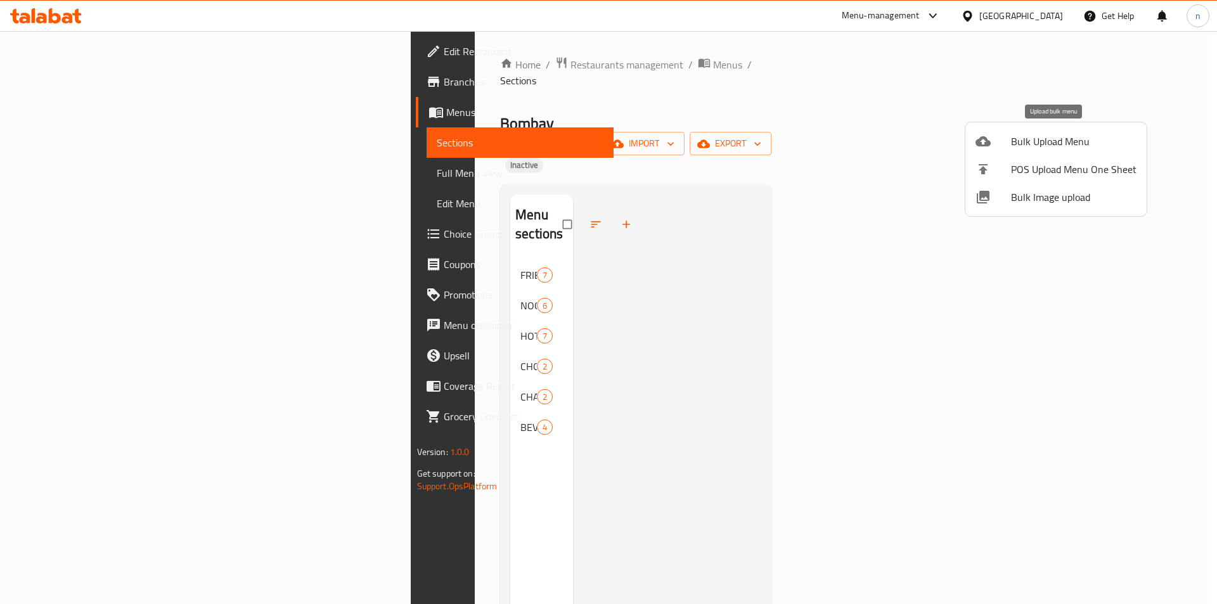
click at [1044, 141] on span "Bulk Upload Menu" at bounding box center [1073, 141] width 125 height 15
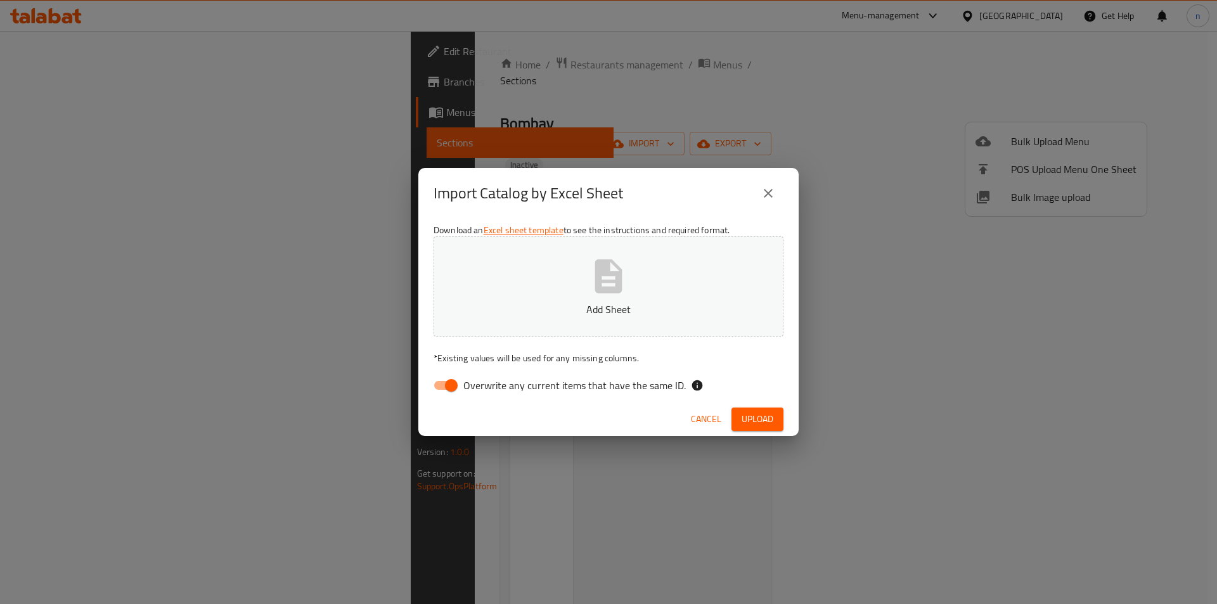
click at [451, 388] on input "Overwrite any current items that have the same ID." at bounding box center [451, 385] width 72 height 24
checkbox input "false"
click at [541, 299] on button "Add Sheet" at bounding box center [608, 286] width 350 height 100
click at [581, 291] on button "Newwwwwwwwww (2).xlsx" at bounding box center [608, 286] width 350 height 100
click at [767, 420] on span "Upload" at bounding box center [758, 419] width 32 height 16
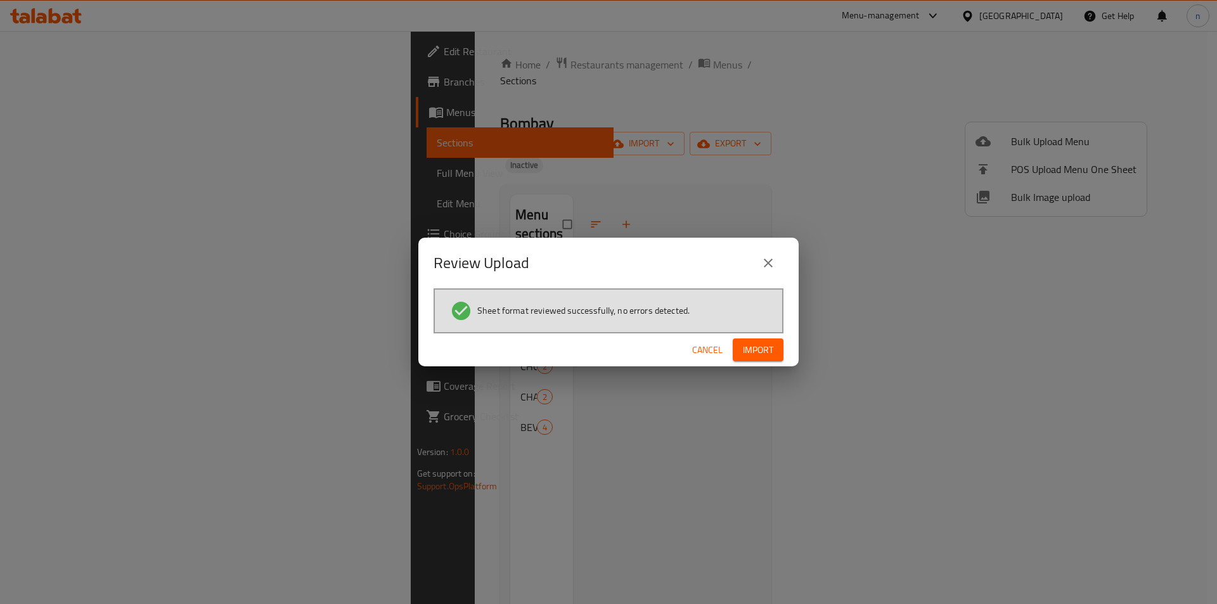
click at [767, 348] on span "Import" at bounding box center [758, 350] width 30 height 16
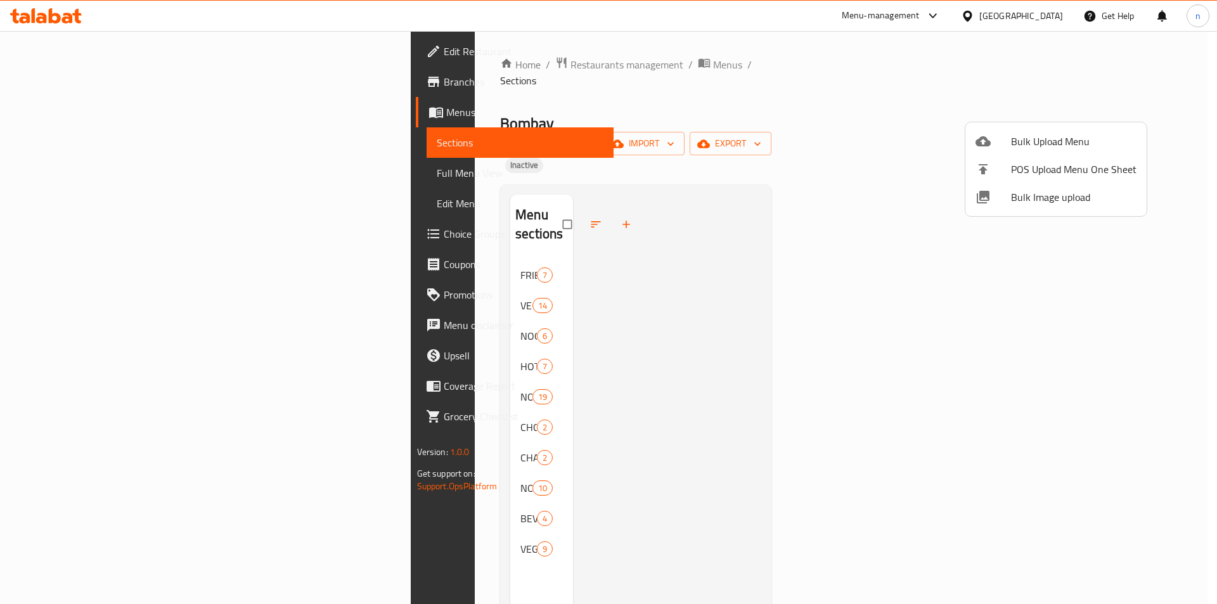
click at [363, 233] on div at bounding box center [608, 302] width 1217 height 604
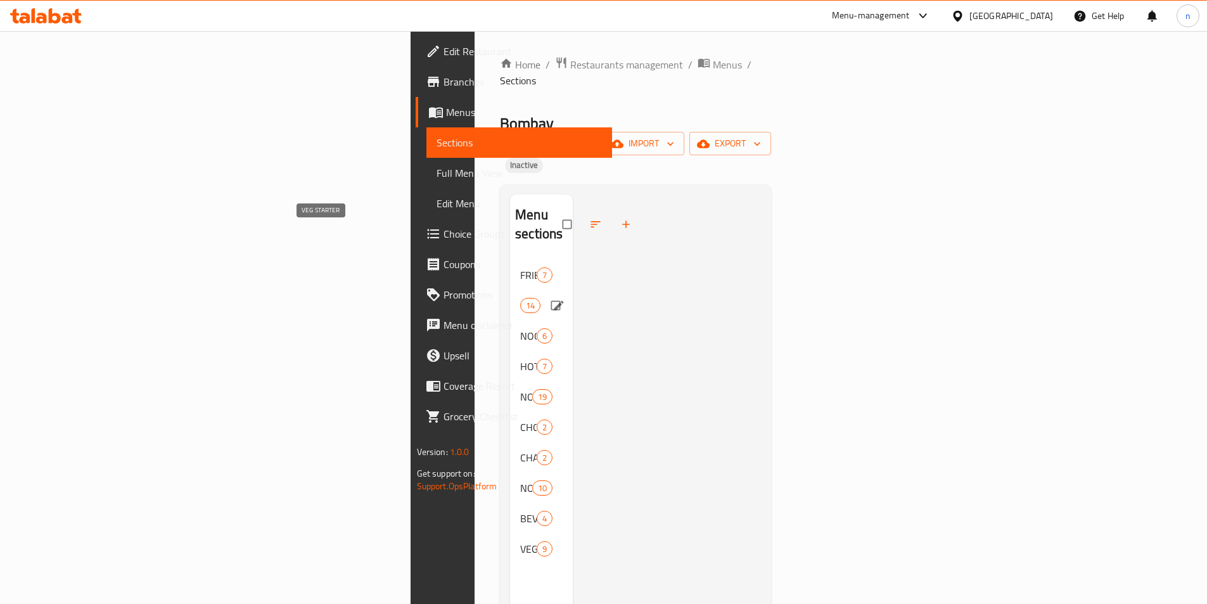
click at [520, 298] on span "VEG STARTER" at bounding box center [520, 305] width 0 height 15
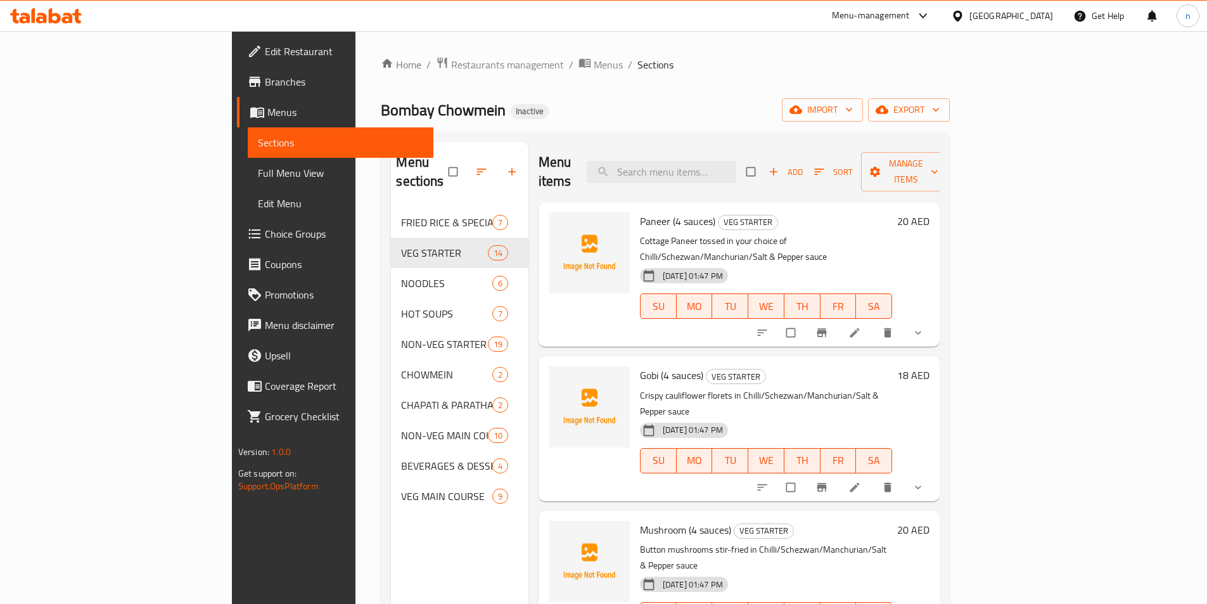
click at [258, 174] on span "Full Menu View" at bounding box center [340, 172] width 165 height 15
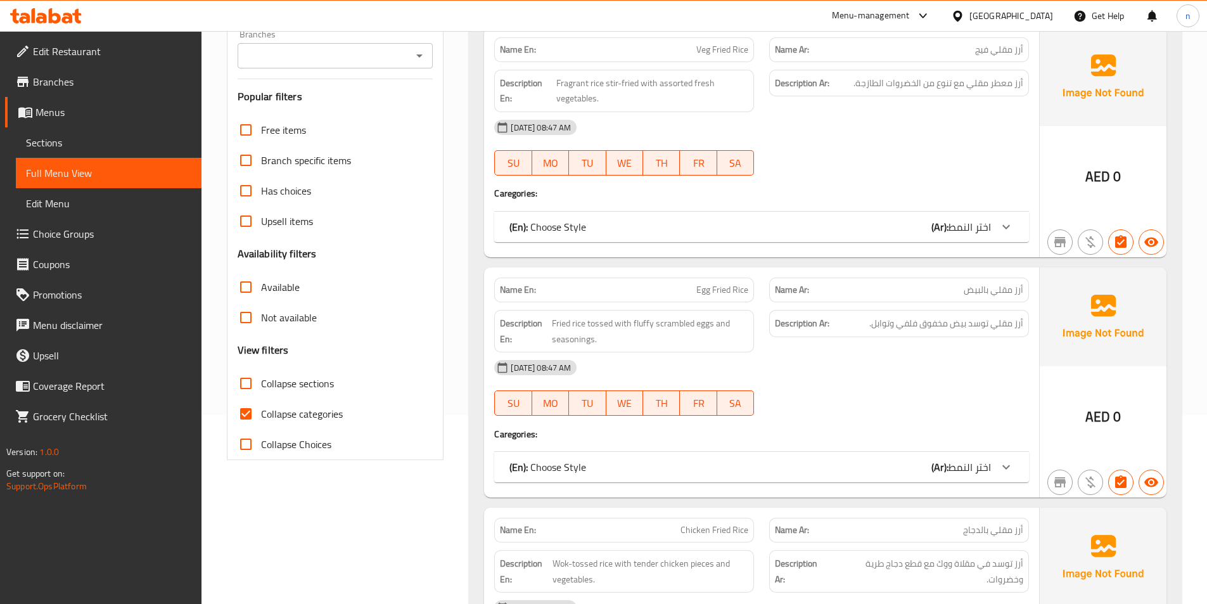
scroll to position [190, 0]
click at [246, 415] on input "Collapse categories" at bounding box center [246, 412] width 30 height 30
checkbox input "false"
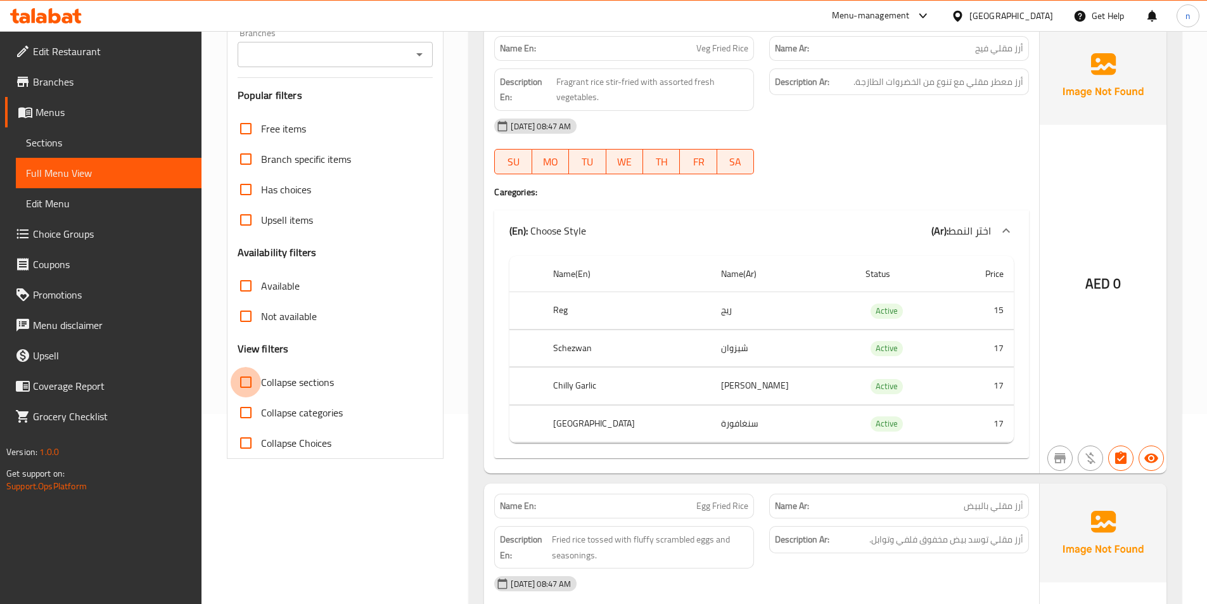
click at [243, 384] on input "Collapse sections" at bounding box center [246, 382] width 30 height 30
checkbox input "true"
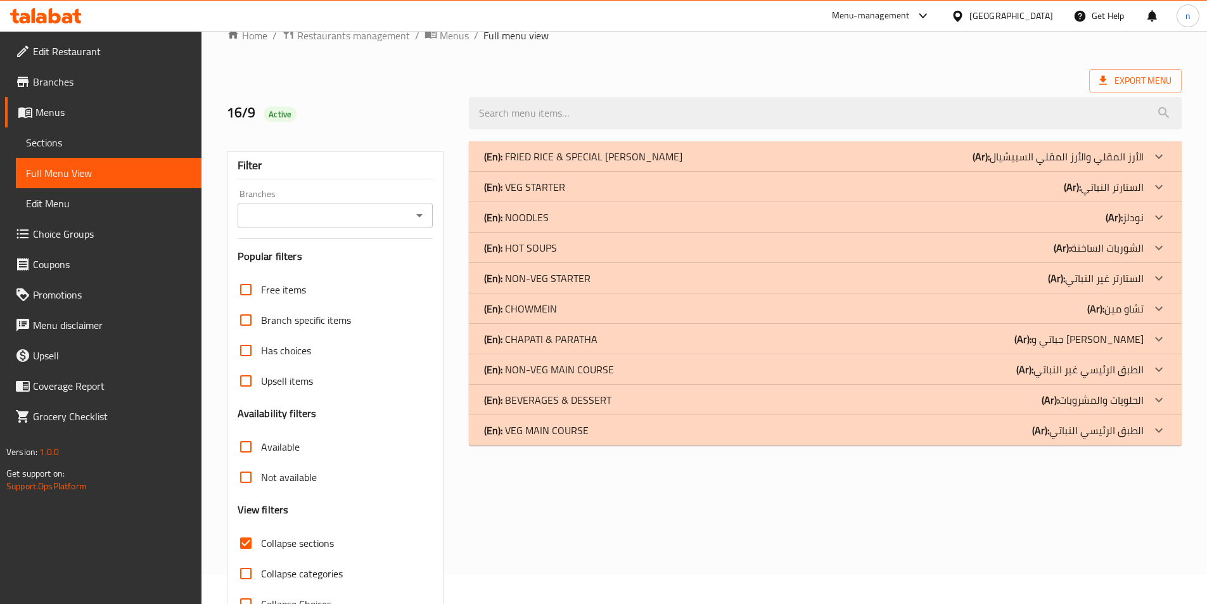
scroll to position [7, 0]
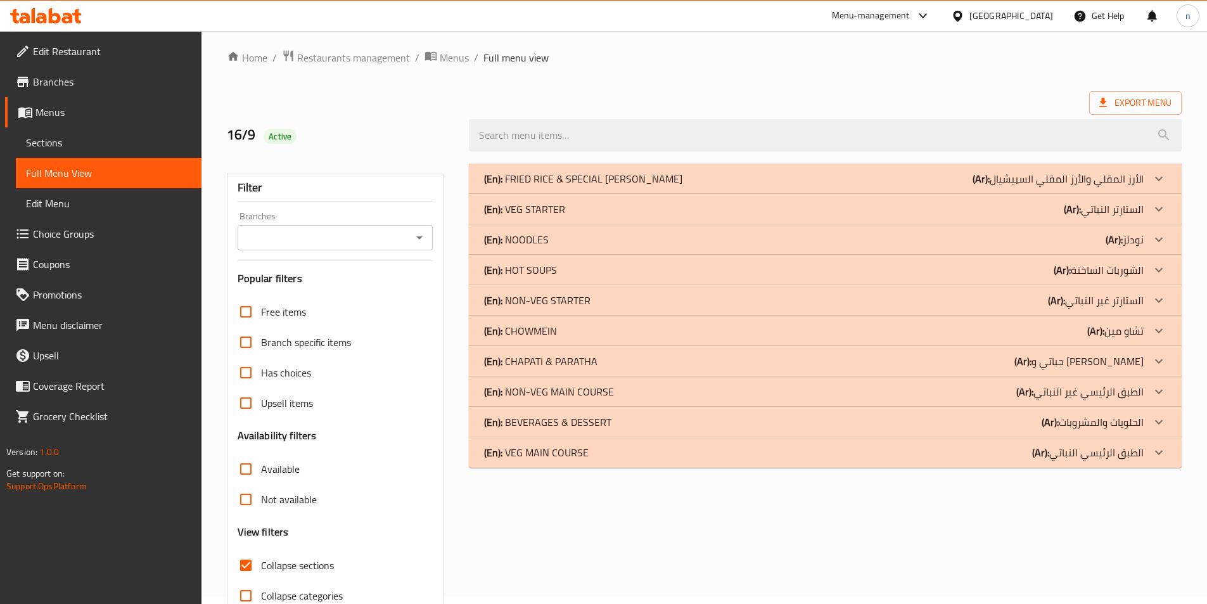
click at [1056, 203] on div "(En): VEG STARTER (Ar): الستارتر النباتي" at bounding box center [814, 209] width 660 height 15
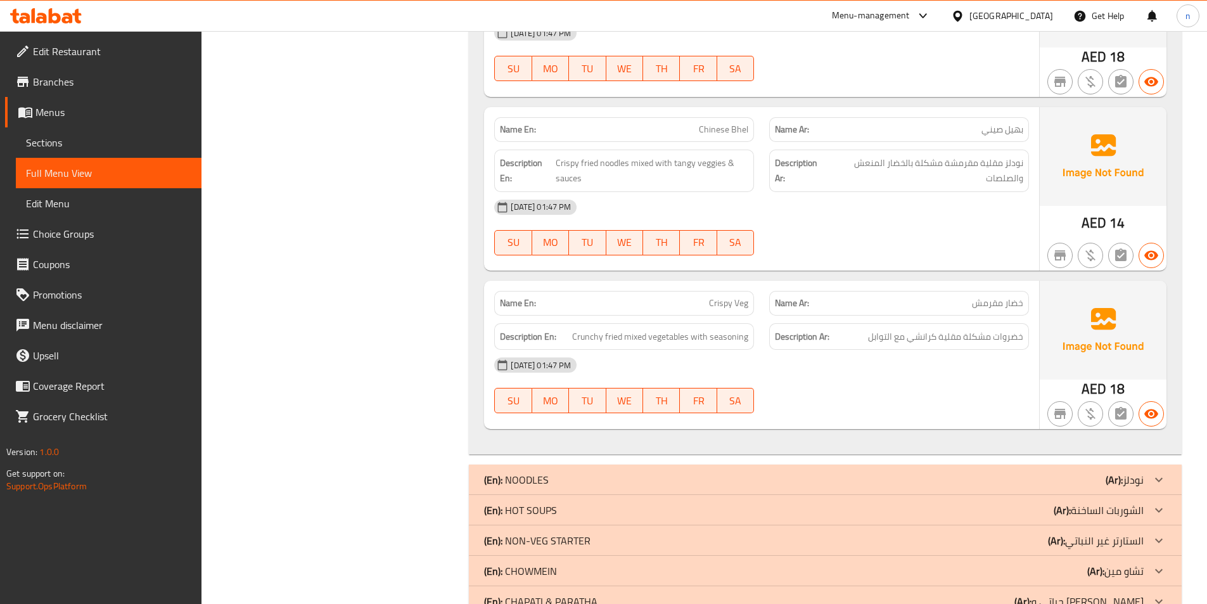
scroll to position [3738, 0]
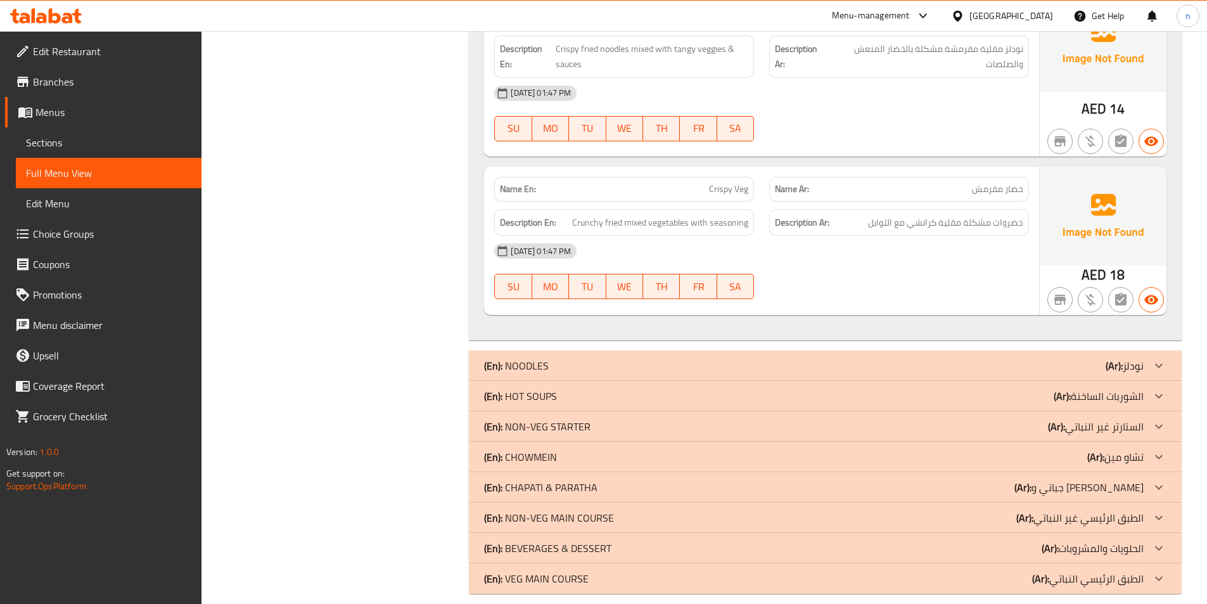
click at [1098, 419] on p "(Ar): الستارتر غير النباتي" at bounding box center [1096, 426] width 96 height 15
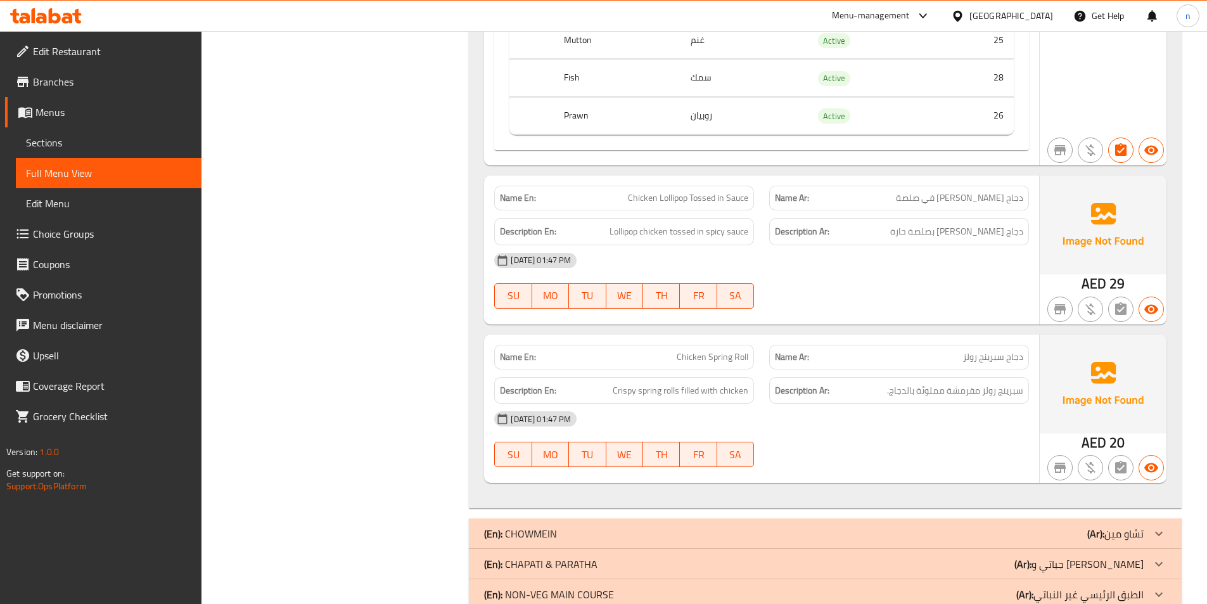
scroll to position [8283, 0]
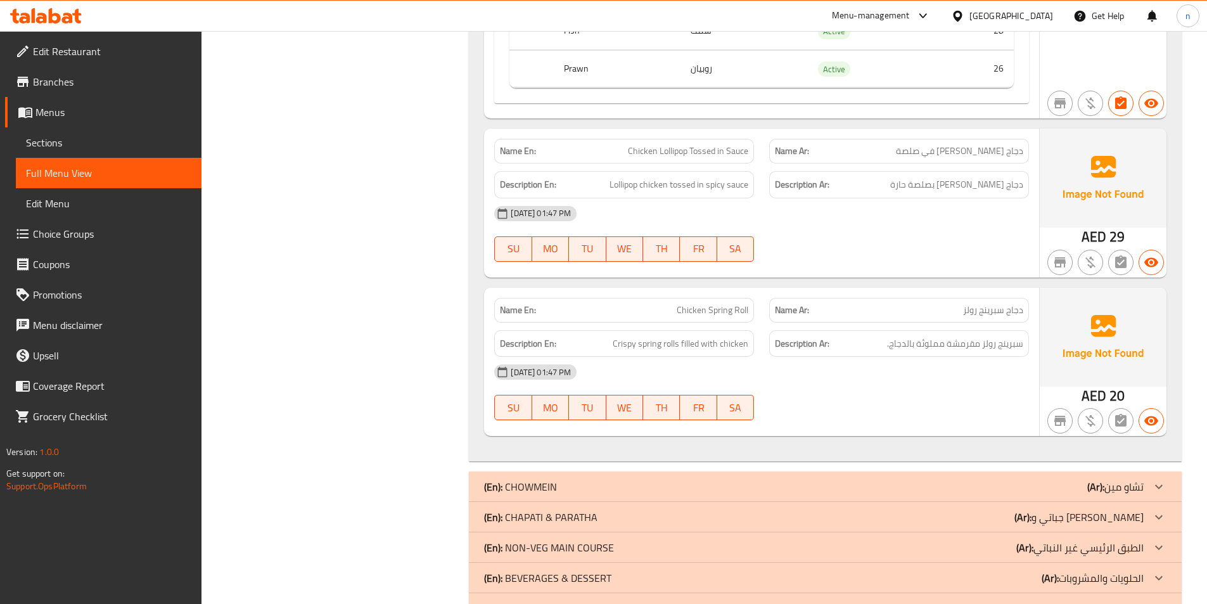
click at [1134, 540] on p "(Ar): الطبق الرئيسي غير النباتي" at bounding box center [1080, 547] width 127 height 15
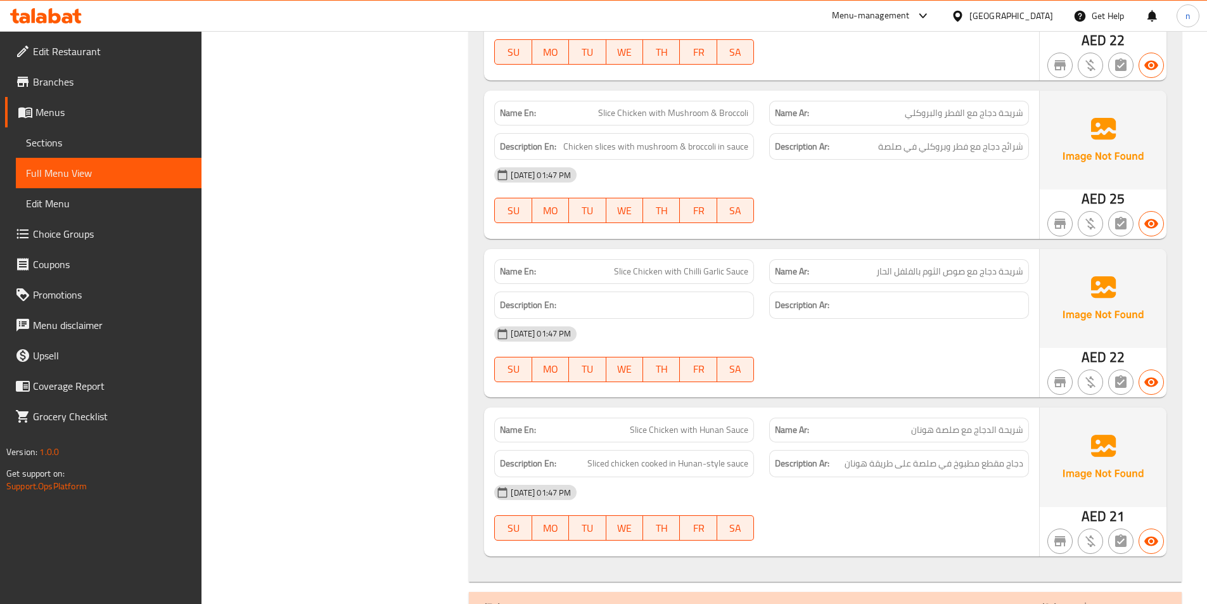
scroll to position [11194, 0]
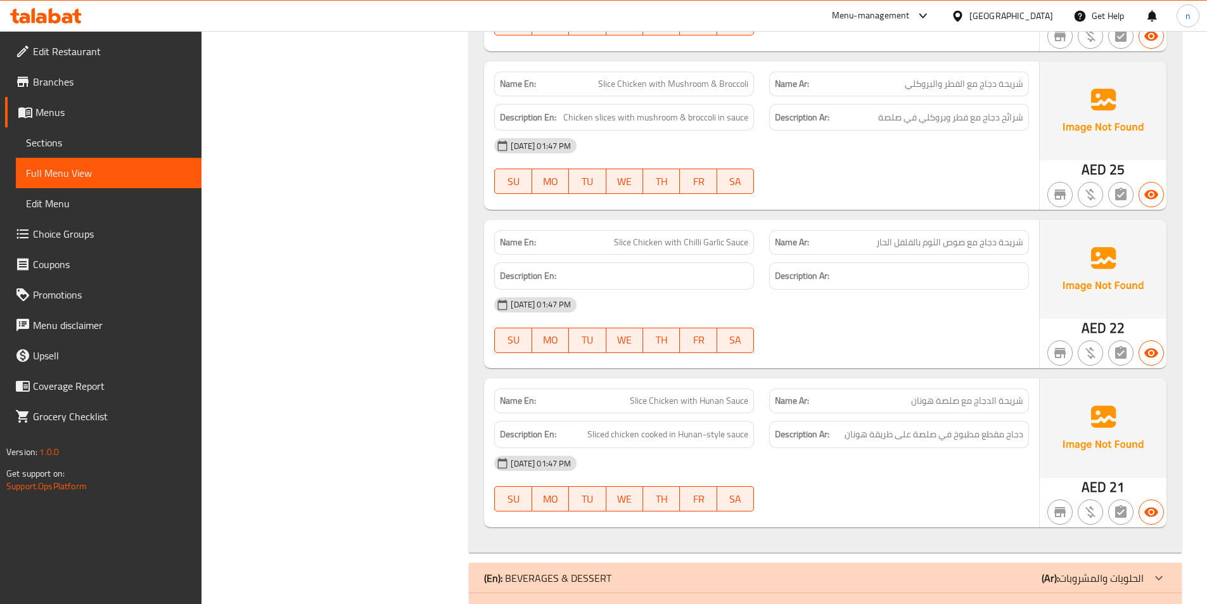
click at [1138, 601] on p "(Ar): الطبق الرئيسي النباتي" at bounding box center [1088, 608] width 112 height 15
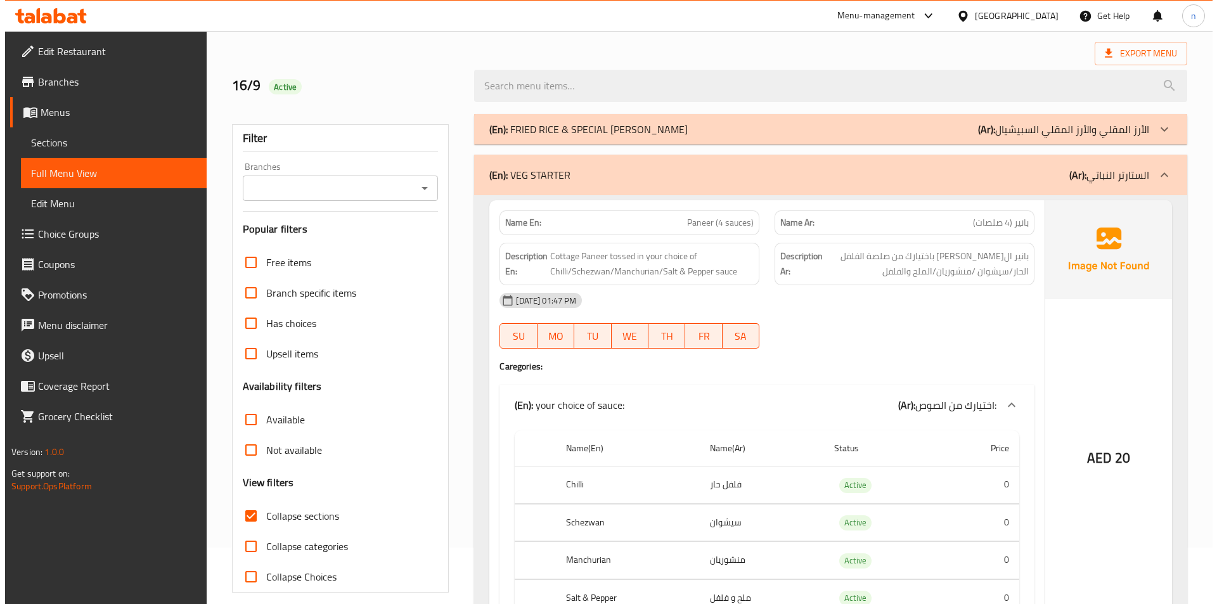
scroll to position [0, 0]
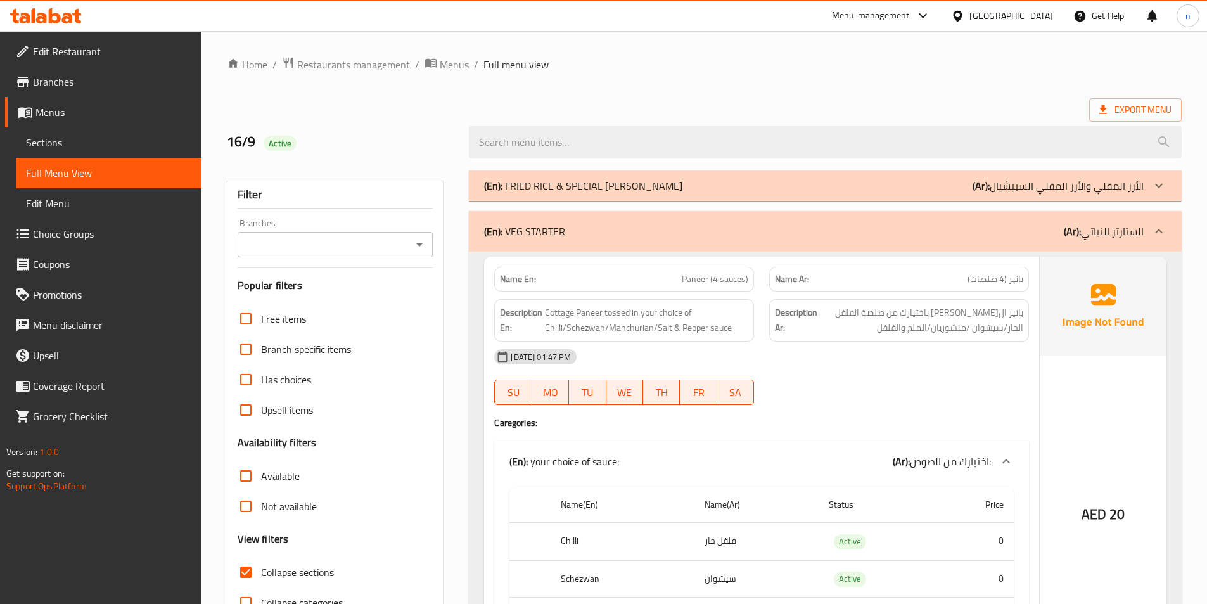
click at [67, 136] on span "Sections" at bounding box center [108, 142] width 165 height 15
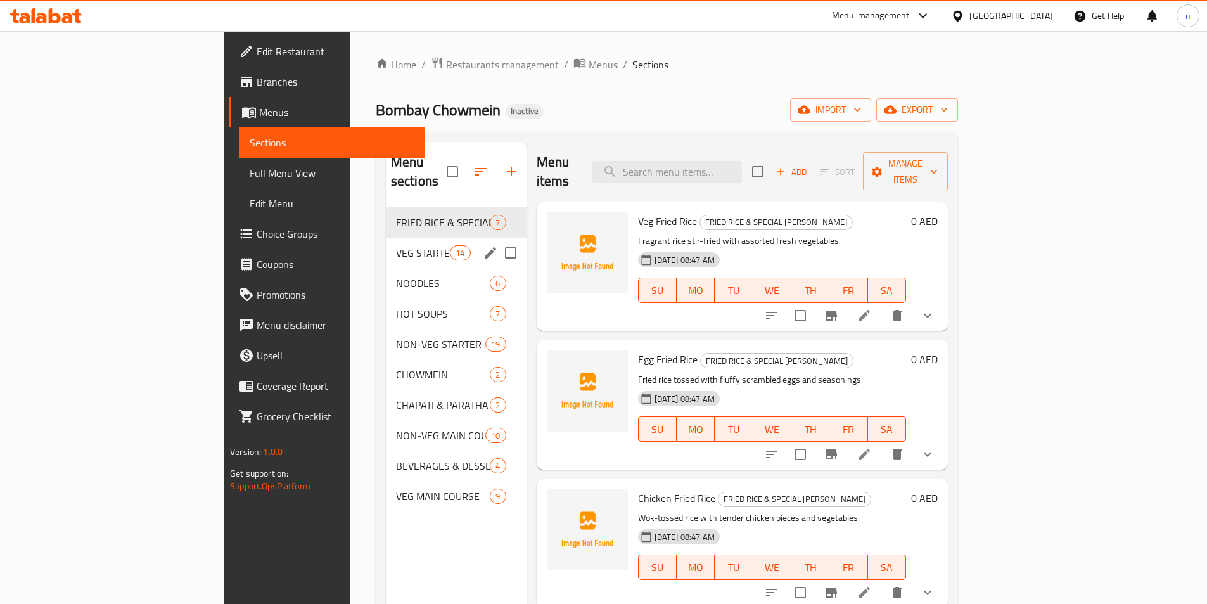
click at [498, 240] on input "Menu sections" at bounding box center [511, 253] width 27 height 27
checkbox input "true"
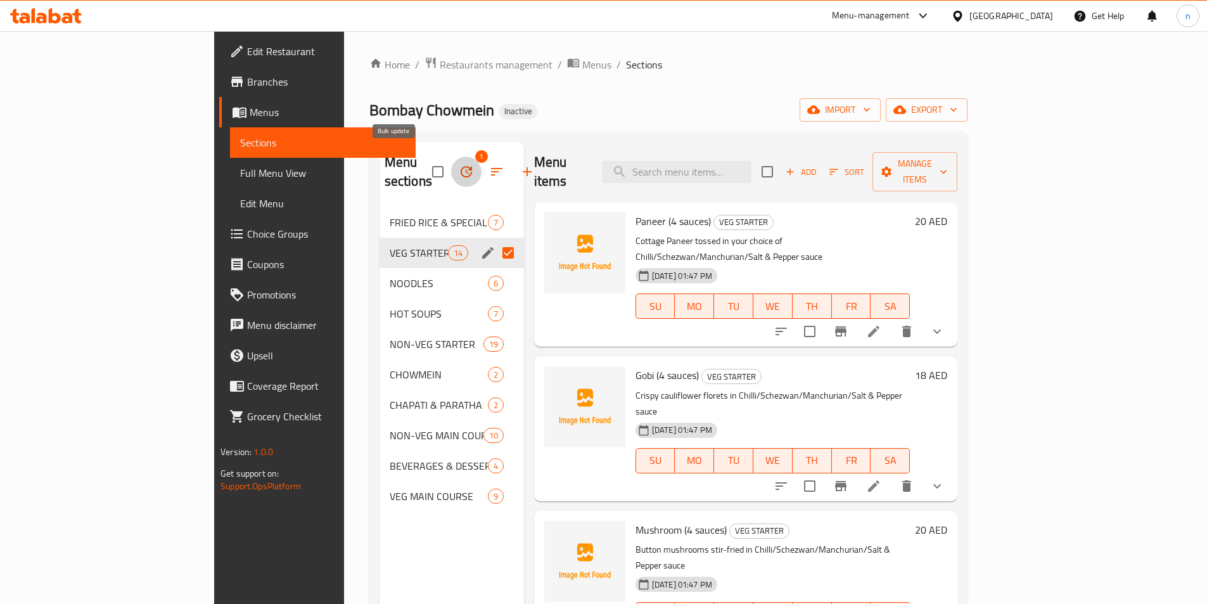
click at [459, 164] on icon "button" at bounding box center [466, 171] width 15 height 15
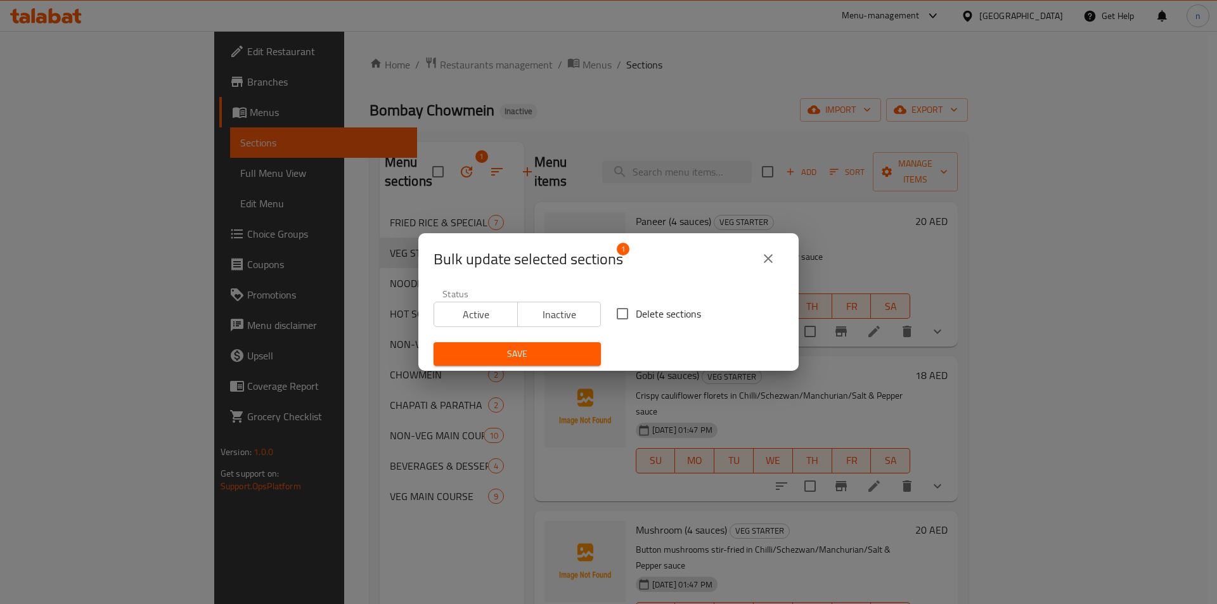
click at [636, 313] on span "Delete sections" at bounding box center [668, 313] width 65 height 15
click at [636, 313] on input "Delete sections" at bounding box center [622, 313] width 27 height 27
checkbox input "true"
click at [532, 359] on span "Save" at bounding box center [517, 354] width 147 height 16
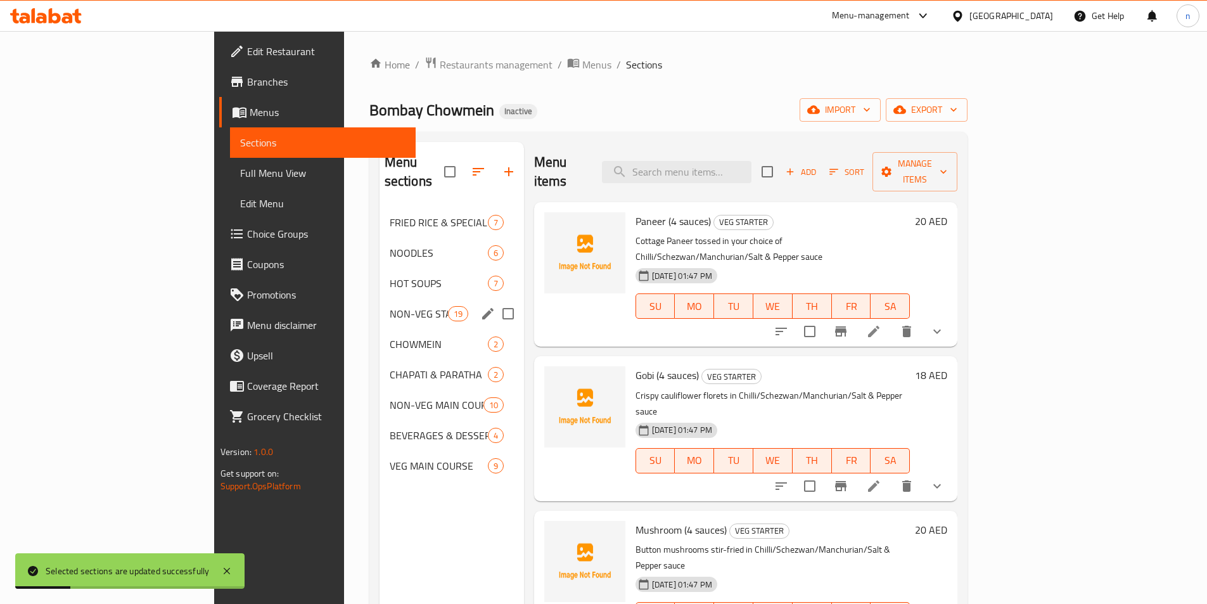
click at [495, 300] on input "Menu sections" at bounding box center [508, 313] width 27 height 27
checkbox input "true"
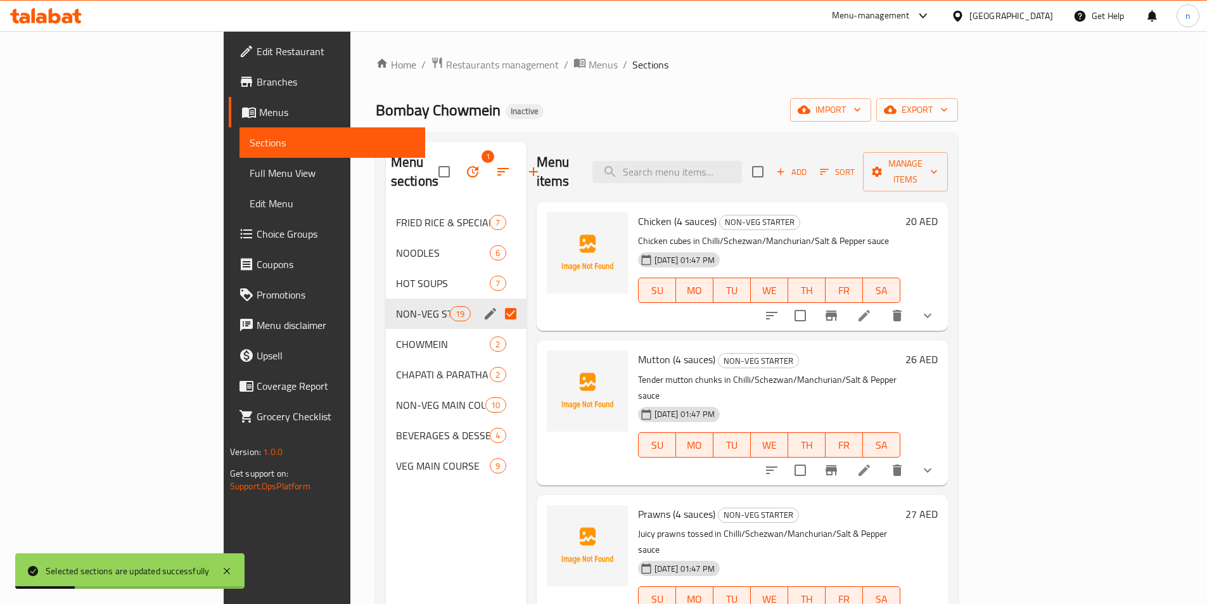
click at [465, 164] on icon "button" at bounding box center [472, 171] width 15 height 15
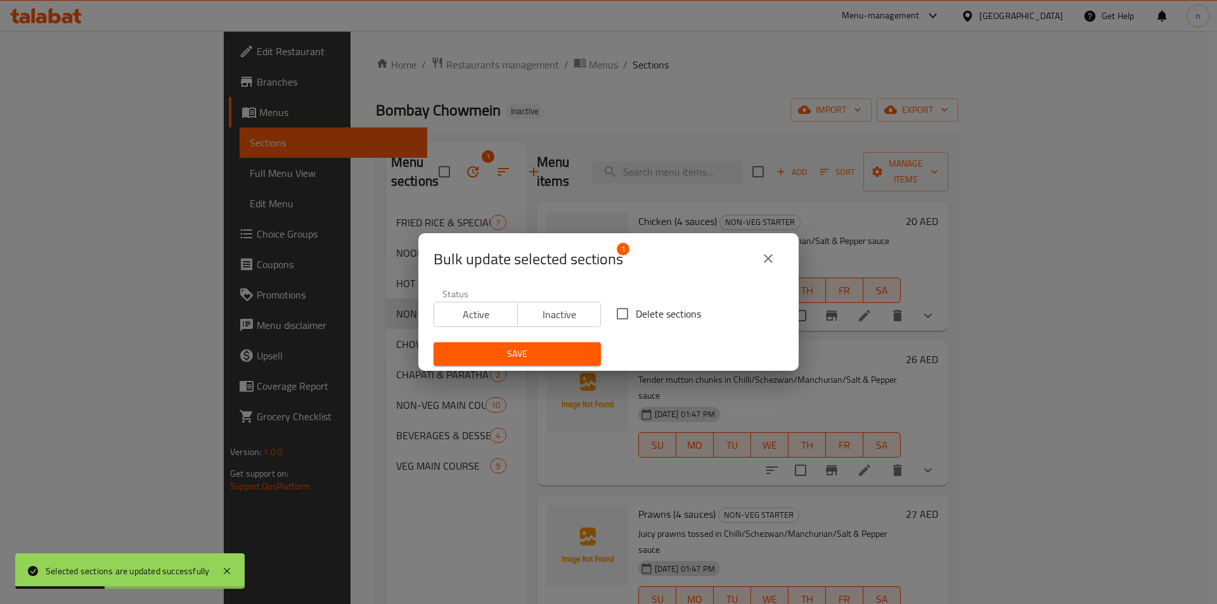
click at [637, 313] on span "Delete sections" at bounding box center [668, 313] width 65 height 15
click at [636, 313] on input "Delete sections" at bounding box center [622, 313] width 27 height 27
checkbox input "true"
click at [553, 354] on span "Save" at bounding box center [517, 354] width 147 height 16
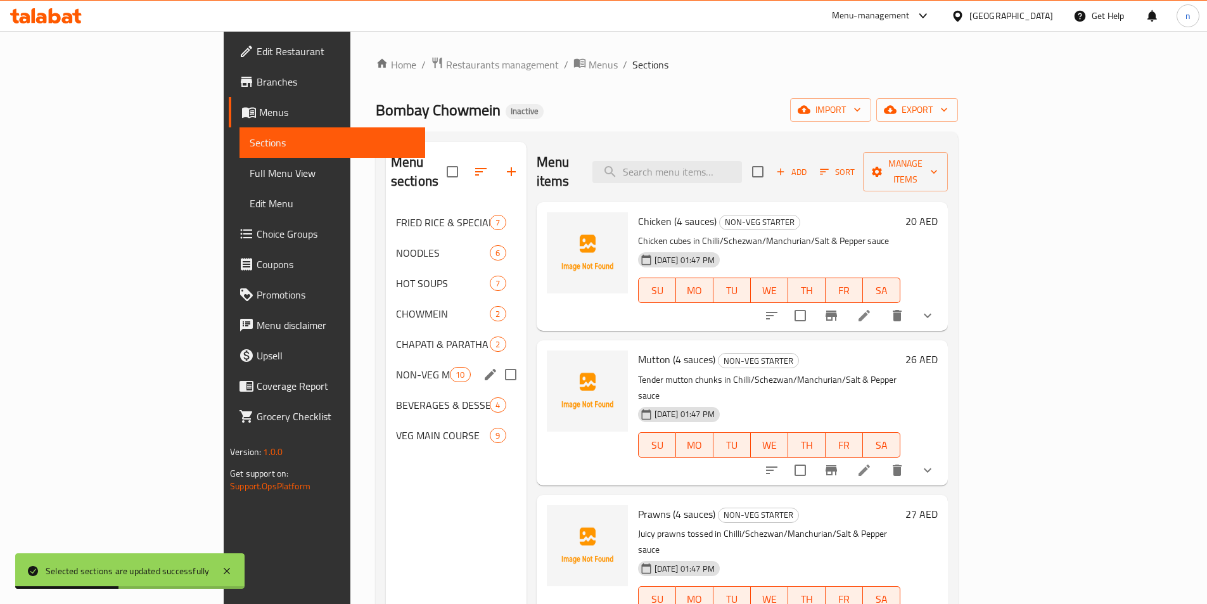
click at [498, 361] on input "Menu sections" at bounding box center [511, 374] width 27 height 27
checkbox input "true"
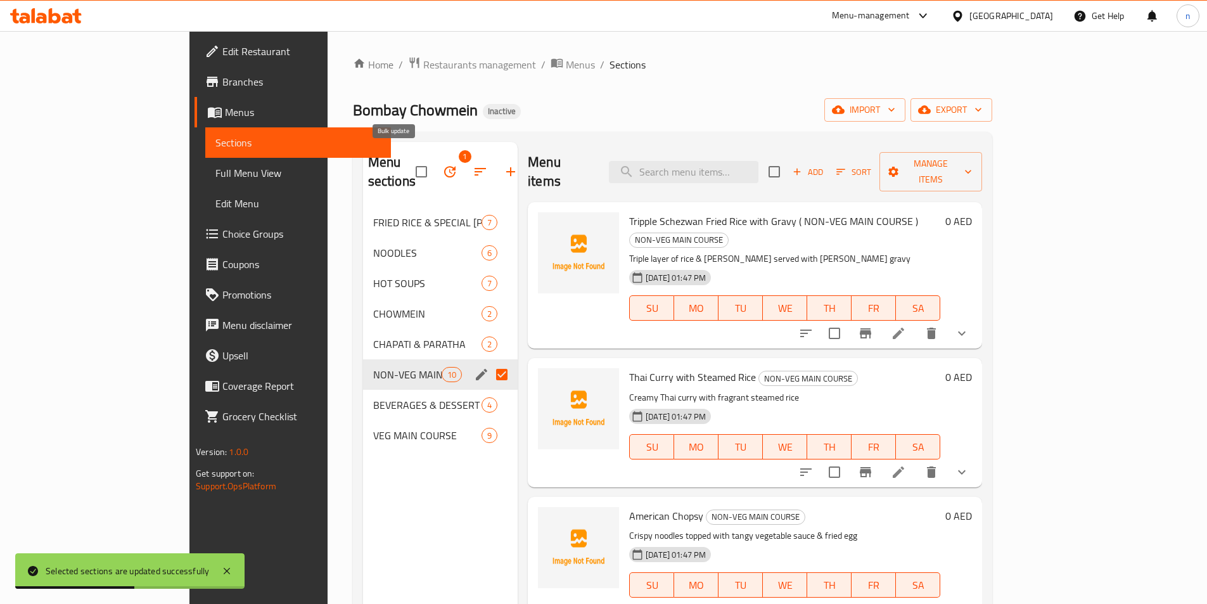
click at [444, 166] on icon "button" at bounding box center [449, 171] width 11 height 11
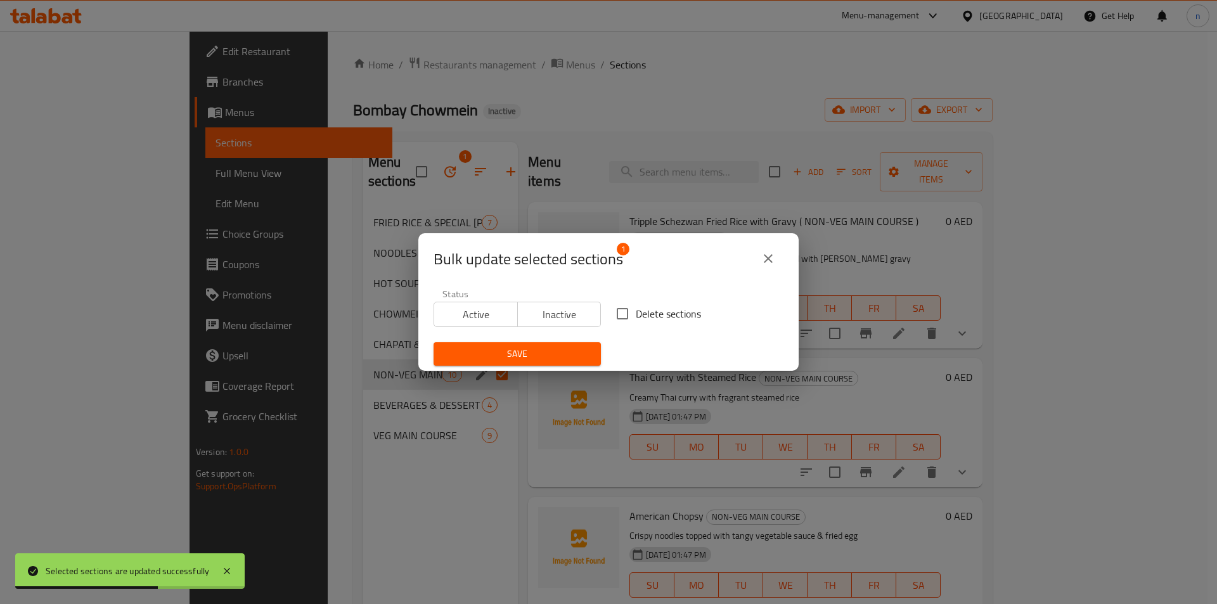
click at [636, 313] on span "Delete sections" at bounding box center [668, 313] width 65 height 15
click at [633, 313] on input "Delete sections" at bounding box center [622, 313] width 27 height 27
checkbox input "true"
click at [561, 350] on span "Save" at bounding box center [517, 354] width 147 height 16
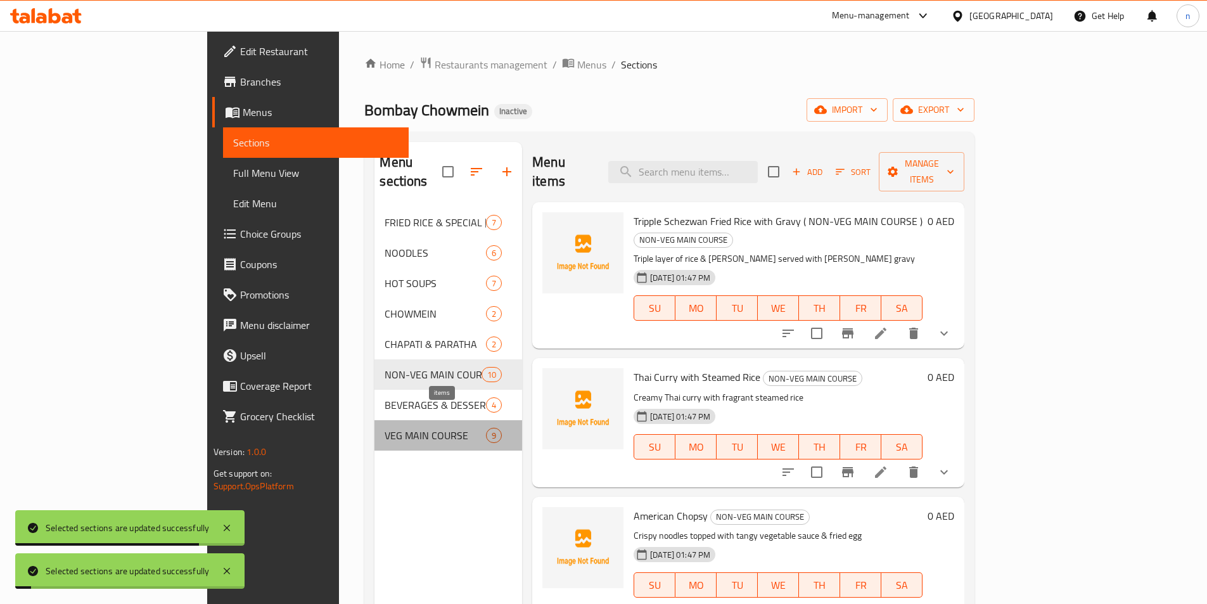
click at [487, 430] on span "9" at bounding box center [494, 436] width 15 height 12
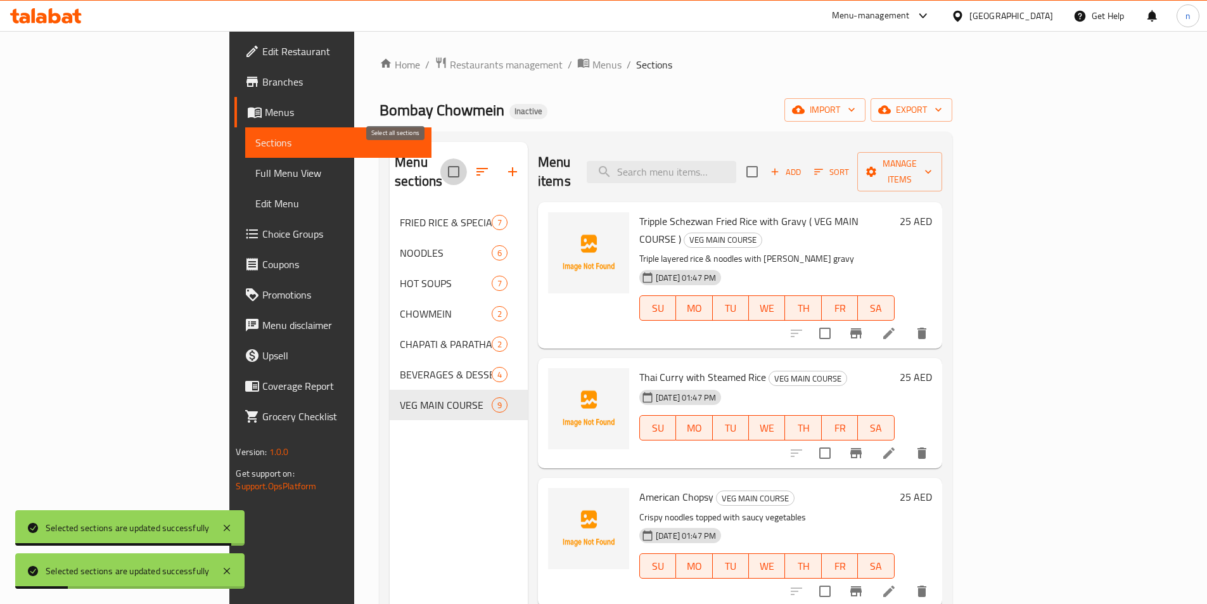
click at [440, 163] on input "checkbox" at bounding box center [453, 171] width 27 height 27
checkbox input "false"
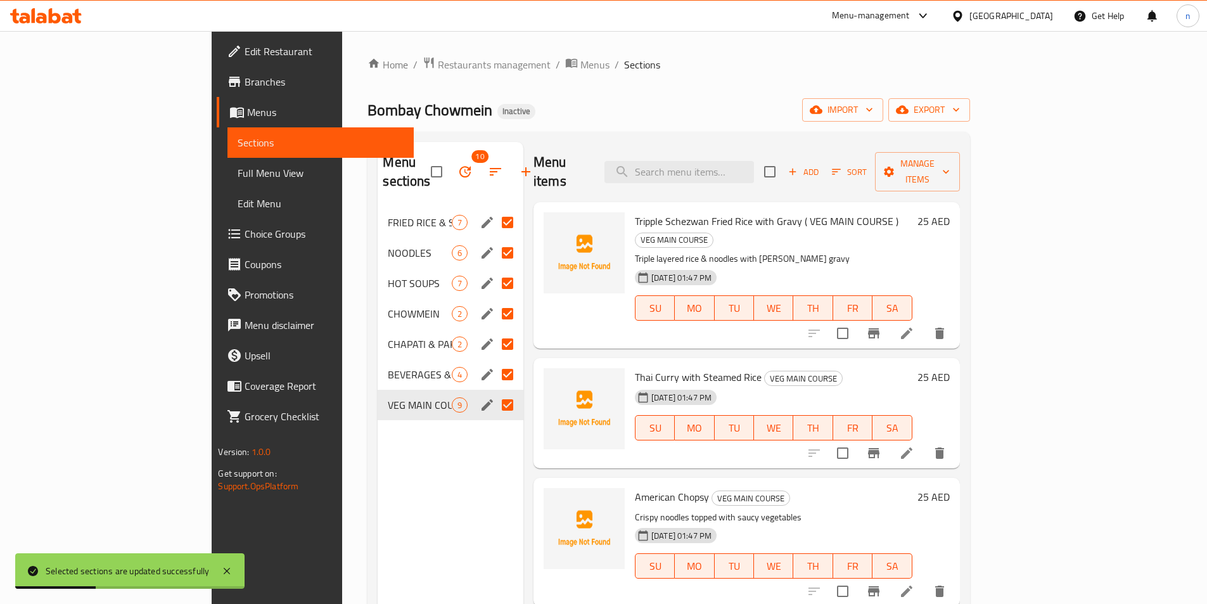
click at [494, 392] on input "Menu sections" at bounding box center [507, 405] width 27 height 27
checkbox input "false"
click at [422, 434] on div "Menu sections 9 FRIED RICE & SPECIAL FRIED RICE 7 NOODLES 6 HOT SOUPS 7 CHOWMEI…" at bounding box center [451, 444] width 146 height 604
click at [494, 209] on input "Menu sections" at bounding box center [507, 222] width 27 height 27
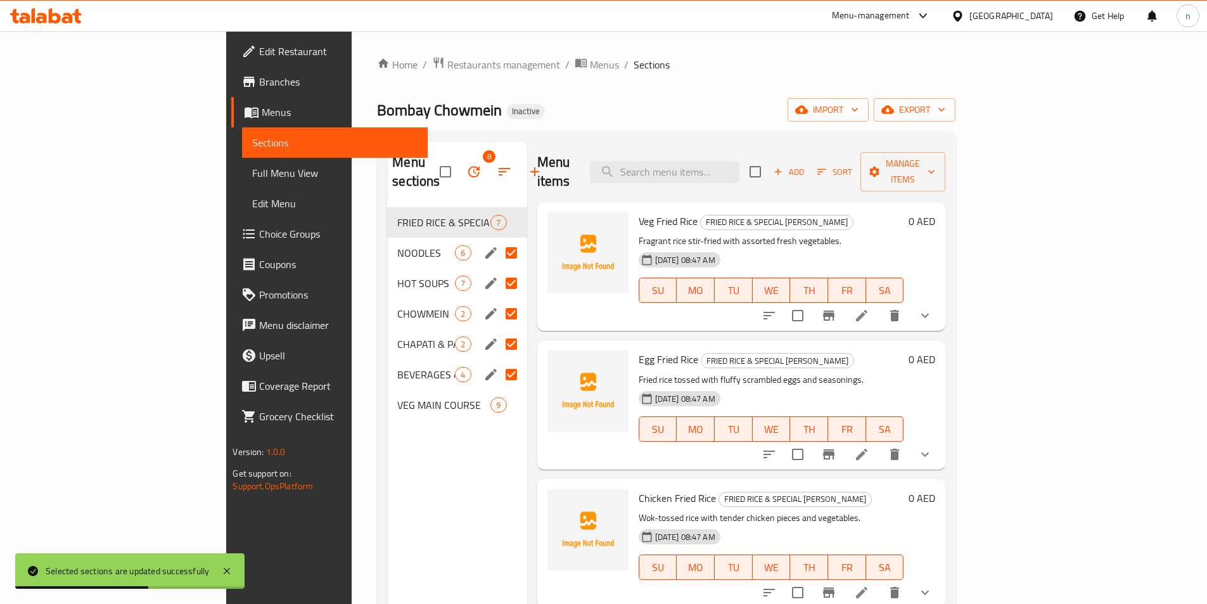
click at [498, 241] on input "Menu sections" at bounding box center [511, 253] width 27 height 27
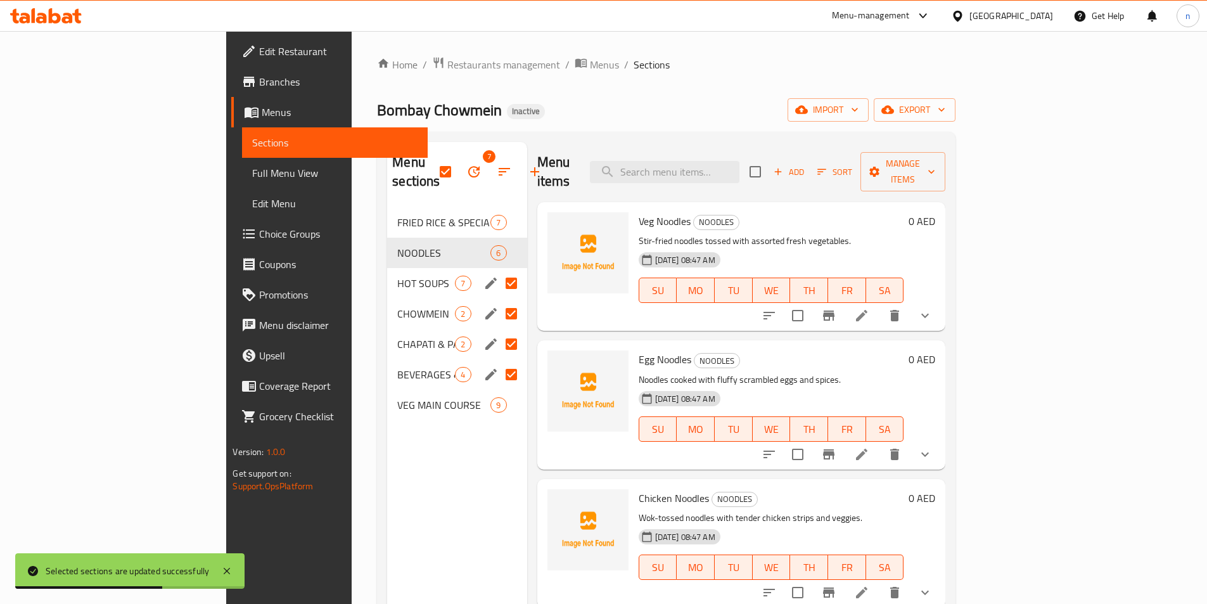
click at [498, 270] on input "Menu sections" at bounding box center [511, 283] width 27 height 27
checkbox input "false"
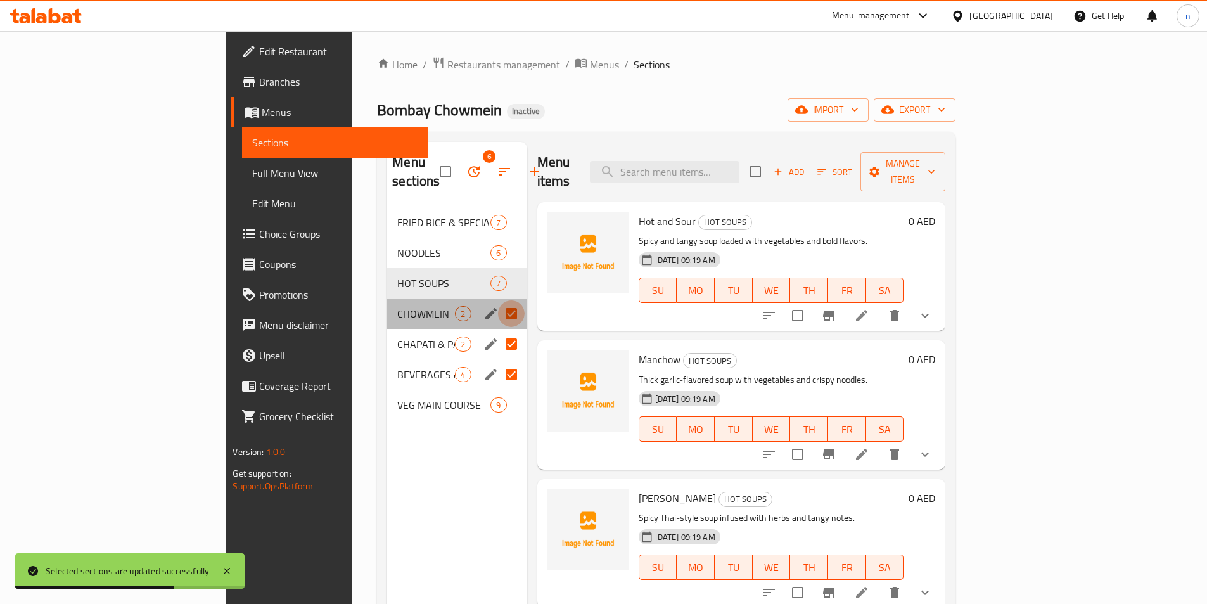
click at [498, 304] on input "Menu sections" at bounding box center [511, 313] width 27 height 27
checkbox input "false"
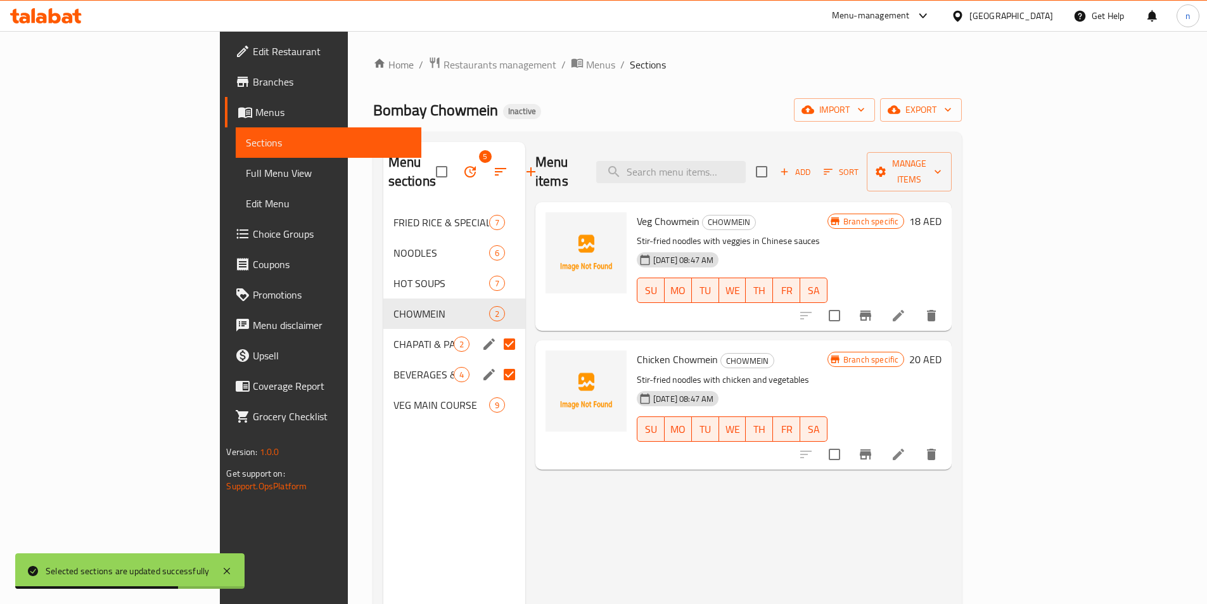
click at [496, 331] on input "Menu sections" at bounding box center [509, 344] width 27 height 27
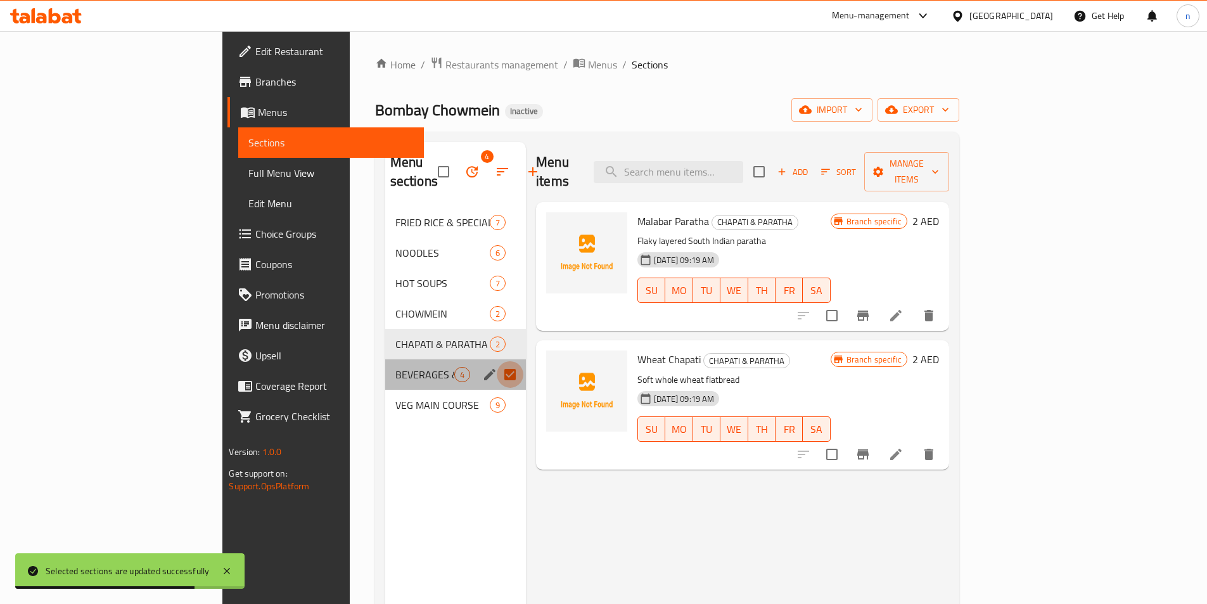
click at [497, 361] on input "Menu sections" at bounding box center [510, 374] width 27 height 27
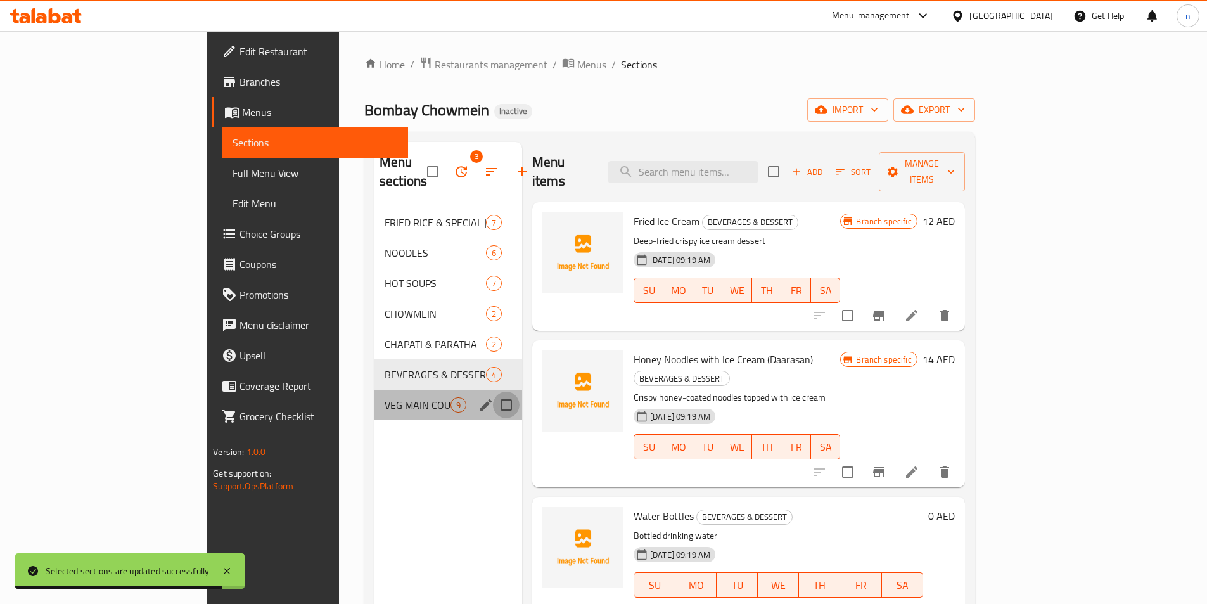
click at [493, 392] on input "Menu sections" at bounding box center [506, 405] width 27 height 27
checkbox input "true"
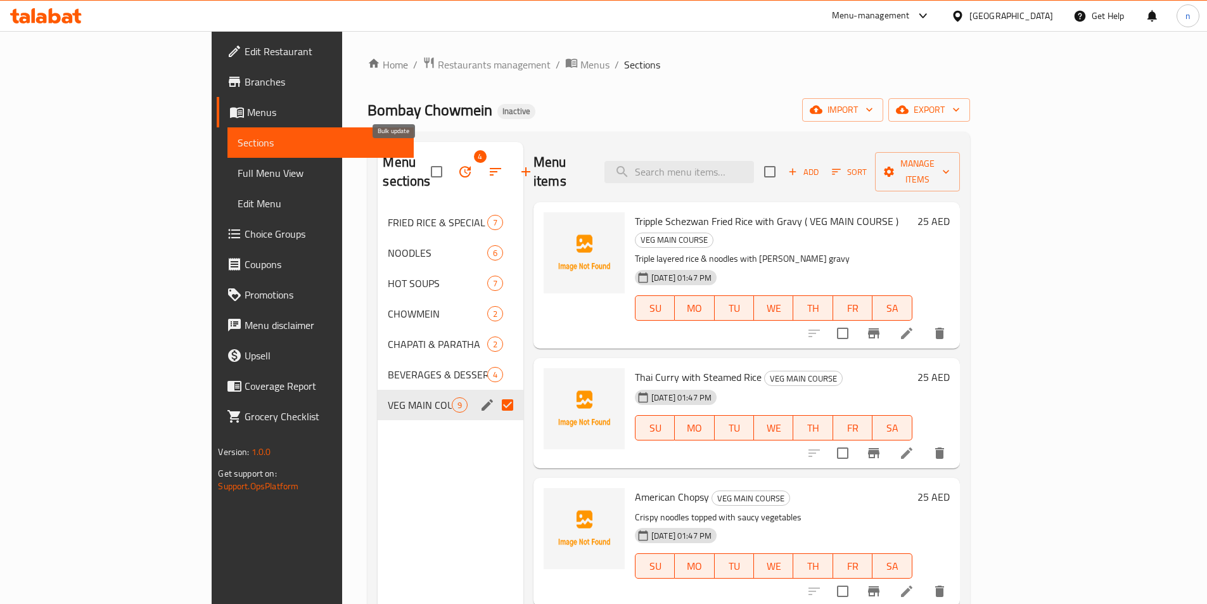
click at [458, 164] on icon "button" at bounding box center [465, 171] width 15 height 15
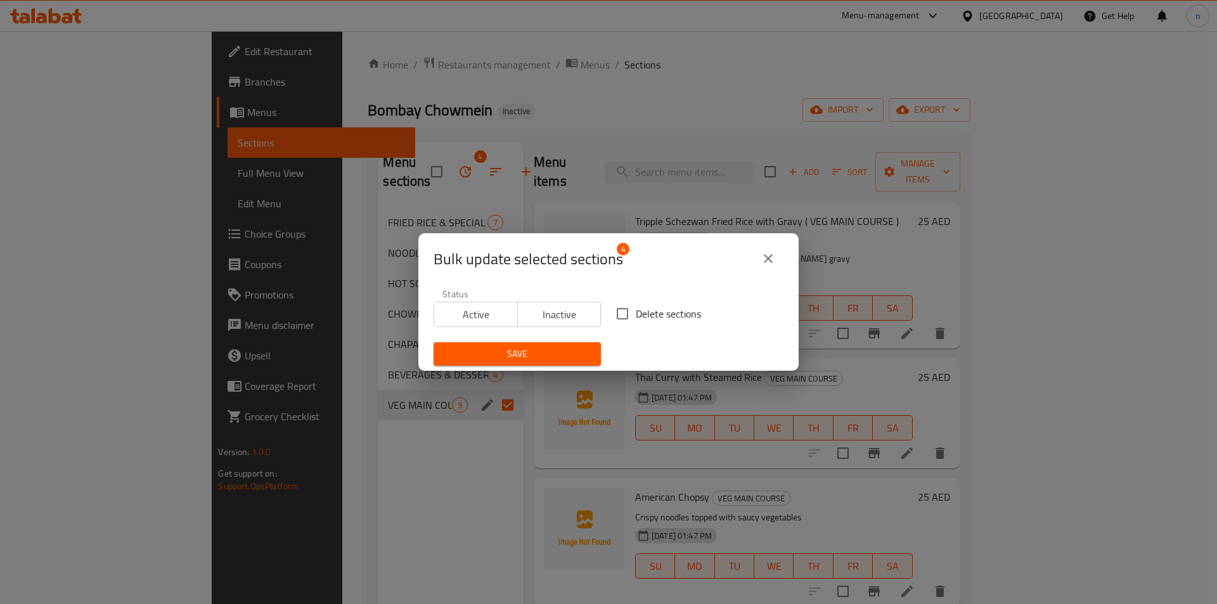
click at [619, 320] on input "Delete sections" at bounding box center [622, 313] width 27 height 27
checkbox input "true"
click at [582, 345] on button "Save" at bounding box center [516, 353] width 167 height 23
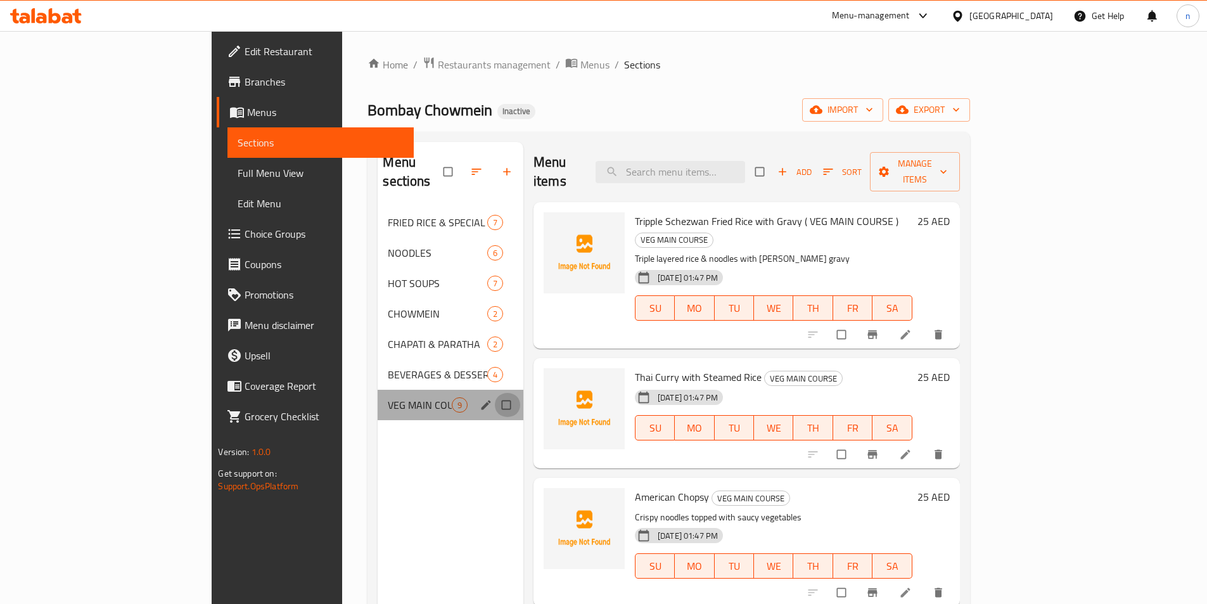
click at [494, 393] on input "Menu sections" at bounding box center [507, 405] width 27 height 24
checkbox input "true"
click at [458, 165] on icon "button" at bounding box center [464, 171] width 13 height 13
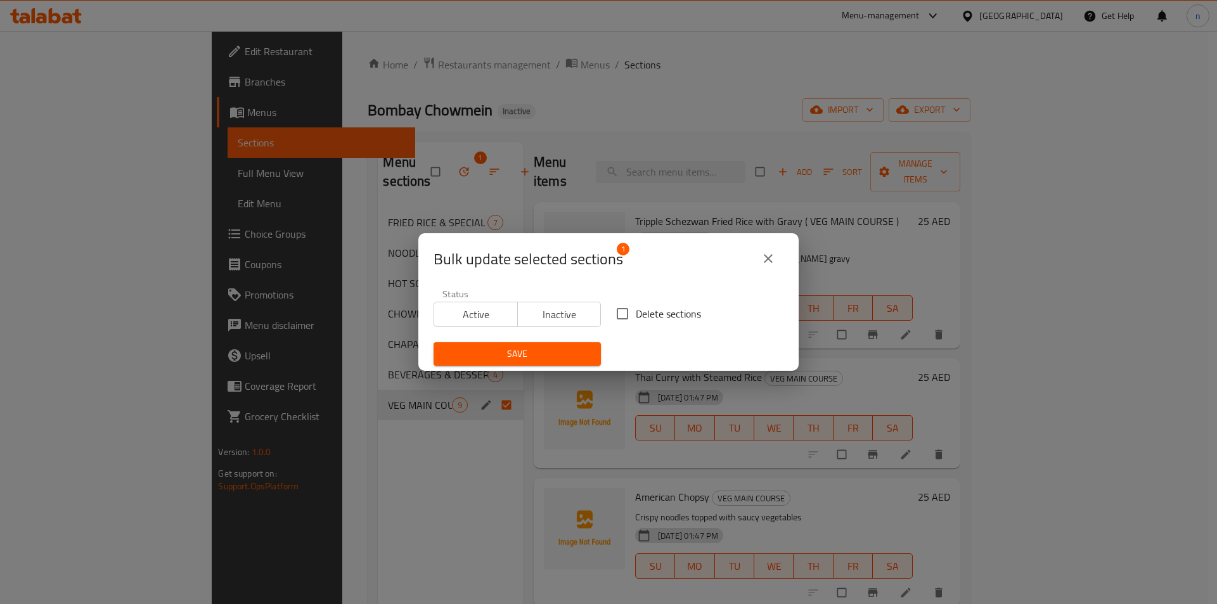
click at [657, 313] on span "Delete sections" at bounding box center [668, 313] width 65 height 15
click at [636, 313] on input "Delete sections" at bounding box center [622, 313] width 27 height 27
checkbox input "true"
click at [560, 357] on span "Save" at bounding box center [517, 354] width 147 height 16
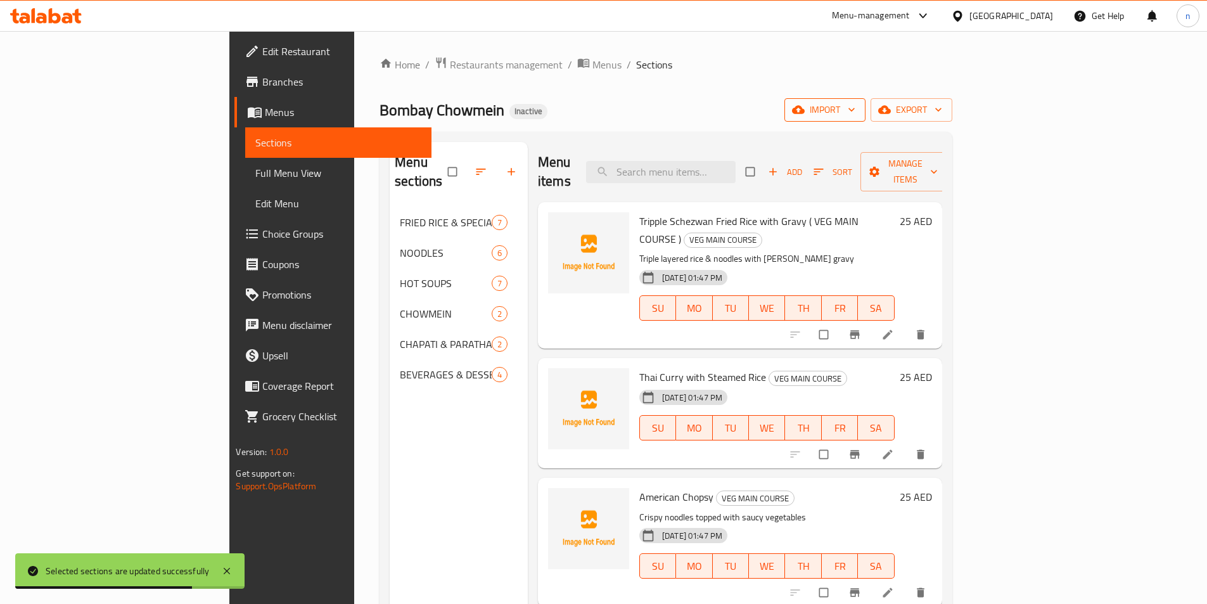
click at [866, 119] on button "import" at bounding box center [825, 109] width 81 height 23
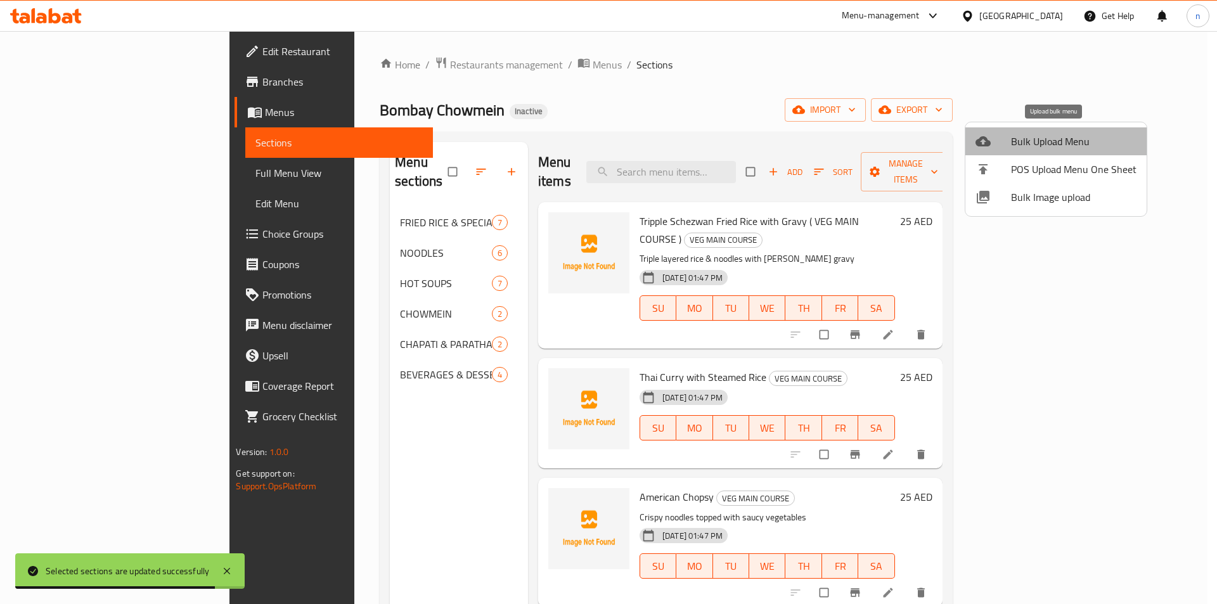
click at [1056, 144] on span "Bulk Upload Menu" at bounding box center [1073, 141] width 125 height 15
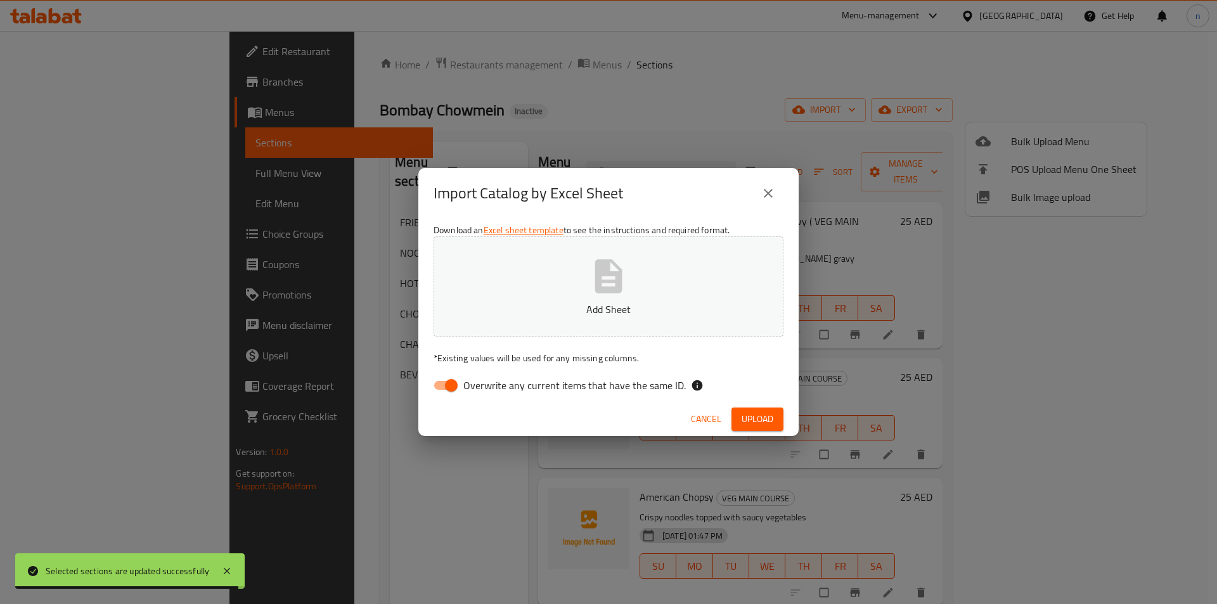
click at [442, 390] on input "Overwrite any current items that have the same ID." at bounding box center [451, 385] width 72 height 24
checkbox input "false"
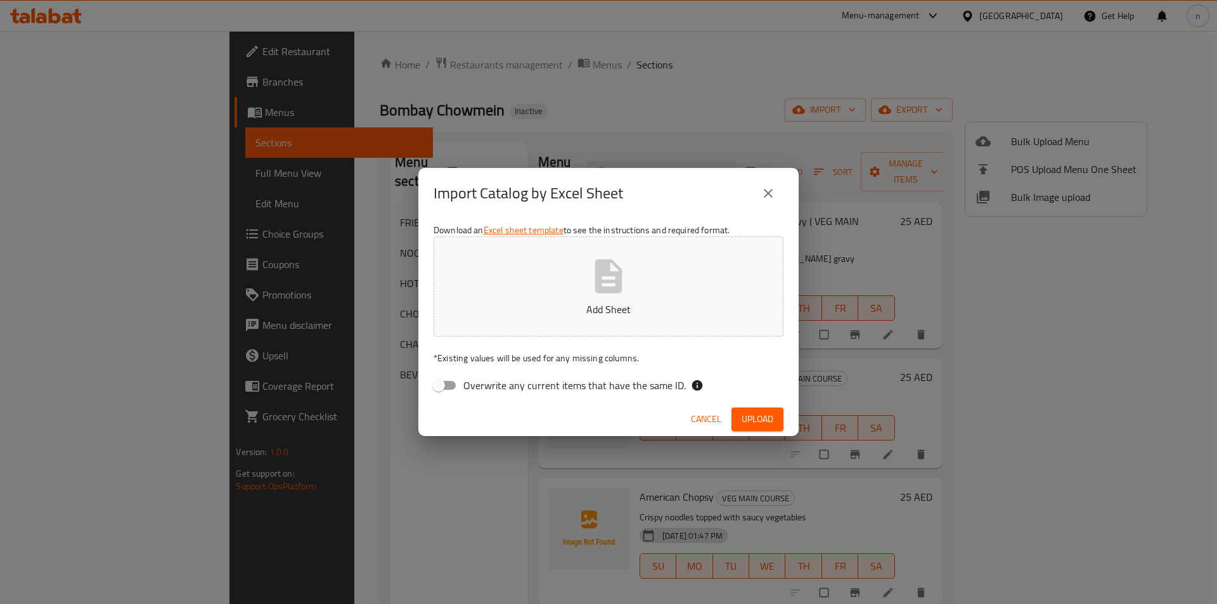
click at [562, 281] on button "Add Sheet" at bounding box center [608, 286] width 350 height 100
click at [594, 267] on icon "button" at bounding box center [608, 276] width 41 height 41
click at [764, 415] on span "Upload" at bounding box center [758, 419] width 32 height 16
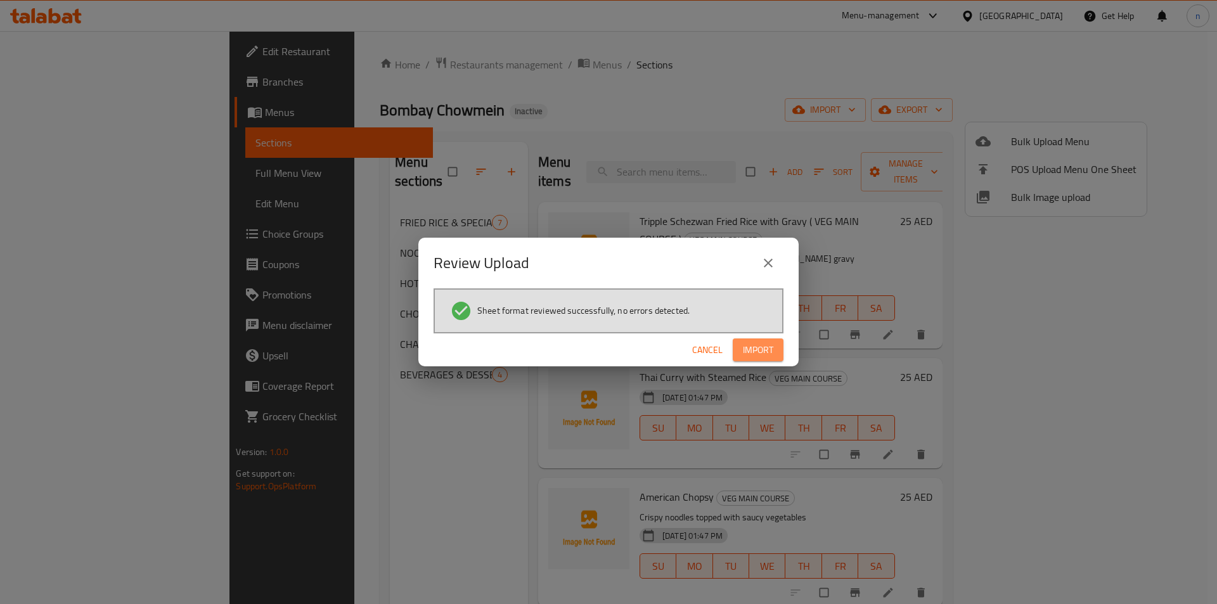
click at [766, 346] on span "Import" at bounding box center [758, 350] width 30 height 16
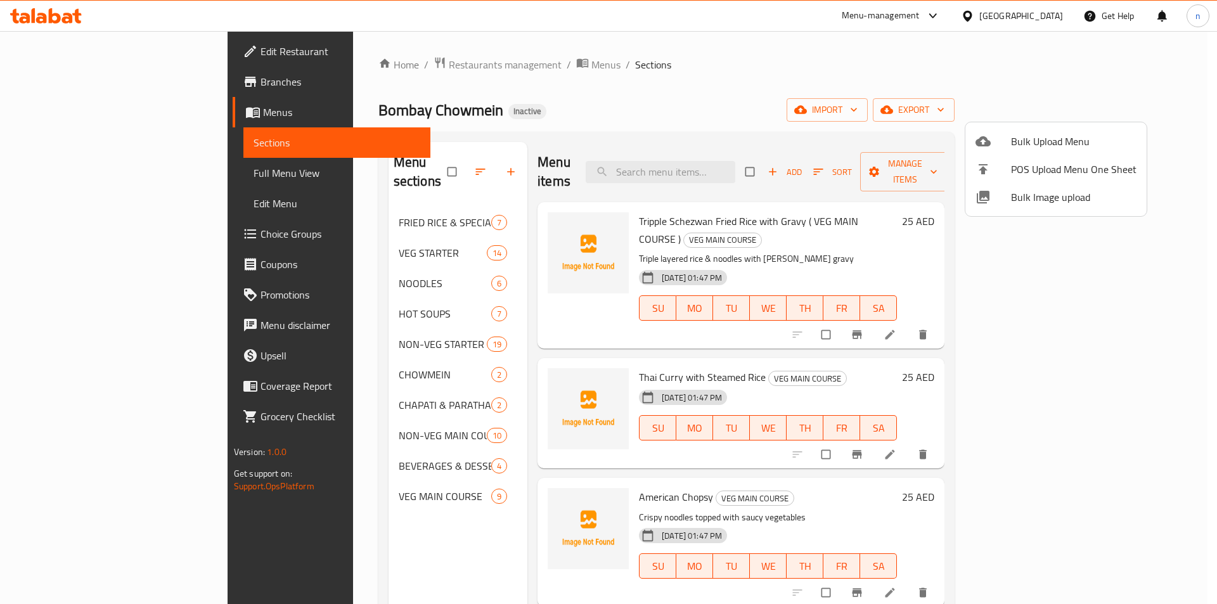
click at [312, 480] on div at bounding box center [608, 302] width 1217 height 604
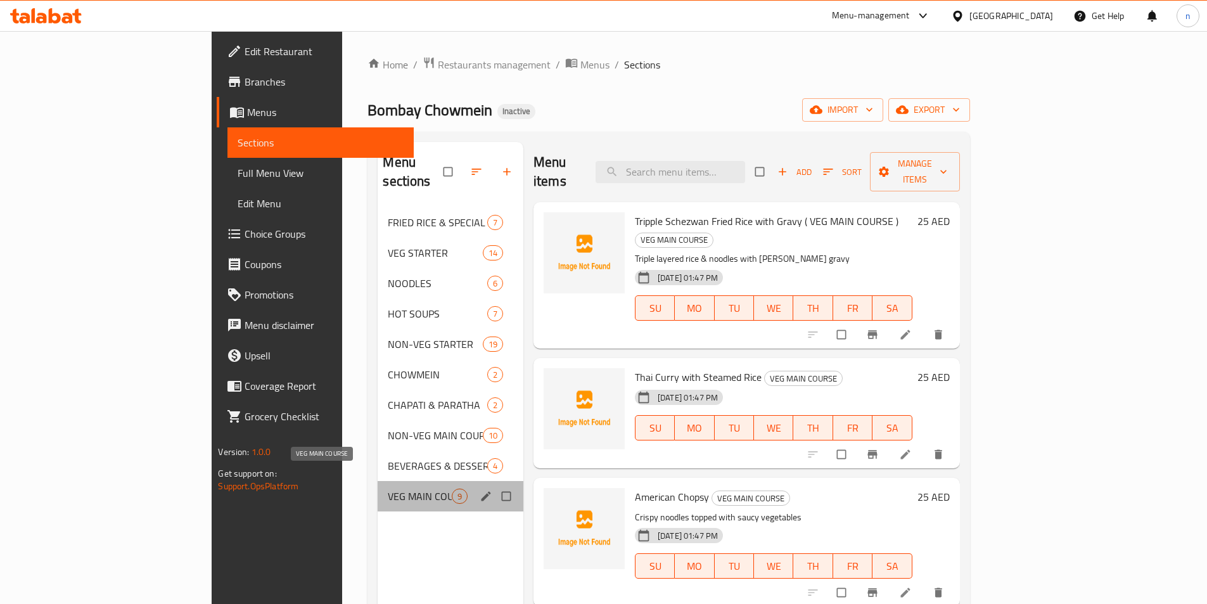
click at [388, 489] on span "VEG MAIN COURSE" at bounding box center [419, 496] width 63 height 15
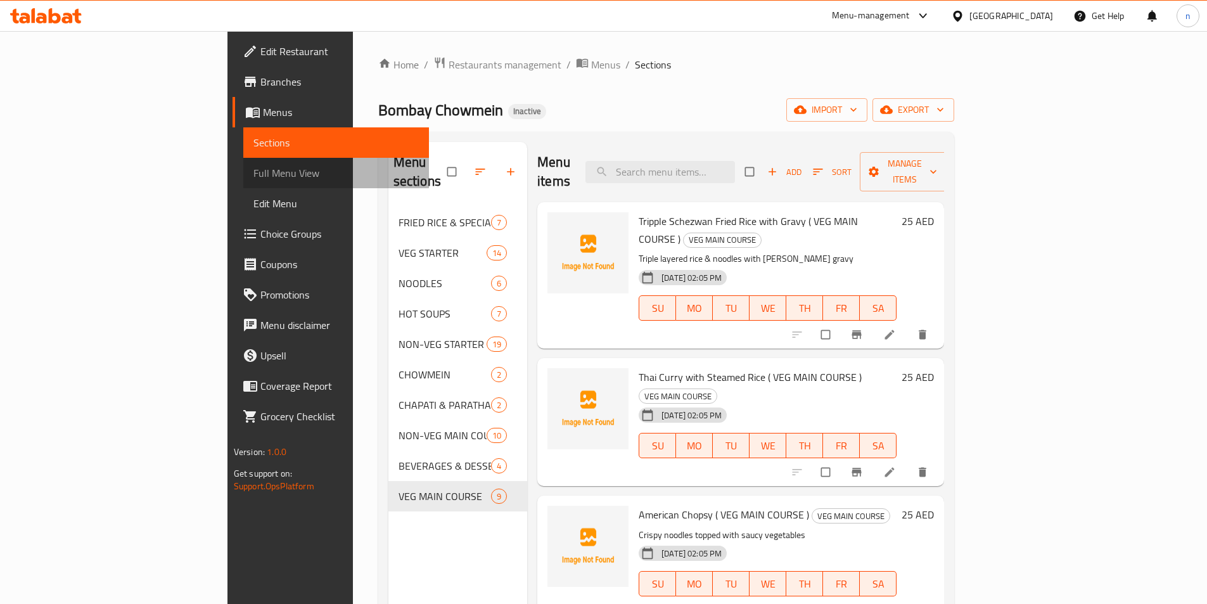
click at [254, 169] on span "Full Menu View" at bounding box center [336, 172] width 165 height 15
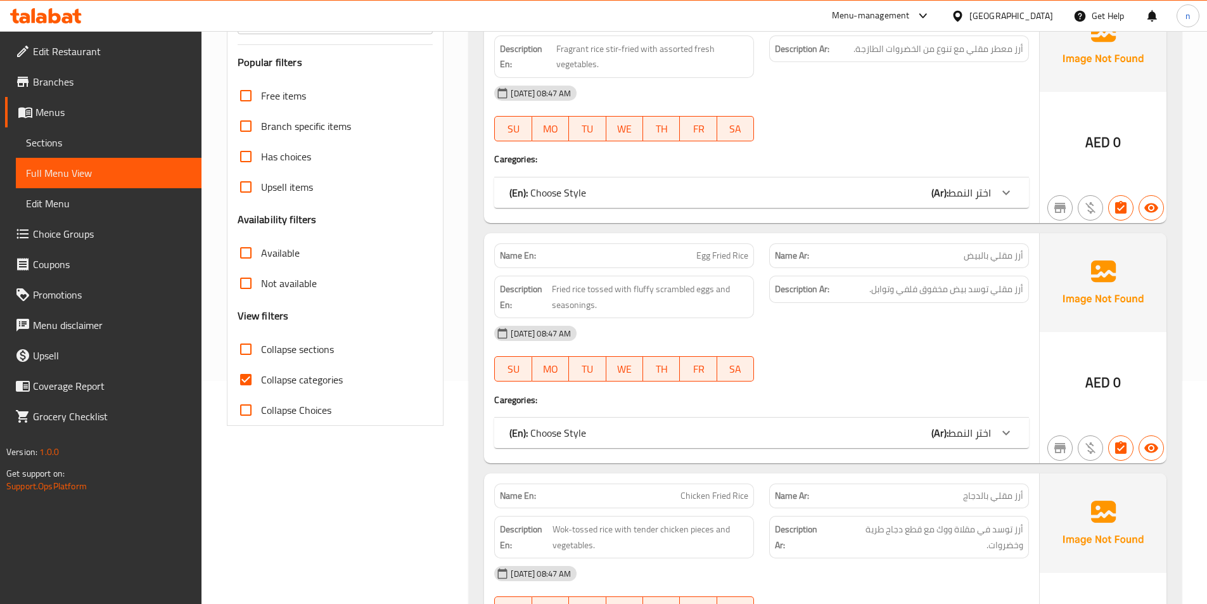
scroll to position [254, 0]
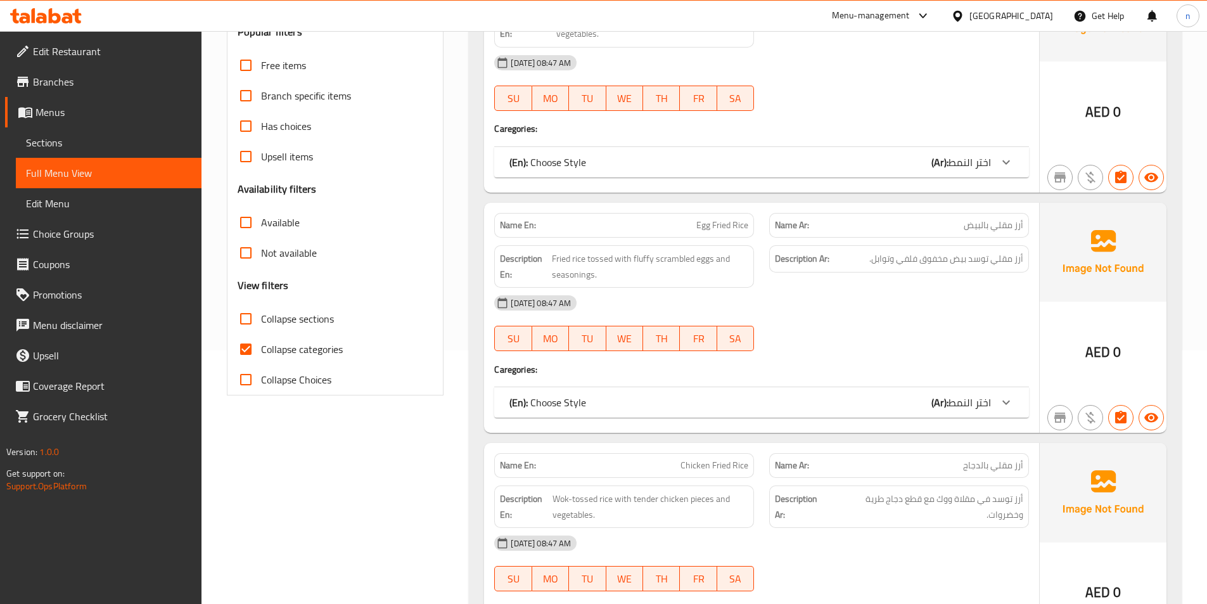
click at [248, 349] on input "Collapse categories" at bounding box center [246, 349] width 30 height 30
checkbox input "false"
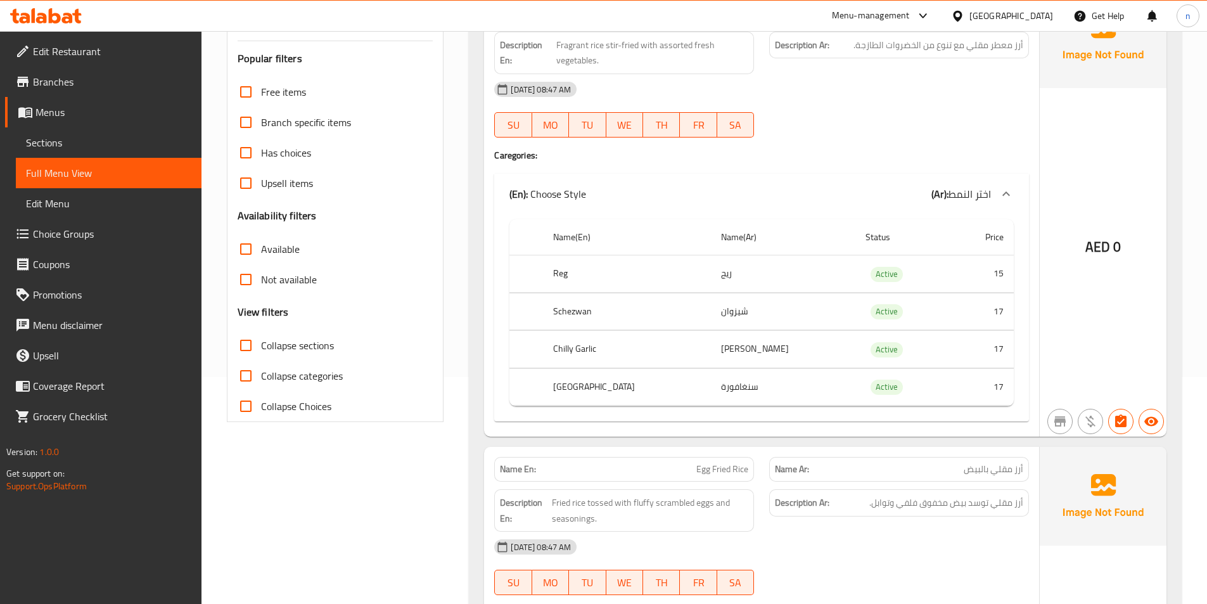
scroll to position [190, 0]
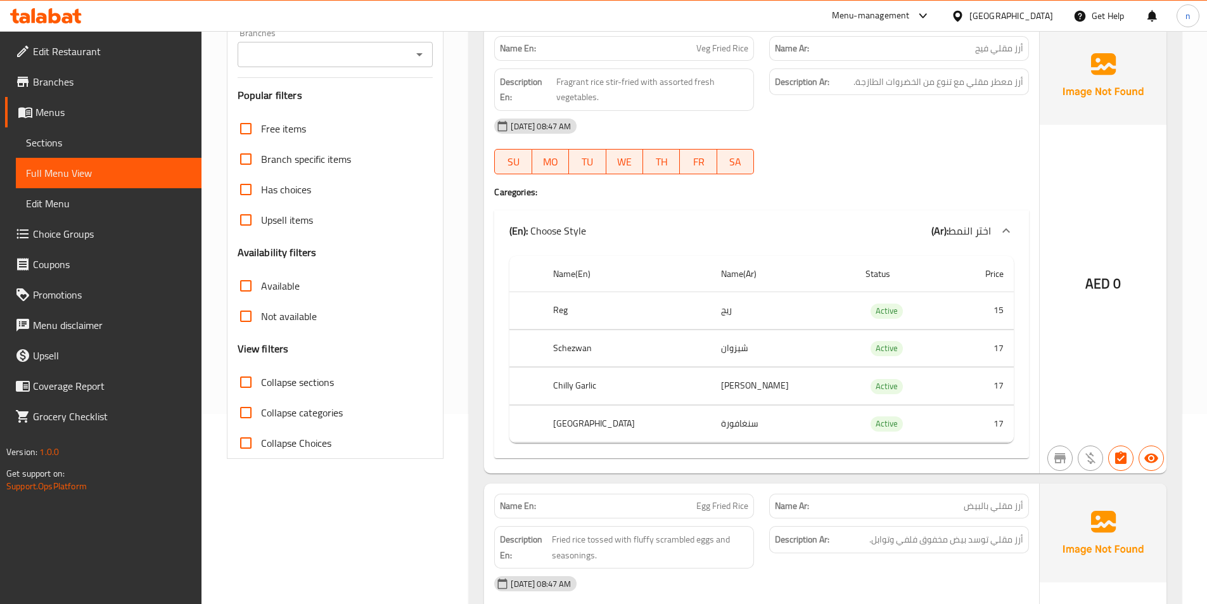
click at [245, 385] on input "Collapse sections" at bounding box center [246, 382] width 30 height 30
checkbox input "true"
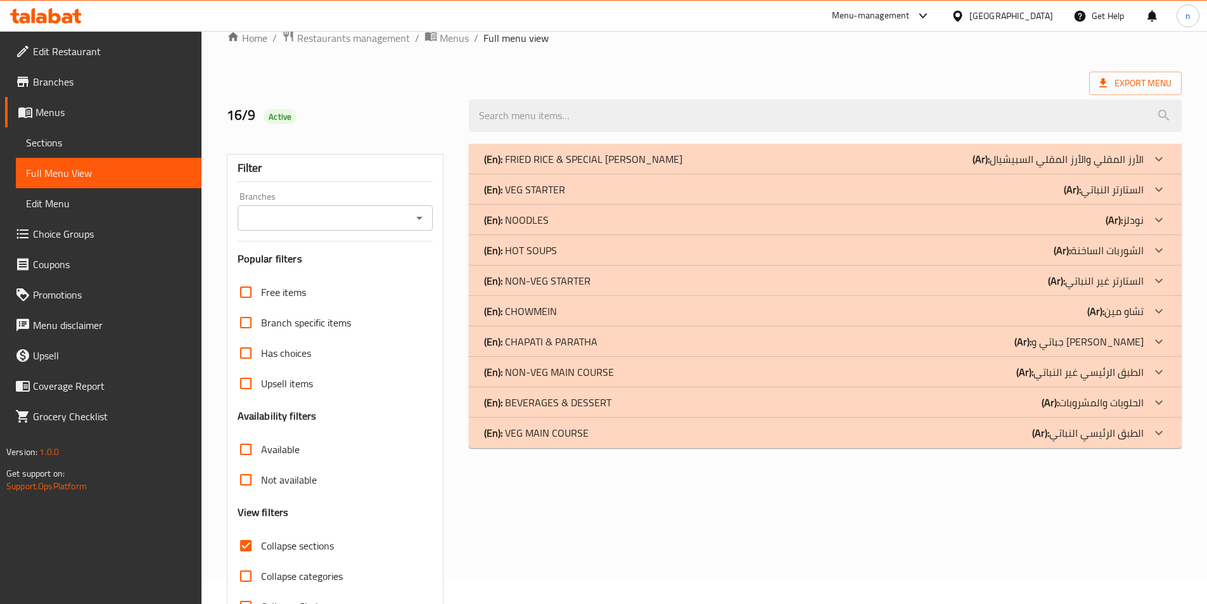
scroll to position [7, 0]
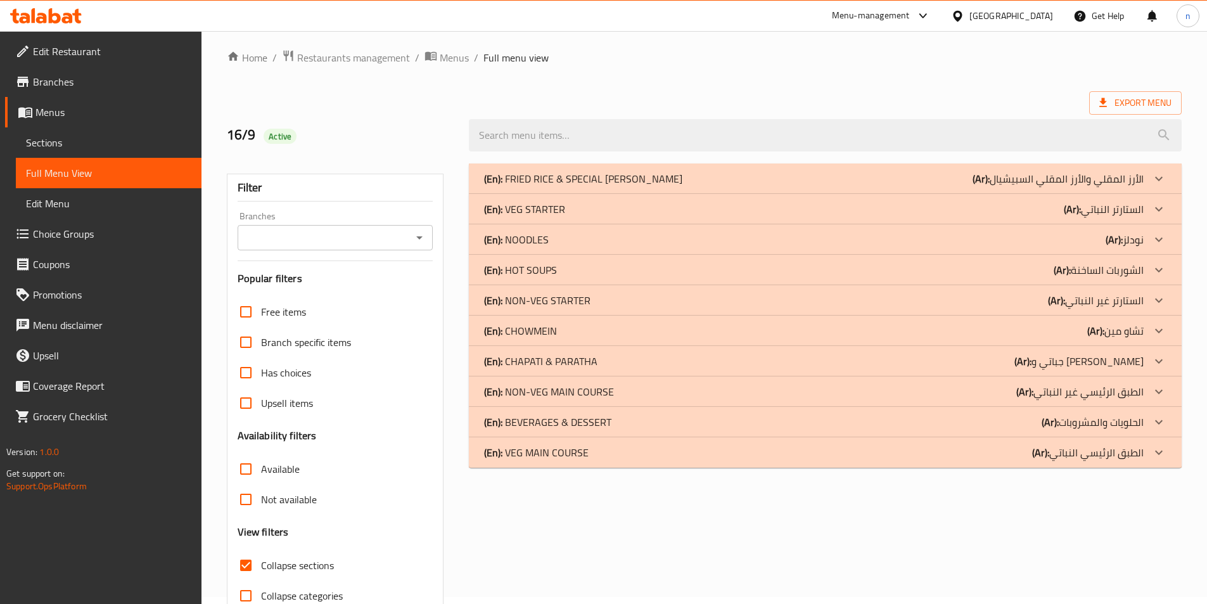
drag, startPoint x: 609, startPoint y: 212, endPoint x: 646, endPoint y: 394, distance: 186.3
click at [609, 212] on div "(En): VEG STARTER (Ar): الستارتر النباتي" at bounding box center [814, 209] width 660 height 15
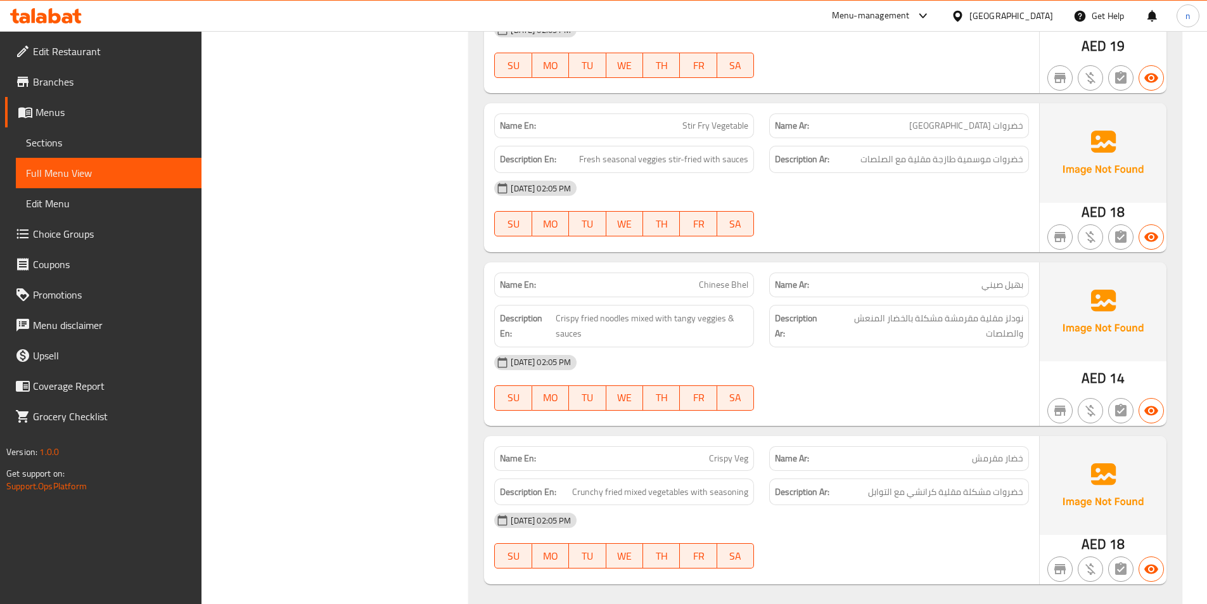
scroll to position [3738, 0]
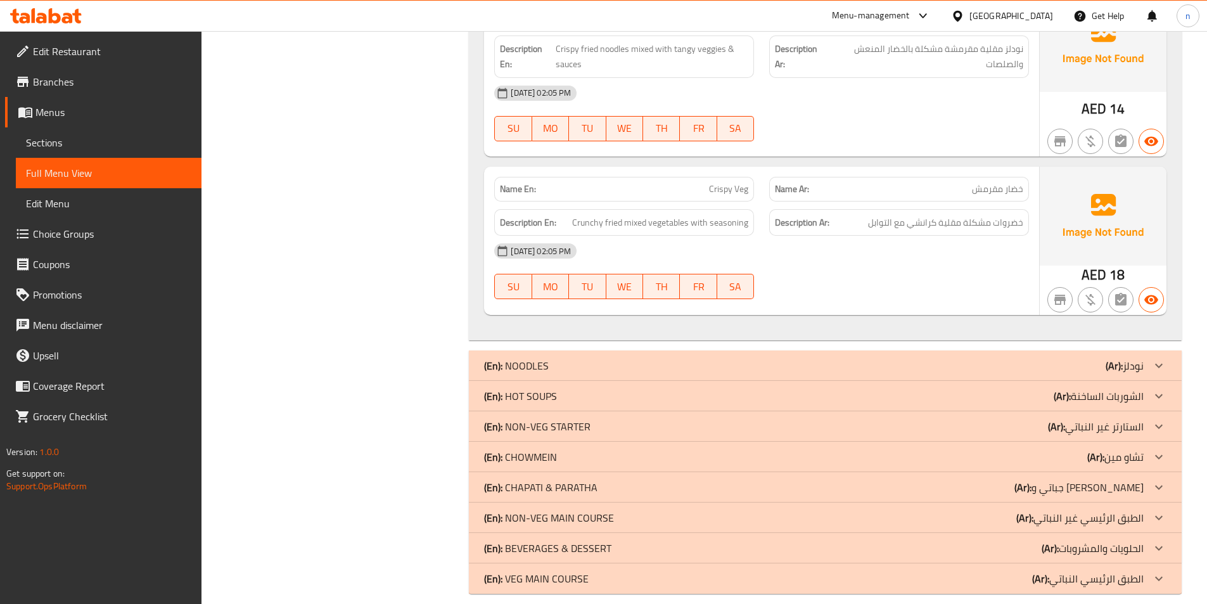
click at [572, 419] on p "(En): NON-VEG STARTER" at bounding box center [537, 426] width 106 height 15
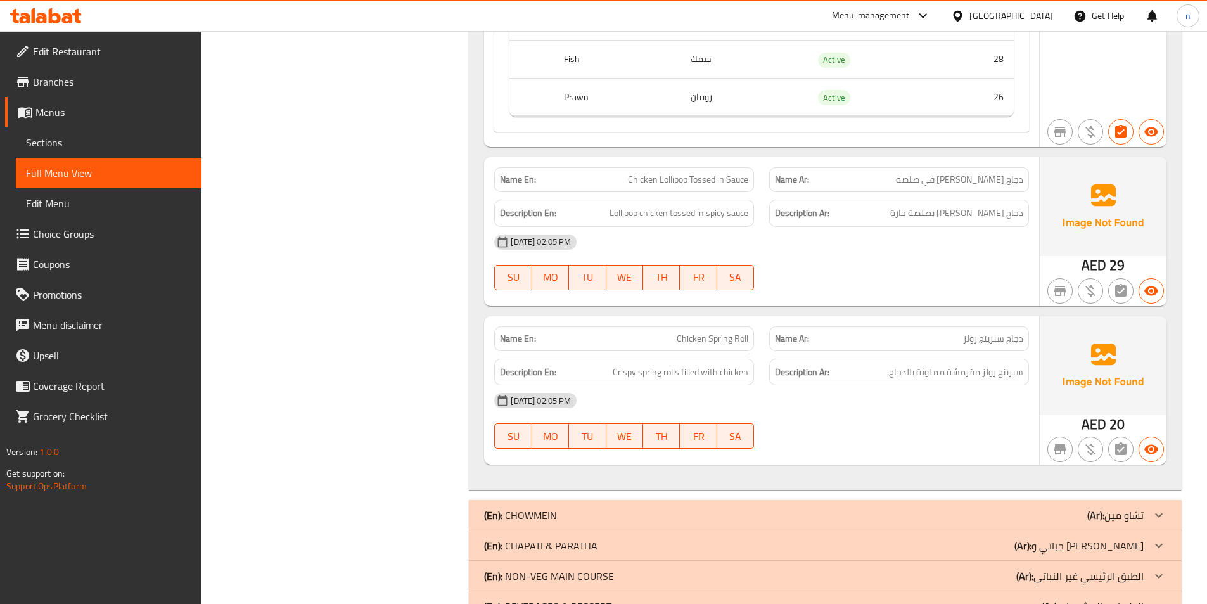
scroll to position [8283, 0]
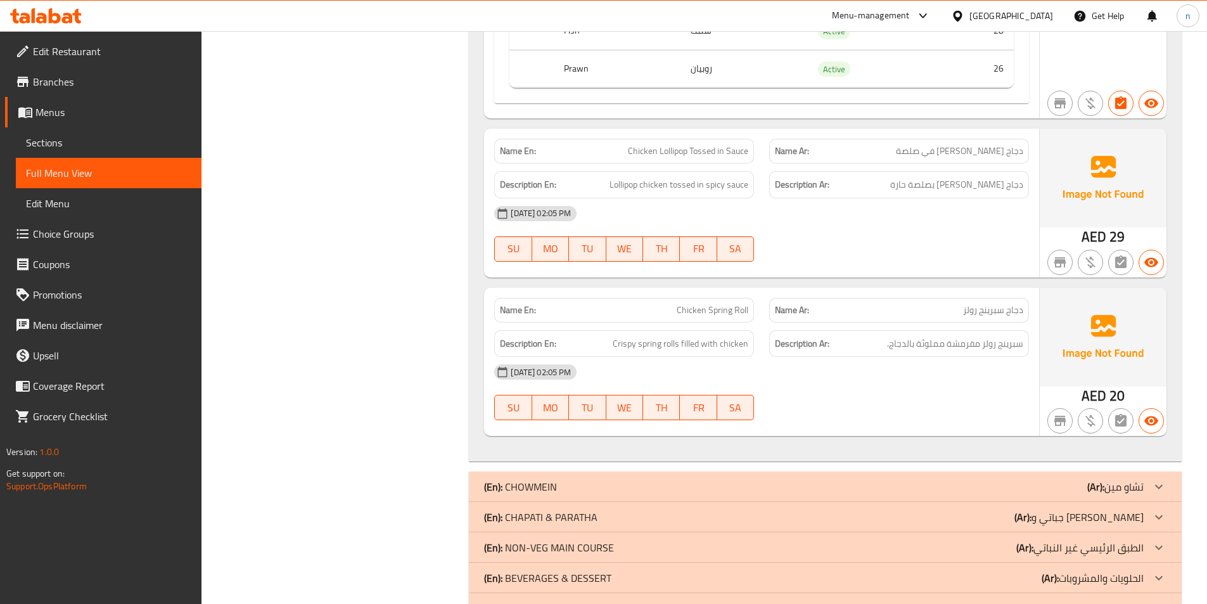
click at [605, 540] on p "(En): NON-VEG MAIN COURSE" at bounding box center [549, 547] width 130 height 15
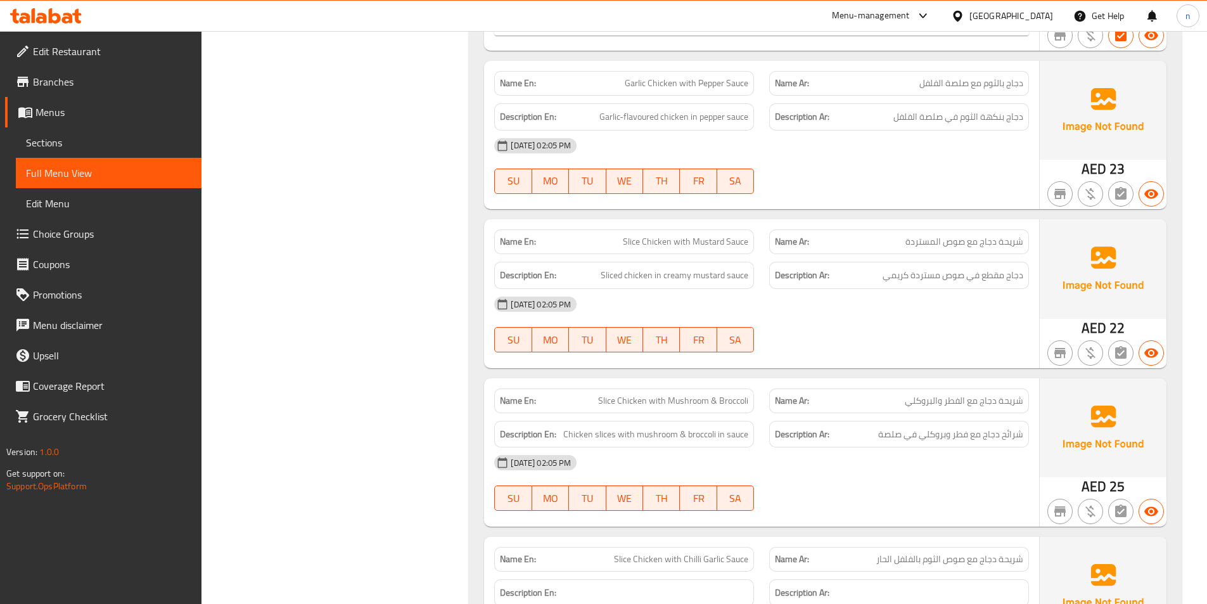
scroll to position [11208, 0]
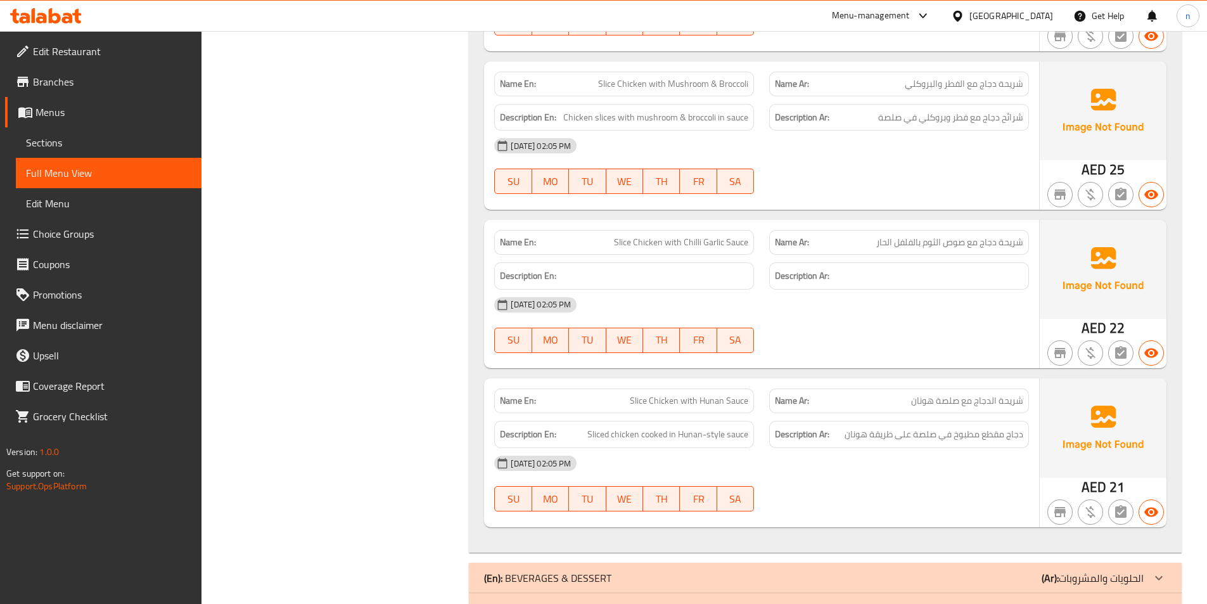
click at [603, 601] on div "(En): VEG MAIN COURSE (Ar): الطبق الرئيسي النباتي" at bounding box center [814, 608] width 660 height 15
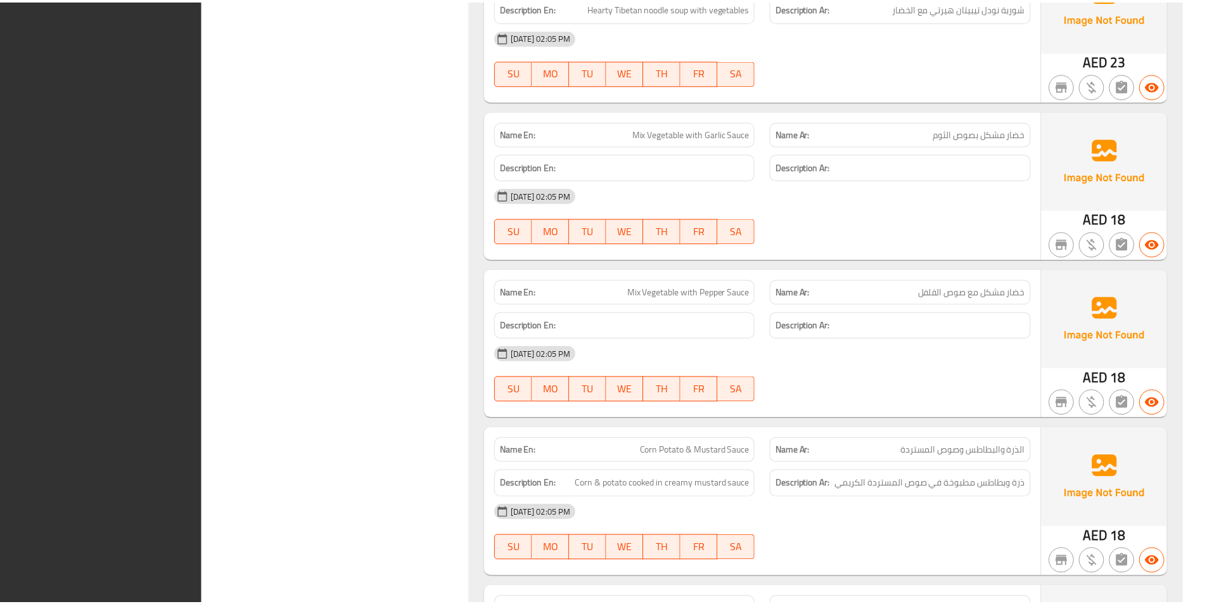
scroll to position [12701, 0]
